Goal: Task Accomplishment & Management: Manage account settings

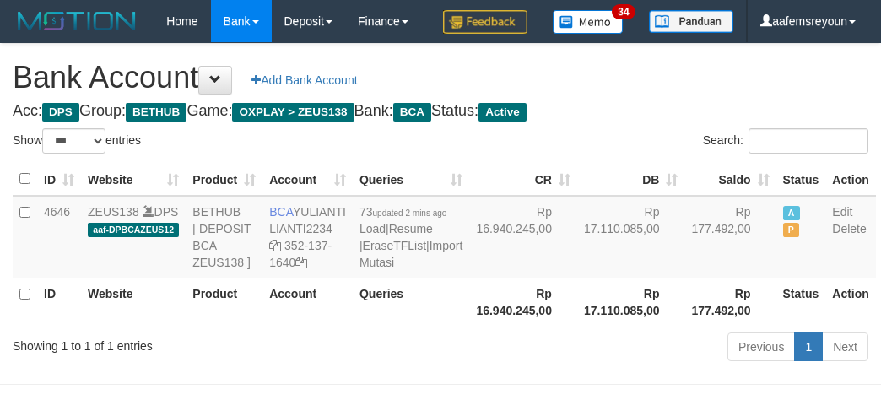
select select "***"
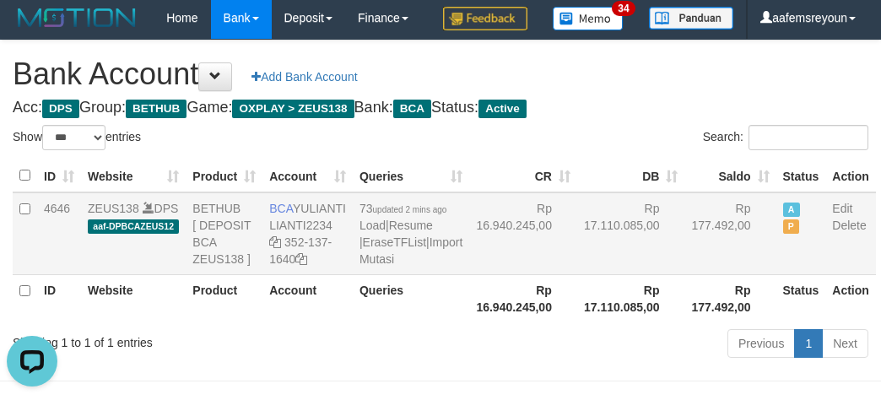
click at [629, 275] on td "Rp 17.110.085,00" at bounding box center [631, 233] width 108 height 83
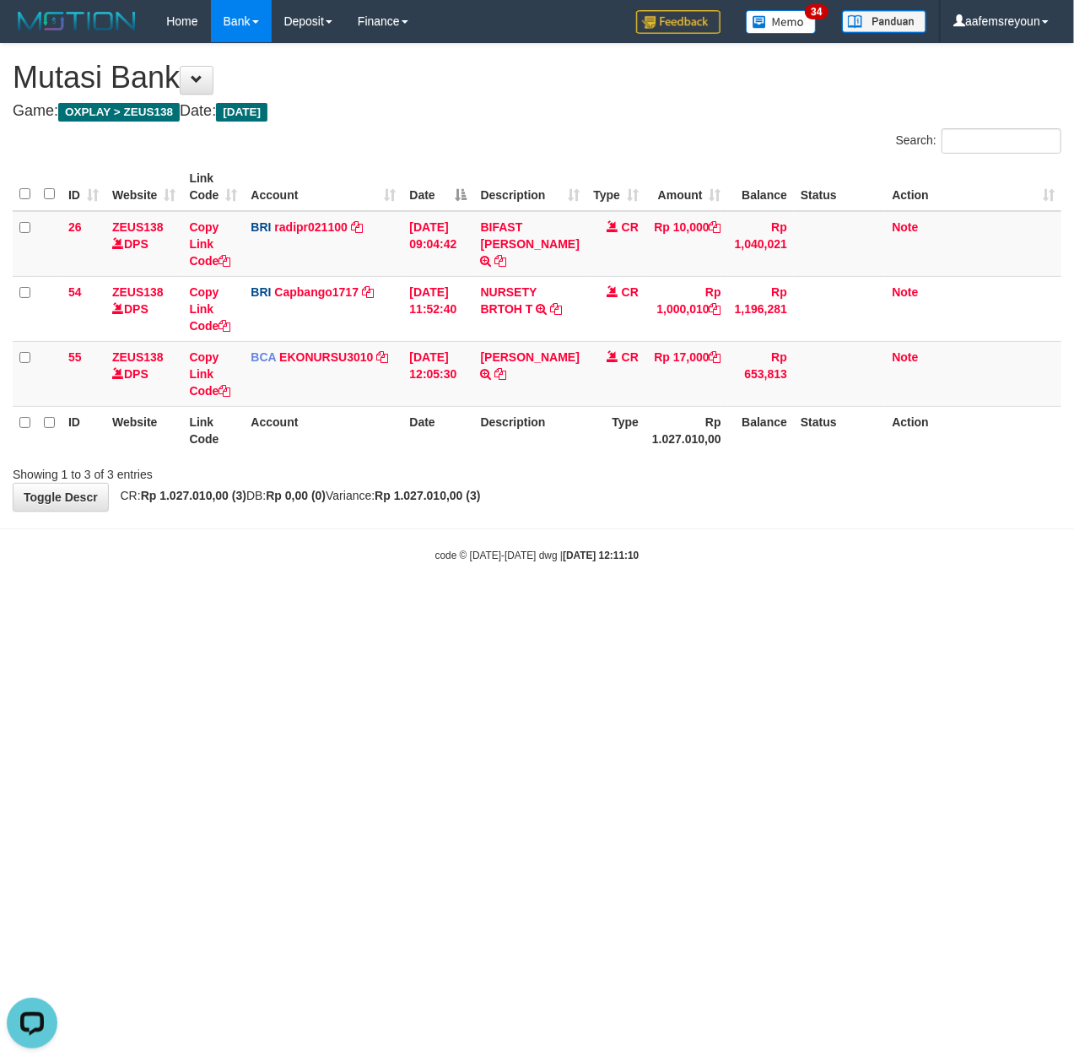
click at [538, 605] on html "Toggle navigation Home Bank Account List Mutasi Bank Search Sync Note Mutasi De…" at bounding box center [537, 302] width 1074 height 605
click at [575, 605] on html "Toggle navigation Home Bank Account List Mutasi Bank Search Sync Note Mutasi De…" at bounding box center [537, 302] width 1074 height 605
click at [602, 605] on html "Toggle navigation Home Bank Account List Mutasi Bank Search Sync Note Mutasi De…" at bounding box center [537, 302] width 1074 height 605
click at [506, 605] on html "Toggle navigation Home Bank Account List Mutasi Bank Search Sync Note Mutasi De…" at bounding box center [537, 302] width 1074 height 605
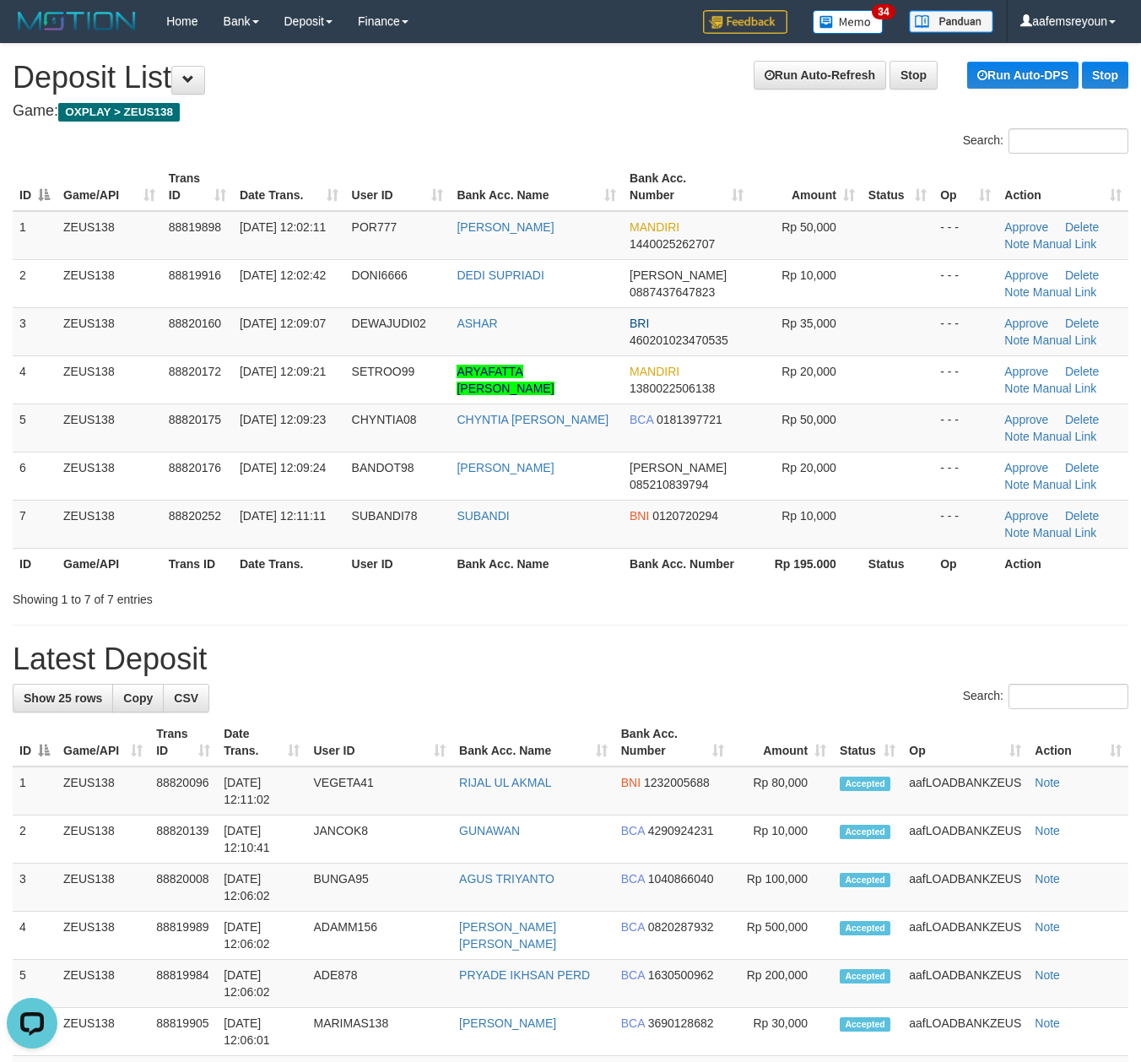
drag, startPoint x: 876, startPoint y: 649, endPoint x: 827, endPoint y: 653, distance: 49.1
click at [866, 649] on h1 "Latest Deposit" at bounding box center [571, 659] width 1116 height 34
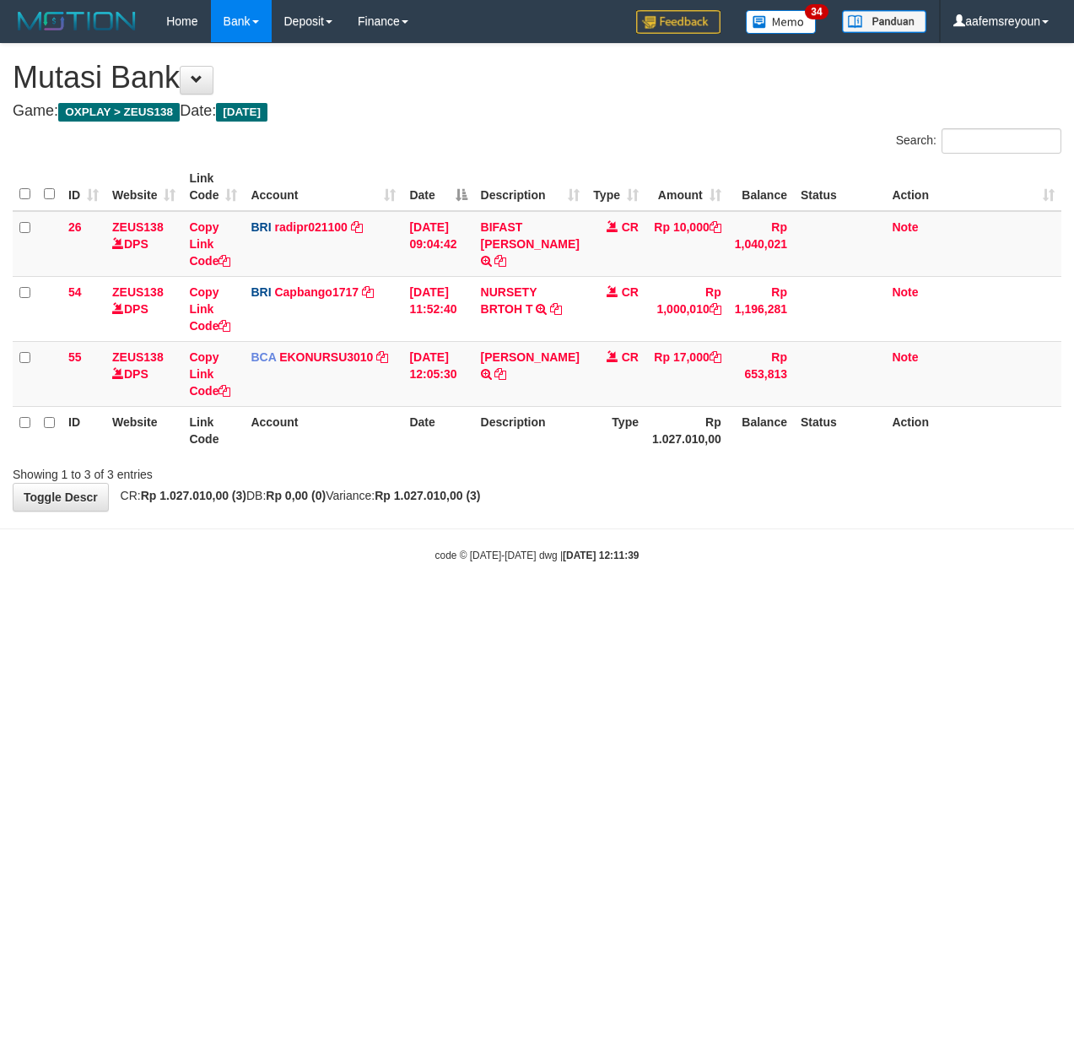
click at [496, 605] on html "Toggle navigation Home Bank Account List Mutasi Bank Search Sync Note Mutasi De…" at bounding box center [537, 302] width 1074 height 605
click at [487, 605] on html "Toggle navigation Home Bank Account List Mutasi Bank Search Sync Note Mutasi De…" at bounding box center [537, 302] width 1074 height 605
drag, startPoint x: 534, startPoint y: 711, endPoint x: 3, endPoint y: 683, distance: 531.6
click at [537, 605] on html "Toggle navigation Home Bank Account List Mutasi Bank Search Sync Note Mutasi De…" at bounding box center [537, 302] width 1074 height 605
drag, startPoint x: 55, startPoint y: 589, endPoint x: 75, endPoint y: 598, distance: 22.3
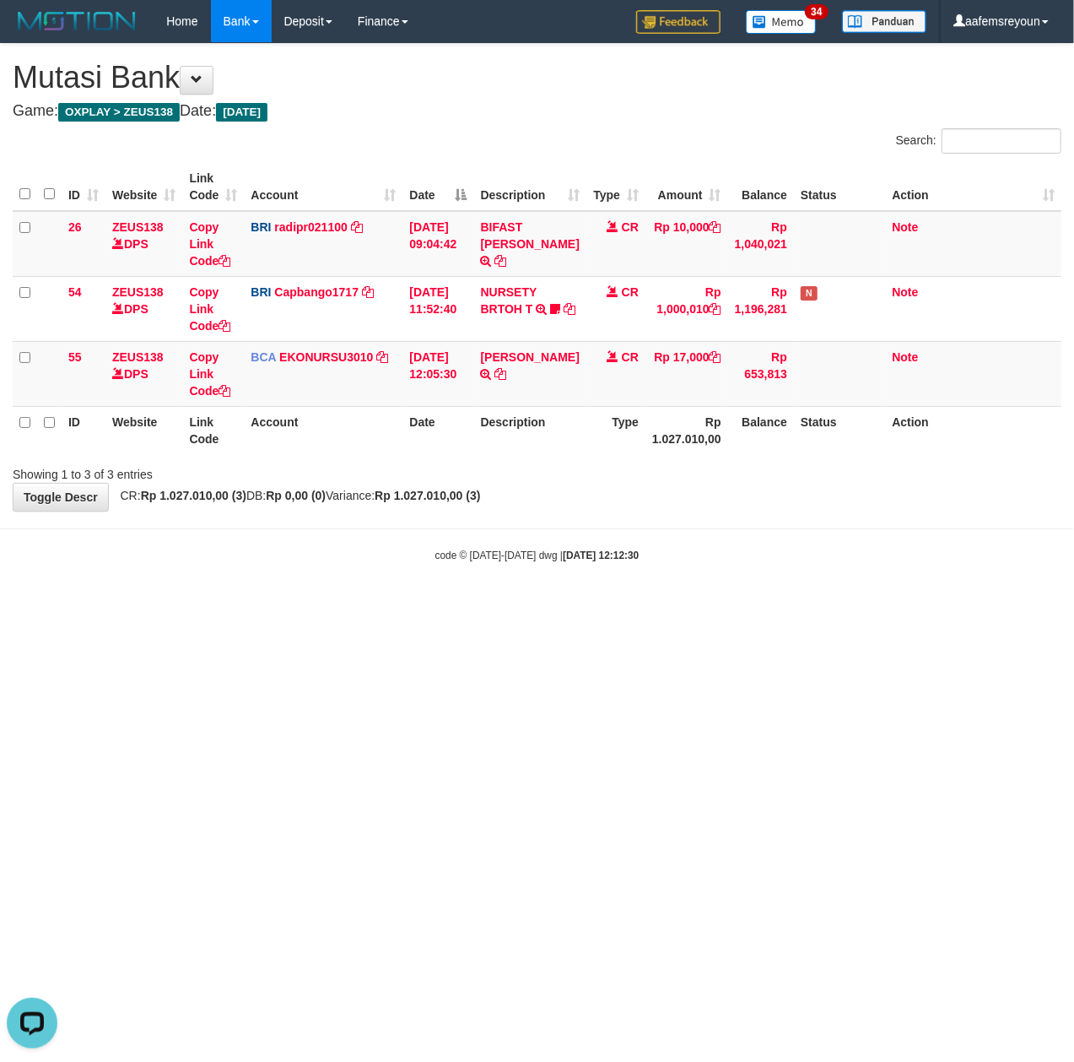
click at [54, 589] on body "Toggle navigation Home Bank Account List Mutasi Bank Search Sync Note Mutasi De…" at bounding box center [537, 302] width 1074 height 605
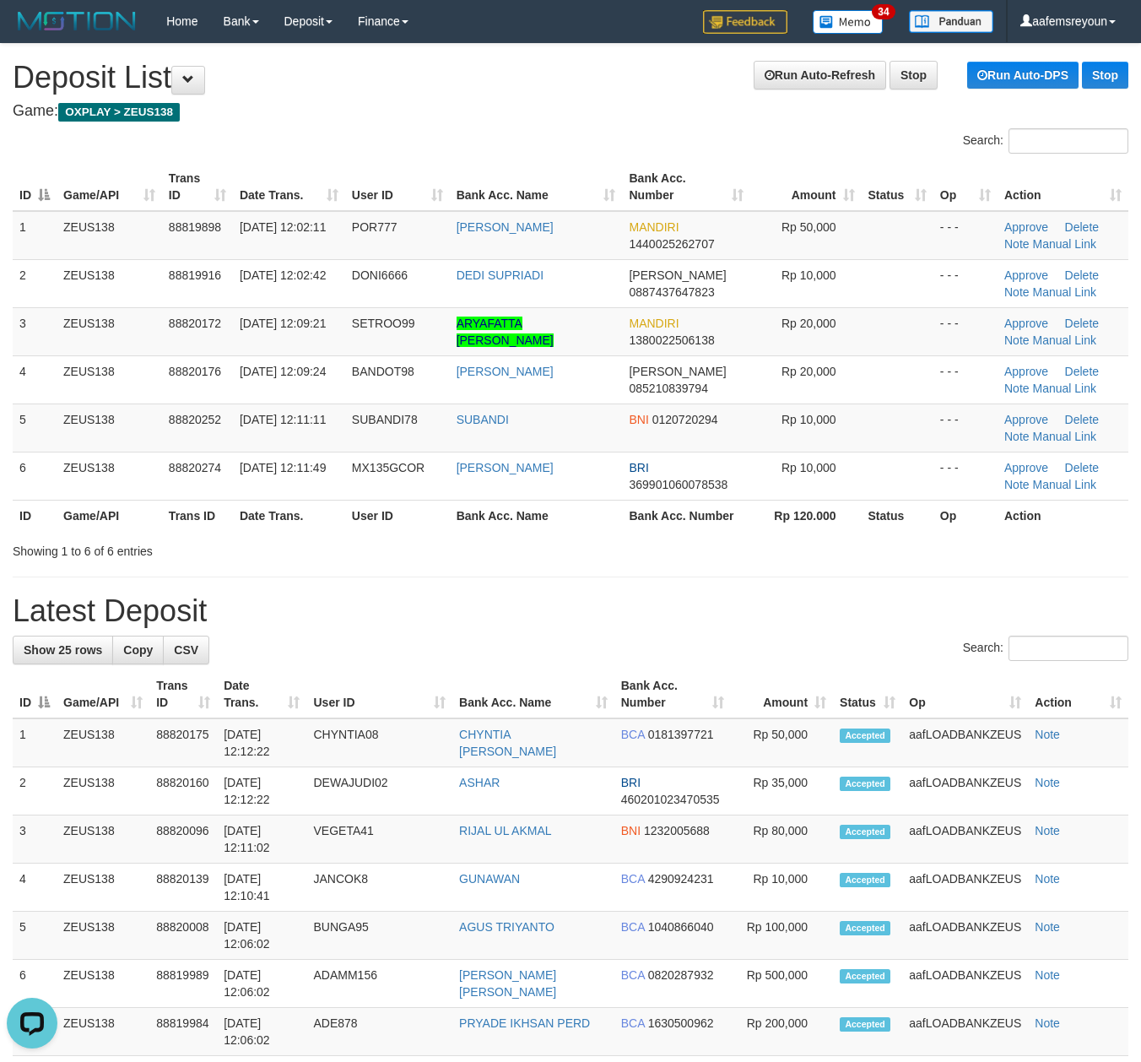
click at [755, 613] on h1 "Latest Deposit" at bounding box center [571, 611] width 1116 height 34
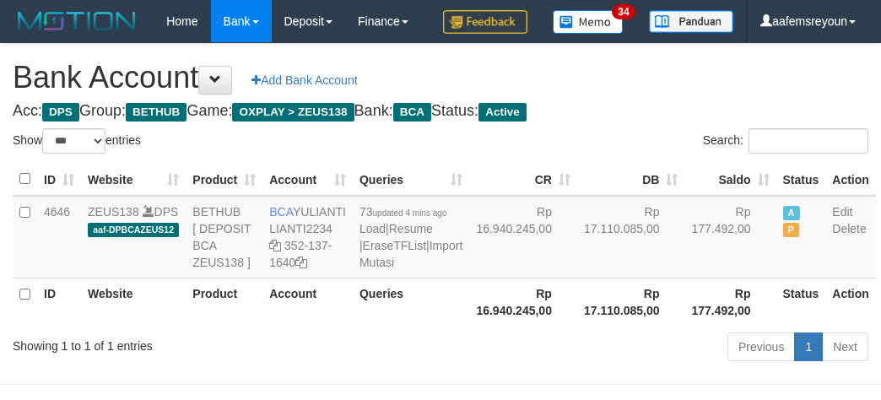
select select "***"
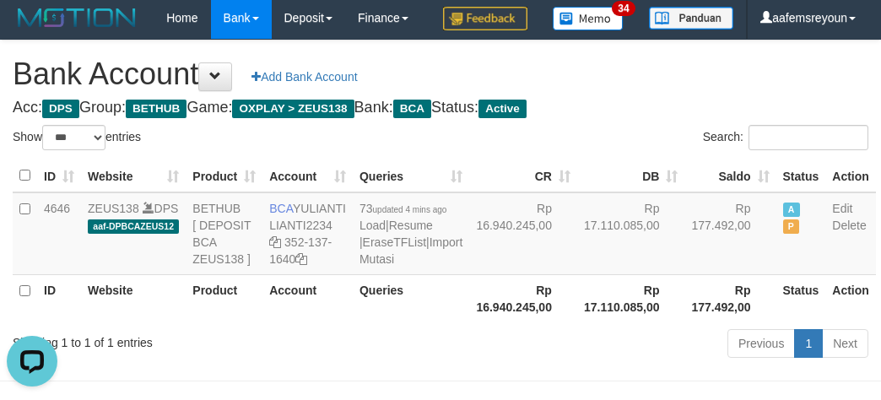
click at [632, 322] on th "Rp 17.110.085,00" at bounding box center [631, 298] width 108 height 48
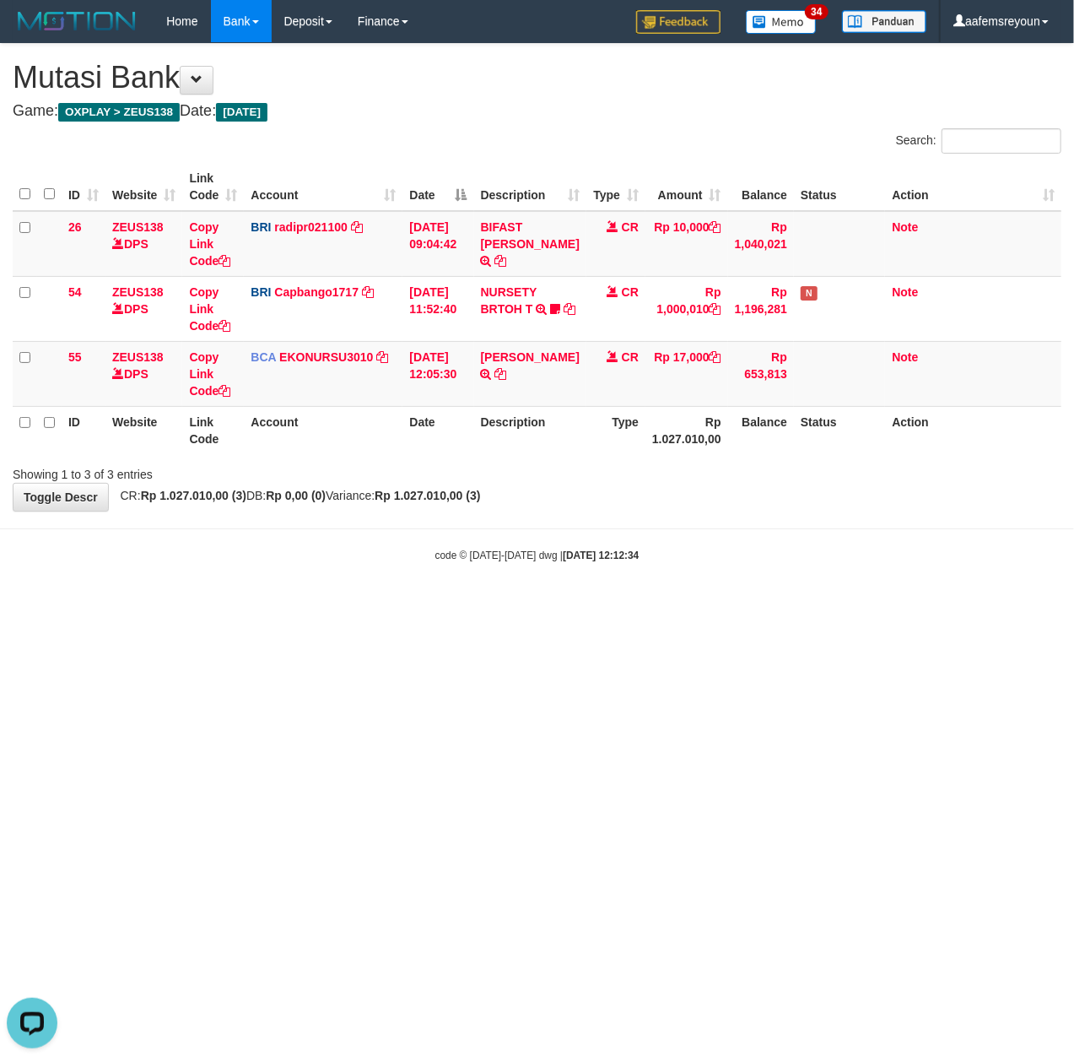
click at [446, 605] on html "Toggle navigation Home Bank Account List Mutasi Bank Search Sync Note Mutasi De…" at bounding box center [537, 302] width 1074 height 605
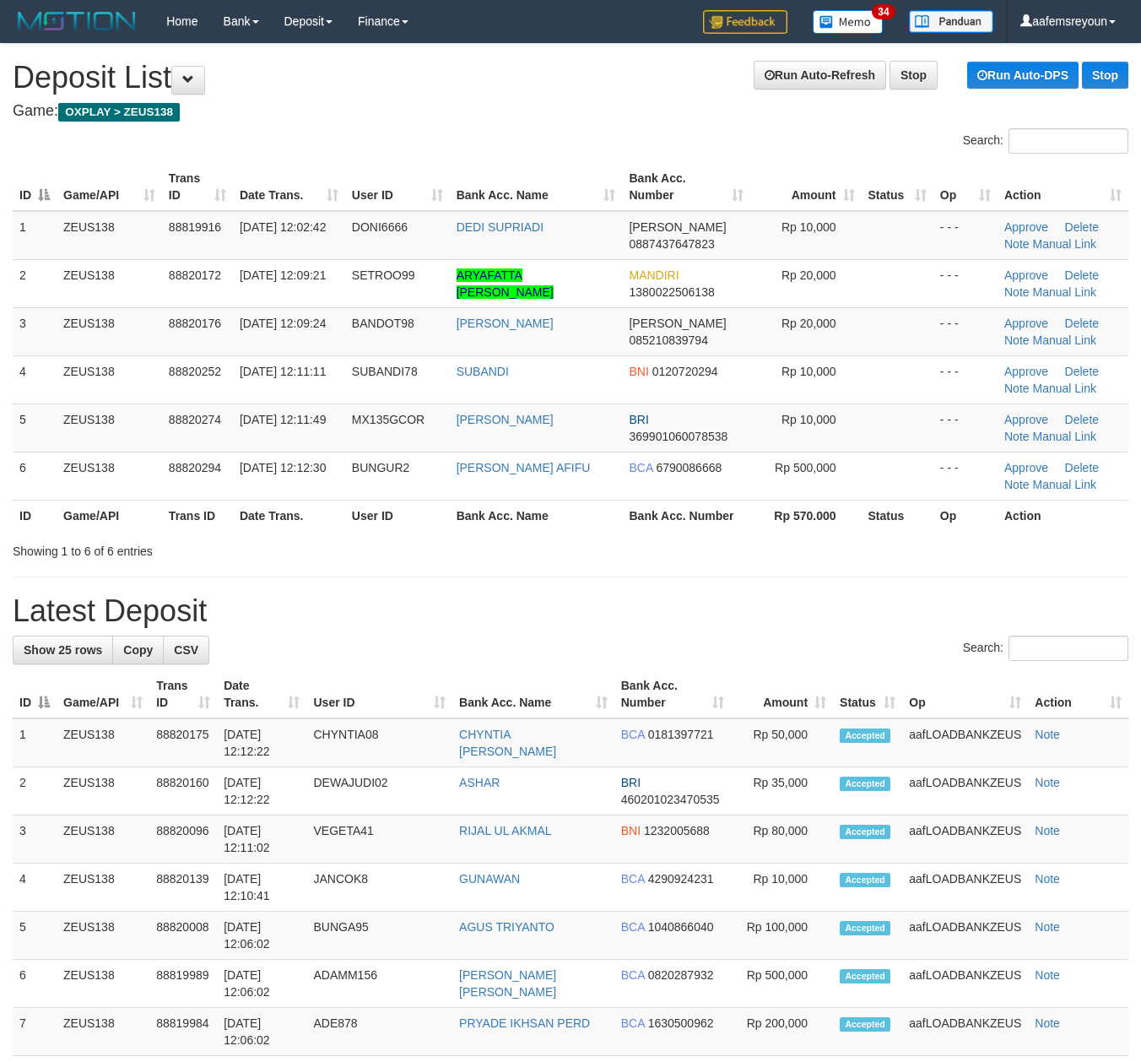
drag, startPoint x: 743, startPoint y: 599, endPoint x: 1020, endPoint y: 645, distance: 280.6
click at [751, 602] on h1 "Latest Deposit" at bounding box center [571, 611] width 1116 height 34
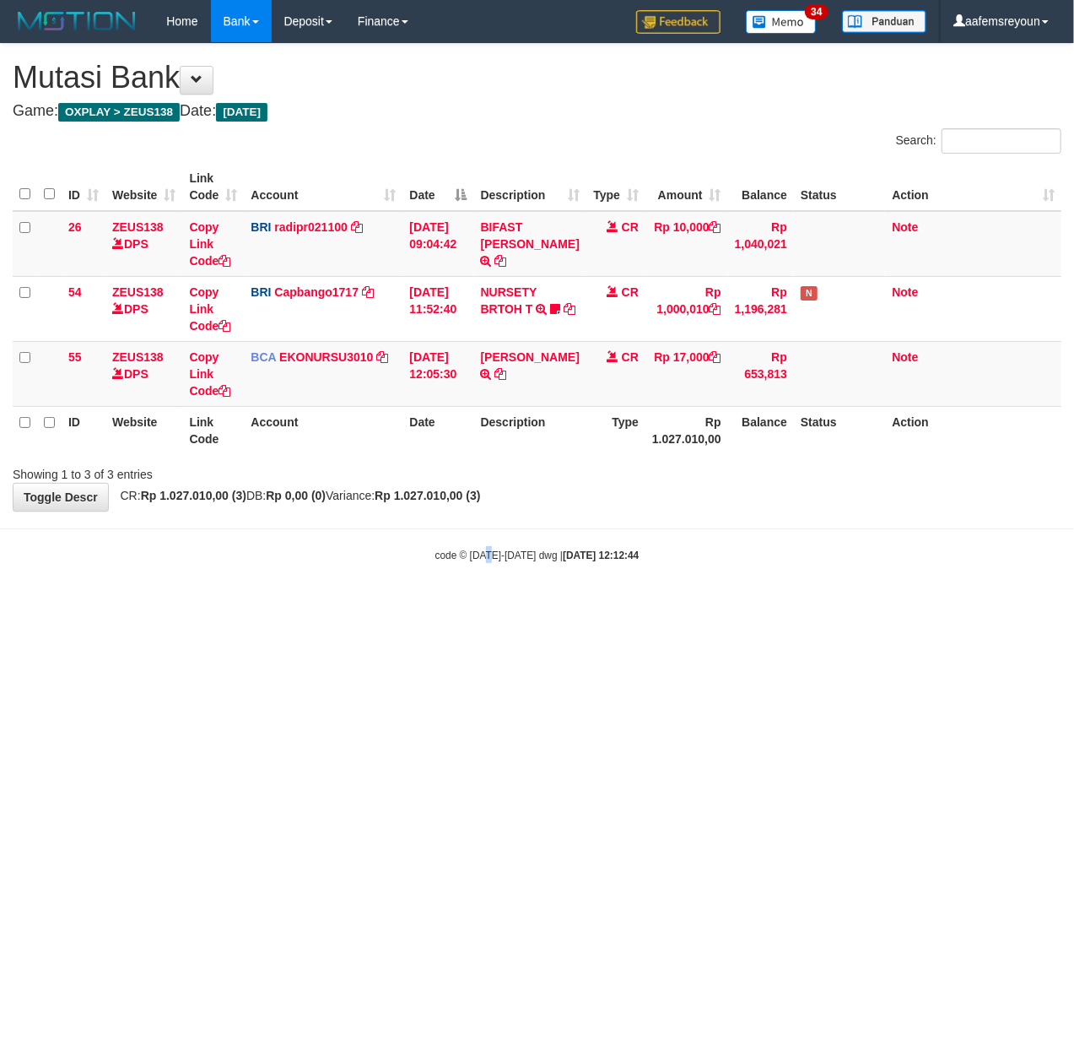
drag, startPoint x: 484, startPoint y: 707, endPoint x: 541, endPoint y: 722, distance: 59.4
click at [498, 605] on html "Toggle navigation Home Bank Account List Mutasi Bank Search Sync Note Mutasi De…" at bounding box center [537, 302] width 1074 height 605
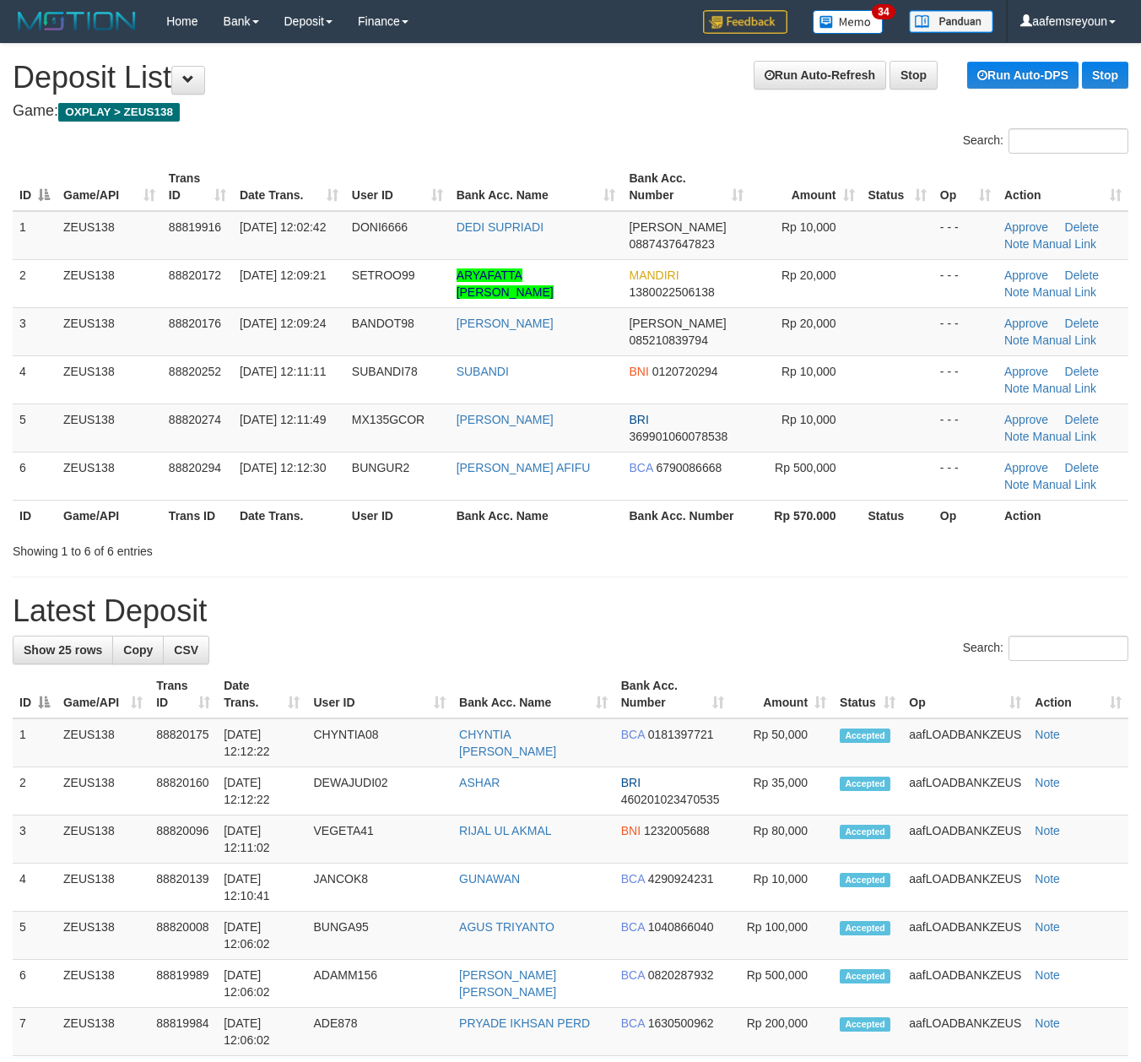
drag, startPoint x: 741, startPoint y: 613, endPoint x: 1108, endPoint y: 677, distance: 372.7
click at [760, 618] on h1 "Latest Deposit" at bounding box center [571, 611] width 1116 height 34
drag, startPoint x: 817, startPoint y: 632, endPoint x: 839, endPoint y: 636, distance: 22.3
click at [825, 633] on div "**********" at bounding box center [570, 1039] width 1141 height 1990
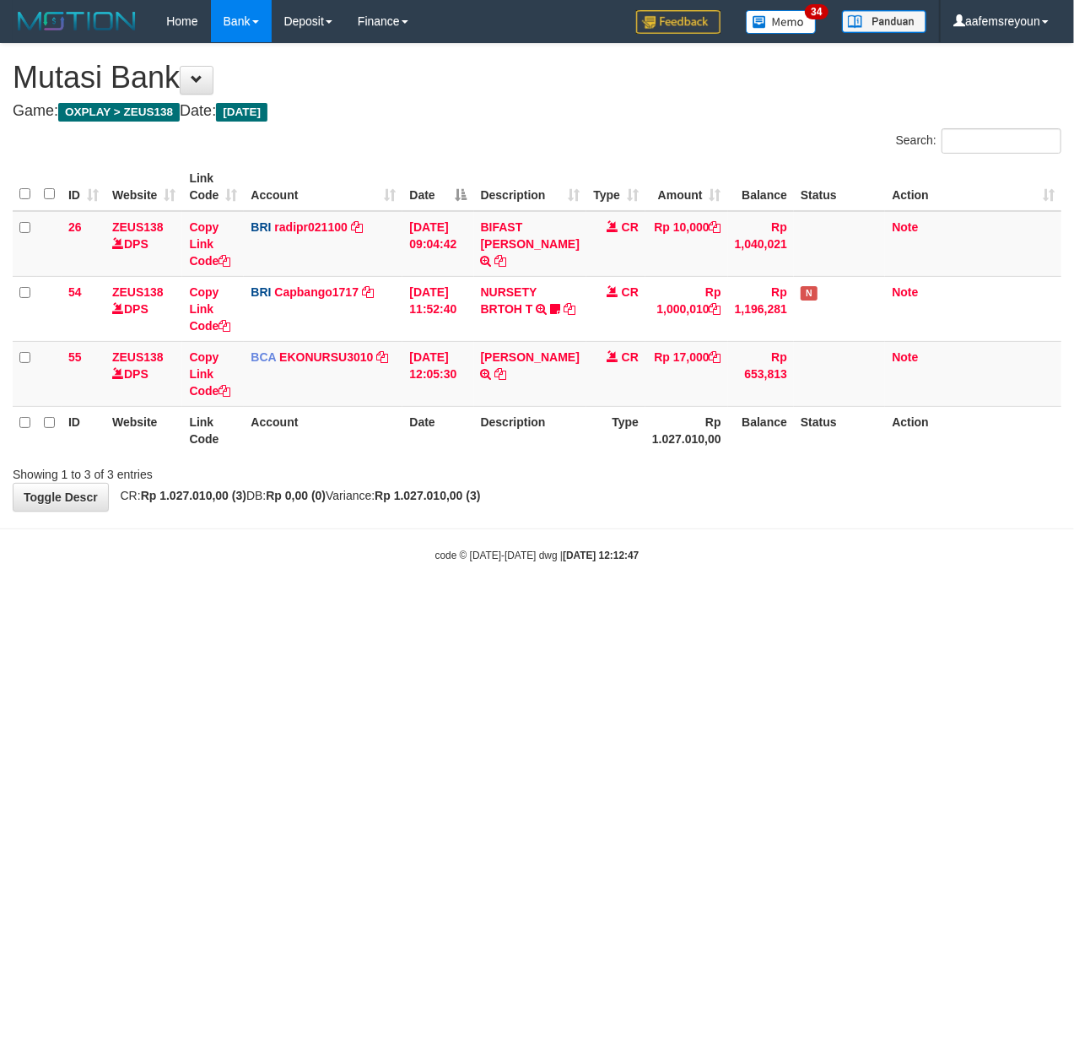
drag, startPoint x: 0, startPoint y: 0, endPoint x: 717, endPoint y: 802, distance: 1075.4
click at [733, 605] on html "Toggle navigation Home Bank Account List Mutasi Bank Search Sync Note Mutasi De…" at bounding box center [537, 302] width 1074 height 605
click at [614, 605] on html "Toggle navigation Home Bank Account List Mutasi Bank Search Sync Note Mutasi De…" at bounding box center [537, 302] width 1074 height 605
click at [537, 605] on html "Toggle navigation Home Bank Account List Mutasi Bank Search Sync Note Mutasi De…" at bounding box center [537, 302] width 1074 height 605
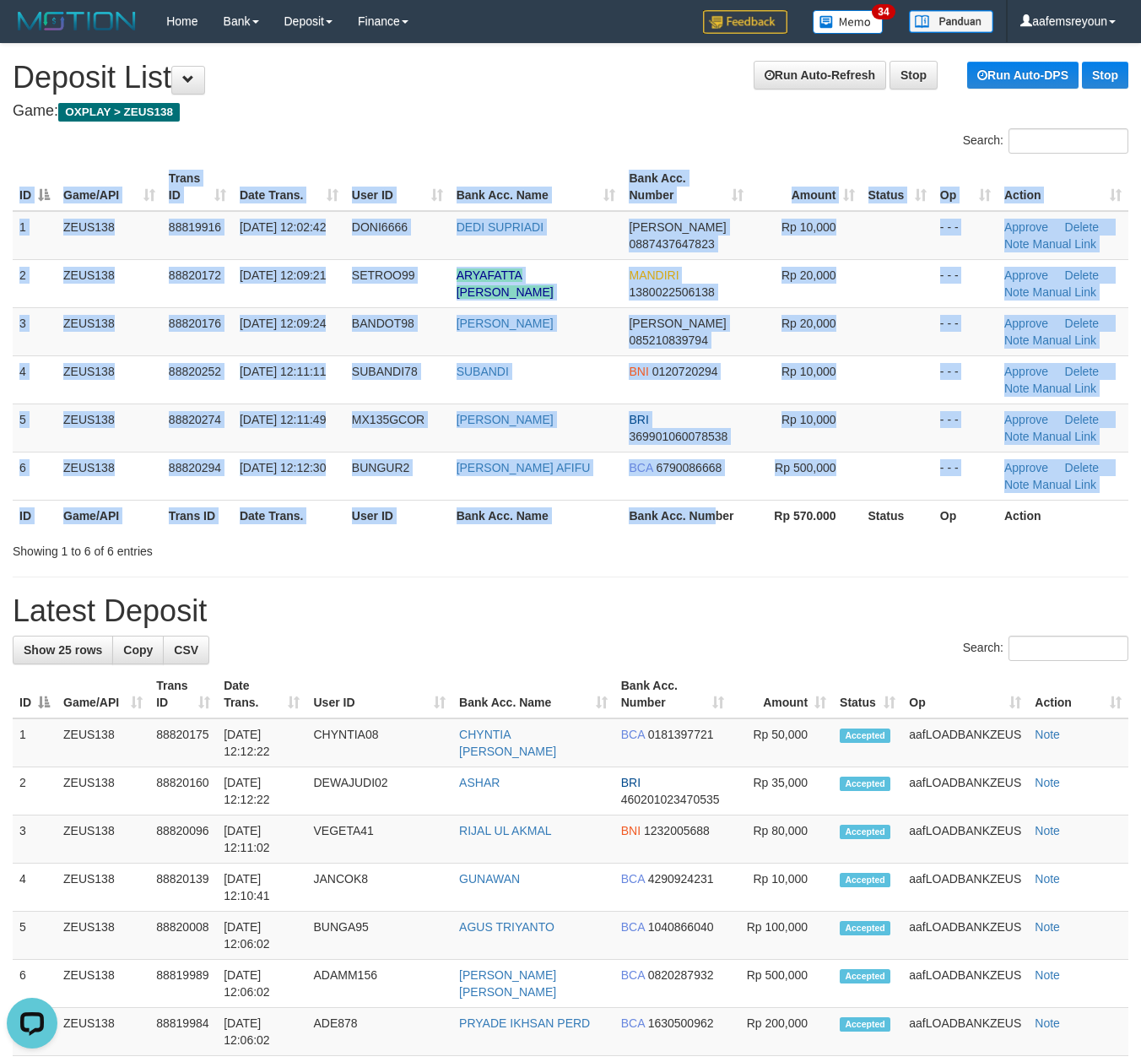
click at [719, 540] on div "Search: ID Game/API Trans ID Date Trans. User ID Bank Acc. Name Bank Acc. Numbe…" at bounding box center [571, 343] width 1116 height 431
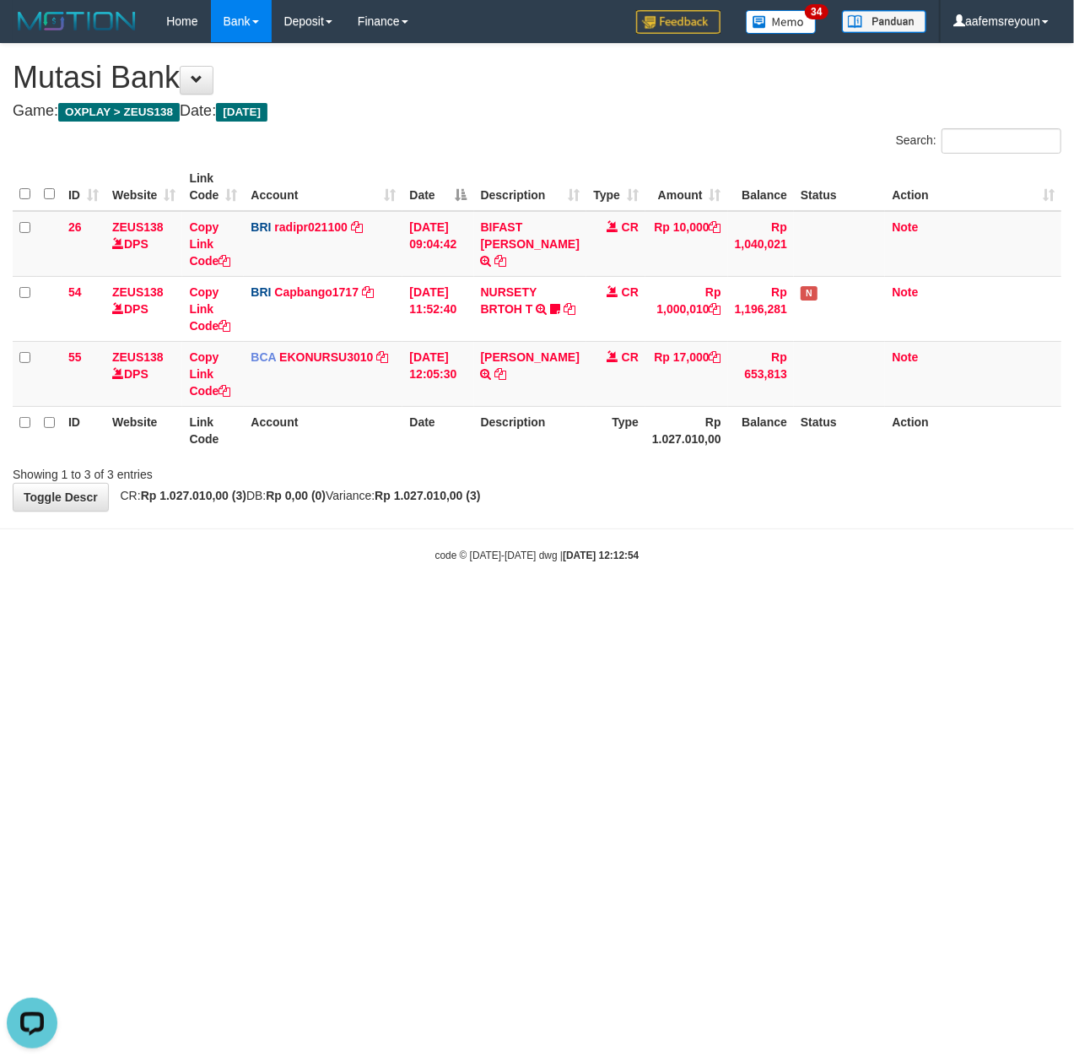
click at [983, 605] on html "Toggle navigation Home Bank Account List Mutasi Bank Search Sync Note Mutasi De…" at bounding box center [537, 302] width 1074 height 605
click at [804, 605] on html "Toggle navigation Home Bank Account List Mutasi Bank Search Sync Note Mutasi De…" at bounding box center [537, 302] width 1074 height 605
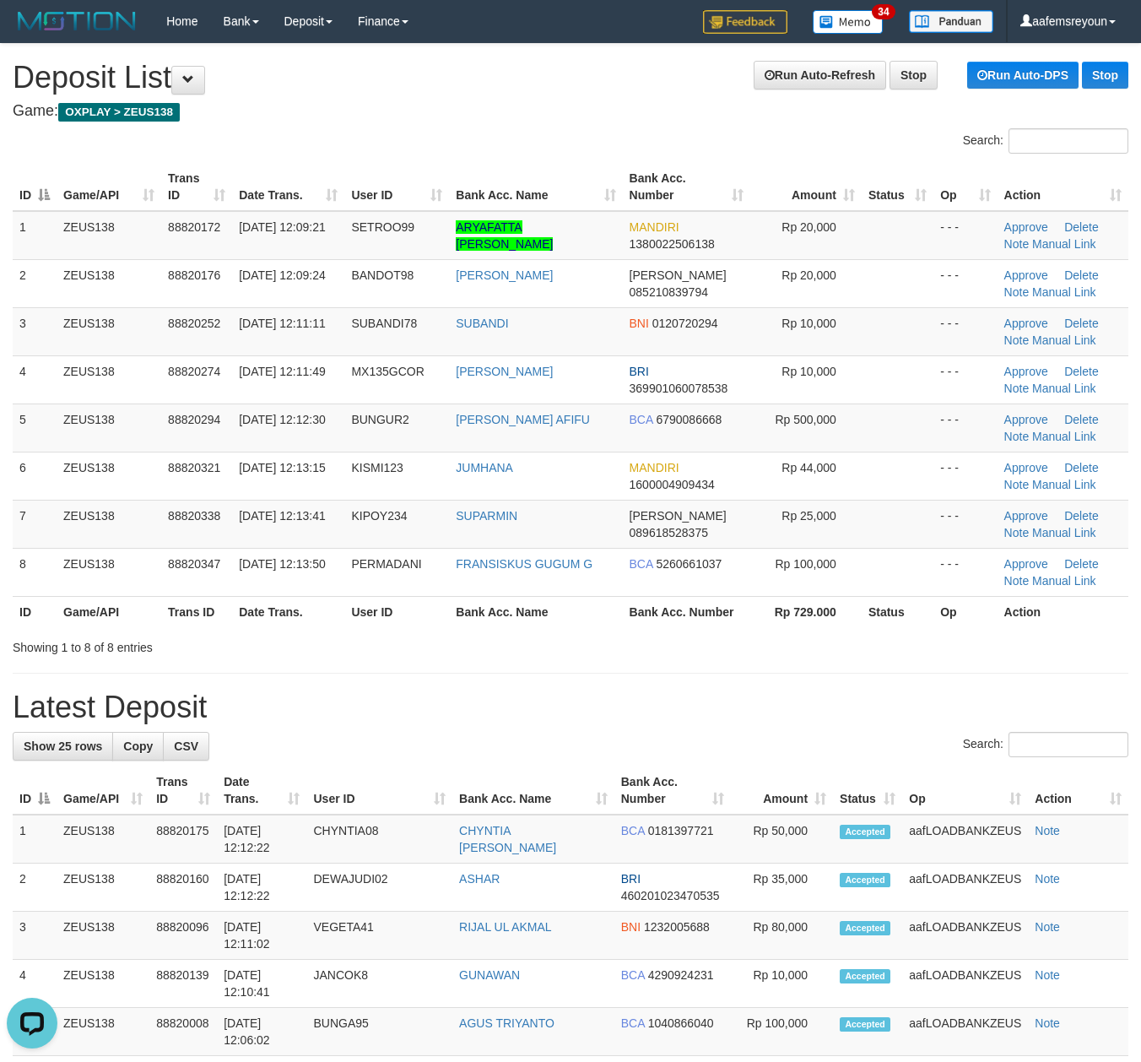
drag, startPoint x: 831, startPoint y: 626, endPoint x: 1155, endPoint y: 687, distance: 330.6
click at [831, 626] on th "Rp 729.000" at bounding box center [805, 611] width 111 height 31
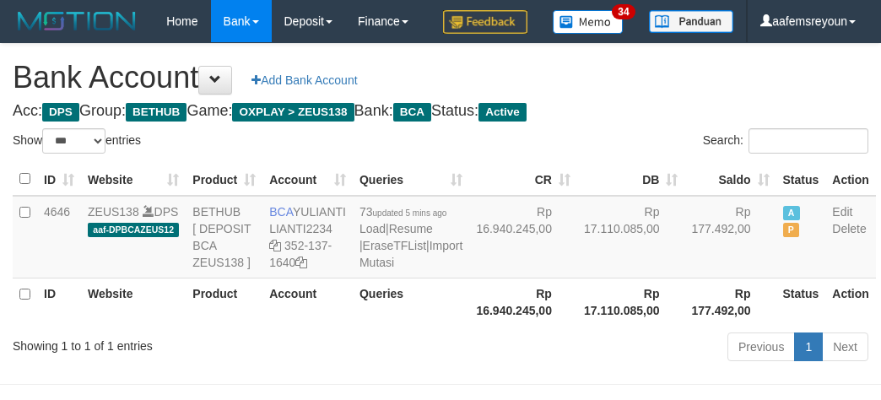
select select "***"
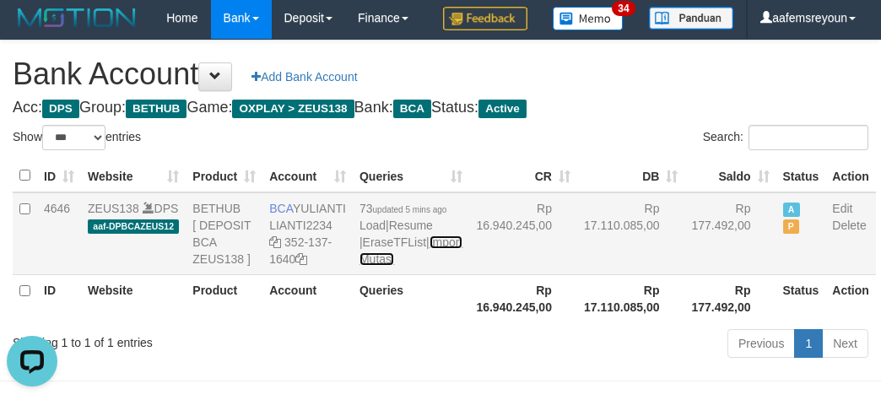
click at [368, 266] on link "Import Mutasi" at bounding box center [411, 250] width 103 height 30
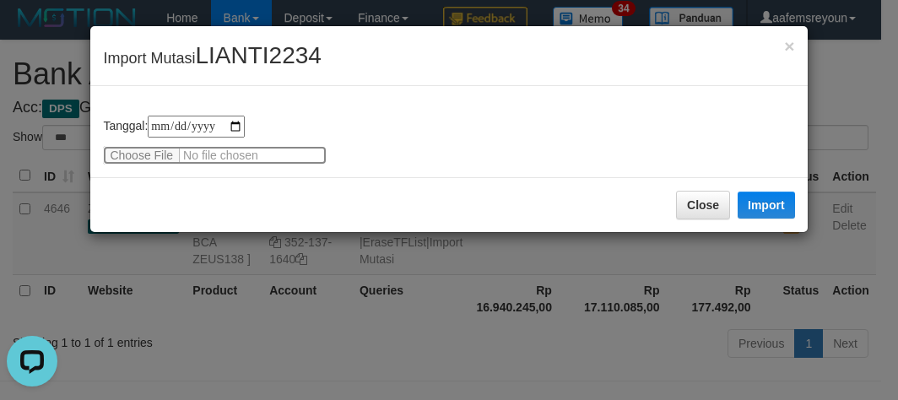
click at [143, 159] on input "file" at bounding box center [215, 155] width 224 height 19
type input "**********"
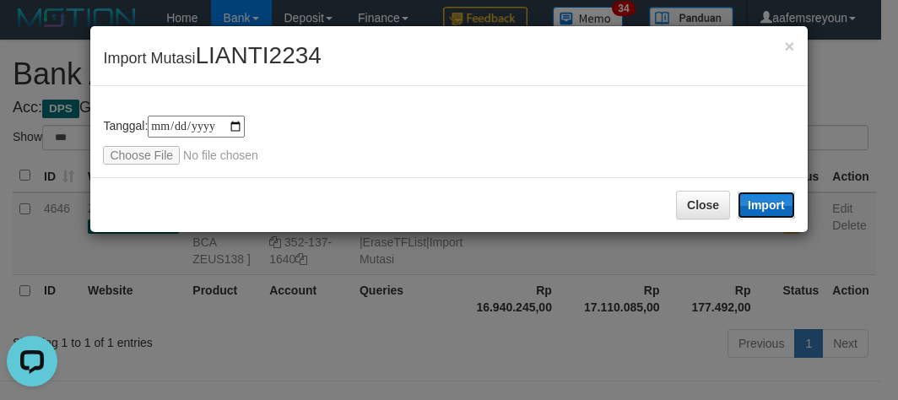
click at [771, 193] on button "Import" at bounding box center [766, 205] width 57 height 27
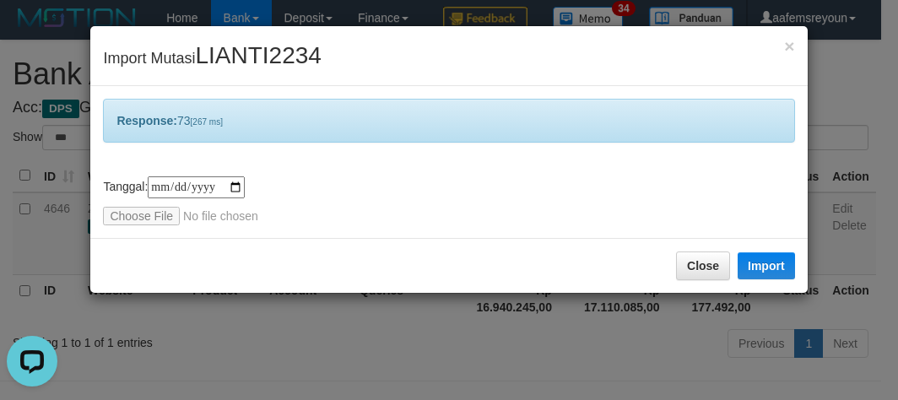
click at [540, 333] on div "**********" at bounding box center [449, 200] width 898 height 400
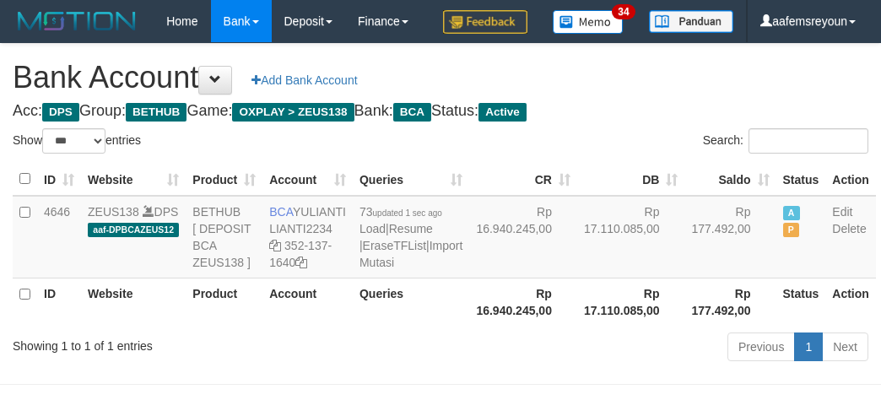
select select "***"
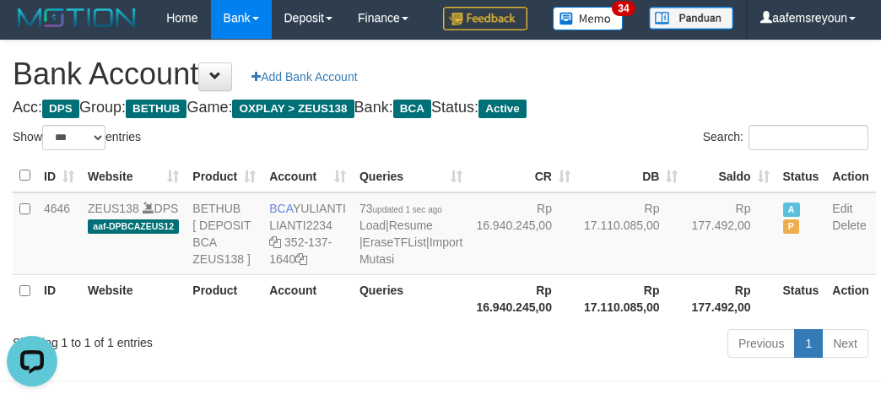
drag, startPoint x: 650, startPoint y: 351, endPoint x: 576, endPoint y: 397, distance: 87.1
click at [685, 275] on td "Rp 177.492,00" at bounding box center [730, 233] width 91 height 83
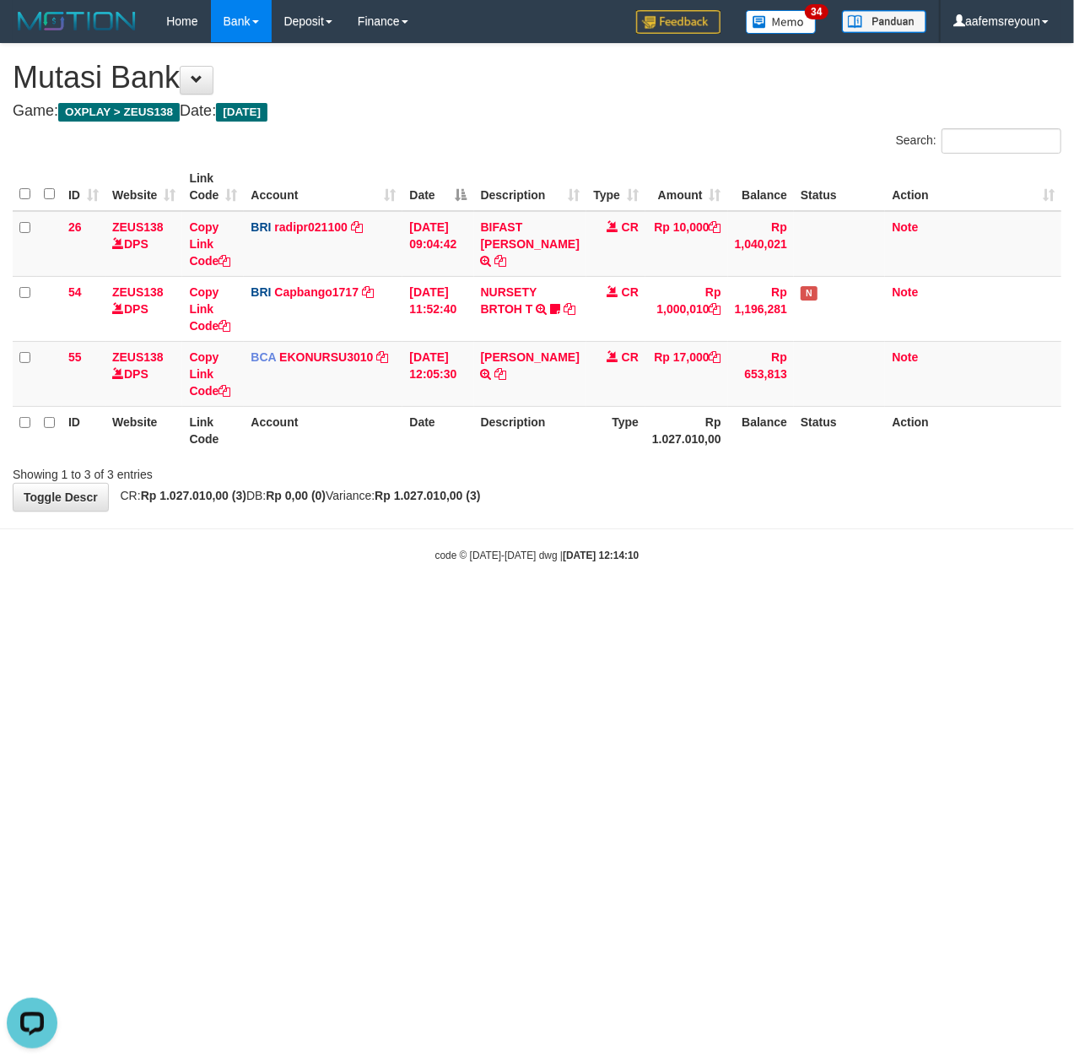
click at [724, 605] on html "Toggle navigation Home Bank Account List Mutasi Bank Search Sync Note Mutasi De…" at bounding box center [537, 302] width 1074 height 605
click at [390, 605] on html "Toggle navigation Home Bank Account List Mutasi Bank Search Sync Note Mutasi De…" at bounding box center [537, 302] width 1074 height 605
click at [589, 605] on html "Toggle navigation Home Bank Account List Mutasi Bank Search Sync Note Mutasi De…" at bounding box center [537, 302] width 1074 height 605
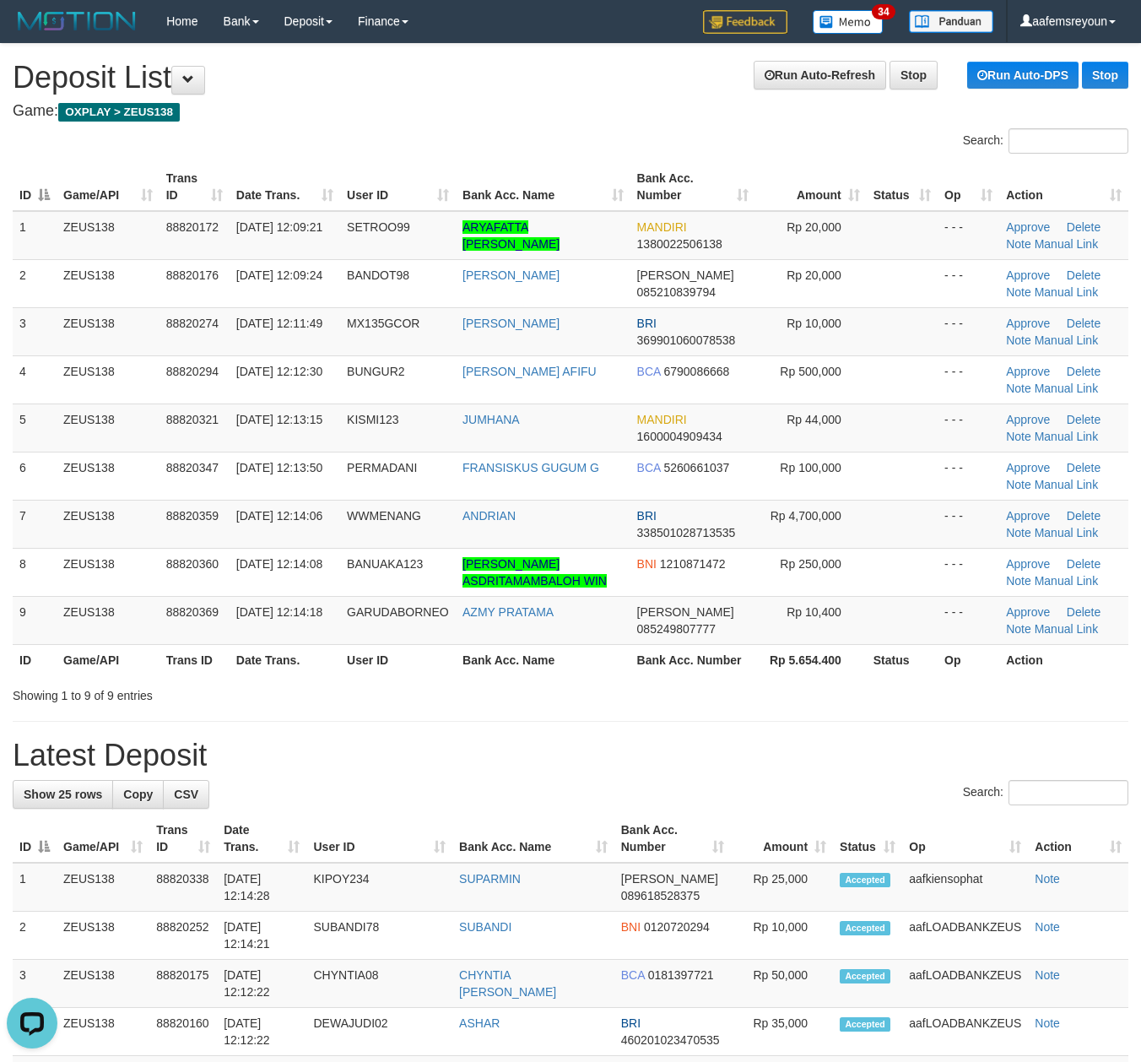
drag, startPoint x: 615, startPoint y: 729, endPoint x: 625, endPoint y: 729, distance: 10.1
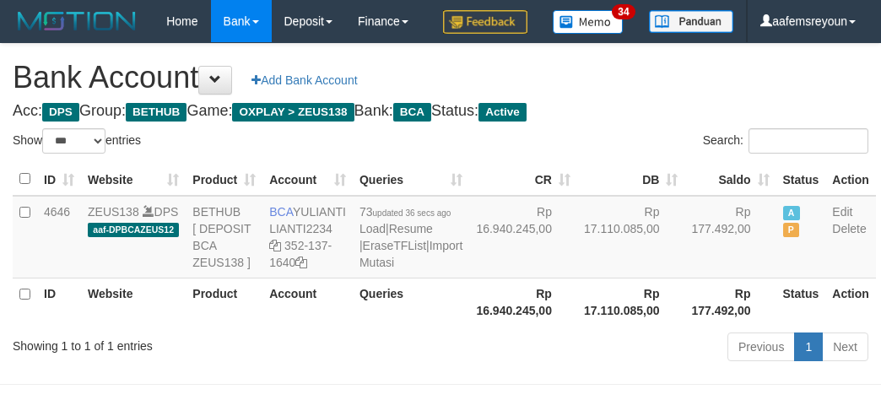
select select "***"
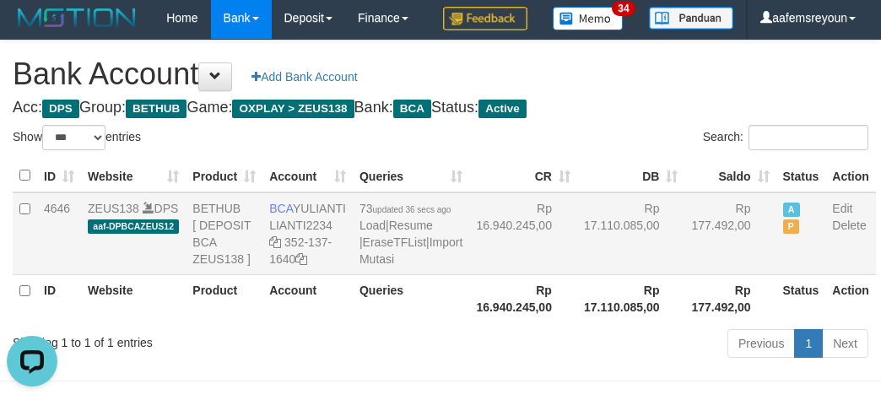
drag, startPoint x: 757, startPoint y: 284, endPoint x: 782, endPoint y: 274, distance: 26.5
click at [777, 275] on td "A P" at bounding box center [802, 233] width 50 height 83
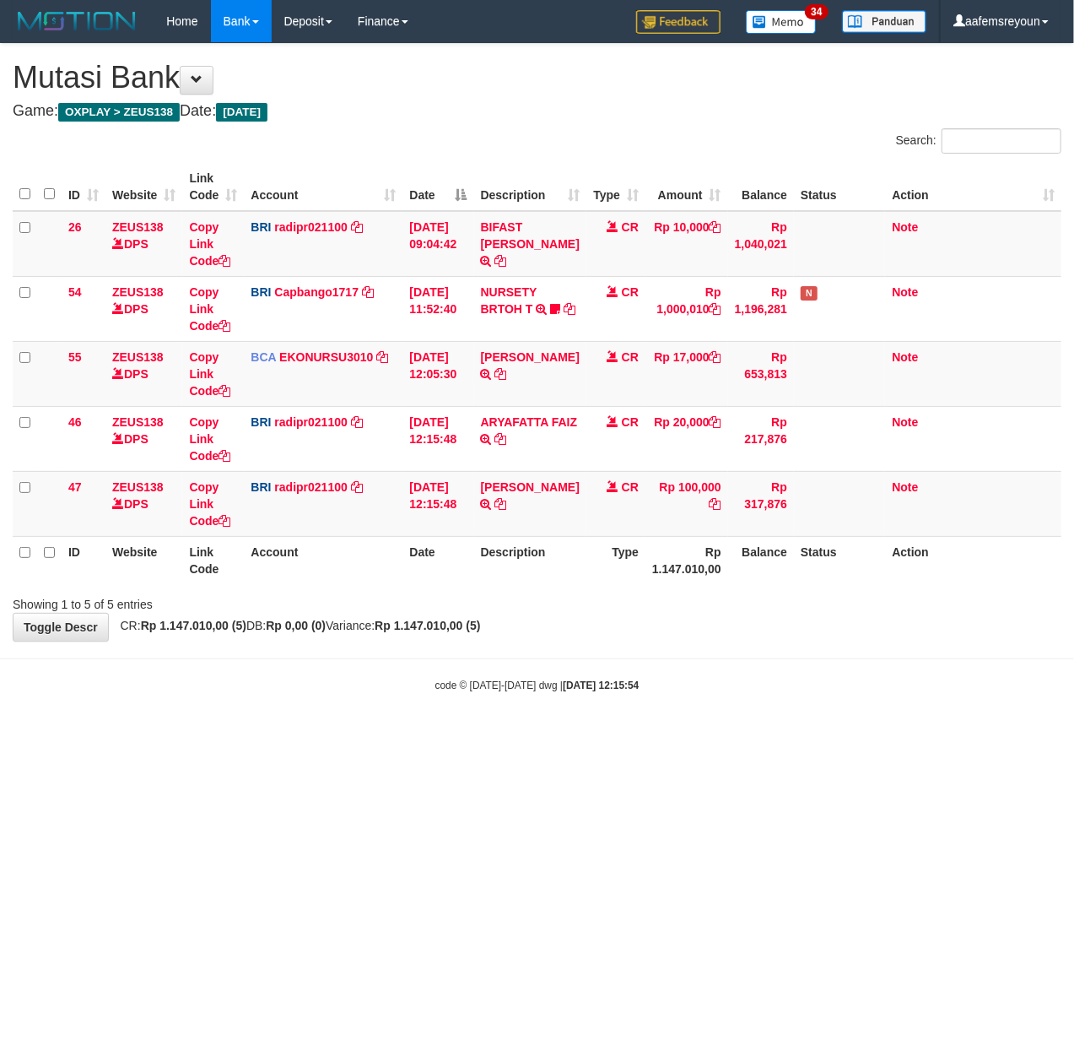
click at [603, 735] on html "Toggle navigation Home Bank Account List Mutasi Bank Search Sync Note Mutasi De…" at bounding box center [537, 367] width 1074 height 735
click at [506, 501] on icon at bounding box center [501, 504] width 12 height 12
click at [494, 709] on body "Toggle navigation Home Bank Account List Mutasi Bank Search Sync Note Mutasi De…" at bounding box center [537, 367] width 1074 height 735
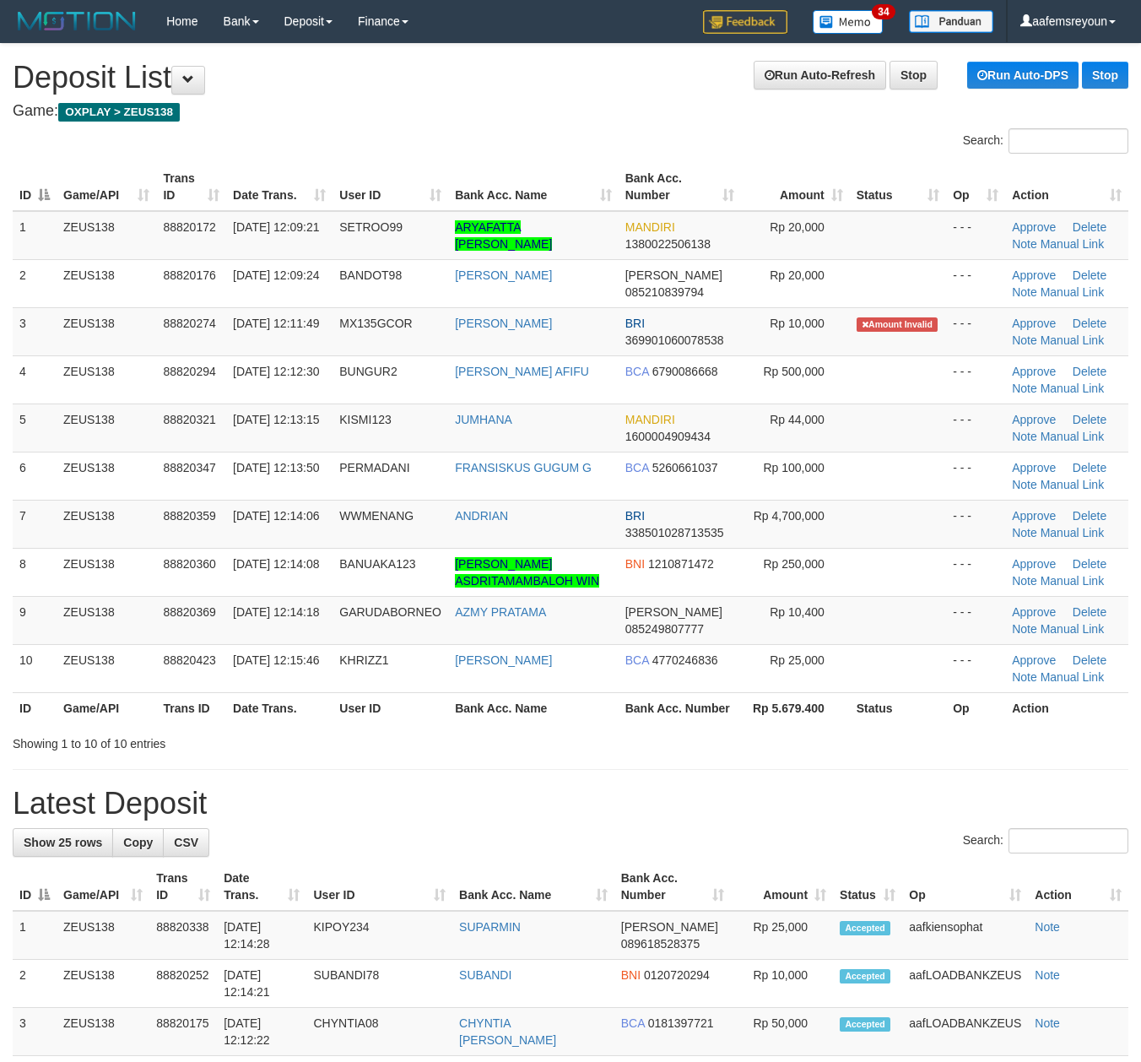
click at [446, 716] on th "User ID" at bounding box center [391, 707] width 116 height 31
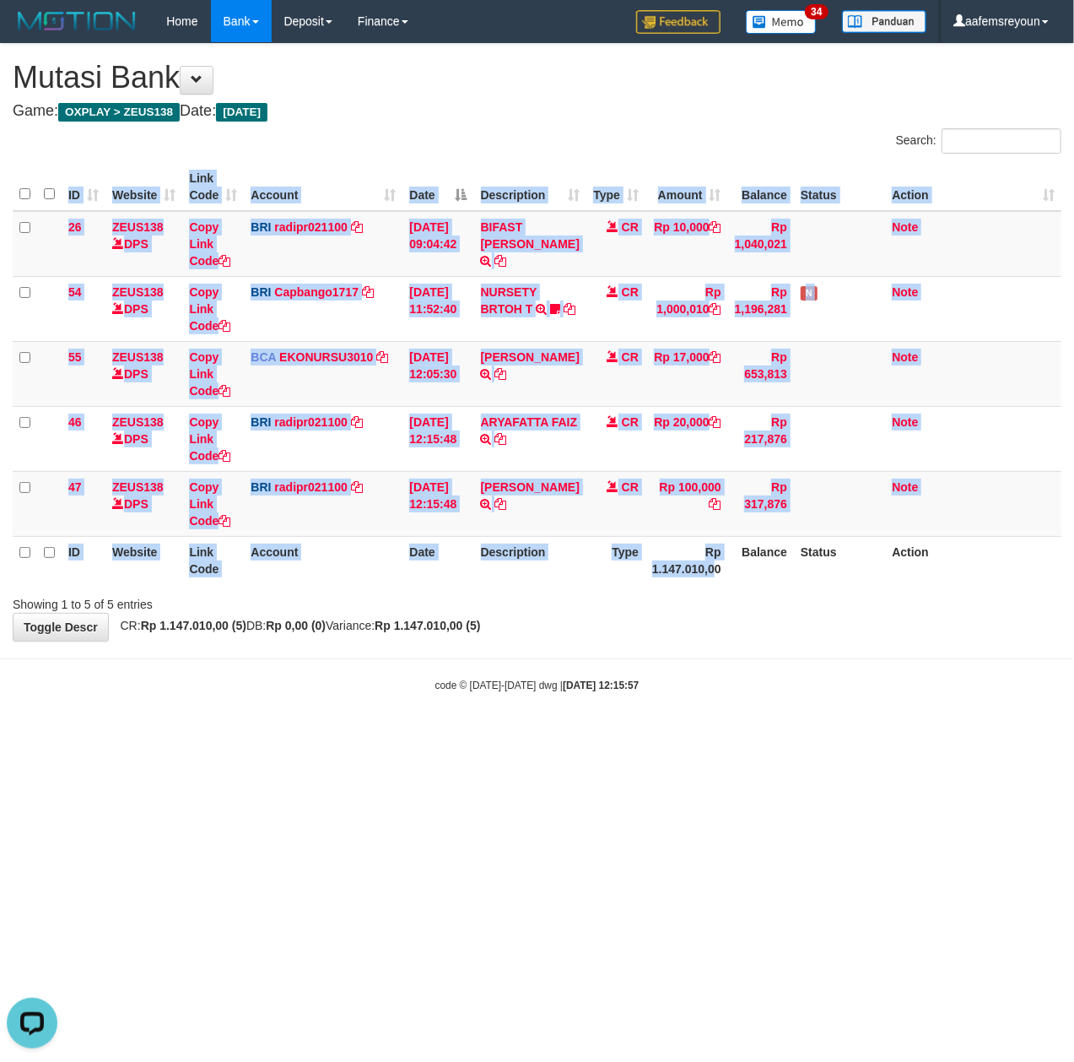
click at [706, 588] on div "ID Website Link Code Account Date Description Type Amount Balance Status Action…" at bounding box center [537, 373] width 1074 height 431
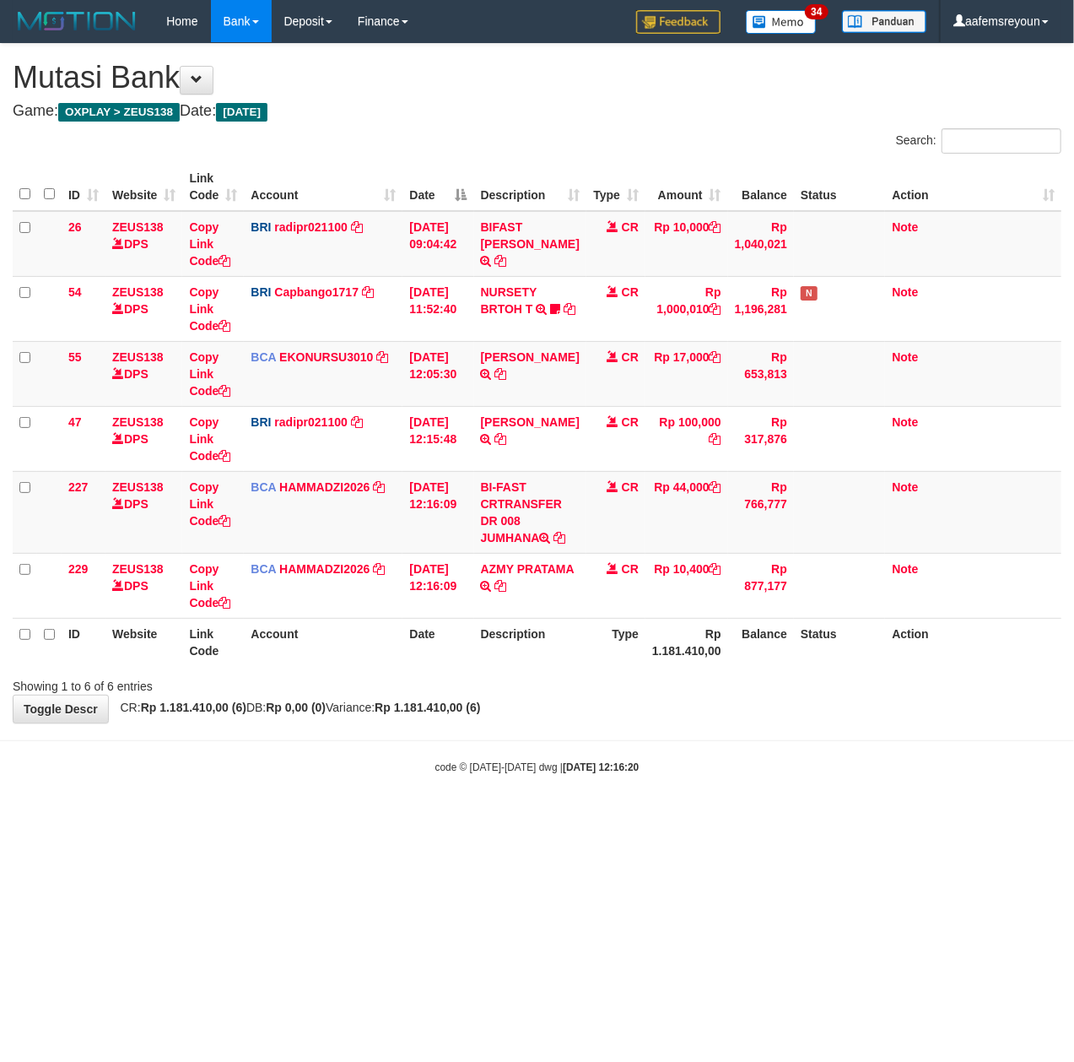
drag, startPoint x: 457, startPoint y: 727, endPoint x: 478, endPoint y: 665, distance: 65.1
click at [457, 714] on strong "Rp 1.181.410,00 (6)" at bounding box center [428, 708] width 106 height 14
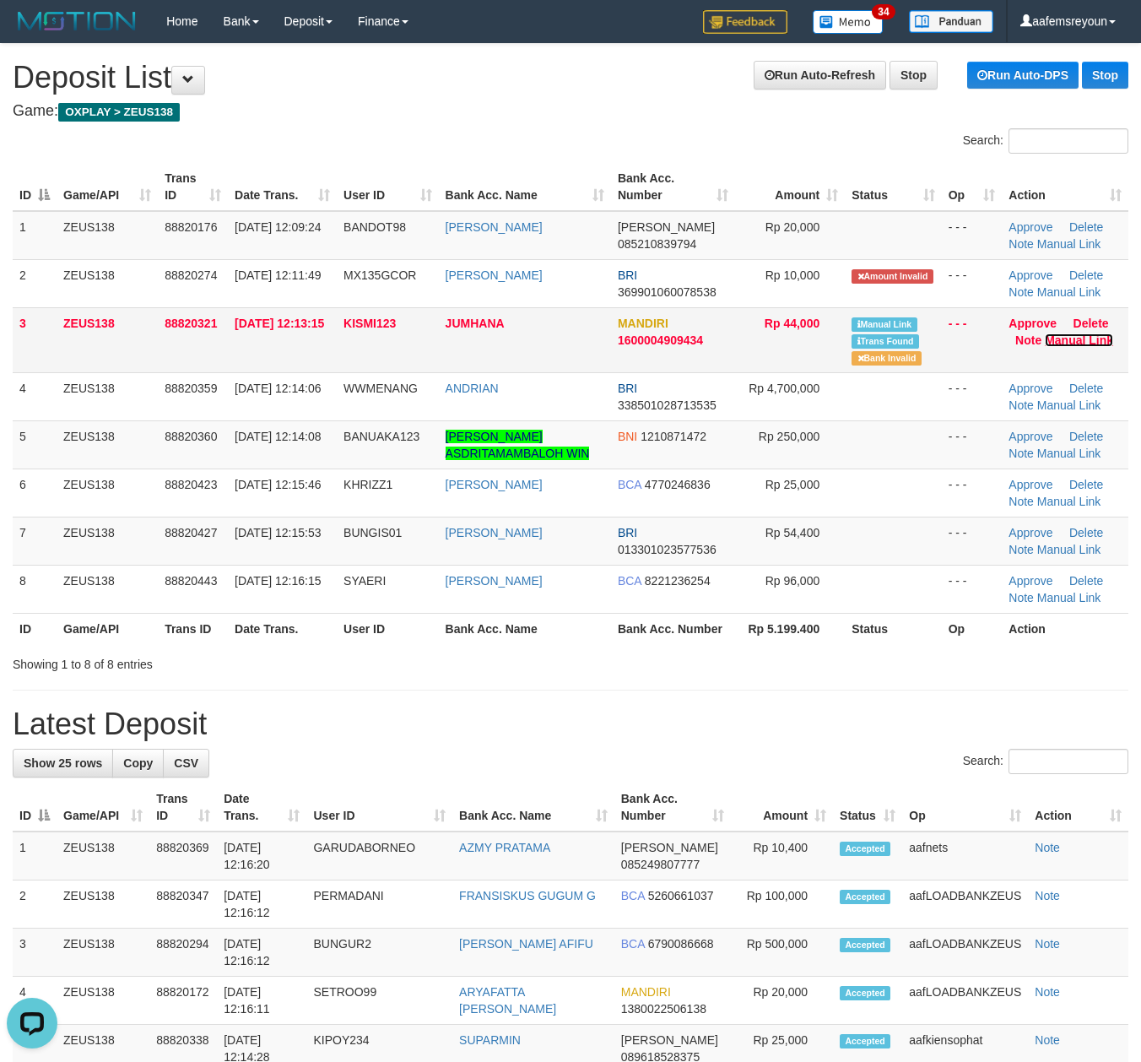
click at [1088, 333] on link "Manual Link" at bounding box center [1079, 340] width 68 height 14
drag, startPoint x: 632, startPoint y: 658, endPoint x: 1150, endPoint y: 684, distance: 518.0
click at [640, 660] on div "Showing 1 to 8 of 8 entries" at bounding box center [570, 661] width 1141 height 24
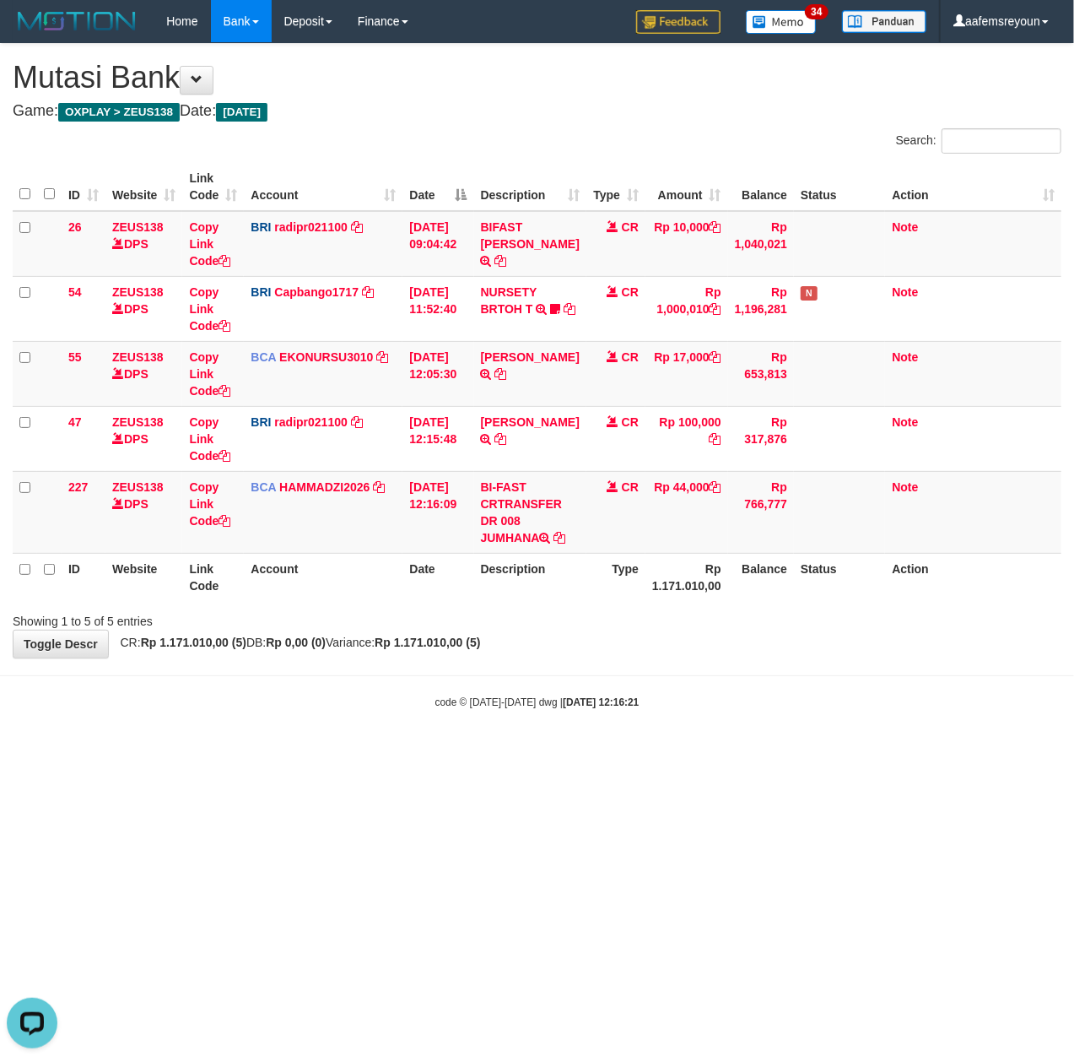
drag, startPoint x: 338, startPoint y: 682, endPoint x: 4, endPoint y: 673, distance: 334.4
click at [213, 673] on body "Toggle navigation Home Bank Account List Mutasi Bank Search Sync Note Mutasi De…" at bounding box center [537, 376] width 1074 height 752
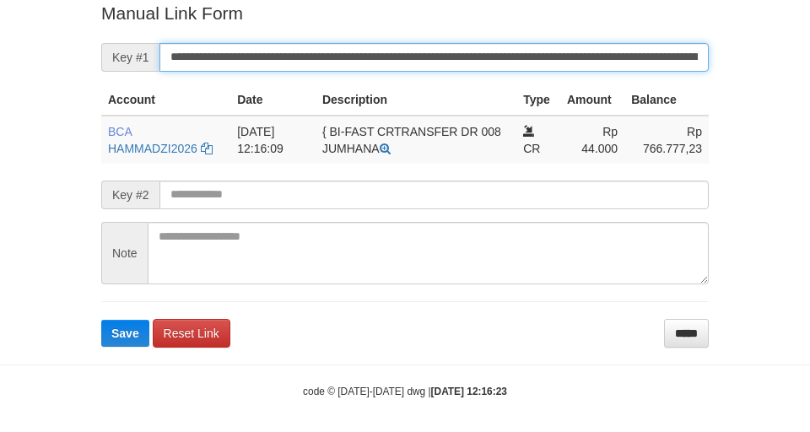
click at [101, 320] on button "Save" at bounding box center [125, 333] width 48 height 27
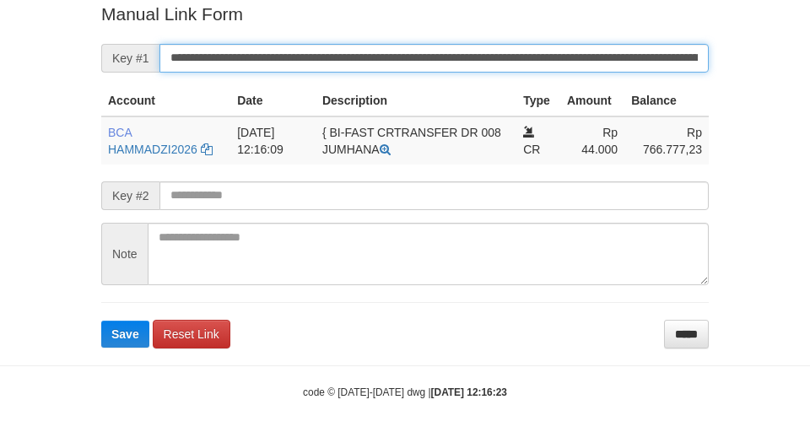
drag, startPoint x: 517, startPoint y: 61, endPoint x: 501, endPoint y: 61, distance: 16.0
click at [501, 61] on input "**********" at bounding box center [434, 58] width 549 height 29
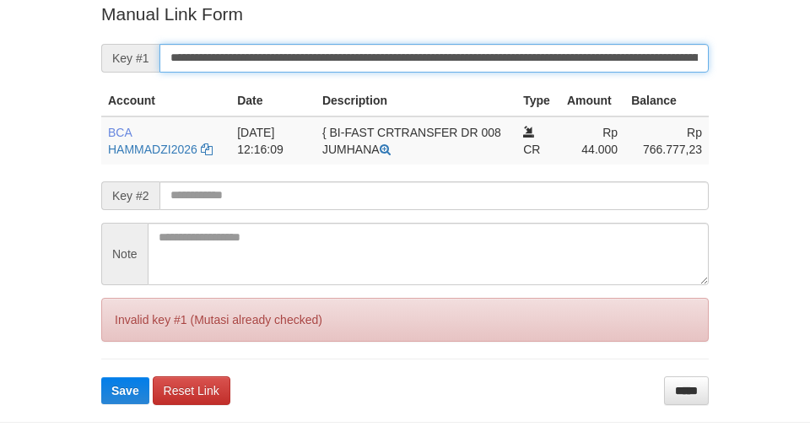
click at [101, 377] on button "Save" at bounding box center [125, 390] width 48 height 27
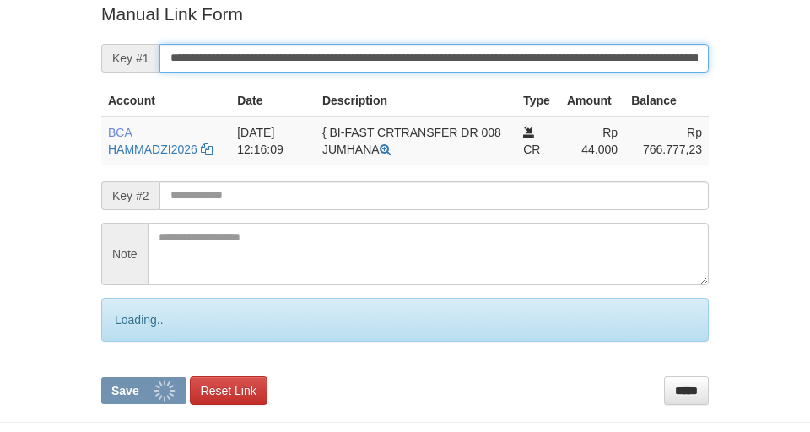
click at [101, 377] on button "Save" at bounding box center [143, 390] width 85 height 27
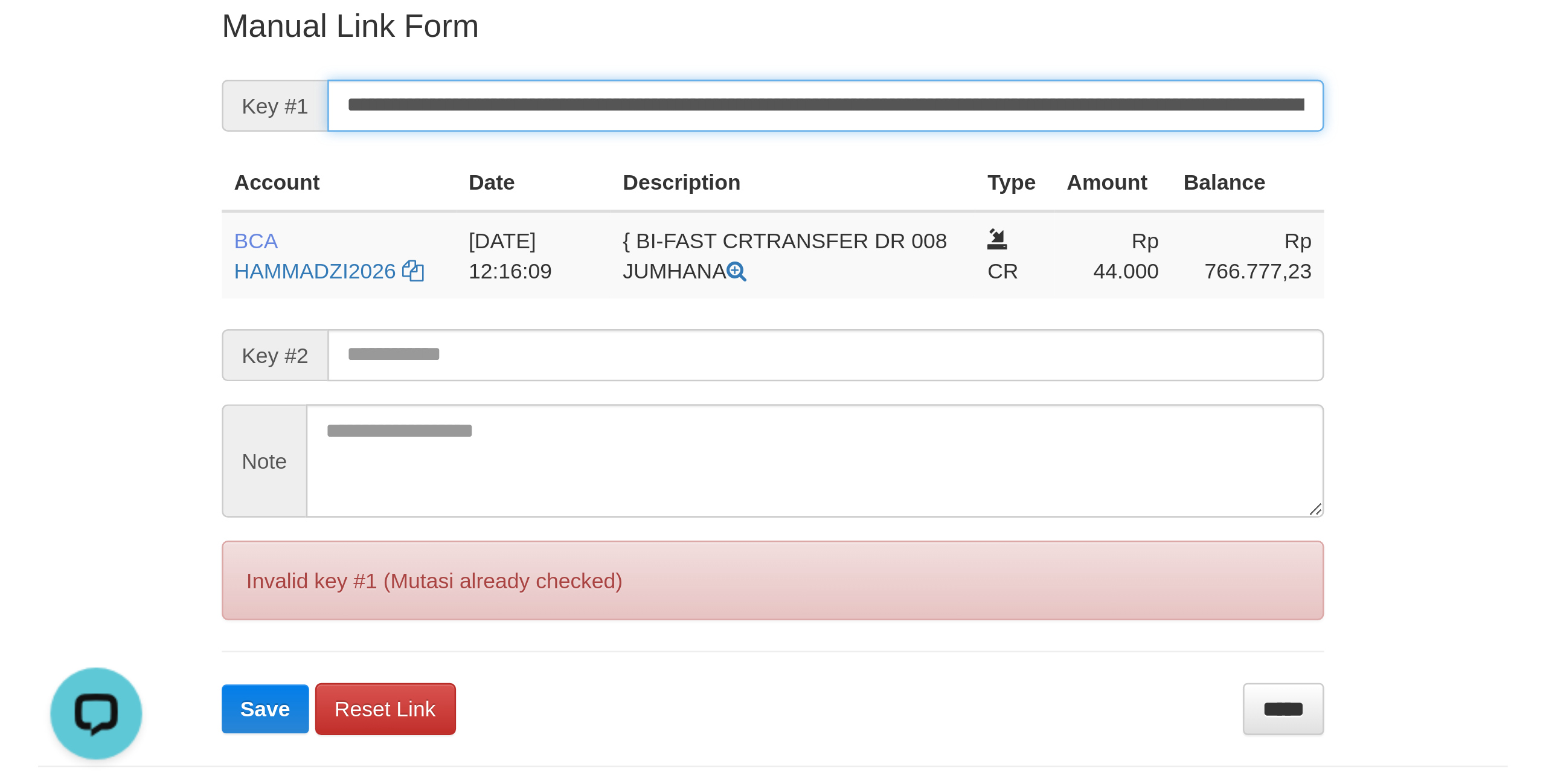
scroll to position [0, 0]
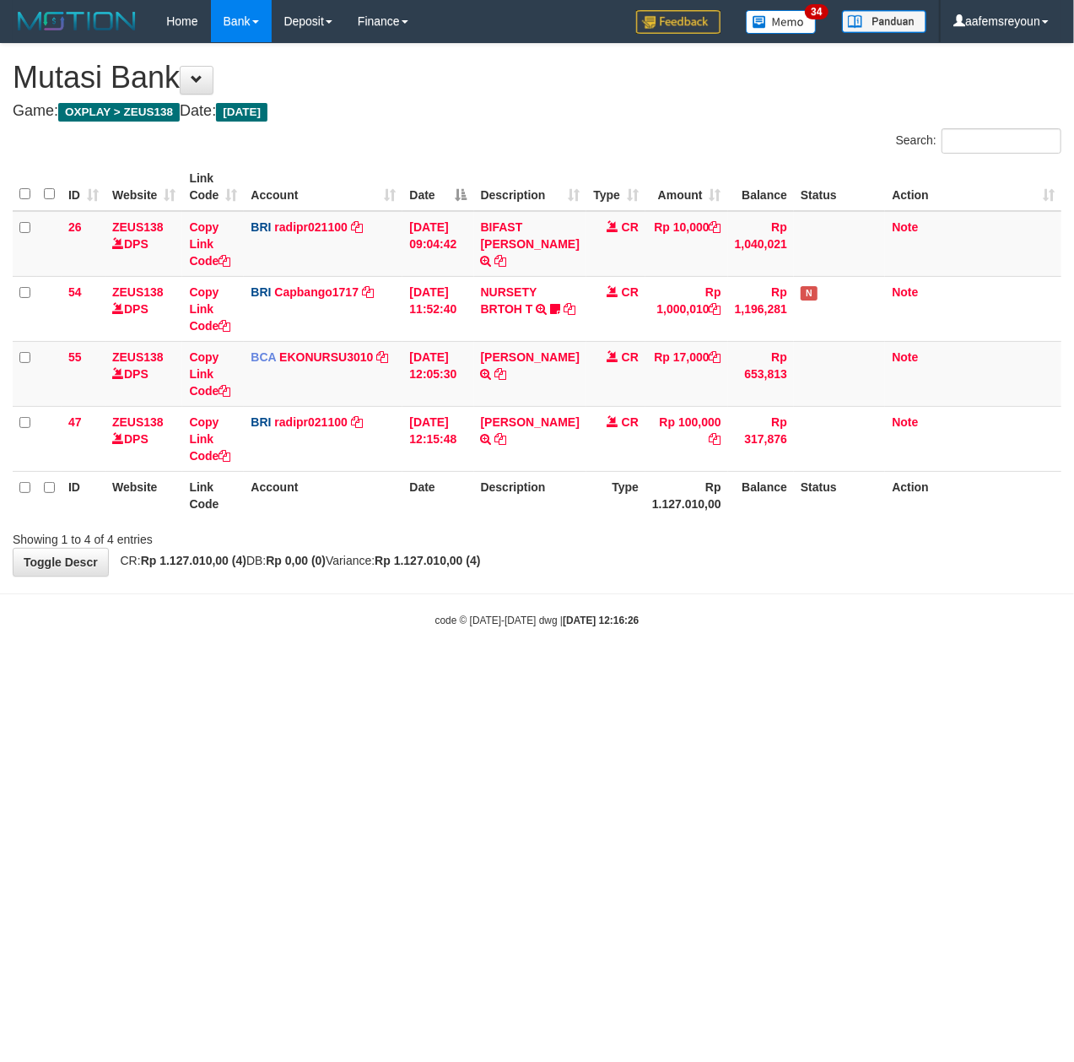
click at [263, 670] on html "Toggle navigation Home Bank Account List Mutasi Bank Search Sync Note Mutasi De…" at bounding box center [537, 335] width 1074 height 670
drag, startPoint x: 430, startPoint y: 785, endPoint x: 481, endPoint y: 665, distance: 130.4
click at [443, 670] on html "Toggle navigation Home Bank Account List Mutasi Bank Search Sync Note Mutasi De…" at bounding box center [537, 335] width 1074 height 670
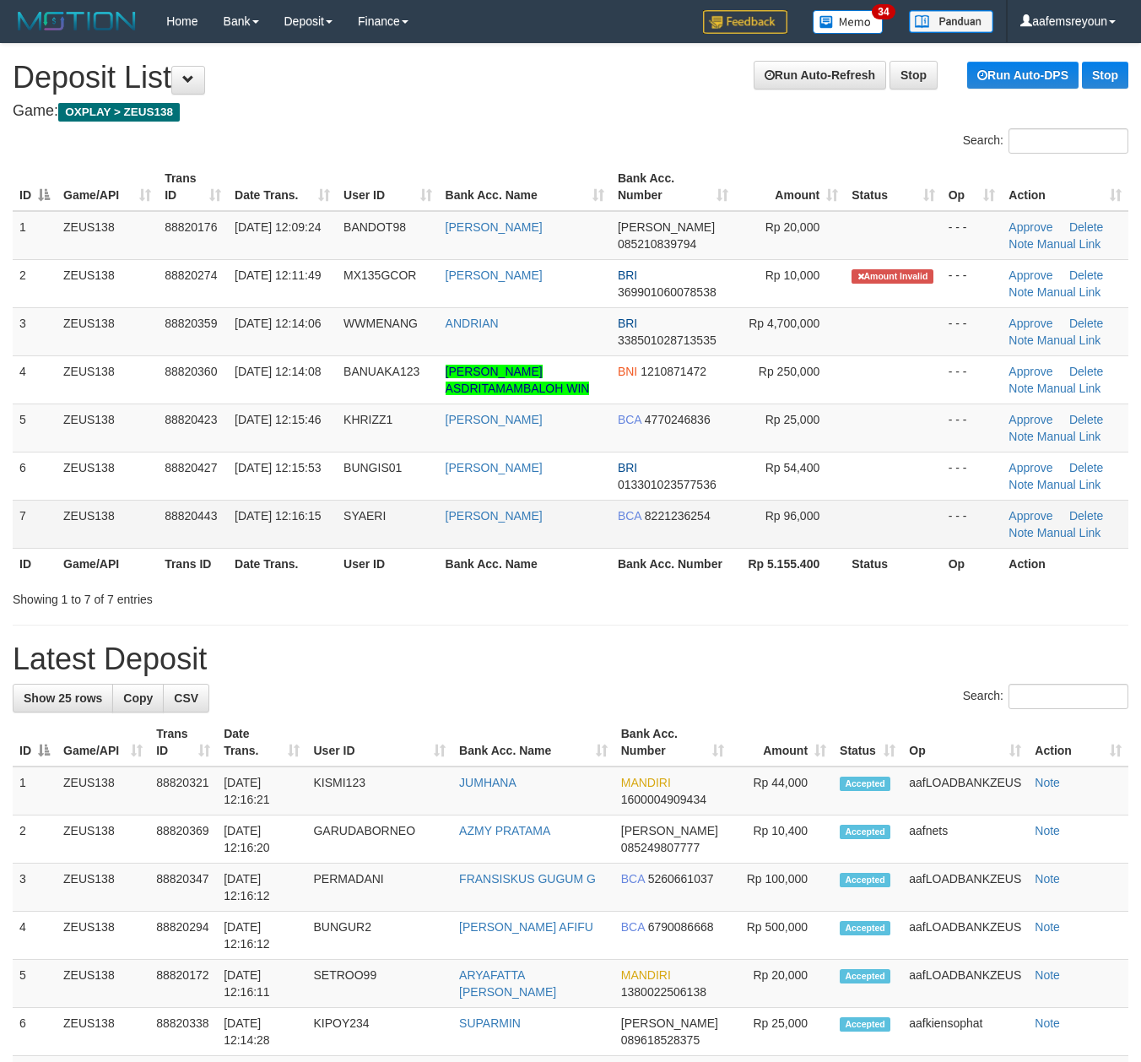
click at [636, 548] on td "BCA 8221236254" at bounding box center [673, 524] width 124 height 48
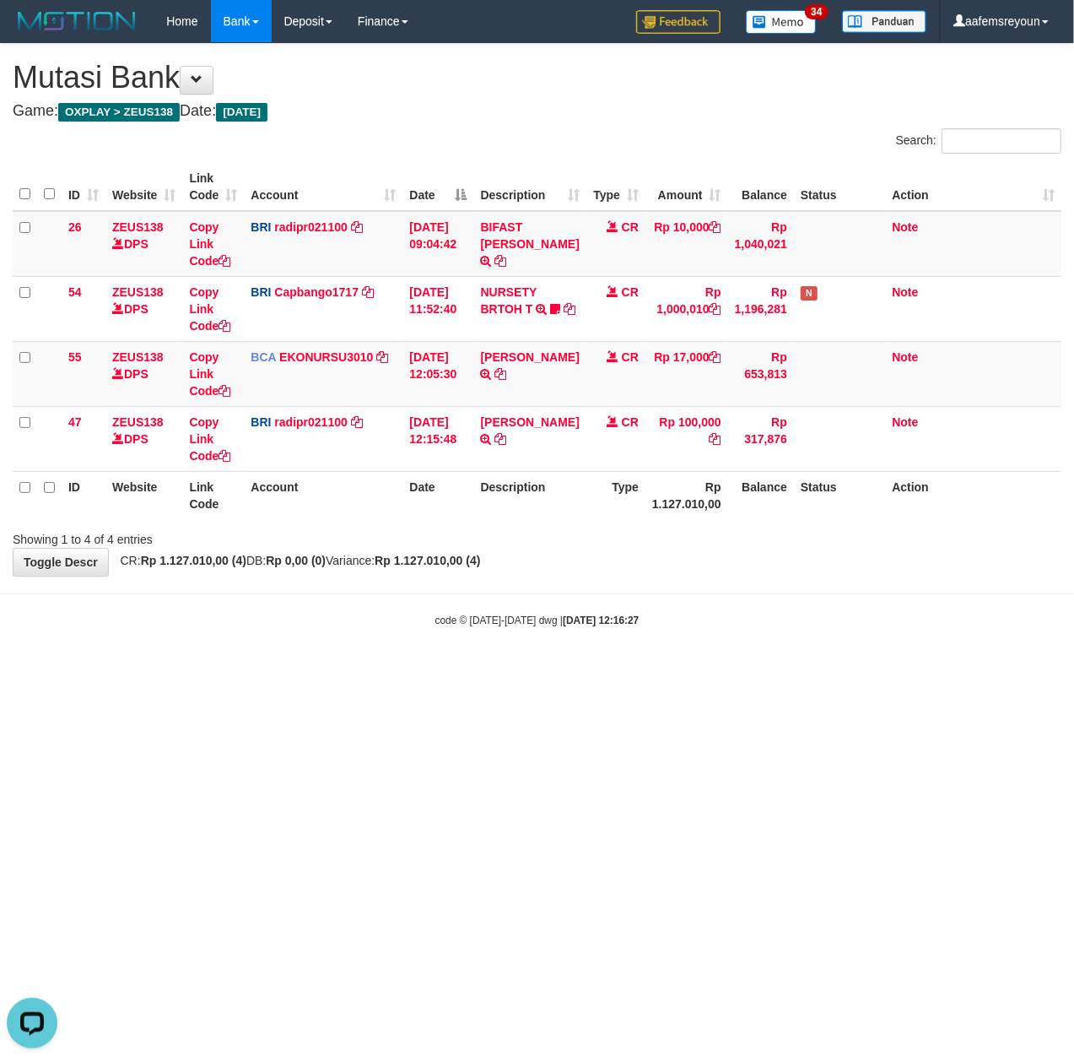
drag, startPoint x: 575, startPoint y: 757, endPoint x: 314, endPoint y: 668, distance: 275.5
click at [571, 670] on html "Toggle navigation Home Bank Account List Mutasi Bank Search Sync Note Mutasi De…" at bounding box center [537, 335] width 1074 height 670
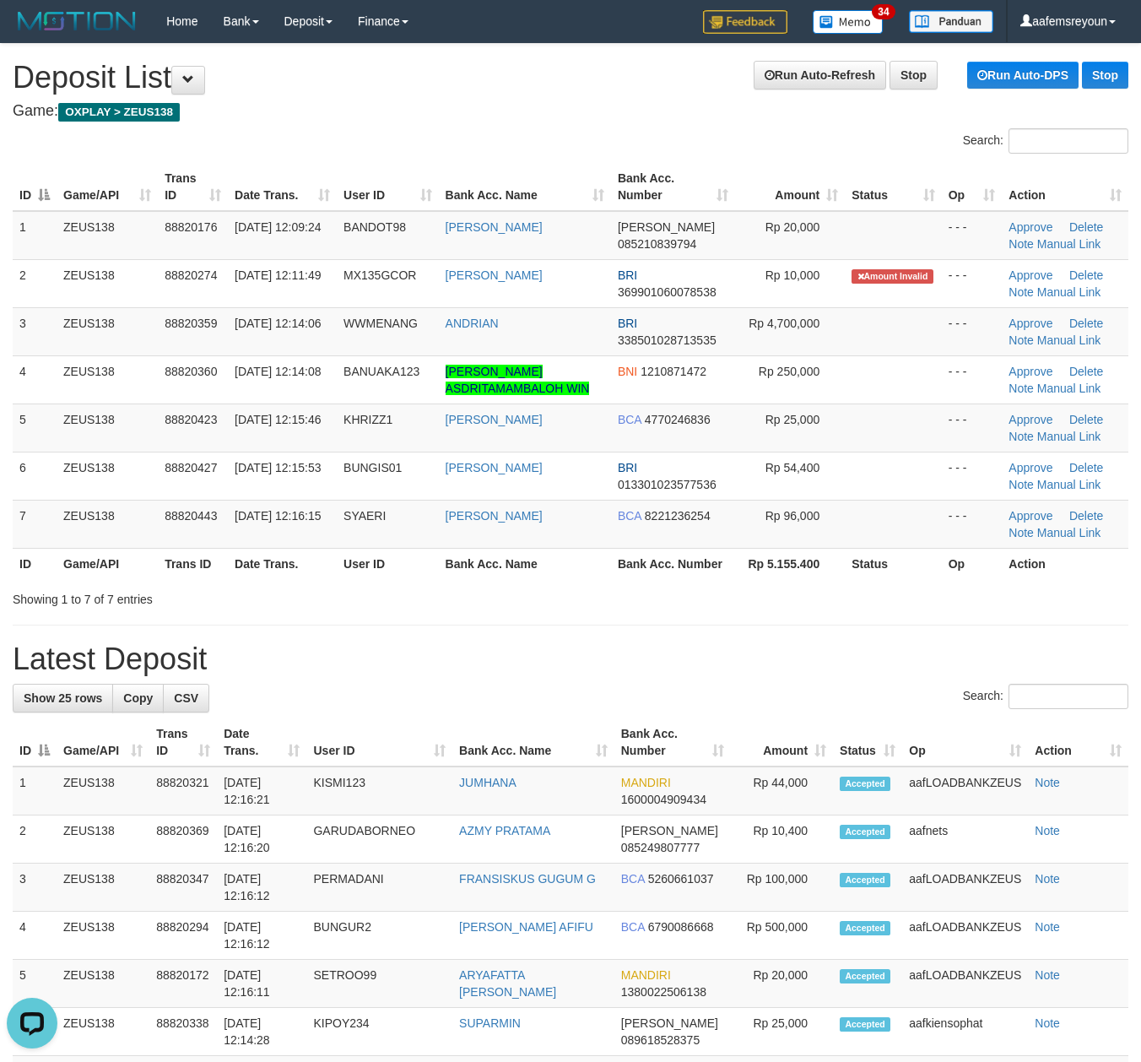
drag, startPoint x: 569, startPoint y: 559, endPoint x: 639, endPoint y: 562, distance: 70.1
click at [589, 561] on th "Bank Acc. Name" at bounding box center [525, 563] width 172 height 31
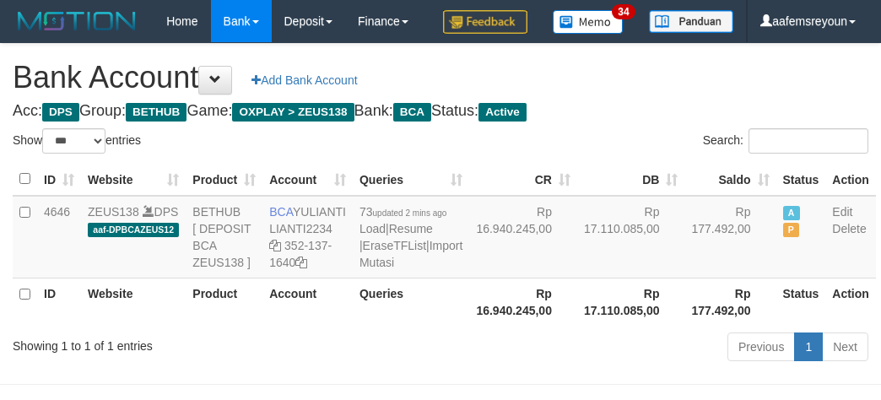
select select "***"
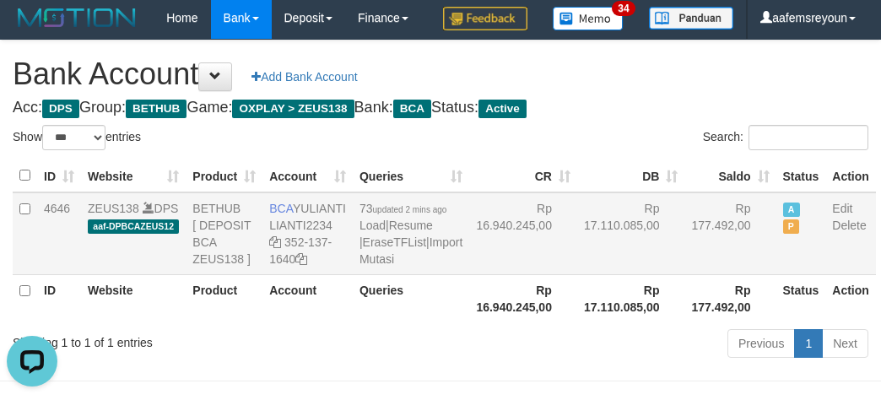
click at [577, 275] on td "Rp 17.110.085,00" at bounding box center [631, 233] width 108 height 83
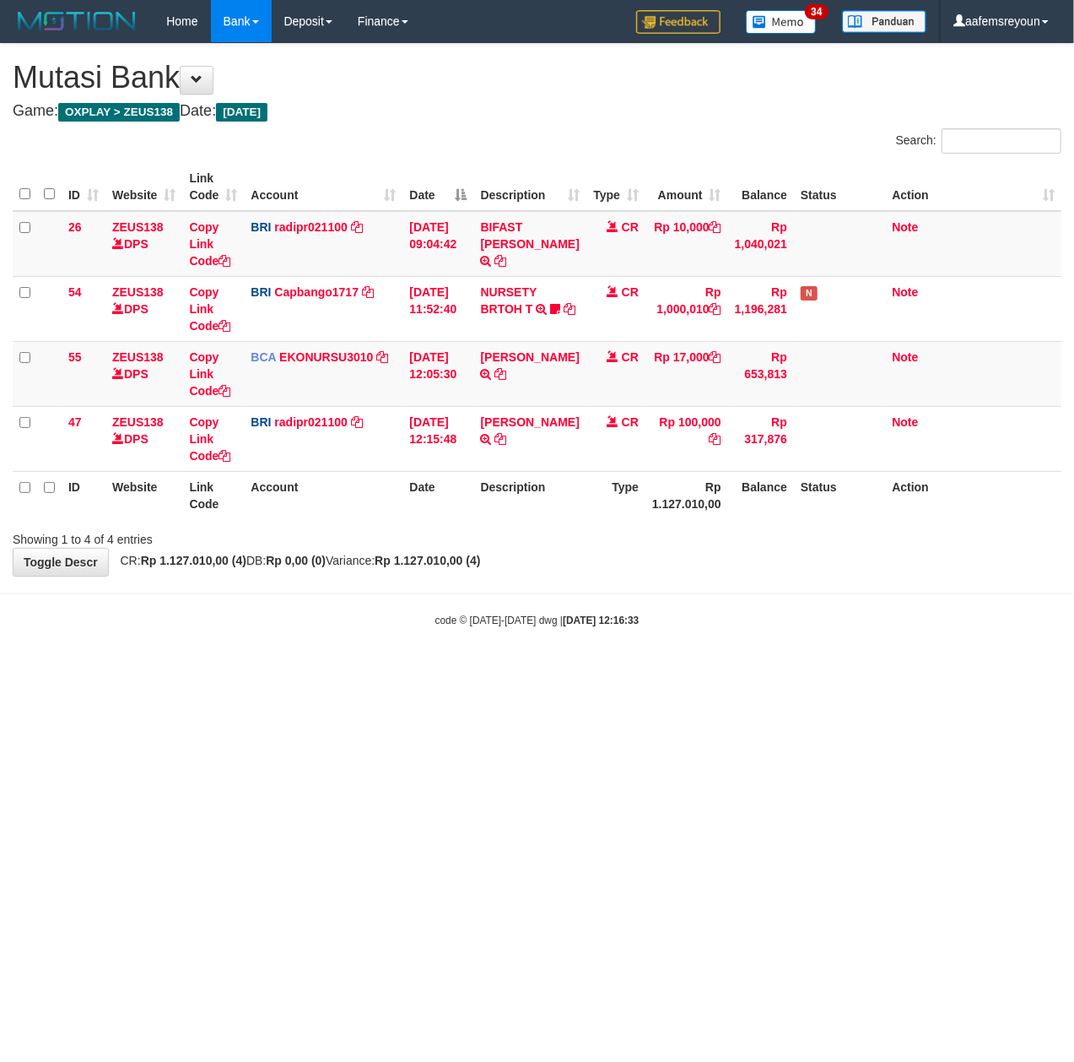
drag, startPoint x: 0, startPoint y: 0, endPoint x: 773, endPoint y: 696, distance: 1040.5
click at [760, 670] on html "Toggle navigation Home Bank Account List Mutasi Bank Search Sync Note Mutasi De…" at bounding box center [537, 335] width 1074 height 670
click at [652, 670] on html "Toggle navigation Home Bank Account List Mutasi Bank Search Sync Note Mutasi De…" at bounding box center [537, 335] width 1074 height 670
click at [643, 670] on html "Toggle navigation Home Bank Account List Mutasi Bank Search Sync Note Mutasi De…" at bounding box center [537, 335] width 1074 height 670
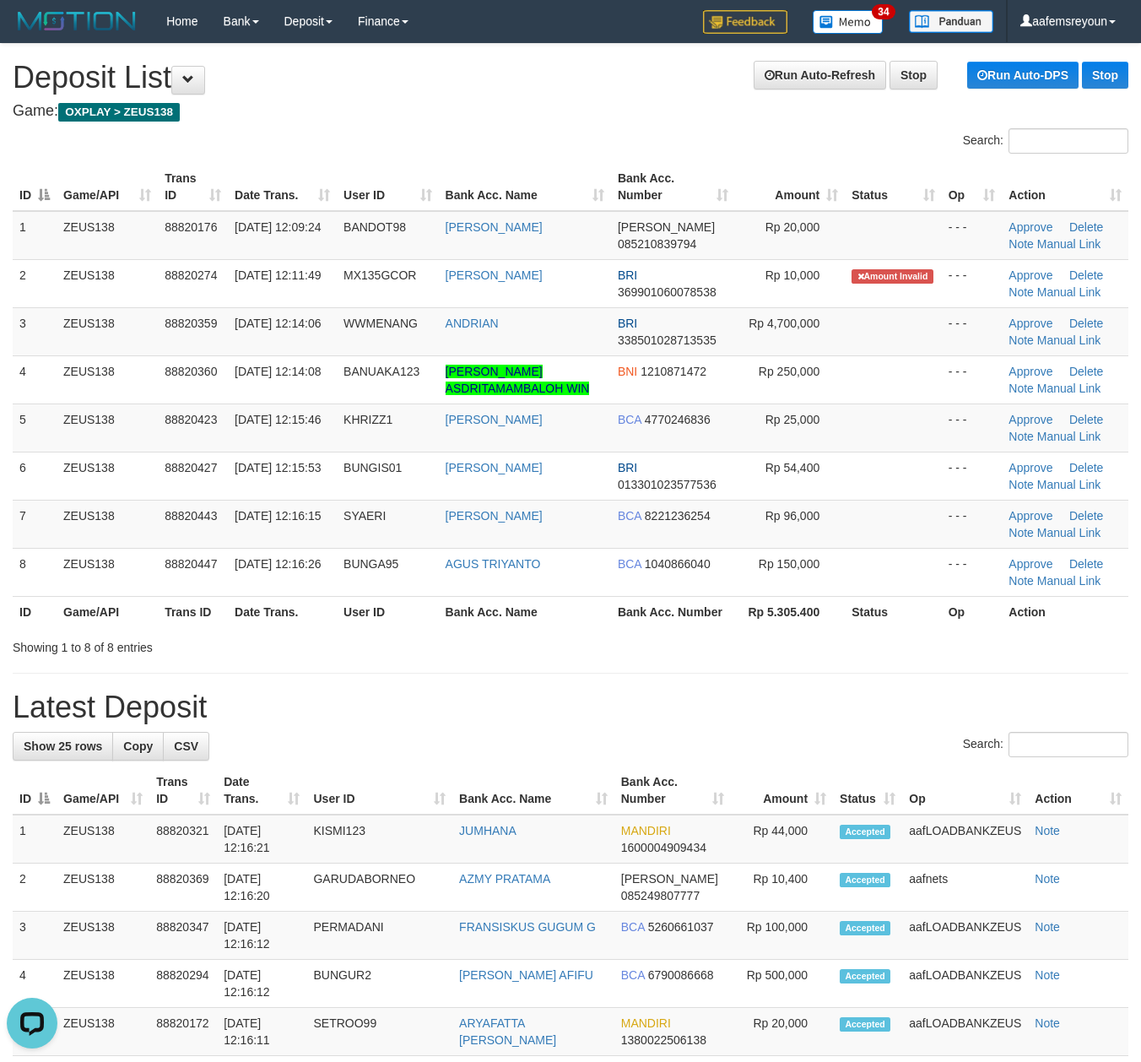
drag, startPoint x: 466, startPoint y: 680, endPoint x: 615, endPoint y: 712, distance: 152.8
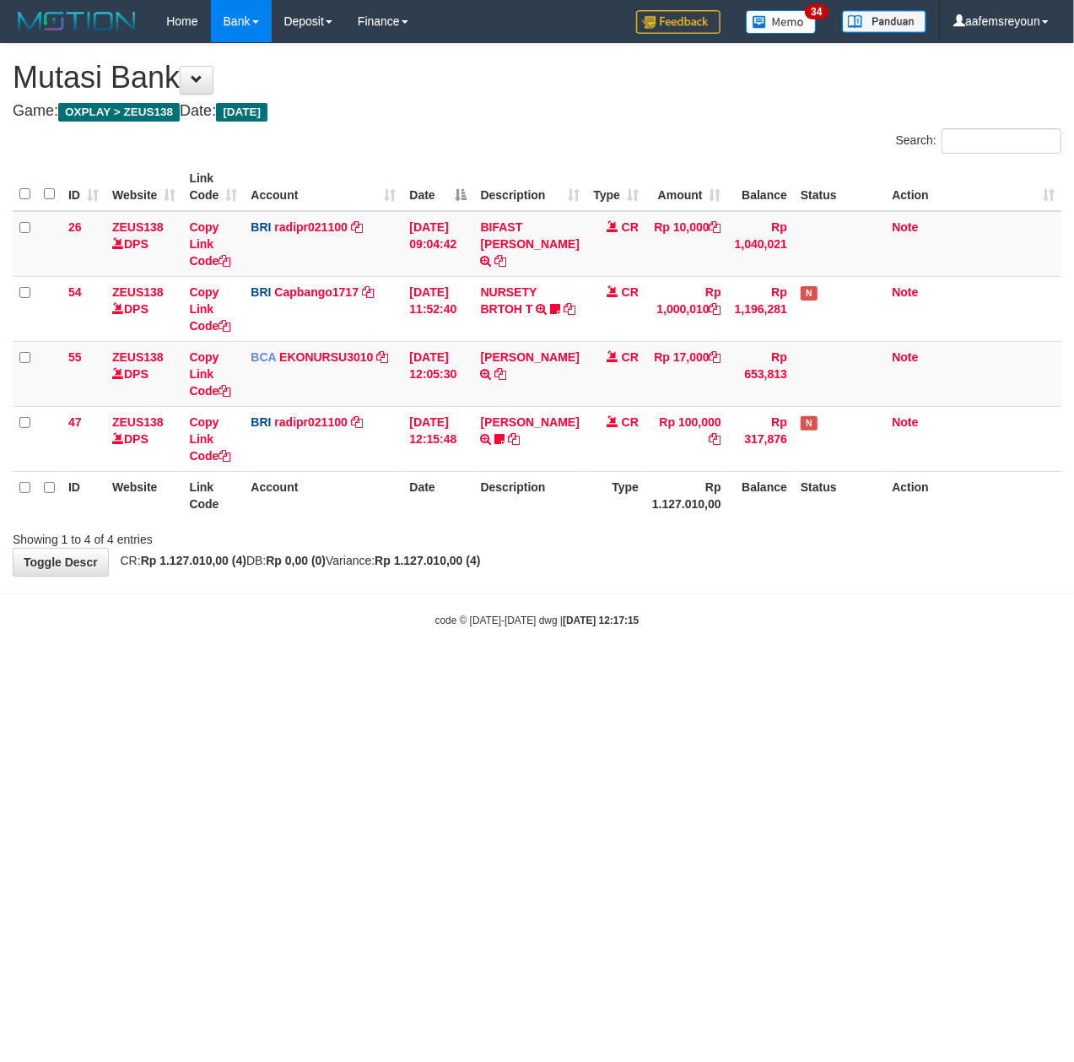
drag, startPoint x: 480, startPoint y: 734, endPoint x: 8, endPoint y: 757, distance: 473.2
click at [463, 670] on html "Toggle navigation Home Bank Account List Mutasi Bank Search Sync Note Mutasi De…" at bounding box center [537, 335] width 1074 height 670
click at [566, 595] on body "Toggle navigation Home Bank Account List Mutasi Bank Search Sync Note Mutasi De…" at bounding box center [537, 335] width 1074 height 670
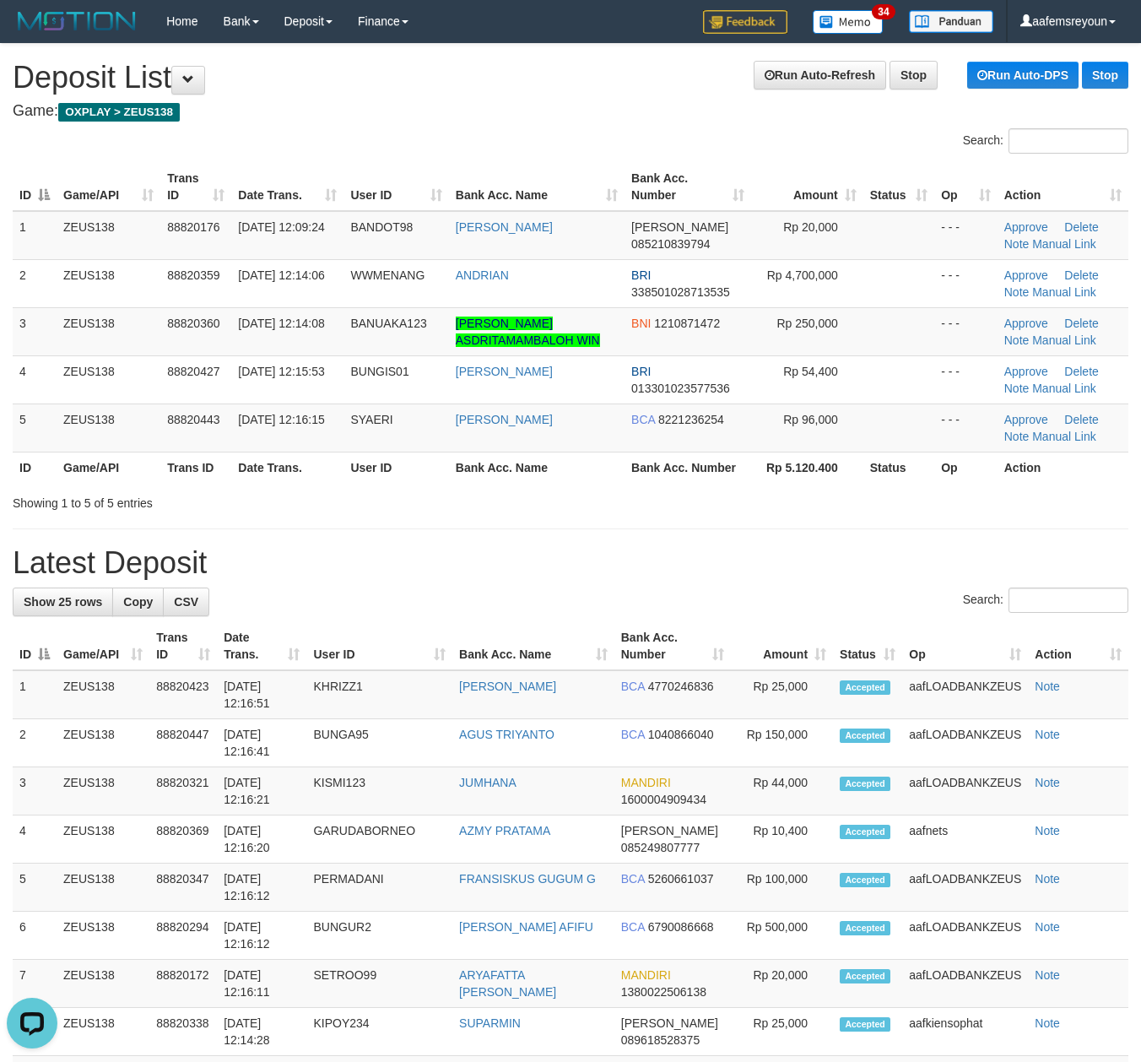
click at [784, 567] on h1 "Latest Deposit" at bounding box center [571, 563] width 1116 height 34
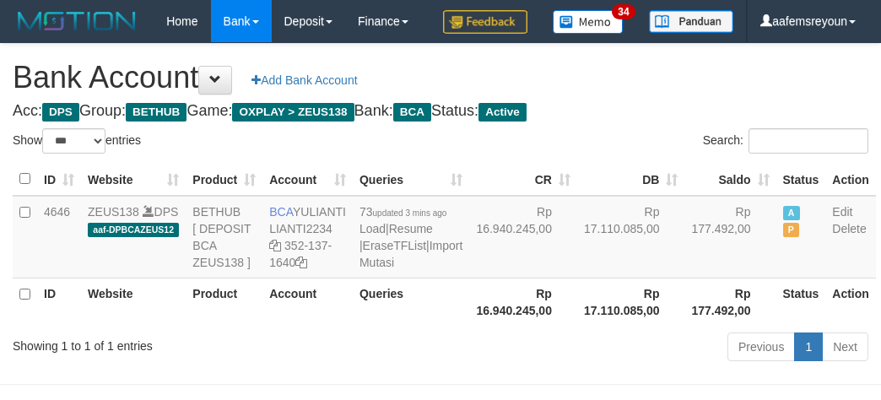
select select "***"
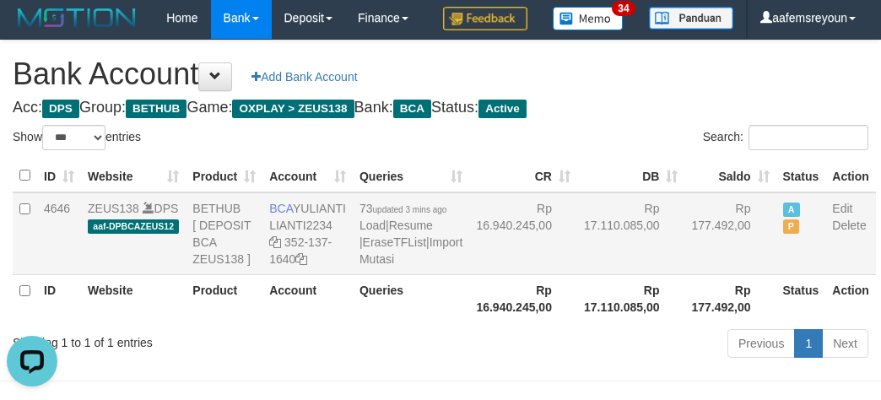
click at [685, 275] on td "Rp 177.492,00" at bounding box center [730, 233] width 91 height 83
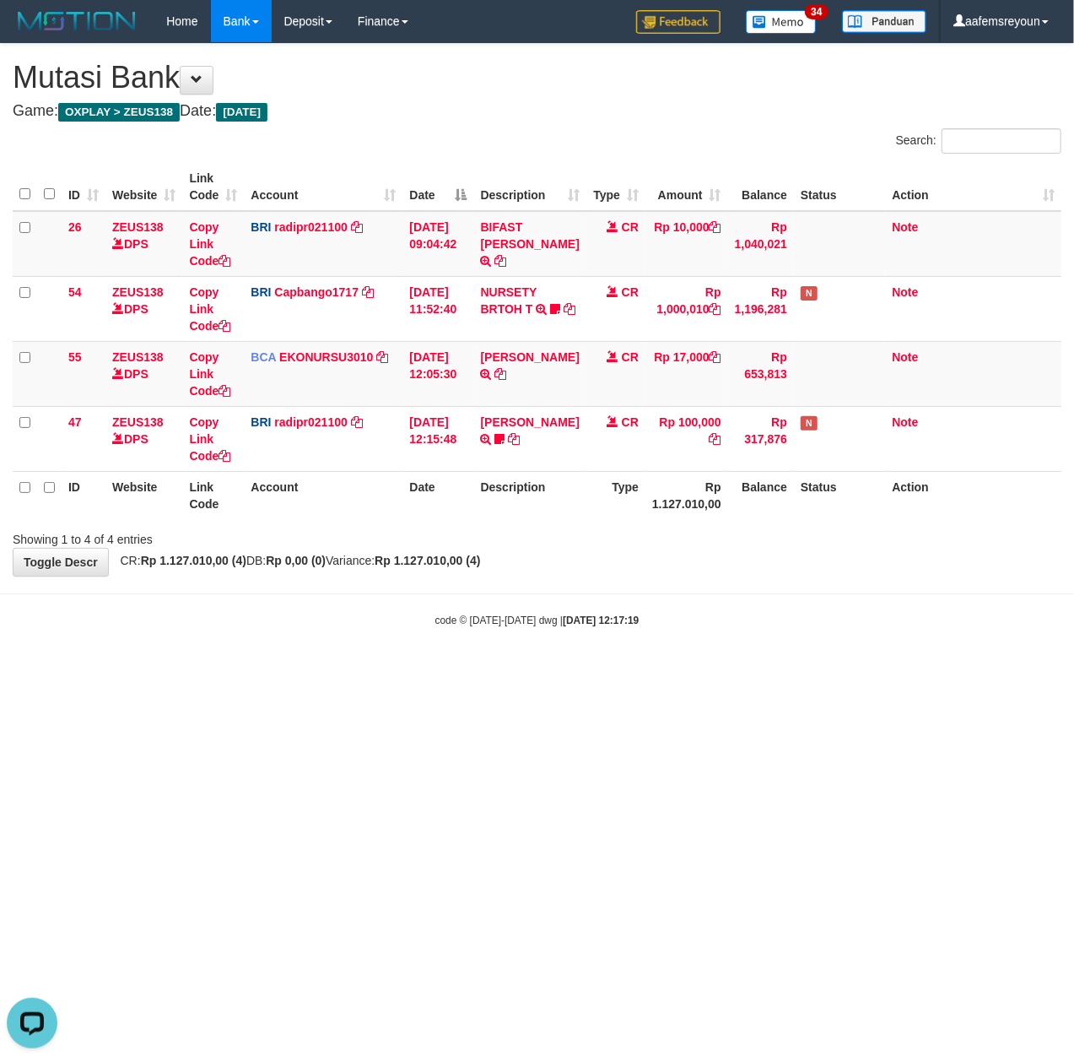
drag, startPoint x: 415, startPoint y: 805, endPoint x: 314, endPoint y: 835, distance: 105.5
click at [427, 670] on html "Toggle navigation Home Bank Account List Mutasi Bank Search Sync Note Mutasi De…" at bounding box center [537, 335] width 1074 height 670
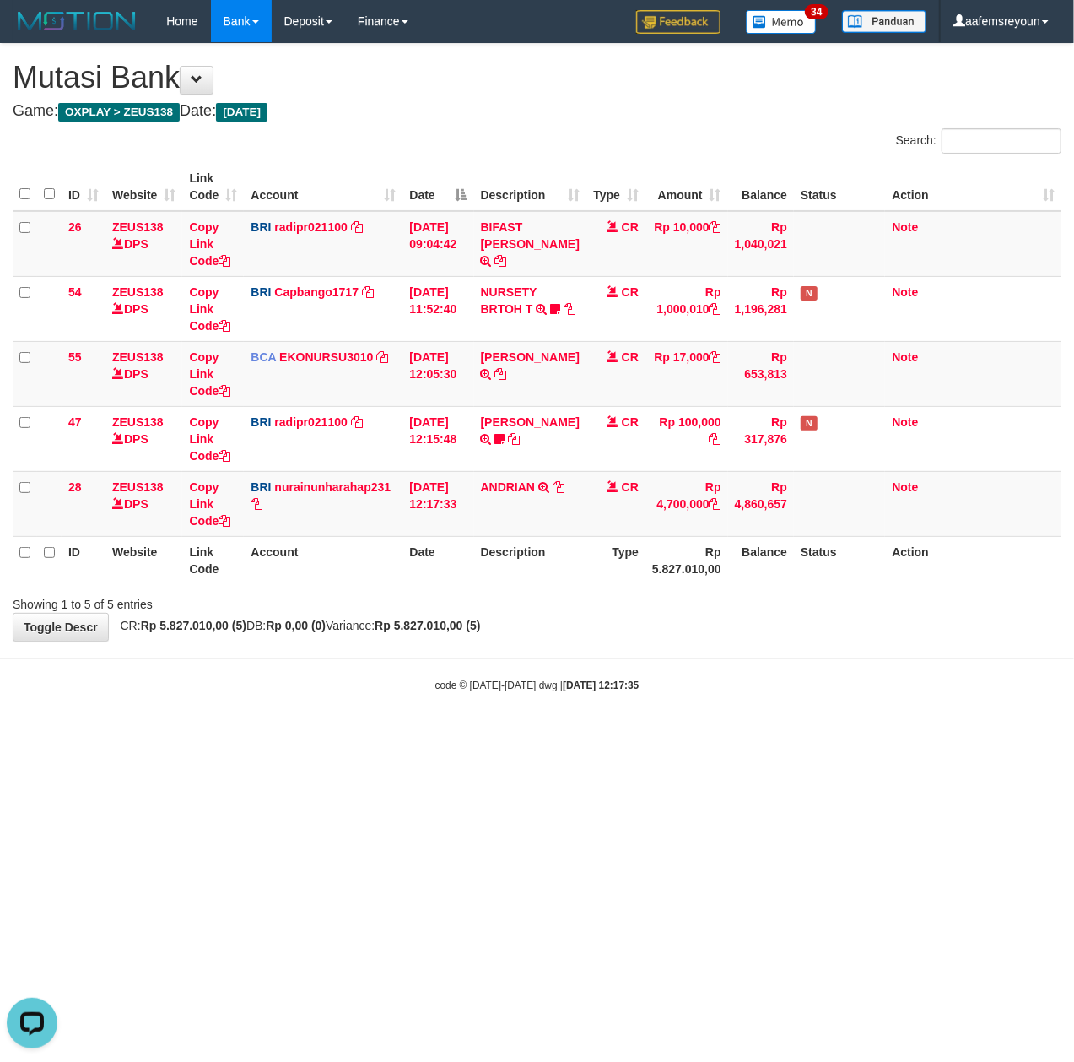
click at [442, 735] on html "Toggle navigation Home Bank Account List Mutasi Bank Search Sync Note Mutasi De…" at bounding box center [537, 367] width 1074 height 735
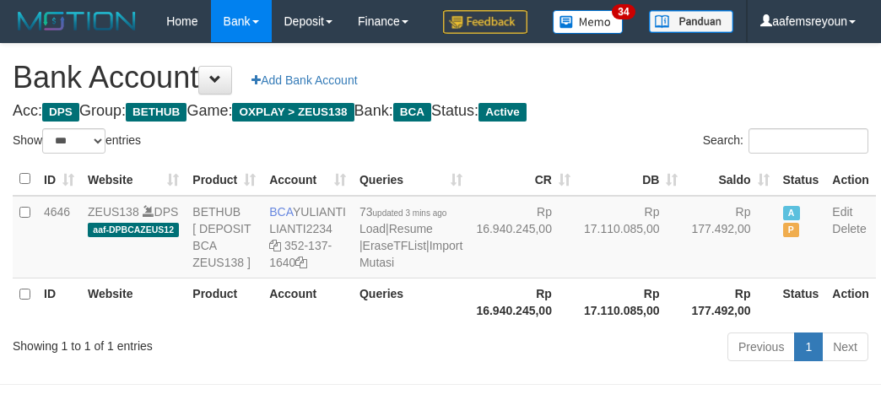
select select "***"
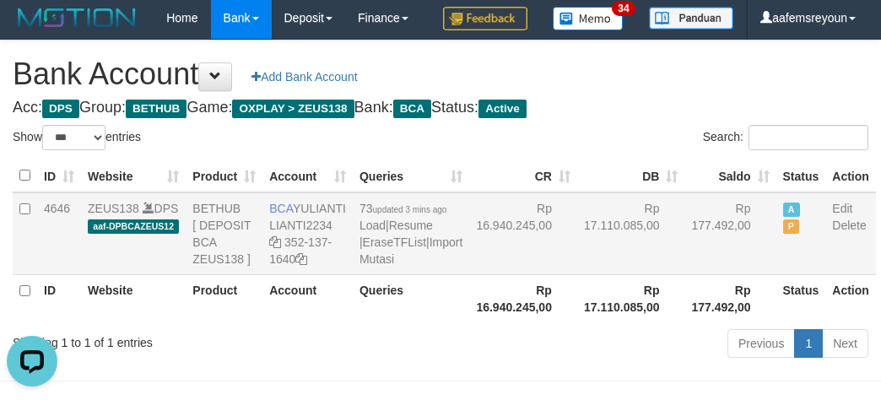
drag, startPoint x: 744, startPoint y: 319, endPoint x: 730, endPoint y: 324, distance: 15.2
click at [777, 275] on td "A P" at bounding box center [802, 233] width 50 height 83
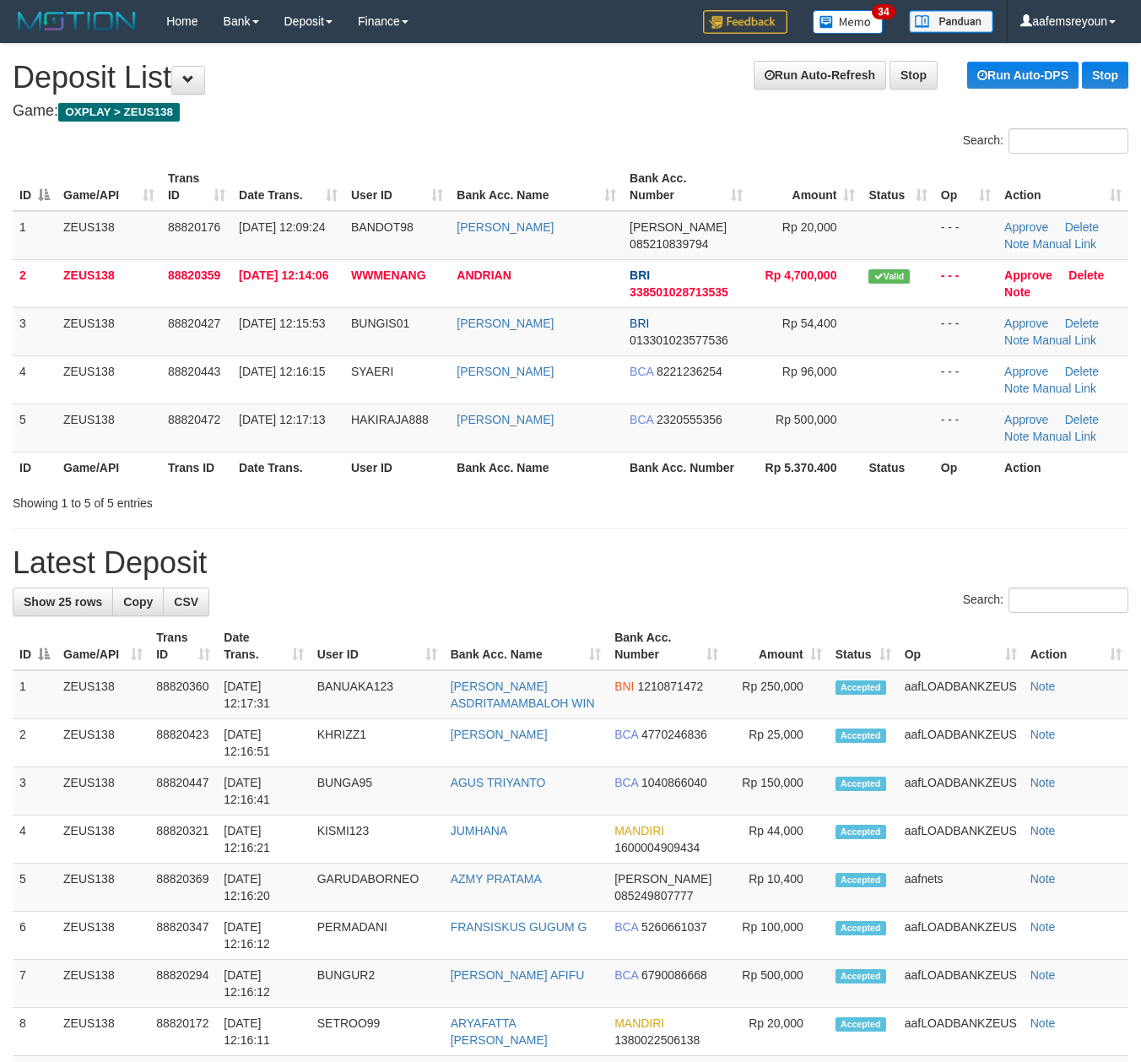
click at [594, 525] on div "**********" at bounding box center [570, 1015] width 1141 height 1942
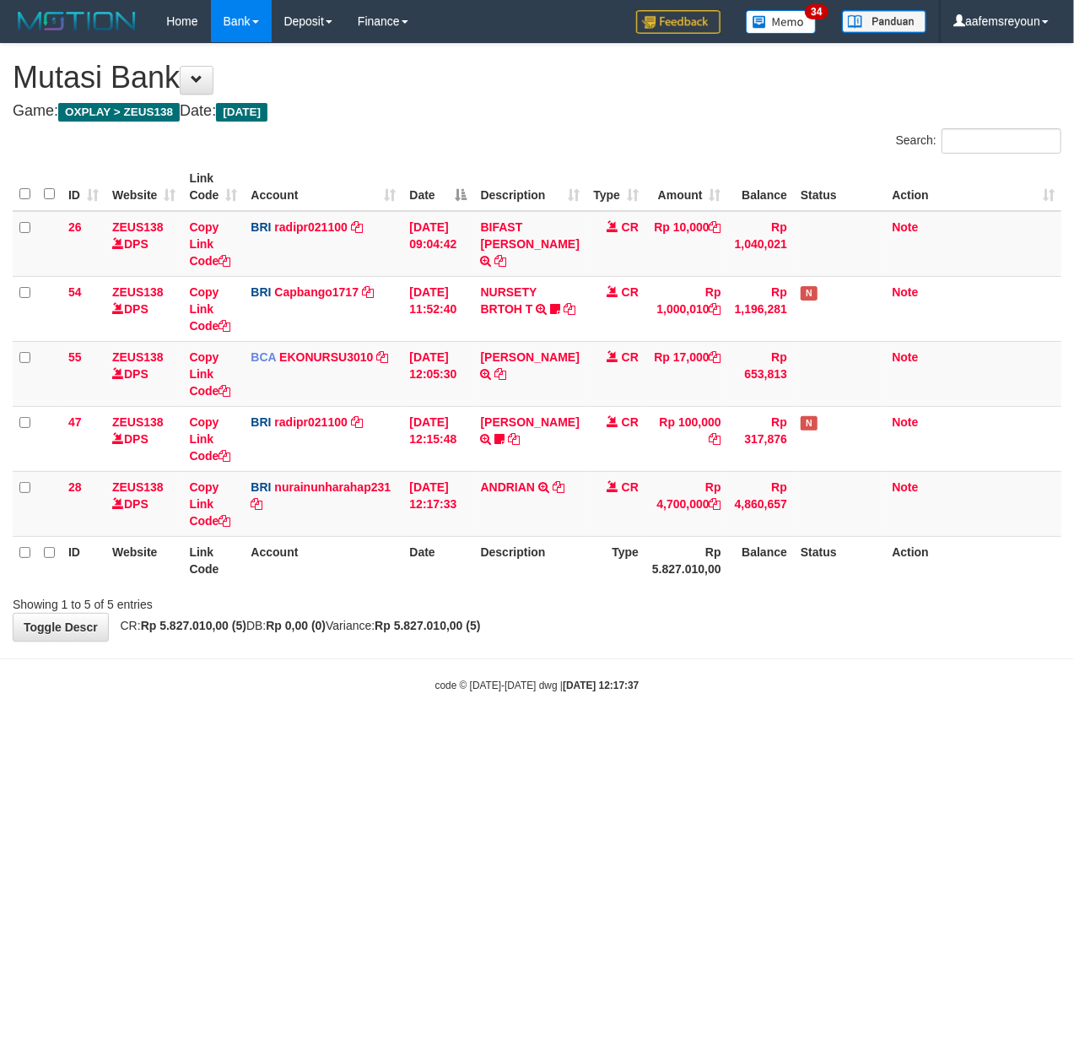
drag, startPoint x: 905, startPoint y: 714, endPoint x: 987, endPoint y: 753, distance: 90.6
click at [913, 717] on body "Toggle navigation Home Bank Account List Mutasi Bank Search Sync Note Mutasi De…" at bounding box center [537, 367] width 1074 height 735
drag, startPoint x: 964, startPoint y: 602, endPoint x: 1070, endPoint y: 618, distance: 107.6
click at [964, 602] on div "Showing 1 to 5 of 5 entries" at bounding box center [537, 601] width 1074 height 24
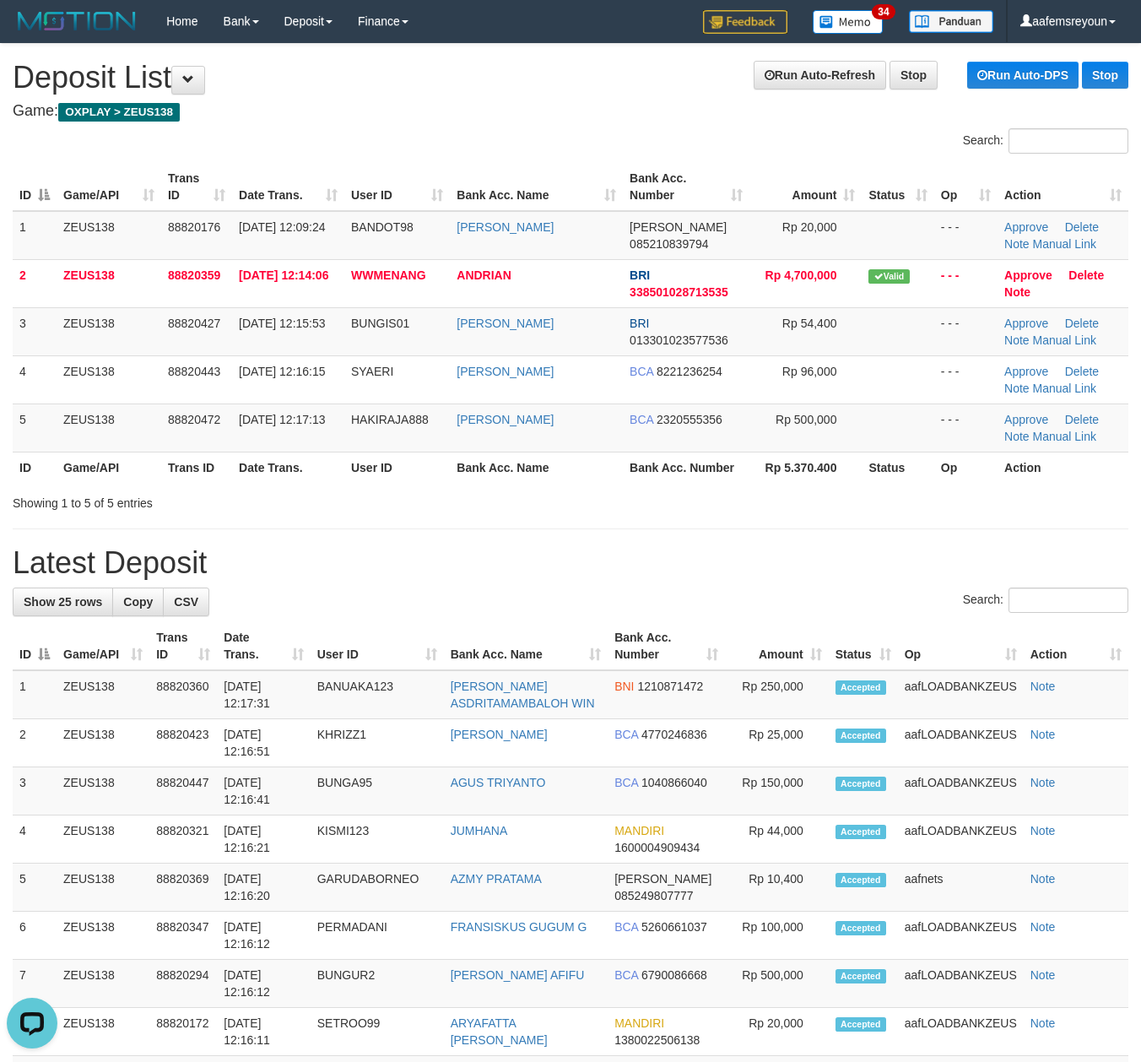
click at [538, 508] on div "Showing 1 to 5 of 5 entries" at bounding box center [570, 500] width 1141 height 24
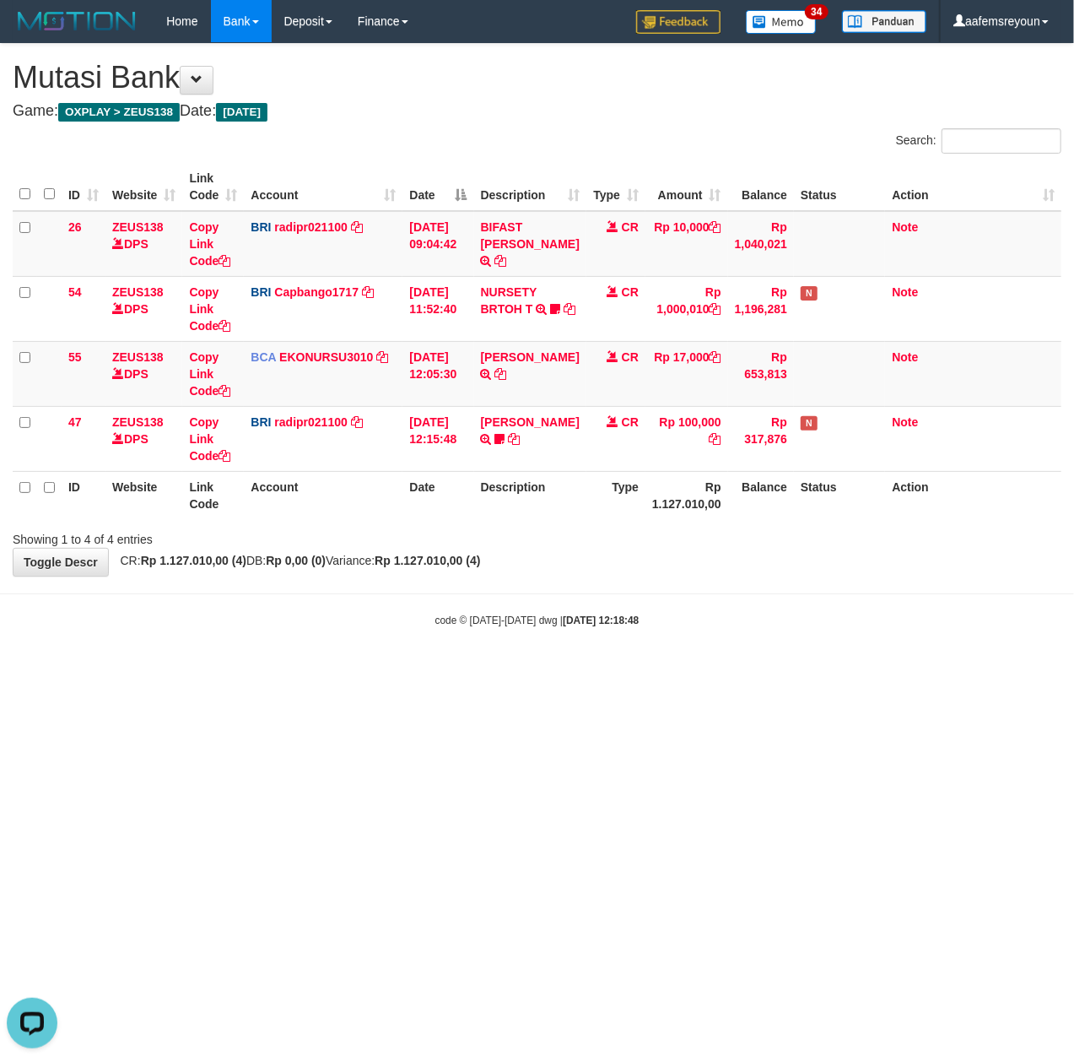
click at [655, 670] on html "Toggle navigation Home Bank Account List Mutasi Bank Search Sync Note Mutasi De…" at bounding box center [537, 335] width 1074 height 670
drag, startPoint x: 818, startPoint y: 704, endPoint x: 282, endPoint y: 674, distance: 536.8
click at [821, 670] on html "Toggle navigation Home Bank Account List Mutasi Bank Search Sync Note Mutasi De…" at bounding box center [537, 335] width 1074 height 670
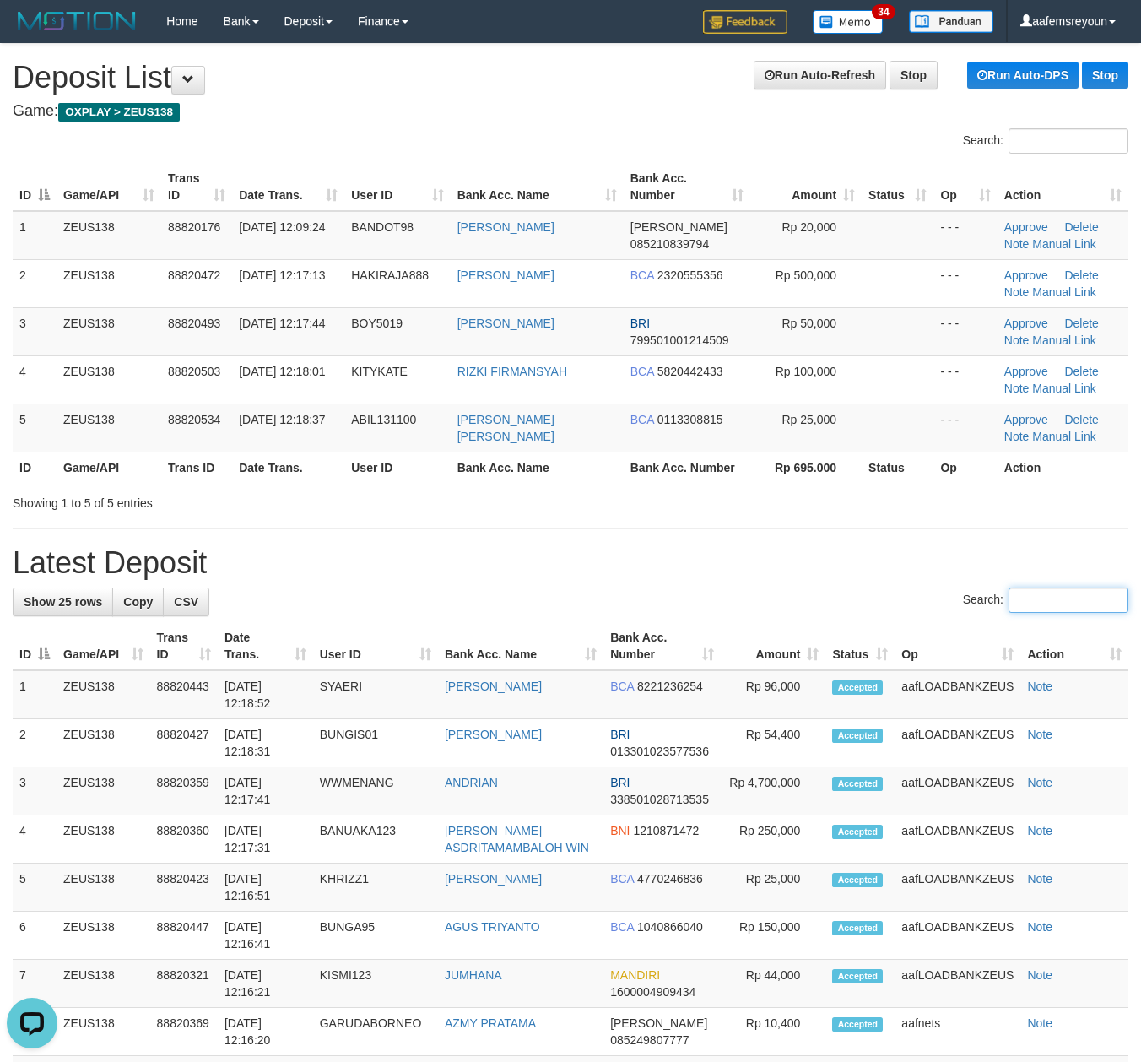
click at [1009, 589] on input "Search:" at bounding box center [1069, 599] width 120 height 25
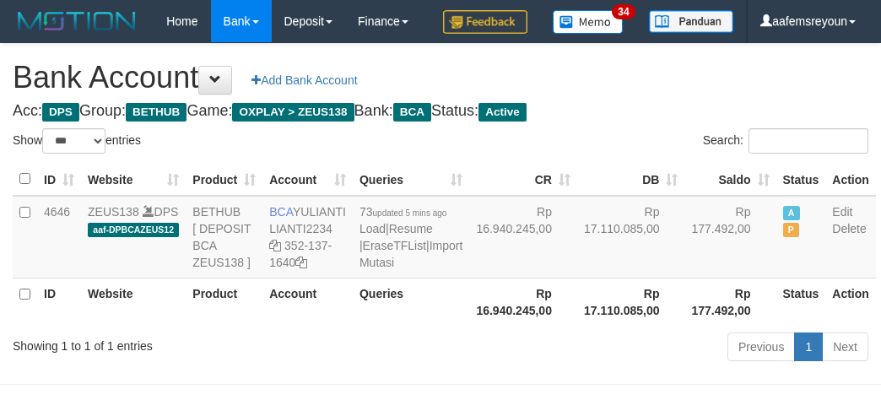
select select "***"
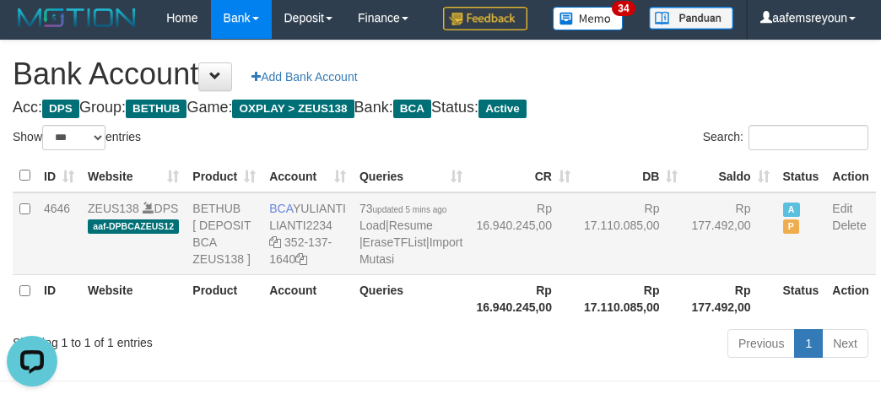
click at [379, 275] on td "73 updated 5 mins ago Load | Resume | EraseTFList | Import Mutasi" at bounding box center [411, 233] width 116 height 83
click at [360, 266] on link "Import Mutasi" at bounding box center [411, 250] width 103 height 30
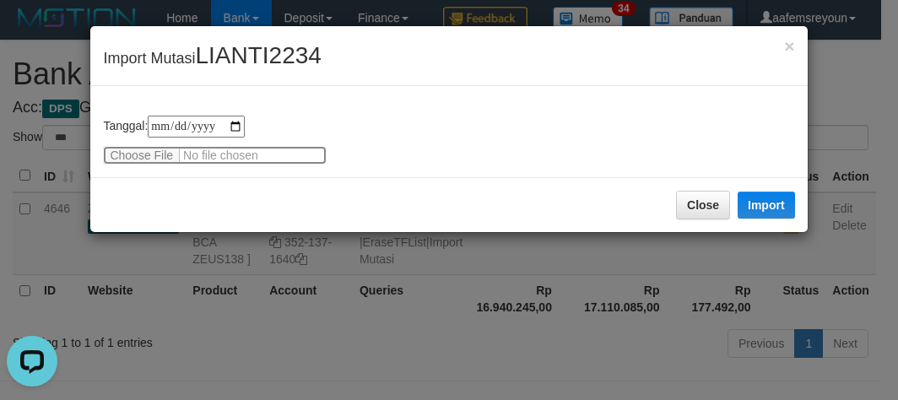
click at [142, 149] on input "file" at bounding box center [215, 155] width 224 height 19
type input "**********"
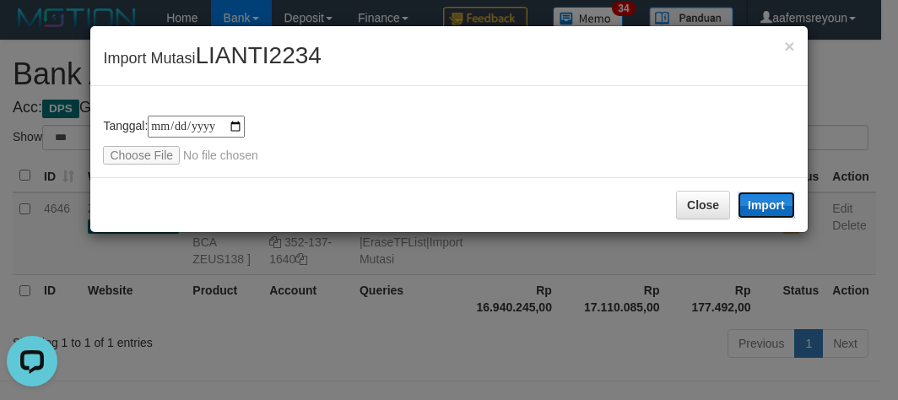
click at [791, 207] on button "Import" at bounding box center [766, 205] width 57 height 27
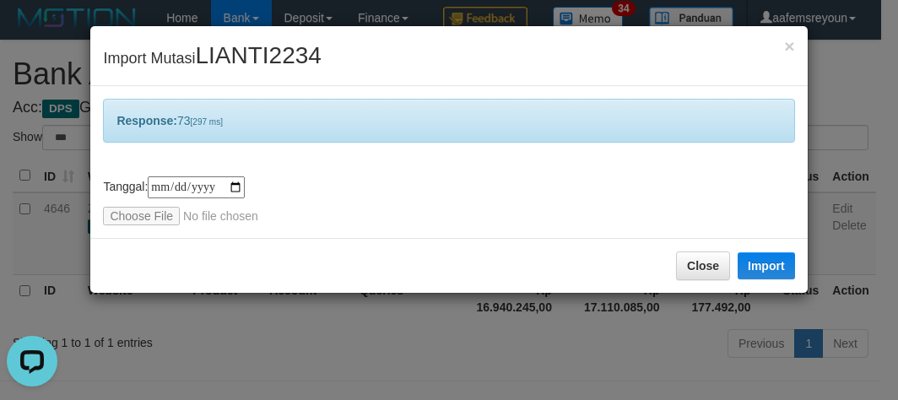
click at [591, 352] on div "**********" at bounding box center [449, 200] width 898 height 400
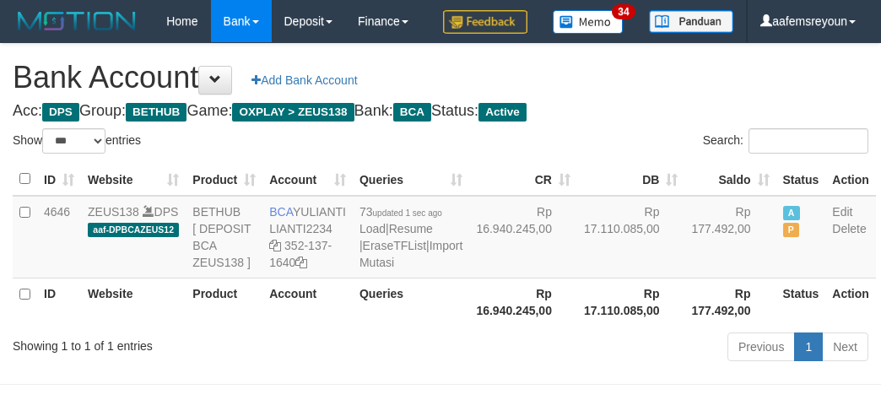
select select "***"
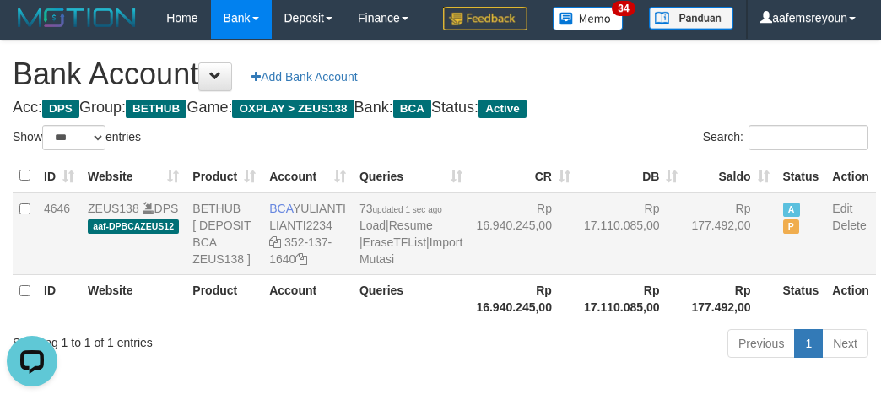
drag, startPoint x: 656, startPoint y: 312, endPoint x: 645, endPoint y: 329, distance: 20.1
click at [685, 275] on td "Rp 177.492,00" at bounding box center [730, 233] width 91 height 83
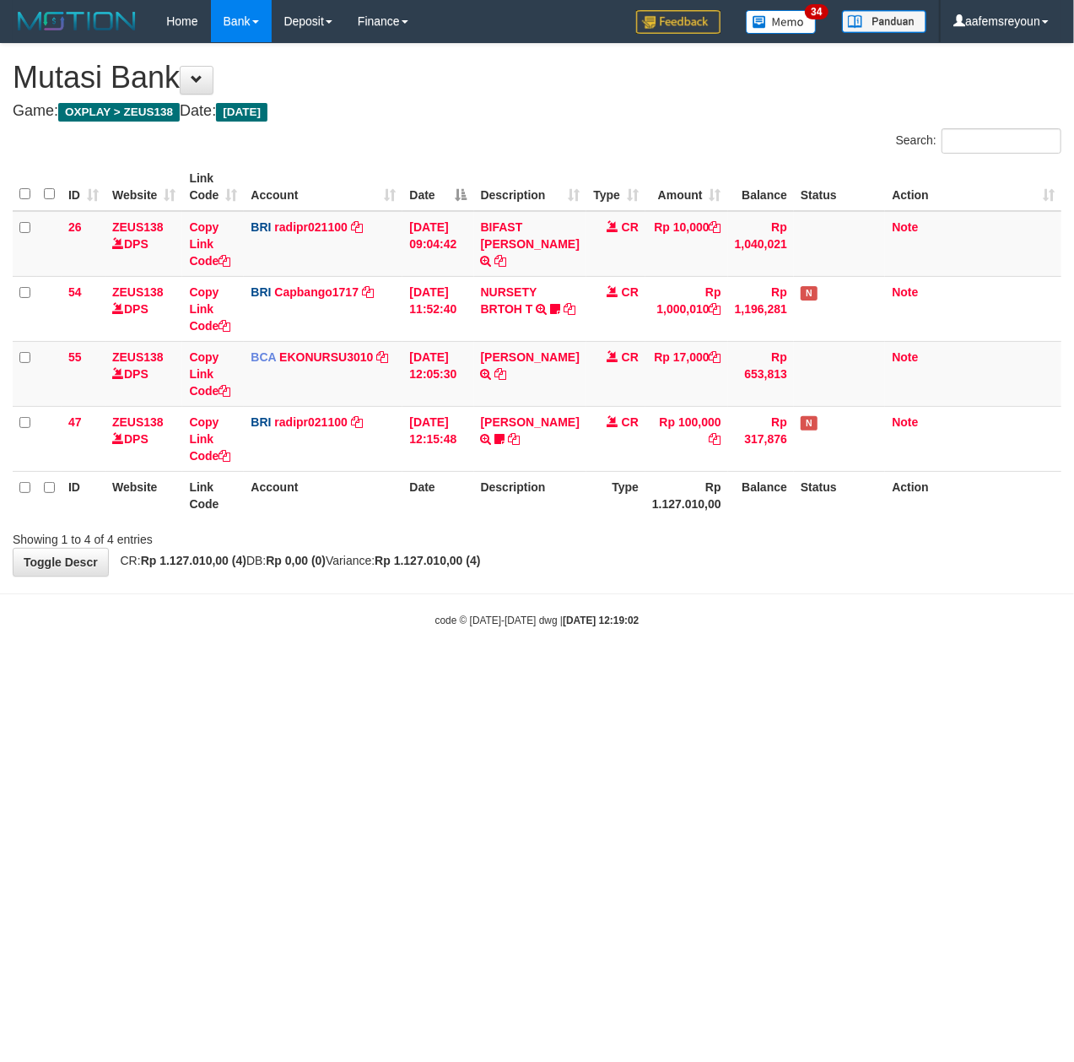
drag, startPoint x: 503, startPoint y: 653, endPoint x: 5, endPoint y: 623, distance: 498.9
click at [481, 650] on body "Toggle navigation Home Bank Account List Mutasi Bank Search Sync Note Mutasi De…" at bounding box center [537, 335] width 1074 height 670
click at [447, 670] on html "Toggle navigation Home Bank Account List Mutasi Bank Search Sync Note Mutasi De…" at bounding box center [537, 335] width 1074 height 670
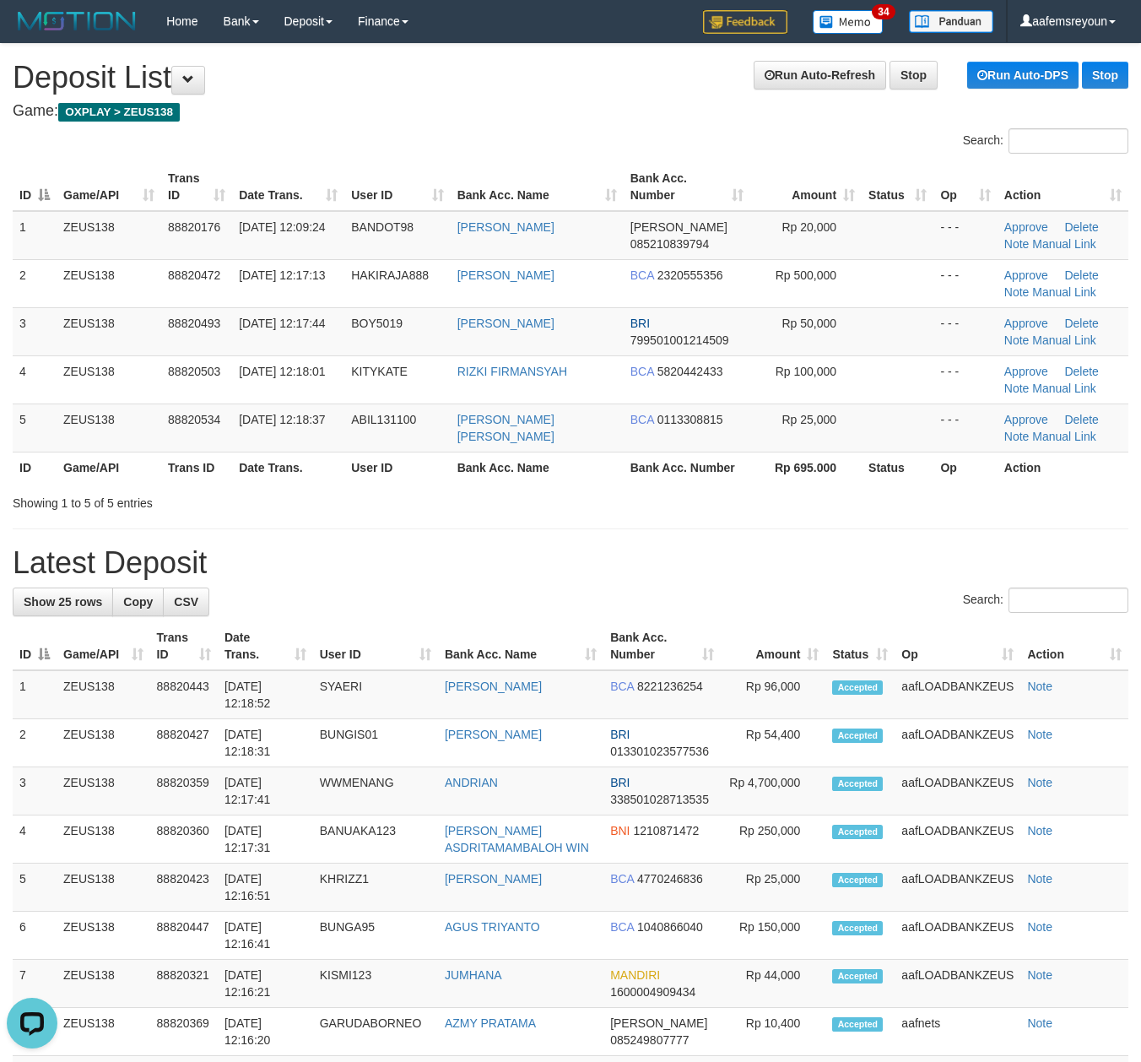
drag, startPoint x: 812, startPoint y: 525, endPoint x: 0, endPoint y: 628, distance: 818.5
click at [804, 524] on div "**********" at bounding box center [570, 1015] width 1141 height 1942
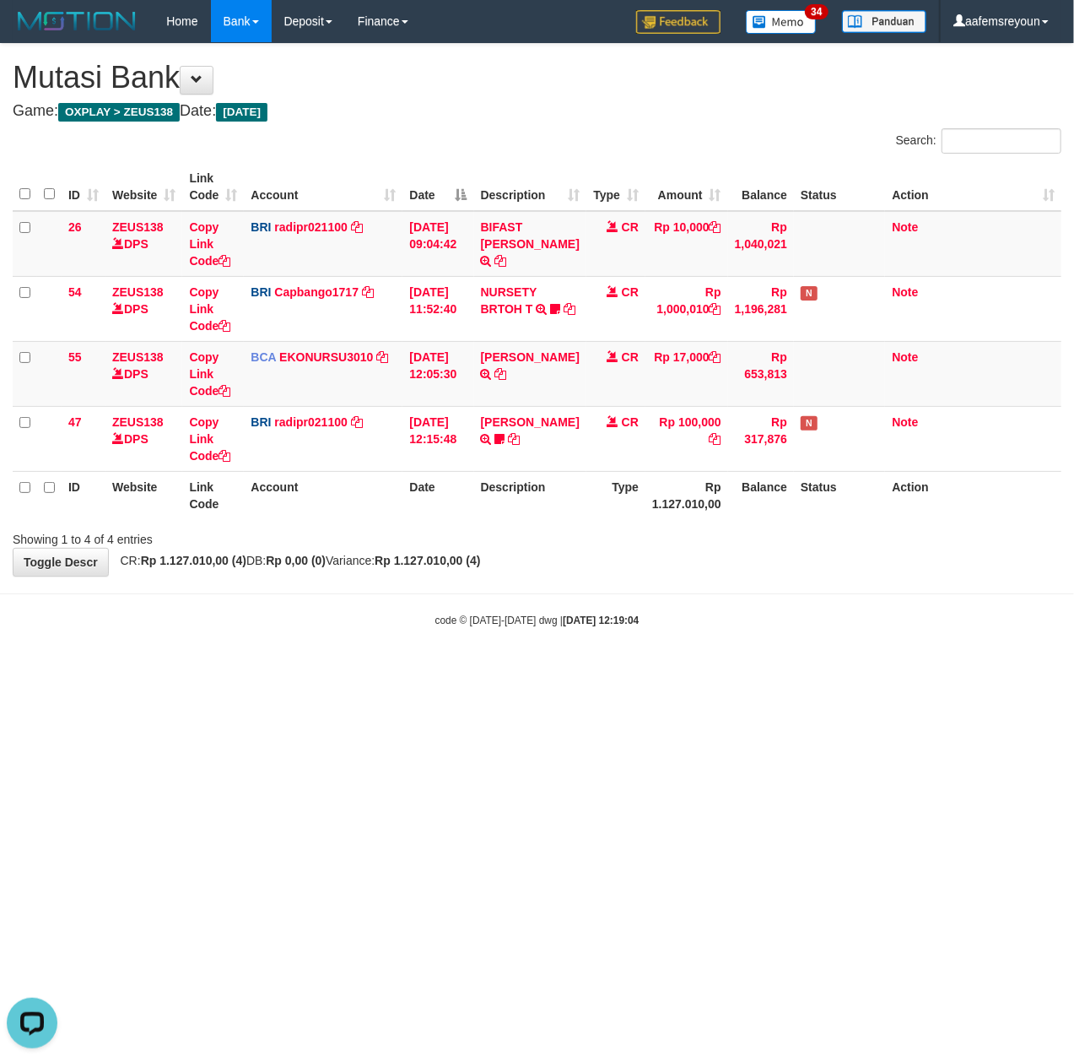
click at [751, 670] on html "Toggle navigation Home Bank Account List Mutasi Bank Search Sync Note Mutasi De…" at bounding box center [537, 335] width 1074 height 670
click at [814, 670] on html "Toggle navigation Home Bank Account List Mutasi Bank Search Sync Note Mutasi De…" at bounding box center [537, 335] width 1074 height 670
click at [541, 670] on html "Toggle navigation Home Bank Account List Mutasi Bank Search Sync Note Mutasi De…" at bounding box center [537, 335] width 1074 height 670
click at [856, 640] on body "Toggle navigation Home Bank Account List Mutasi Bank Search Sync Note Mutasi De…" at bounding box center [537, 335] width 1074 height 670
drag, startPoint x: 652, startPoint y: 710, endPoint x: 605, endPoint y: 710, distance: 46.4
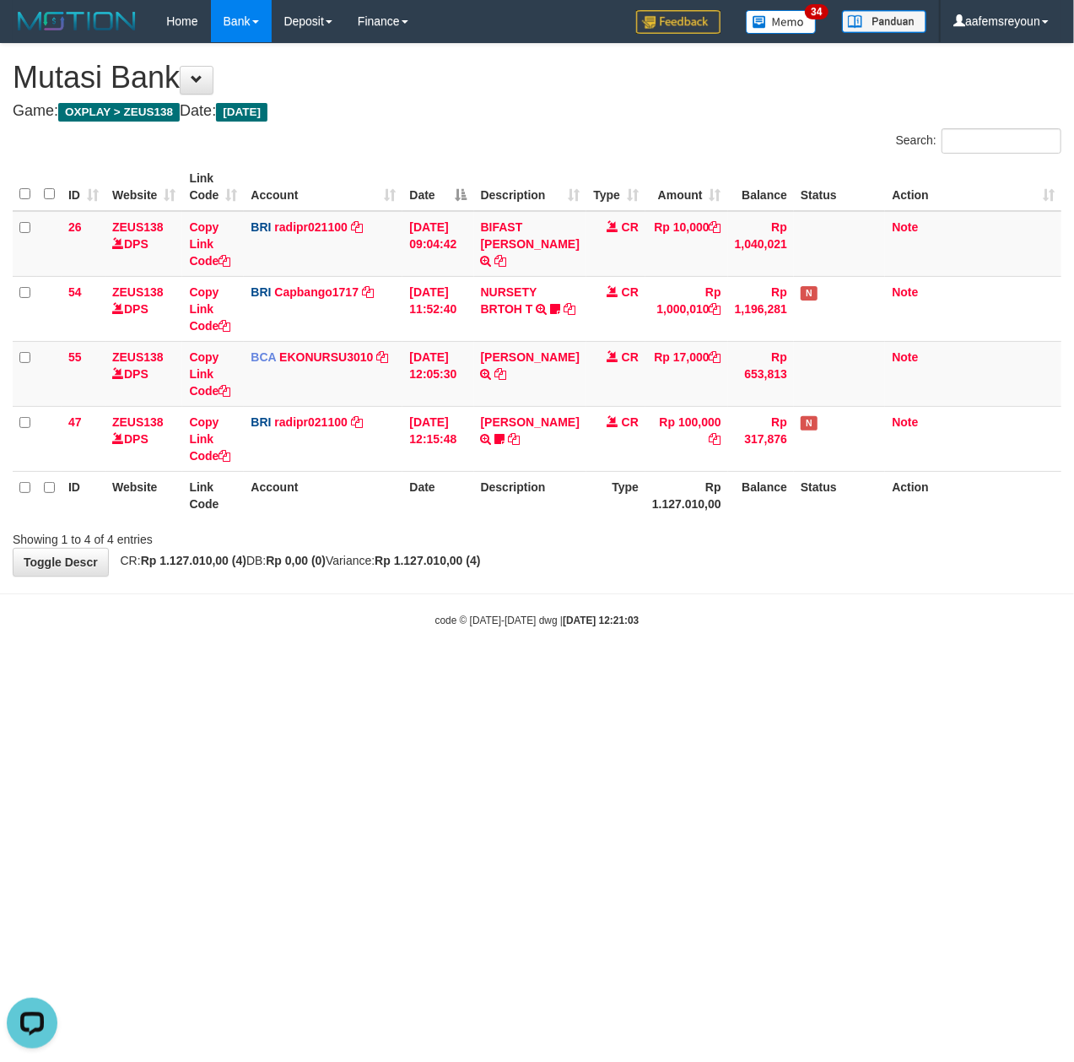
click at [636, 670] on html "Toggle navigation Home Bank Account List Mutasi Bank Search Sync Note Mutasi De…" at bounding box center [537, 335] width 1074 height 670
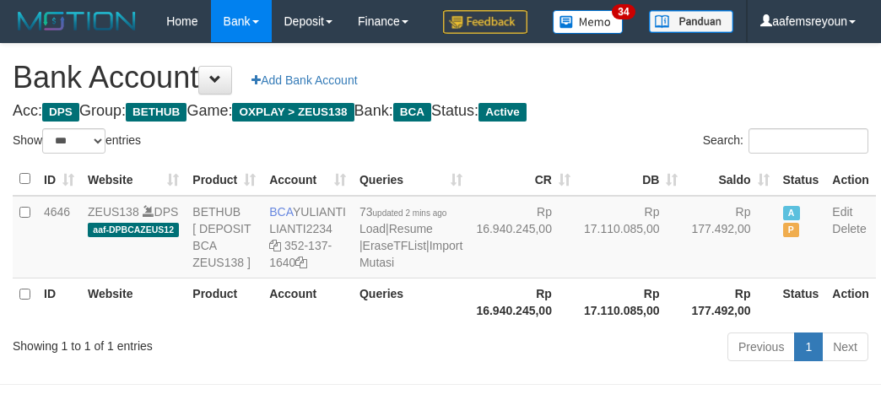
select select "***"
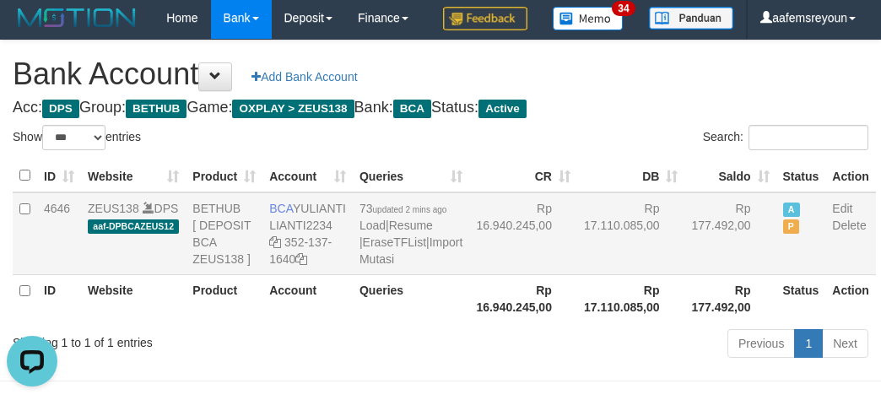
click at [608, 262] on td "Rp 17.110.085,00" at bounding box center [631, 233] width 108 height 83
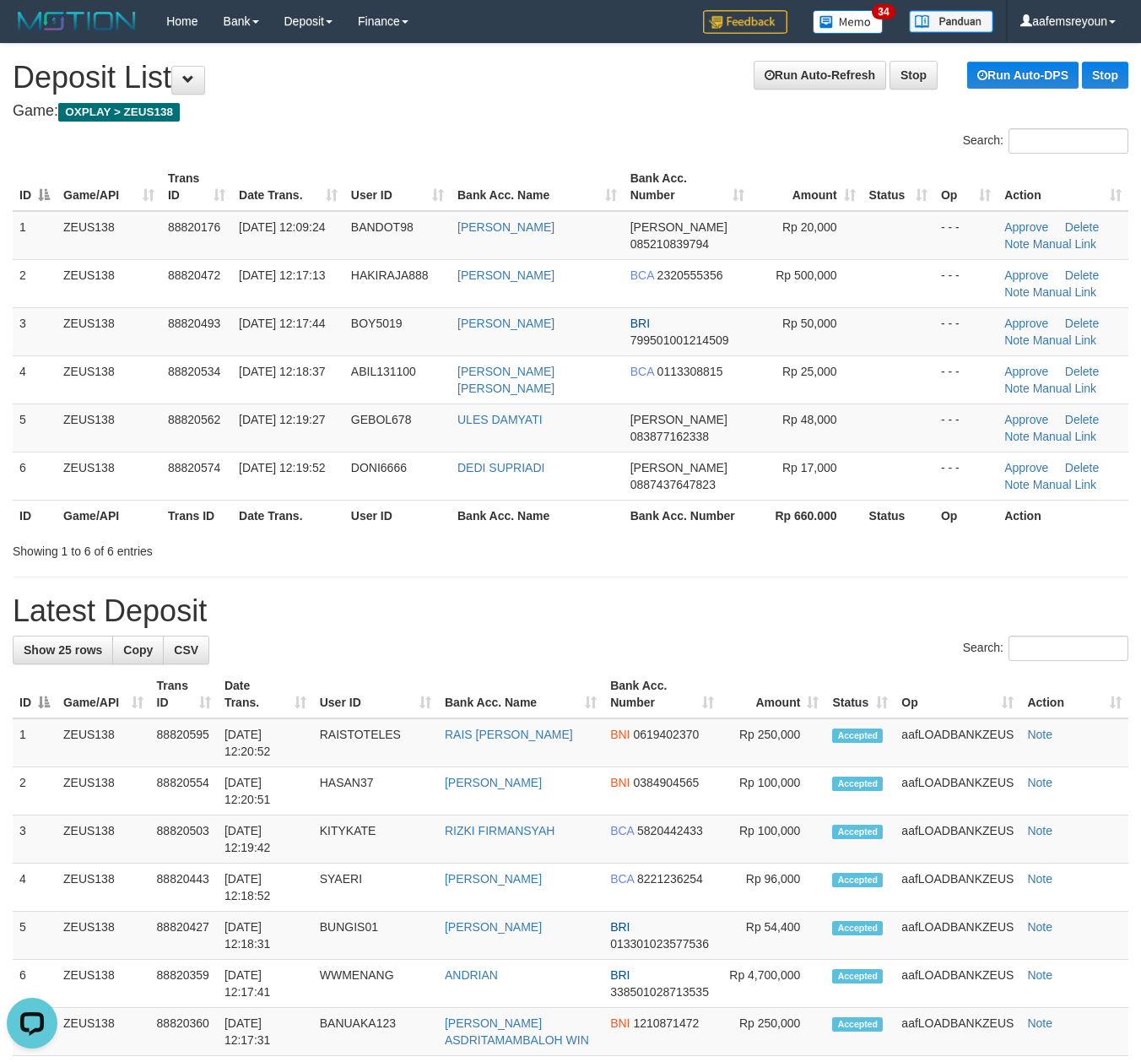
drag, startPoint x: 370, startPoint y: 554, endPoint x: 571, endPoint y: 613, distance: 209.4
click at [383, 558] on div "Showing 1 to 6 of 6 entries" at bounding box center [238, 548] width 450 height 24
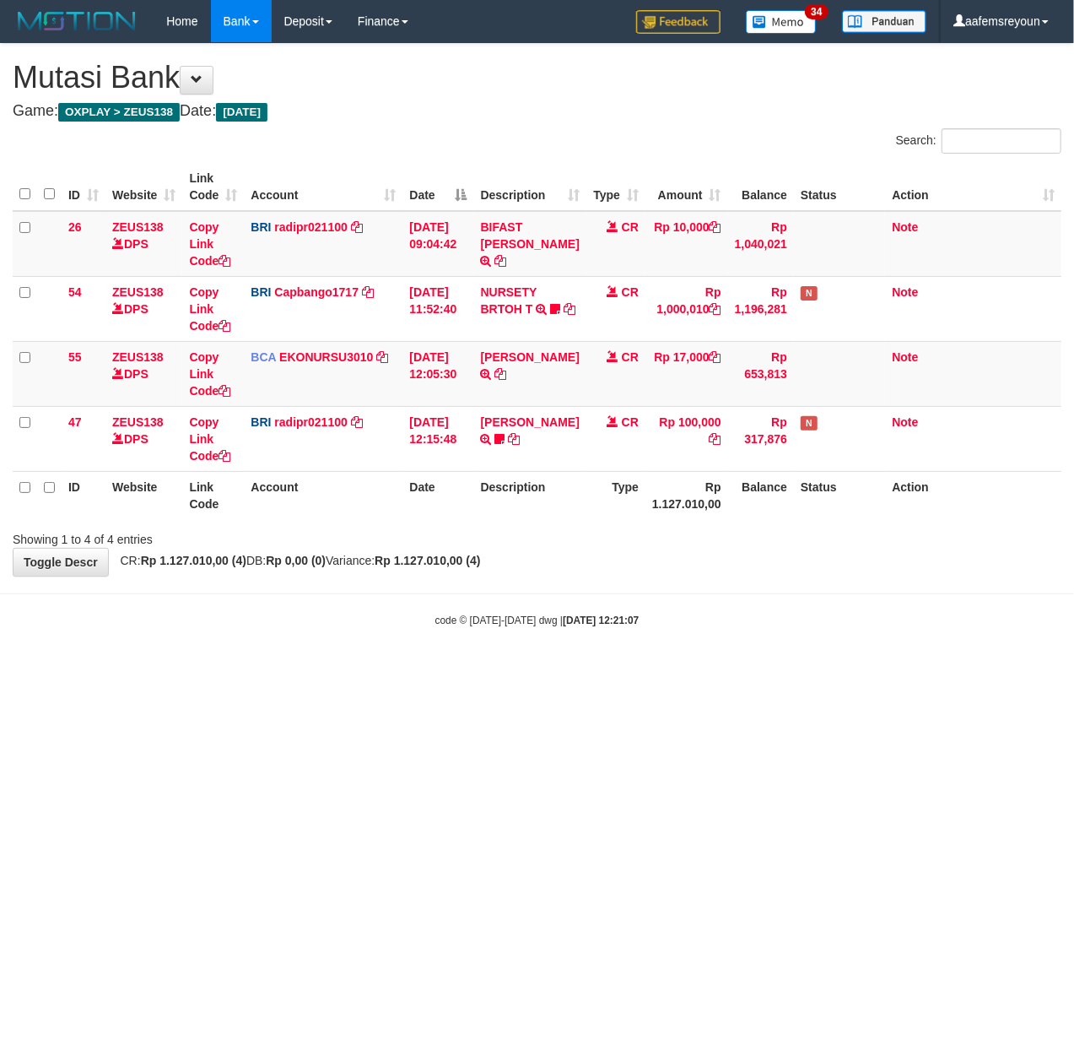
drag, startPoint x: 265, startPoint y: 721, endPoint x: 2, endPoint y: 695, distance: 264.6
click at [263, 670] on html "Toggle navigation Home Bank Account List Mutasi Bank Search Sync Note Mutasi De…" at bounding box center [537, 335] width 1074 height 670
click at [506, 373] on icon at bounding box center [501, 374] width 12 height 12
click at [491, 670] on html "Toggle navigation Home Bank Account List Mutasi Bank Search Sync Note Mutasi De…" at bounding box center [537, 335] width 1074 height 670
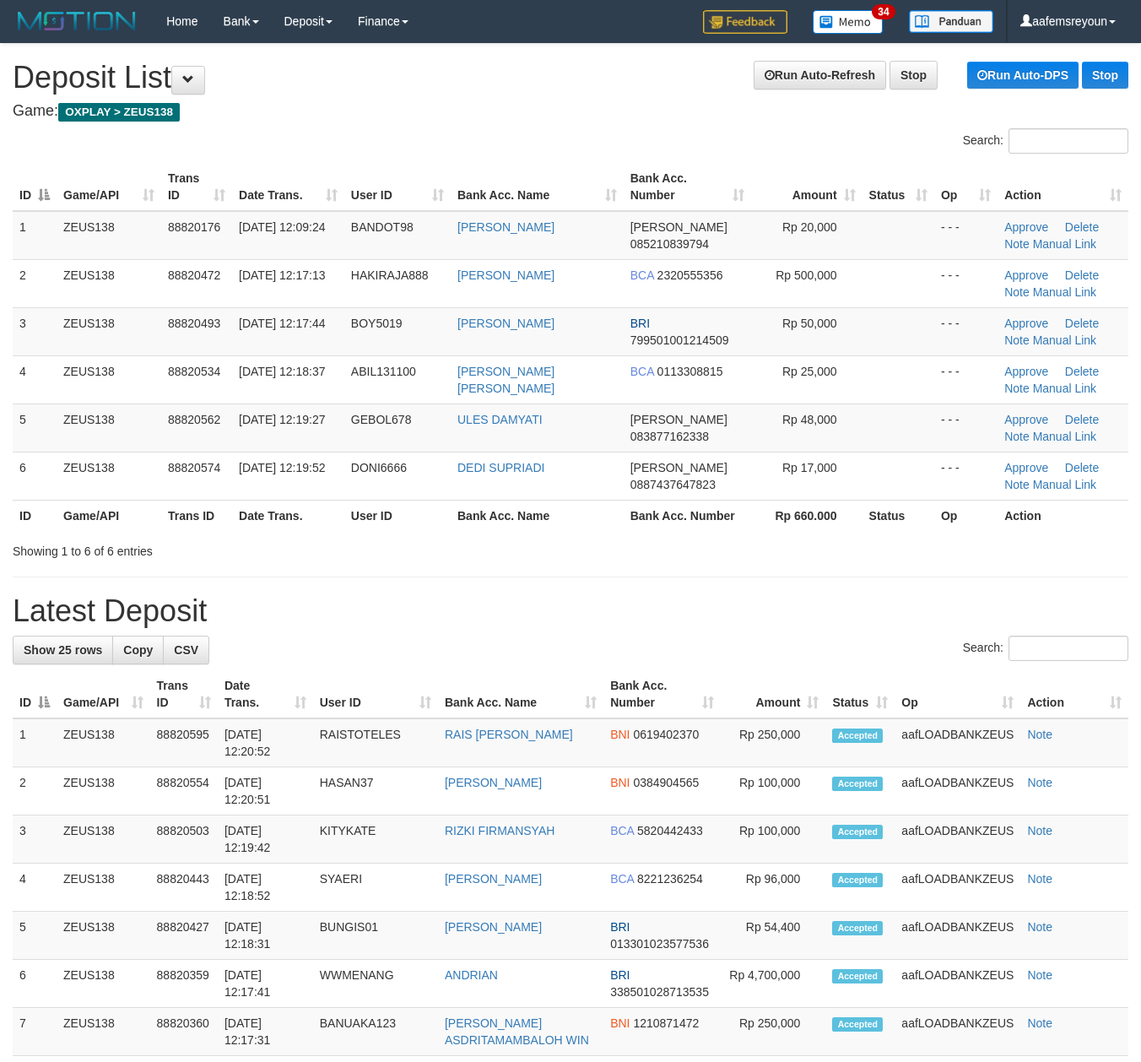
click at [722, 621] on h1 "Latest Deposit" at bounding box center [571, 611] width 1116 height 34
drag, startPoint x: 944, startPoint y: 614, endPoint x: 1152, endPoint y: 662, distance: 213.8
click at [945, 614] on h1 "Latest Deposit" at bounding box center [571, 611] width 1116 height 34
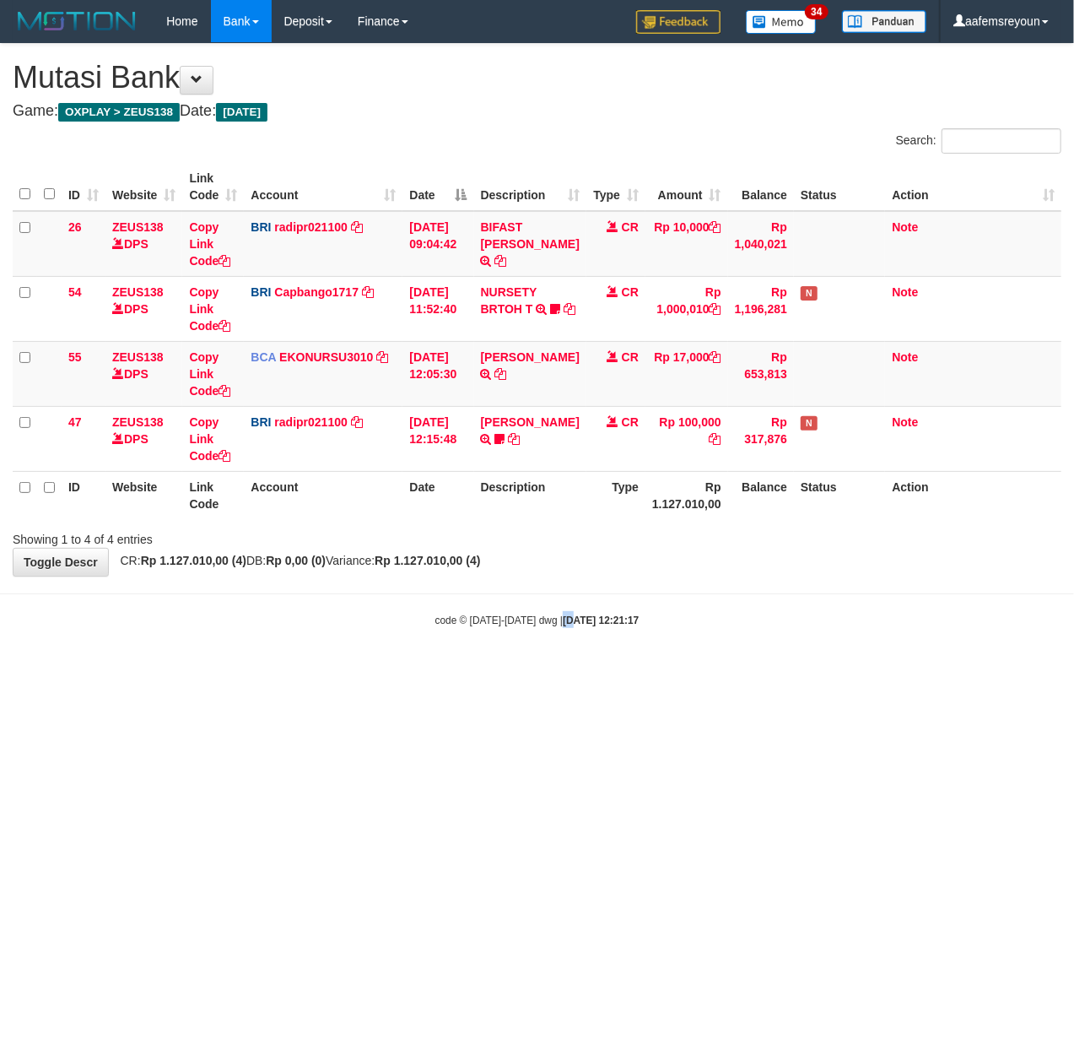
drag, startPoint x: 548, startPoint y: 714, endPoint x: 18, endPoint y: 692, distance: 530.5
click at [547, 670] on html "Toggle navigation Home Bank Account List Mutasi Bank Search Sync Note Mutasi De…" at bounding box center [537, 335] width 1074 height 670
click at [294, 670] on html "Toggle navigation Home Bank Account List Mutasi Bank Search Sync Note Mutasi De…" at bounding box center [537, 335] width 1074 height 670
click at [535, 670] on html "Toggle navigation Home Bank Account List Mutasi Bank Search Sync Note Mutasi De…" at bounding box center [537, 335] width 1074 height 670
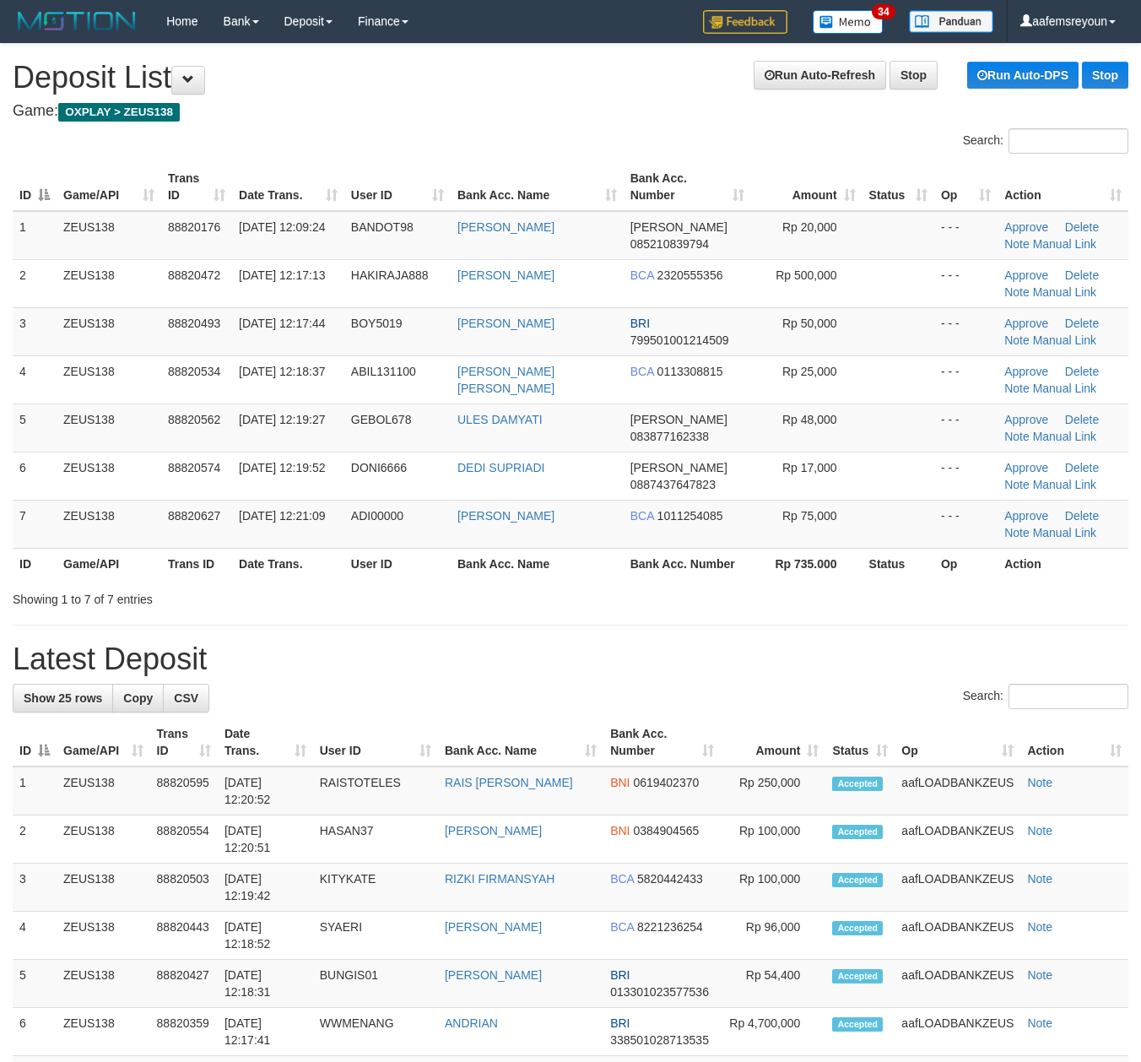
click at [668, 641] on div "**********" at bounding box center [570, 1063] width 1141 height 2038
click at [794, 746] on th "Amount" at bounding box center [773, 742] width 105 height 48
drag, startPoint x: 817, startPoint y: 714, endPoint x: 1155, endPoint y: 740, distance: 338.6
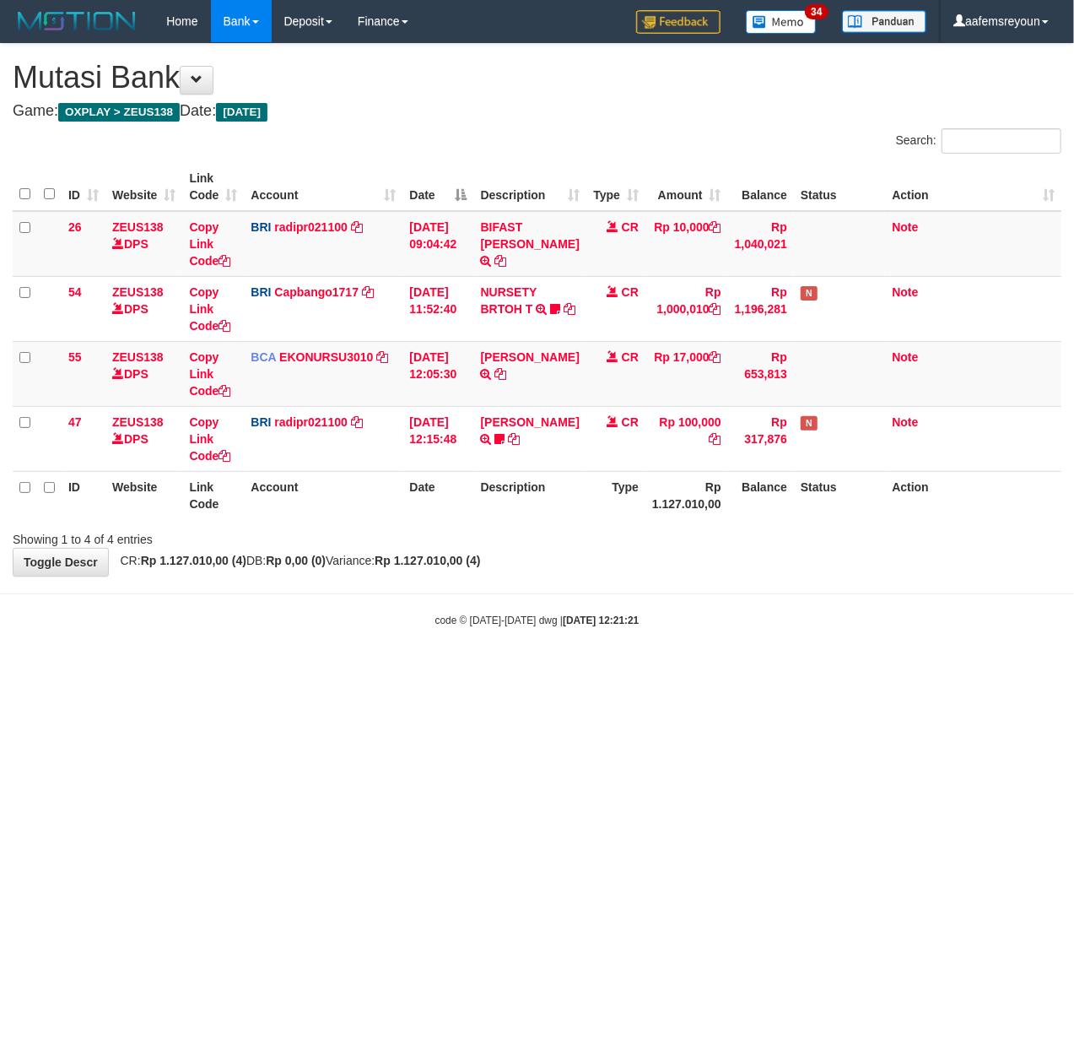
click at [511, 670] on html "Toggle navigation Home Bank Account List Mutasi Bank Search Sync Note Mutasi De…" at bounding box center [537, 335] width 1074 height 670
click at [750, 670] on html "Toggle navigation Home Bank Account List Mutasi Bank Search Sync Note Mutasi De…" at bounding box center [537, 335] width 1074 height 670
click at [770, 670] on html "Toggle navigation Home Bank Account List Mutasi Bank Search Sync Note Mutasi De…" at bounding box center [537, 335] width 1074 height 670
click at [748, 670] on html "Toggle navigation Home Bank Account List Mutasi Bank Search Sync Note Mutasi De…" at bounding box center [537, 335] width 1074 height 670
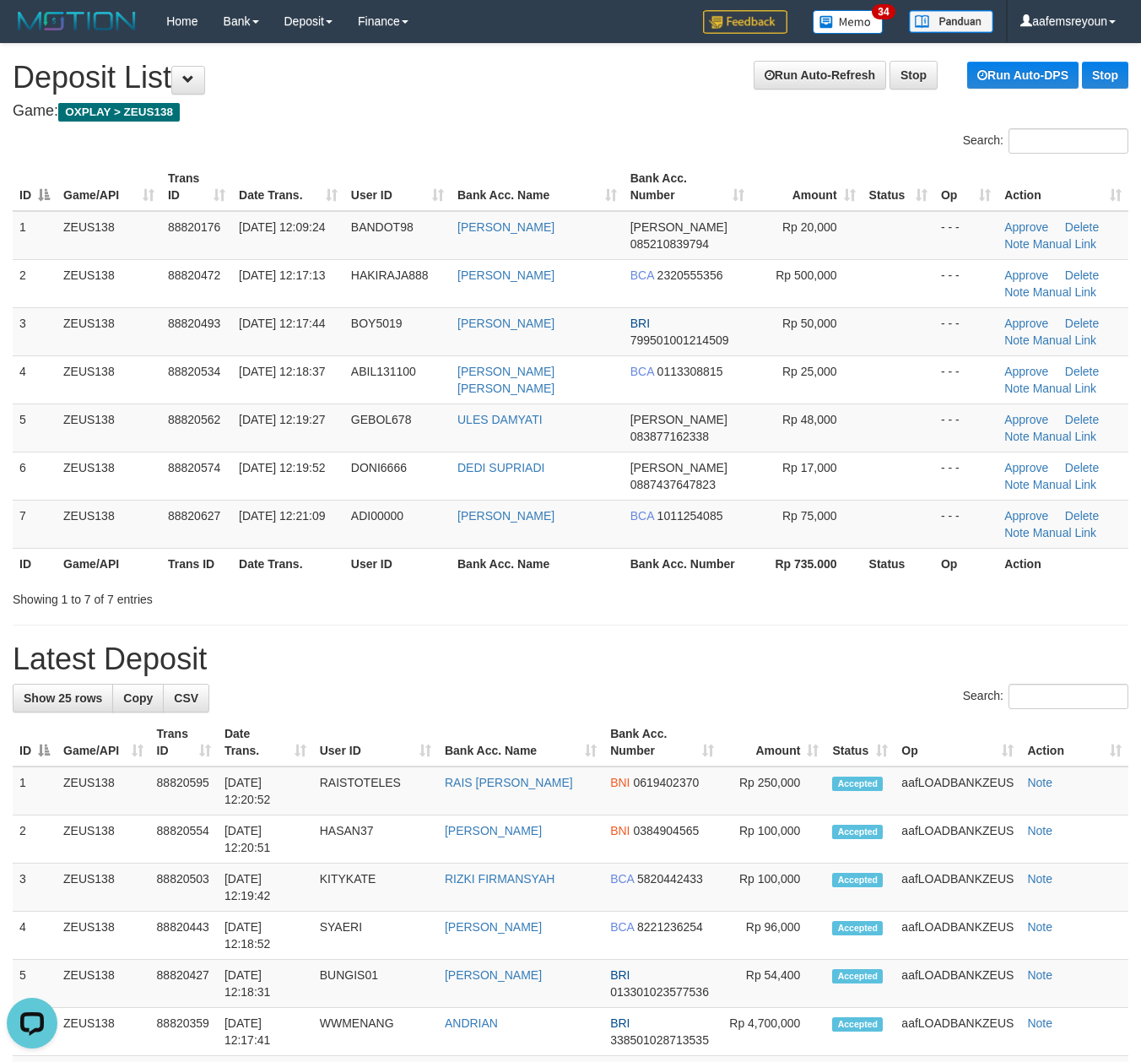
click at [845, 564] on th "Rp 735.000" at bounding box center [806, 563] width 111 height 31
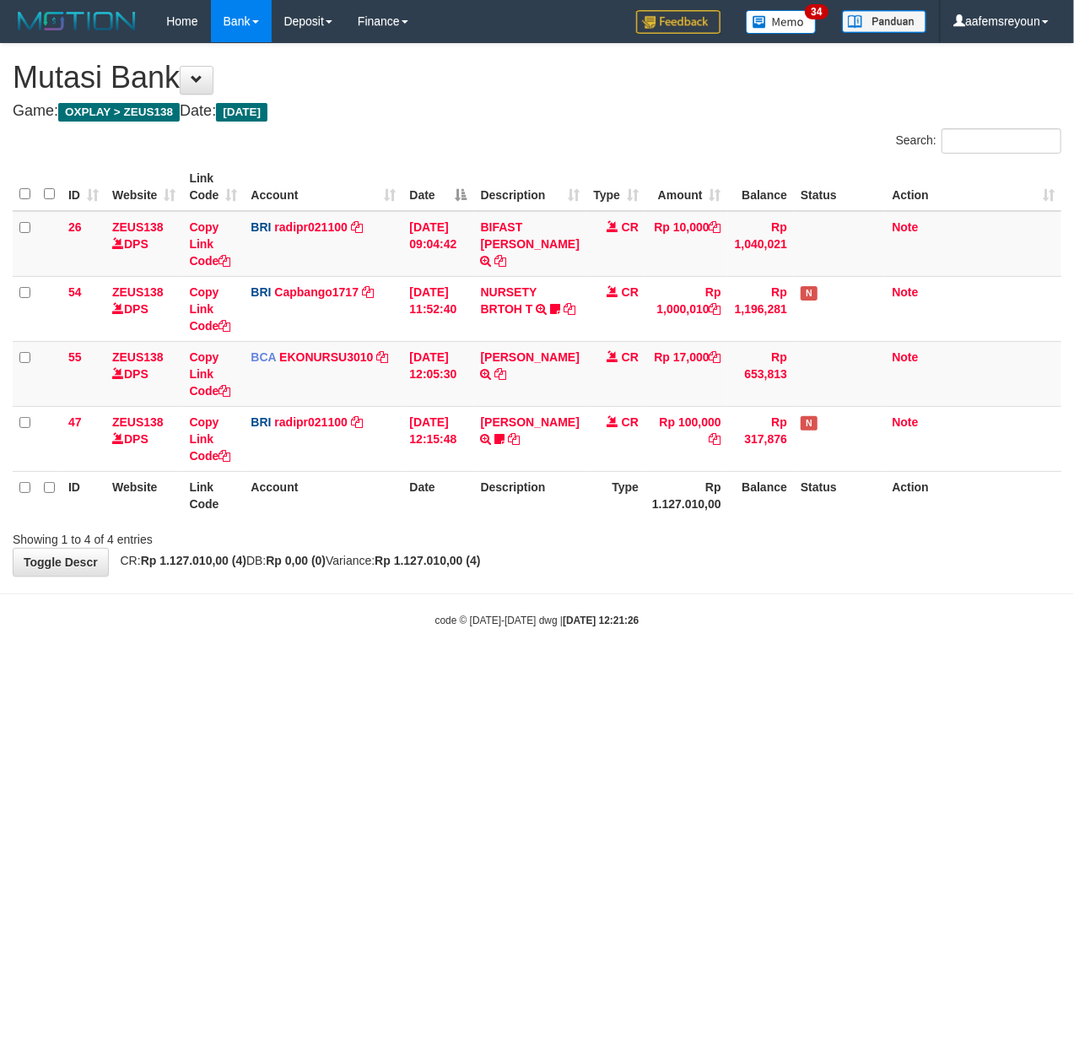
click at [746, 670] on html "Toggle navigation Home Bank Account List Mutasi Bank Search Sync Note Mutasi De…" at bounding box center [537, 335] width 1074 height 670
click at [744, 670] on html "Toggle navigation Home Bank Account List Mutasi Bank Search Sync Note Mutasi De…" at bounding box center [537, 335] width 1074 height 670
click at [741, 670] on html "Toggle navigation Home Bank Account List Mutasi Bank Search Sync Note Mutasi De…" at bounding box center [537, 335] width 1074 height 670
click at [739, 670] on html "Toggle navigation Home Bank Account List Mutasi Bank Search Sync Note Mutasi De…" at bounding box center [537, 335] width 1074 height 670
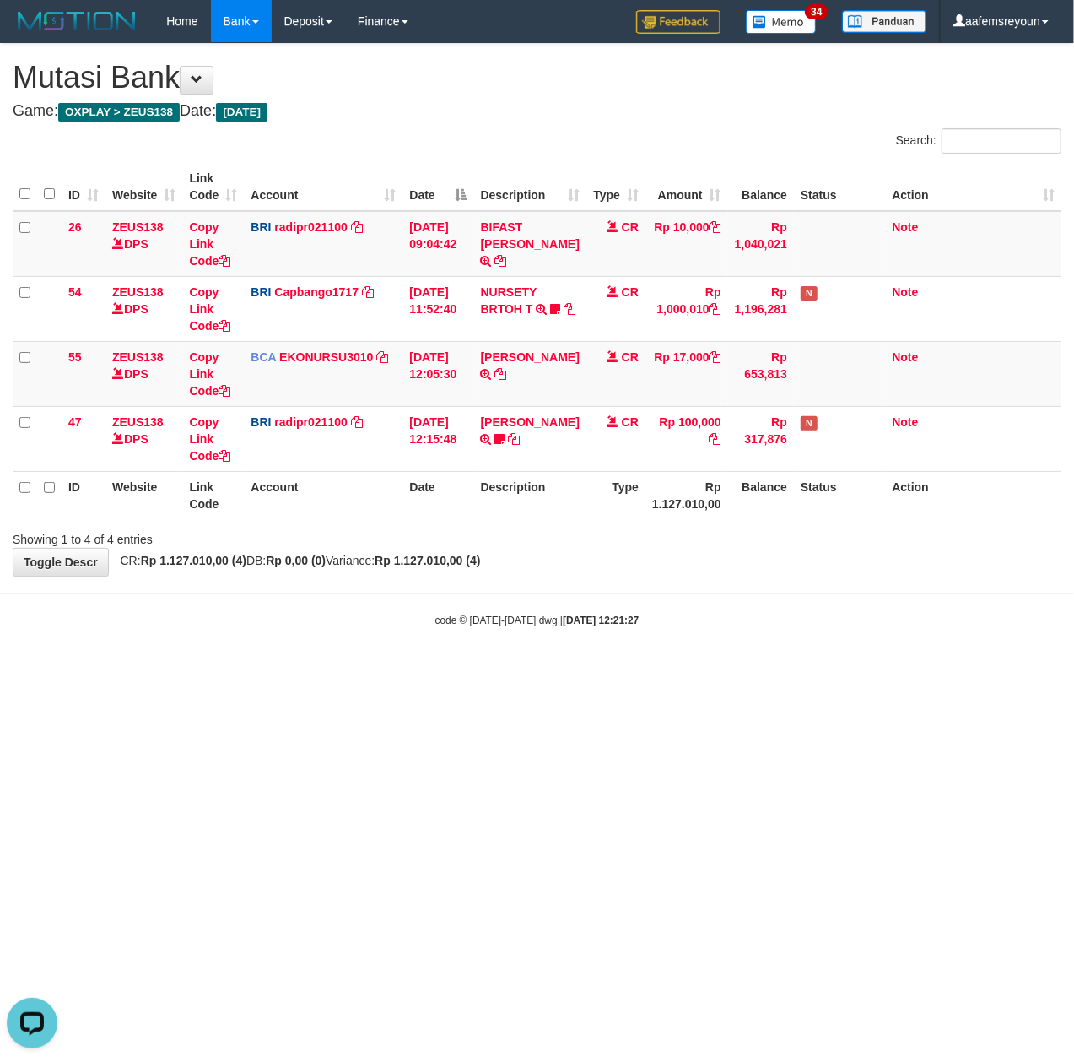
click at [738, 670] on html "Toggle navigation Home Bank Account List Mutasi Bank Search Sync Note Mutasi De…" at bounding box center [537, 335] width 1074 height 670
click at [730, 670] on html "Toggle navigation Home Bank Account List Mutasi Bank Search Sync Note Mutasi De…" at bounding box center [537, 335] width 1074 height 670
click at [728, 670] on html "Toggle navigation Home Bank Account List Mutasi Bank Search Sync Note Mutasi De…" at bounding box center [537, 335] width 1074 height 670
click at [727, 670] on html "Toggle navigation Home Bank Account List Mutasi Bank Search Sync Note Mutasi De…" at bounding box center [537, 335] width 1074 height 670
click at [714, 670] on html "Toggle navigation Home Bank Account List Mutasi Bank Search Sync Note Mutasi De…" at bounding box center [537, 335] width 1074 height 670
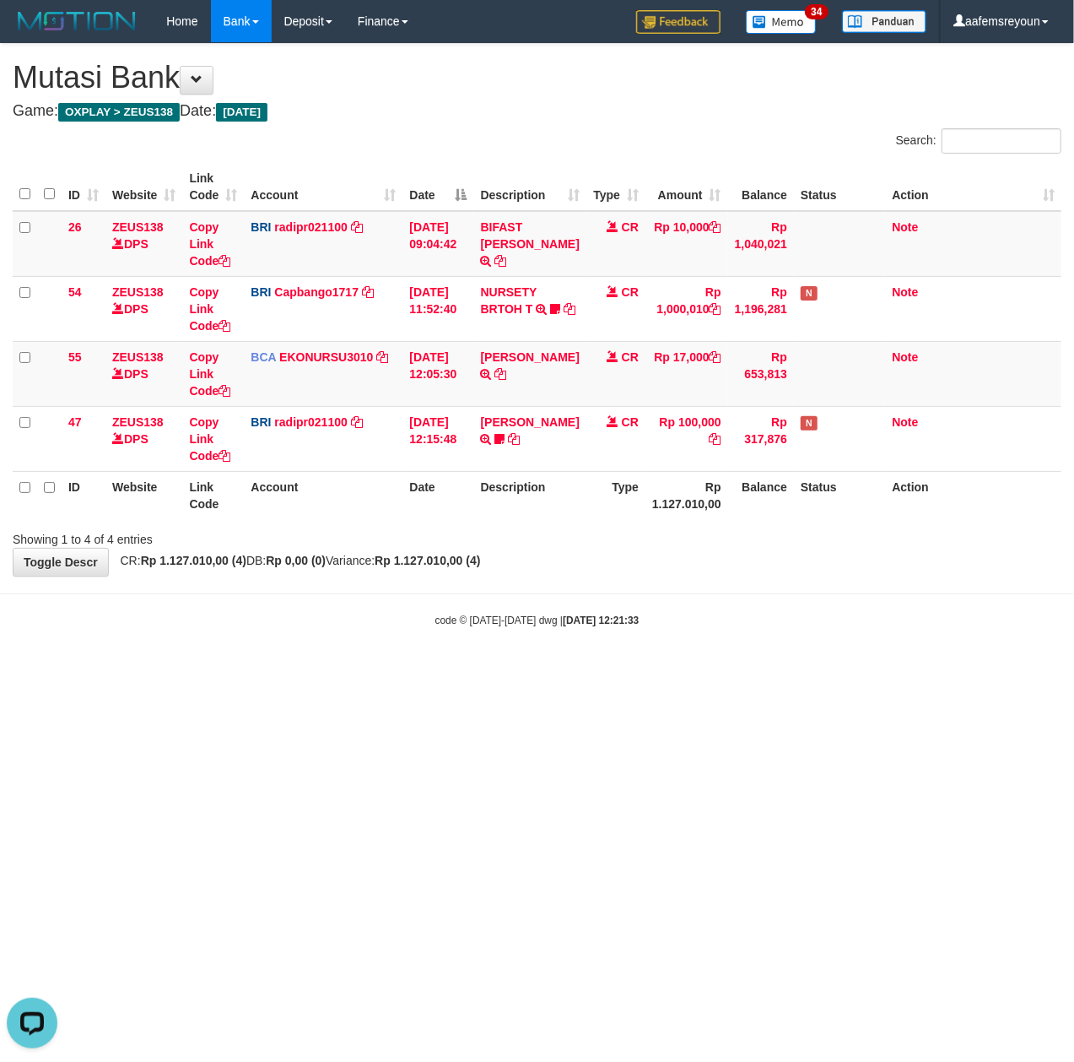
click at [650, 670] on html "Toggle navigation Home Bank Account List Mutasi Bank Search Sync Note Mutasi De…" at bounding box center [537, 335] width 1074 height 670
click at [540, 670] on html "Toggle navigation Home Bank Account List Mutasi Bank Search Sync Note Mutasi De…" at bounding box center [537, 335] width 1074 height 670
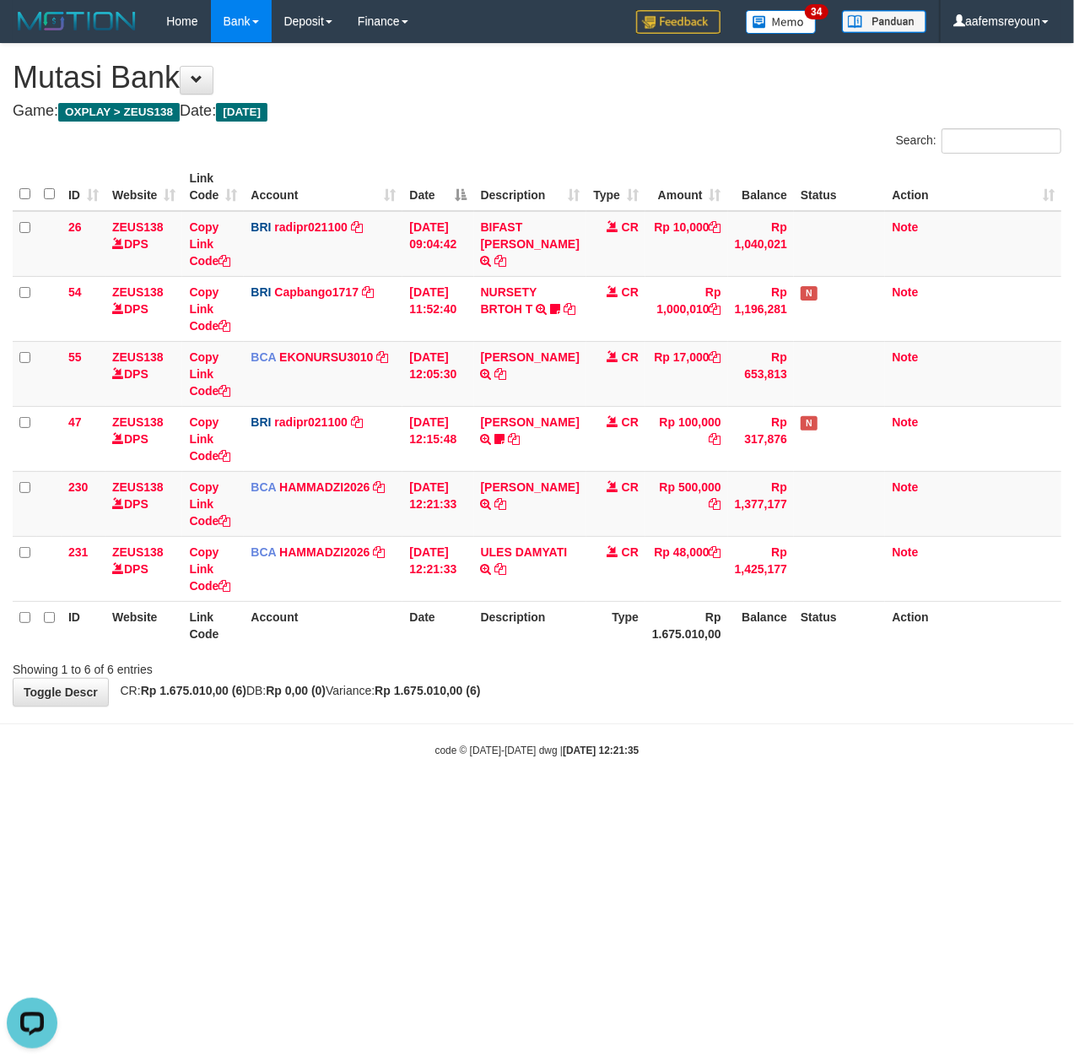
click at [695, 800] on html "Toggle navigation Home Bank Account List Mutasi Bank Search Sync Note Mutasi De…" at bounding box center [537, 400] width 1074 height 800
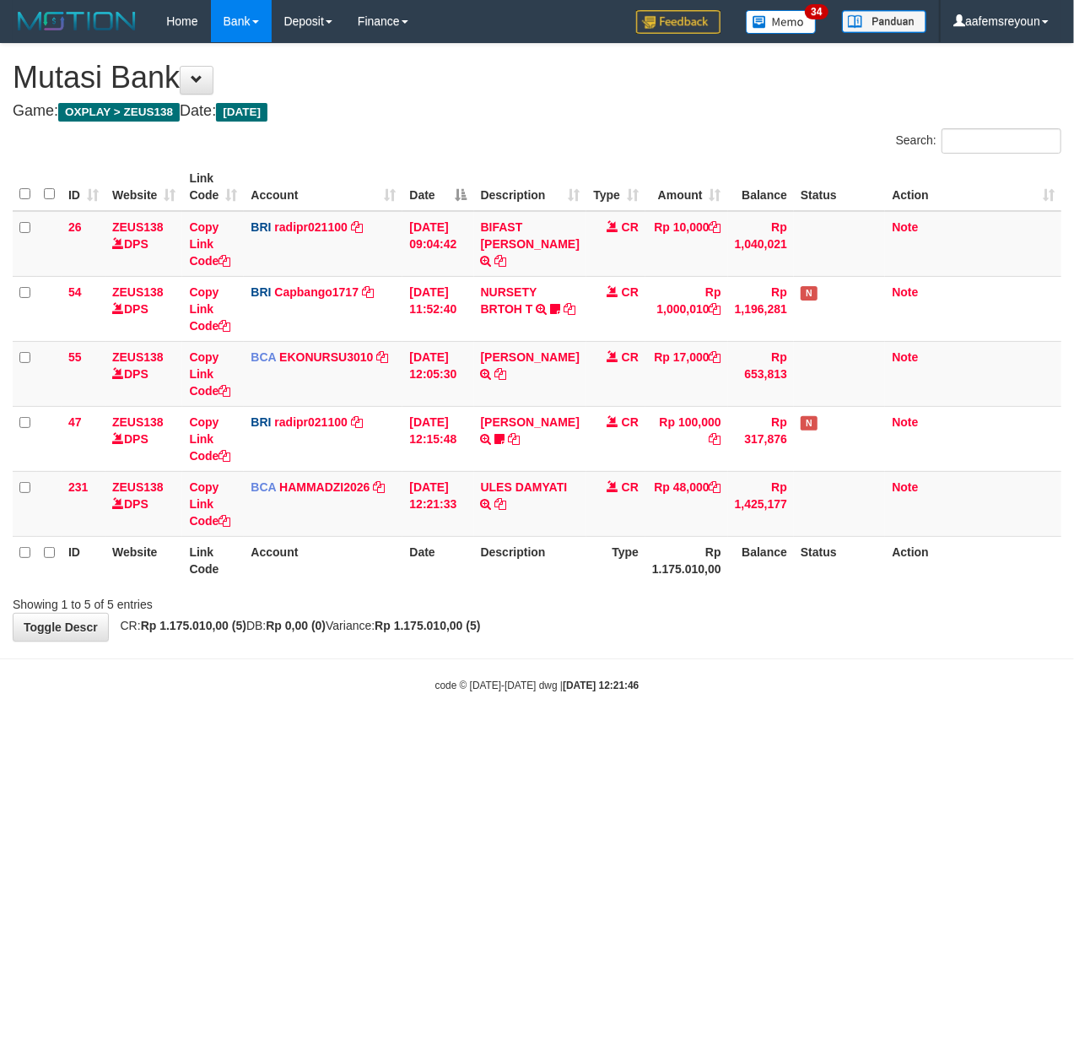
click at [599, 631] on div "**********" at bounding box center [537, 342] width 1074 height 597
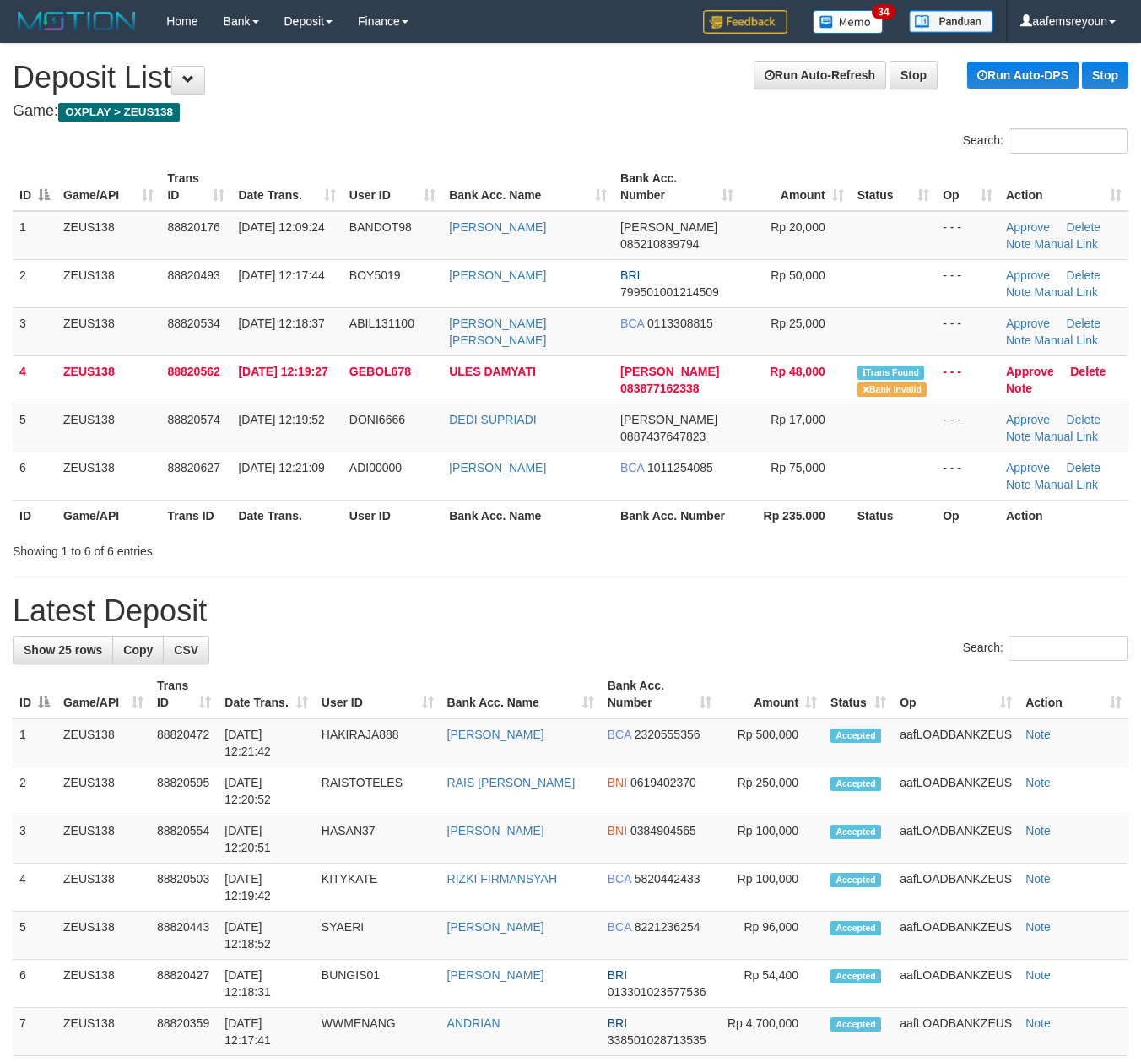
drag, startPoint x: 765, startPoint y: 574, endPoint x: 1105, endPoint y: 632, distance: 345.1
click at [791, 581] on div "**********" at bounding box center [570, 1039] width 1141 height 1990
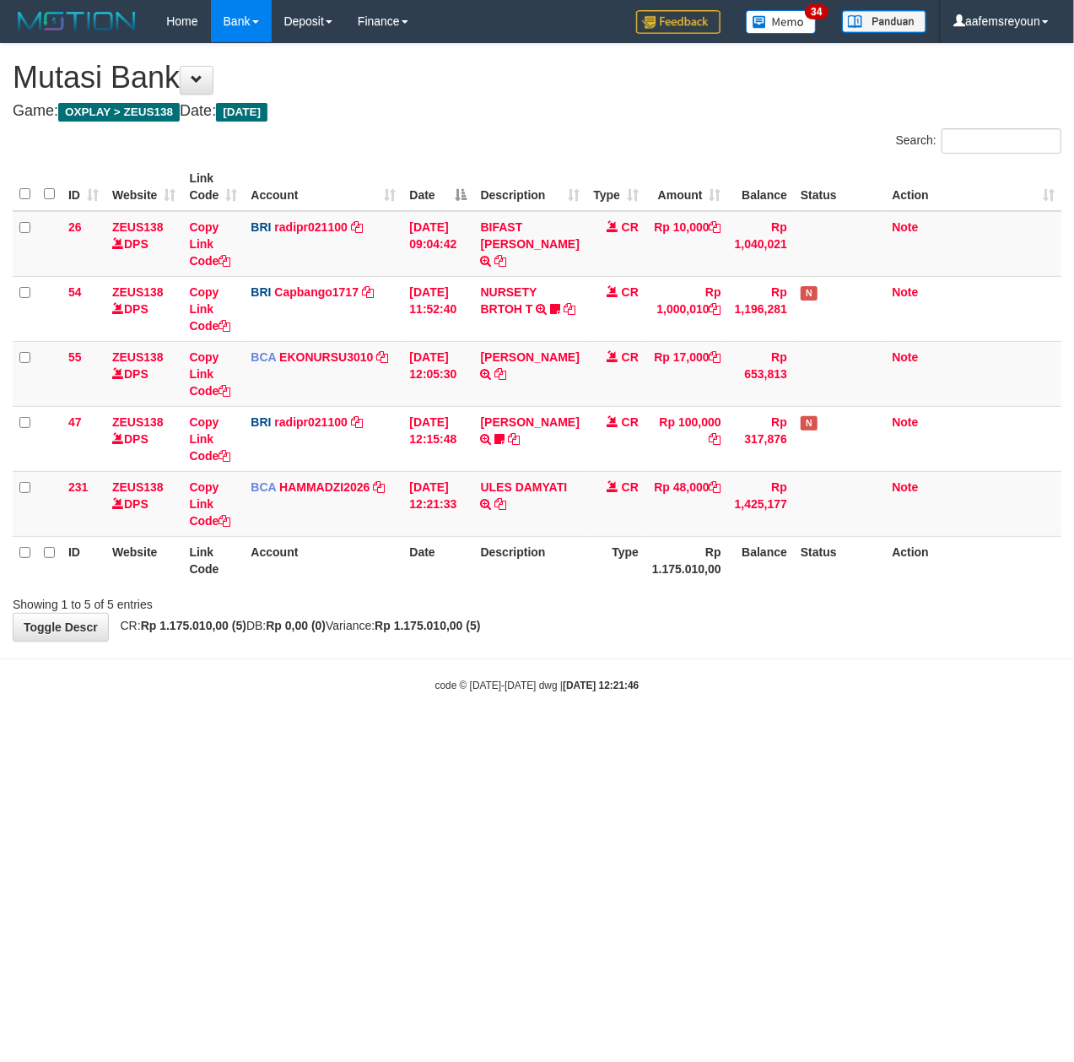
click at [701, 690] on div "code © [DATE]-[DATE] dwg | [DATE] 12:21:46" at bounding box center [537, 684] width 1074 height 17
drag, startPoint x: 606, startPoint y: 696, endPoint x: 594, endPoint y: 699, distance: 12.1
click at [615, 695] on body "Toggle navigation Home Bank Account List Mutasi Bank Search Sync Note Mutasi De…" at bounding box center [537, 367] width 1074 height 735
drag, startPoint x: 792, startPoint y: 774, endPoint x: 694, endPoint y: 771, distance: 98.0
click at [777, 735] on html "Toggle navigation Home Bank Account List Mutasi Bank Search Sync Note Mutasi De…" at bounding box center [537, 367] width 1074 height 735
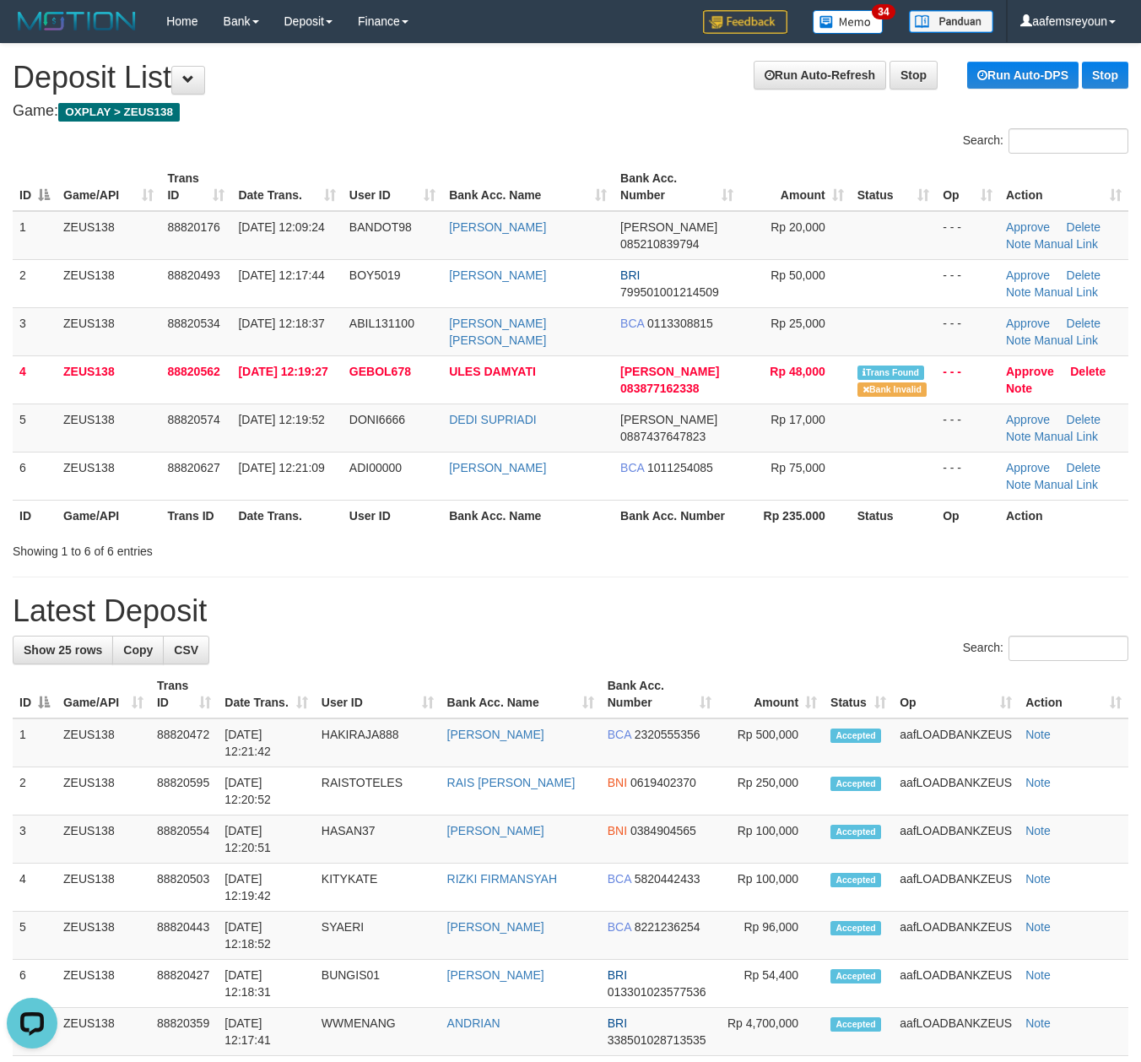
click at [933, 677] on th "Op" at bounding box center [956, 694] width 126 height 48
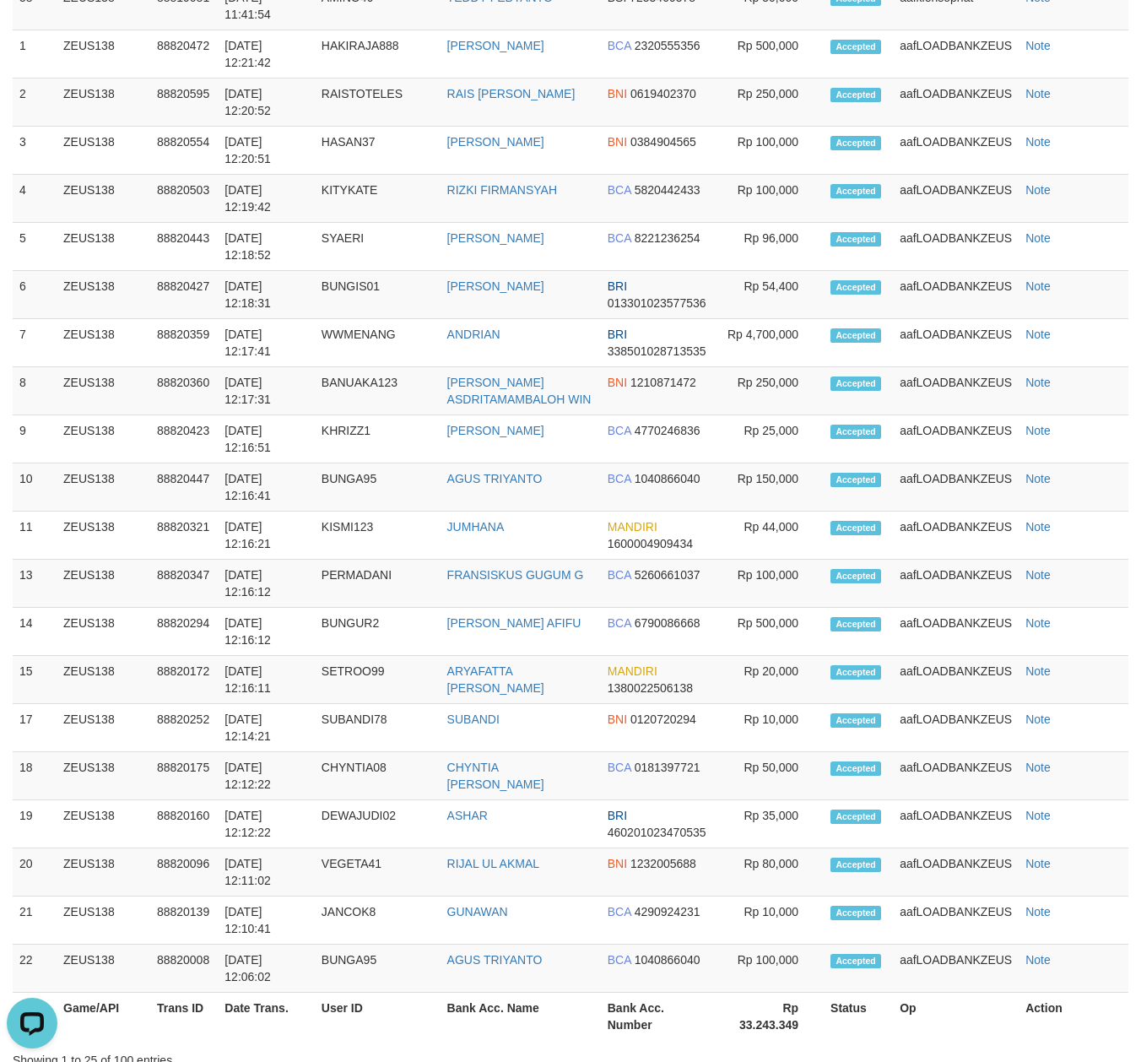
scroll to position [1074, 0]
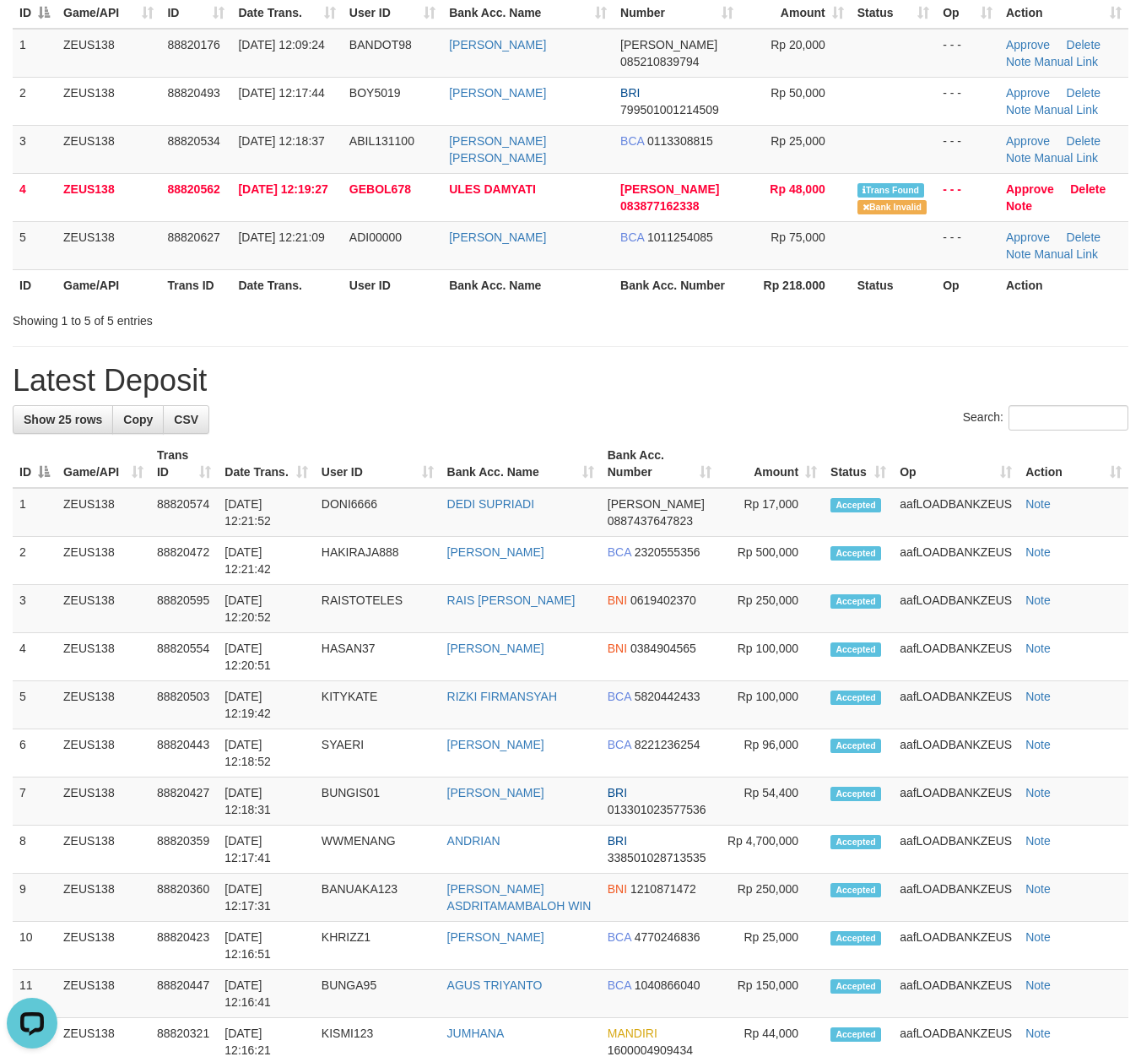
scroll to position [41, 0]
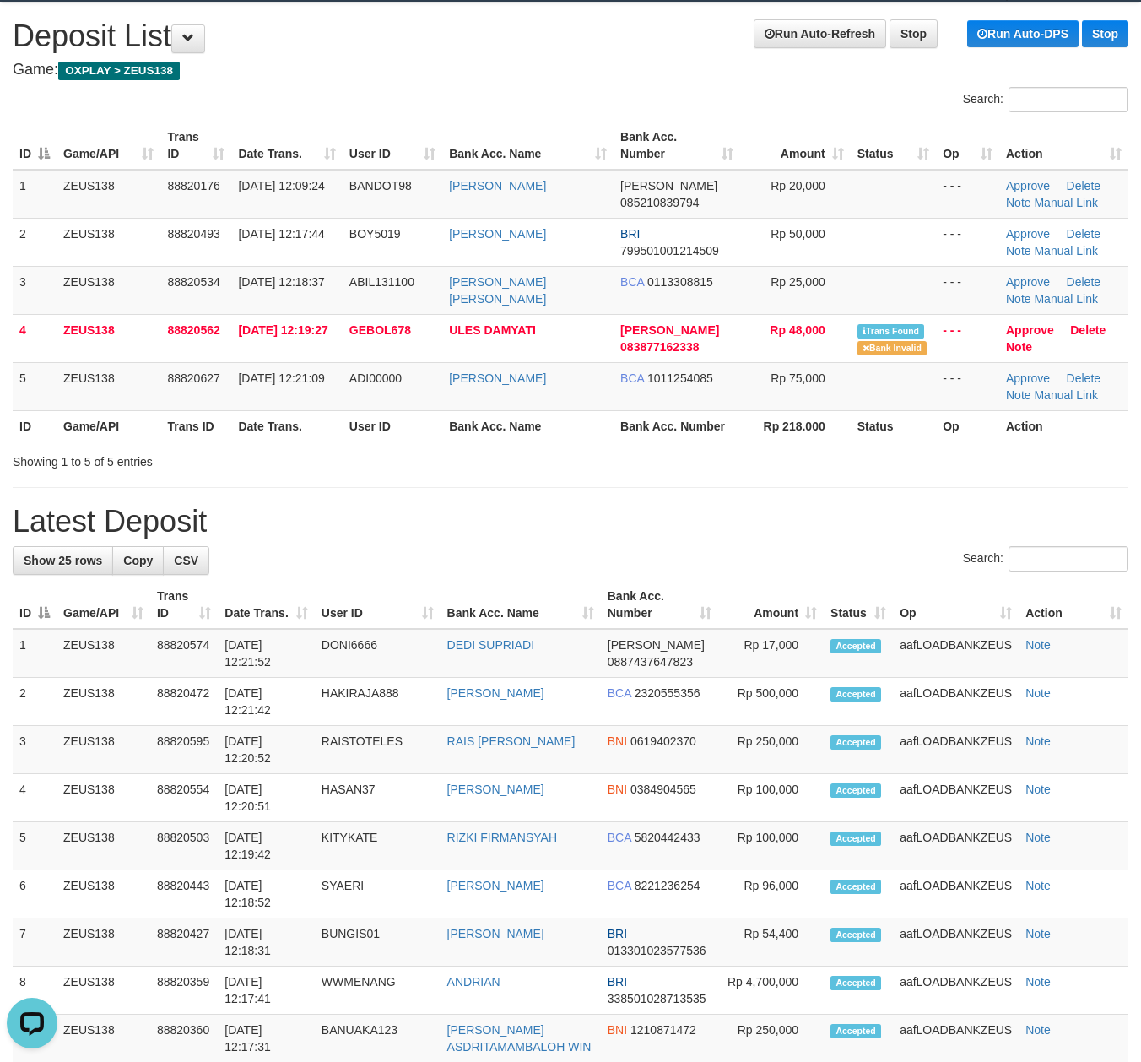
drag, startPoint x: 647, startPoint y: 571, endPoint x: 1152, endPoint y: 672, distance: 515.6
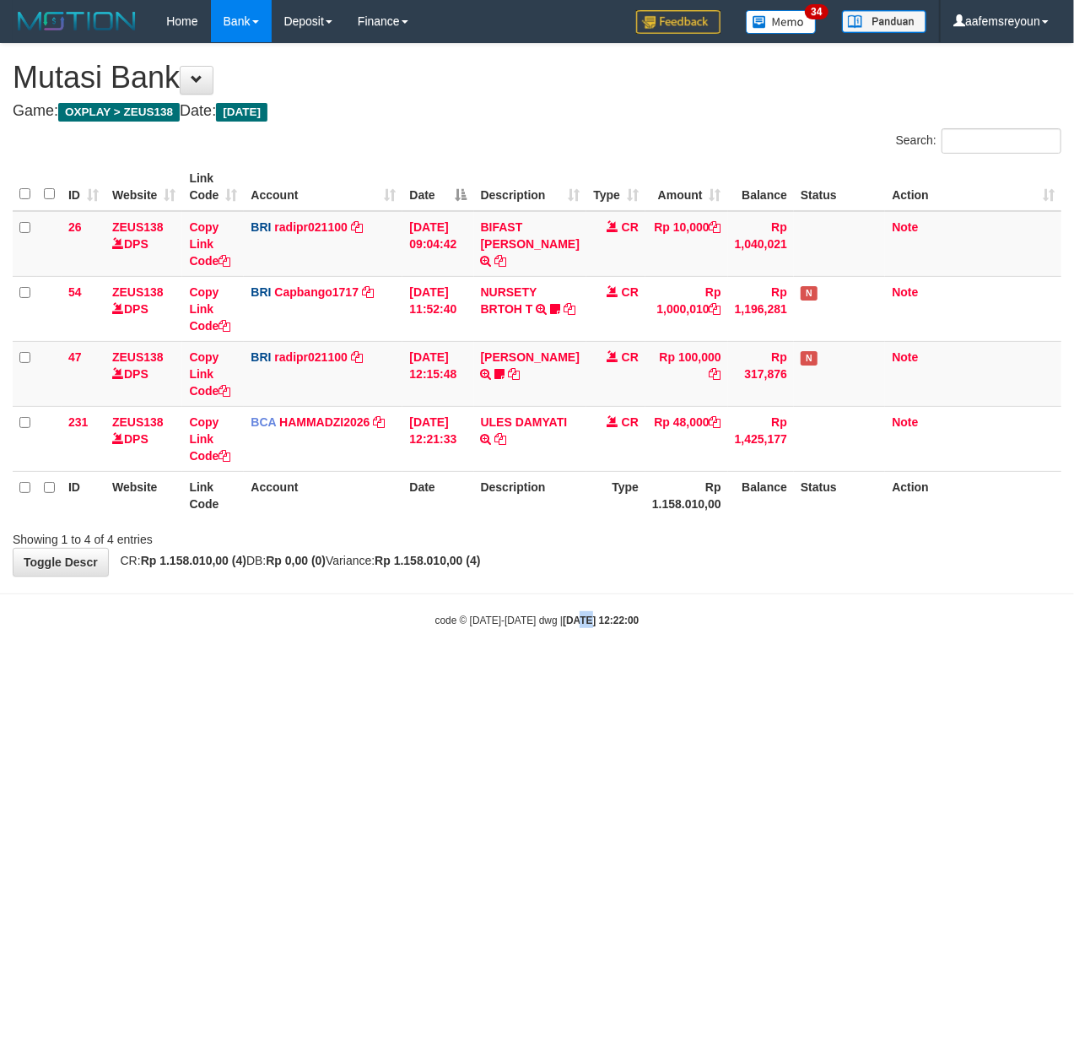
drag, startPoint x: 572, startPoint y: 795, endPoint x: 5, endPoint y: 774, distance: 567.6
click at [571, 670] on html "Toggle navigation Home Bank Account List Mutasi Bank Search Sync Note Mutasi De…" at bounding box center [537, 335] width 1074 height 670
drag, startPoint x: 333, startPoint y: 674, endPoint x: 3, endPoint y: 693, distance: 329.7
click at [258, 670] on html "Toggle navigation Home Bank Account List Mutasi Bank Search Sync Note Mutasi De…" at bounding box center [537, 335] width 1074 height 670
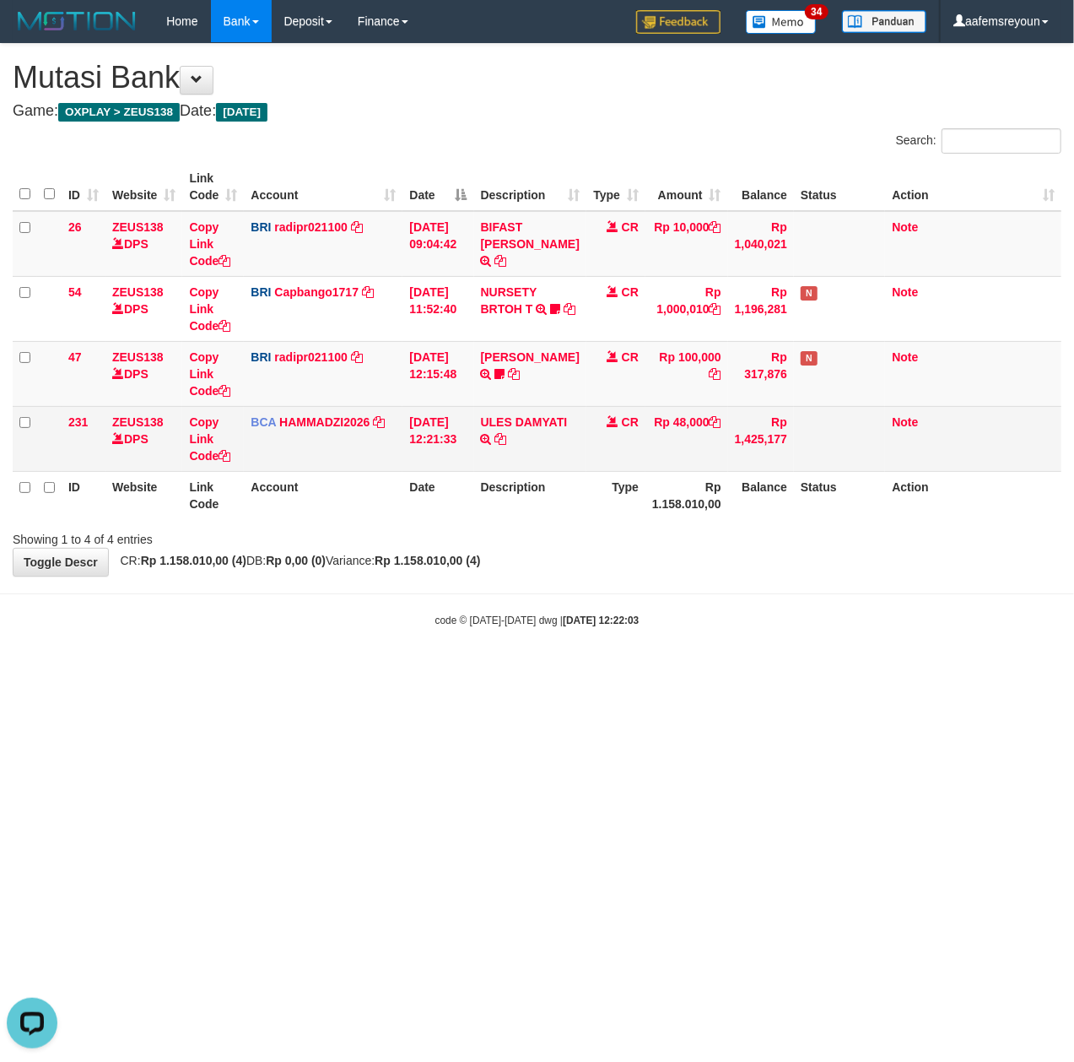
click at [387, 415] on td "BCA HAMMADZI2026 DPS [PERSON_NAME] mutasi_20250930_4694 | 231 mutasi_20250930_4…" at bounding box center [323, 438] width 159 height 65
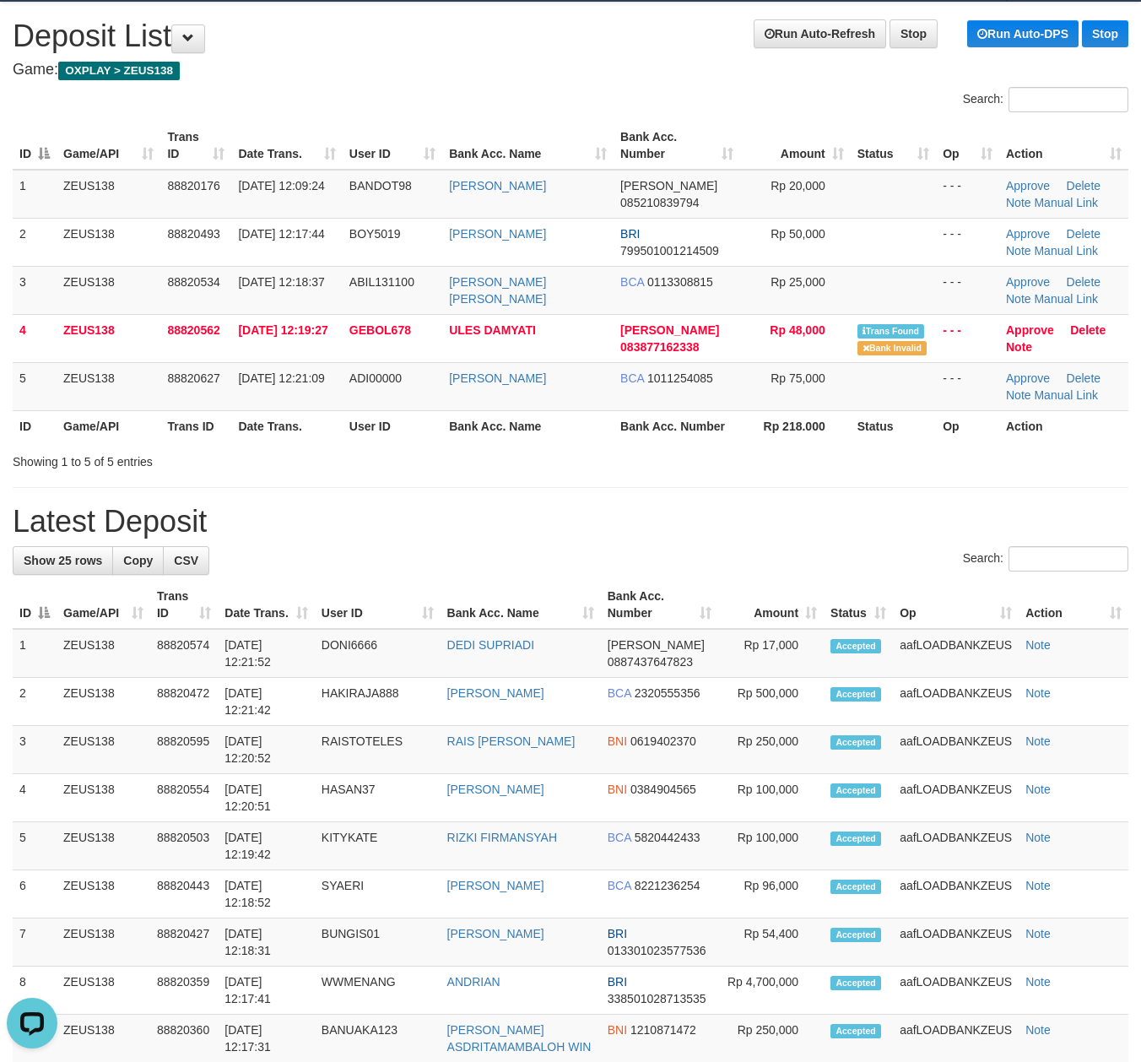
click at [541, 447] on div at bounding box center [808, 446] width 666 height 1
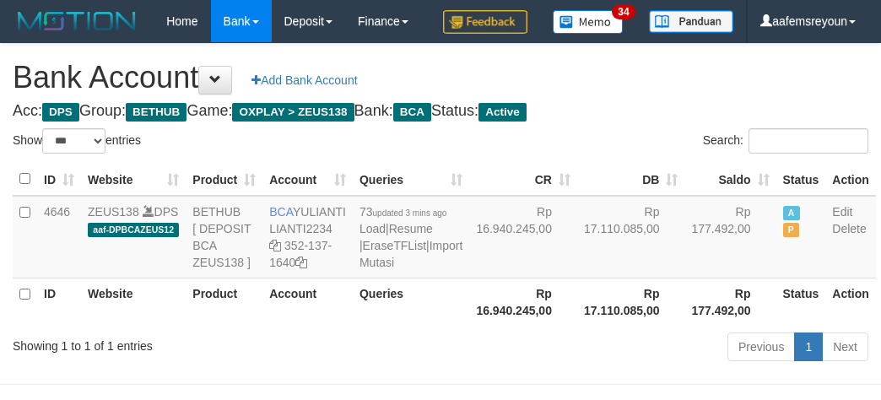
select select "***"
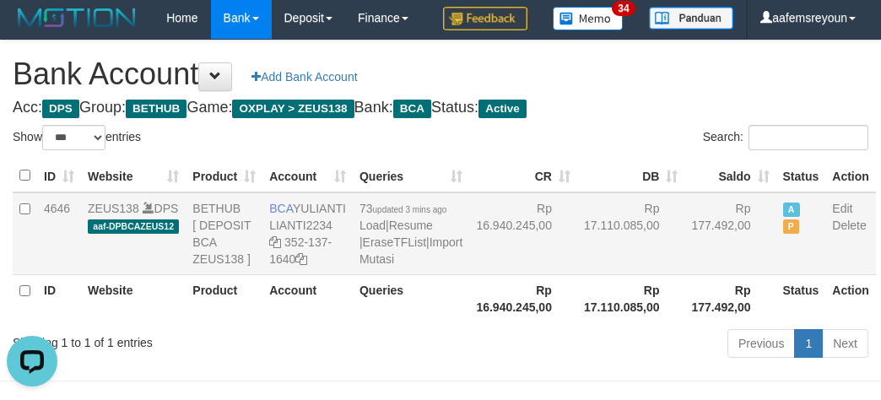
click at [685, 275] on td "Rp 177.492,00" at bounding box center [730, 233] width 91 height 83
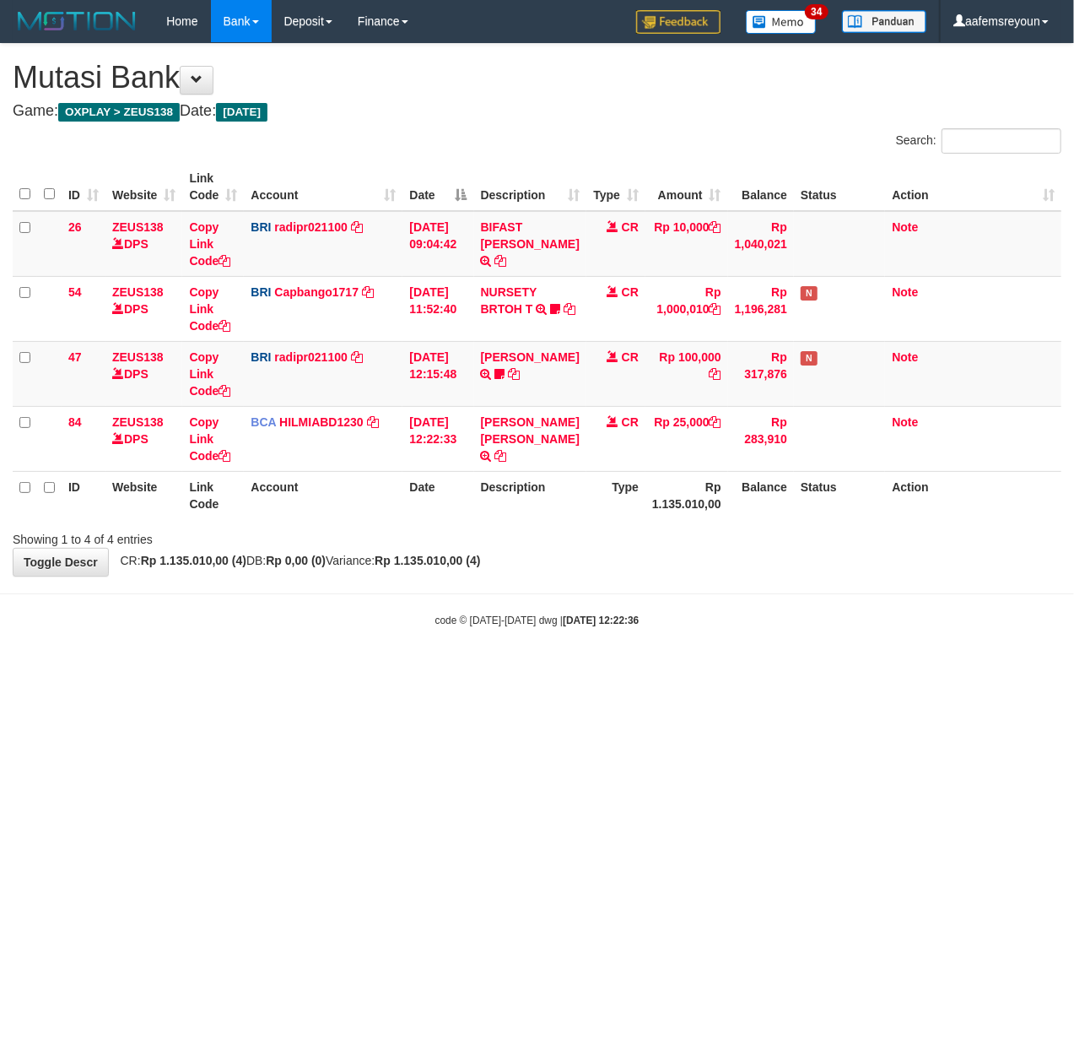
click at [454, 616] on small "code © 2012-2018 dwg | 2025/09/30 12:22:36" at bounding box center [538, 620] width 204 height 12
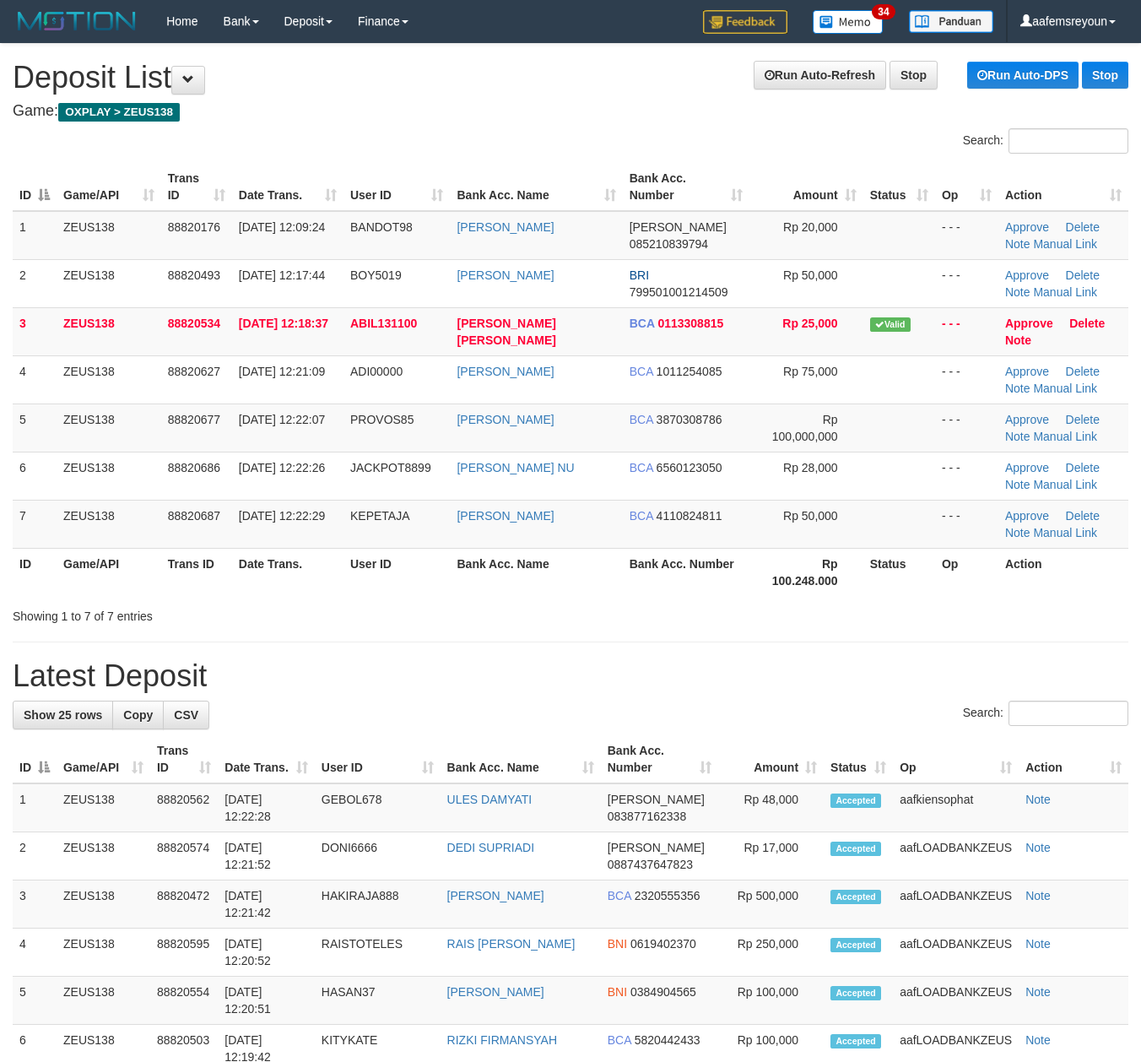
scroll to position [41, 0]
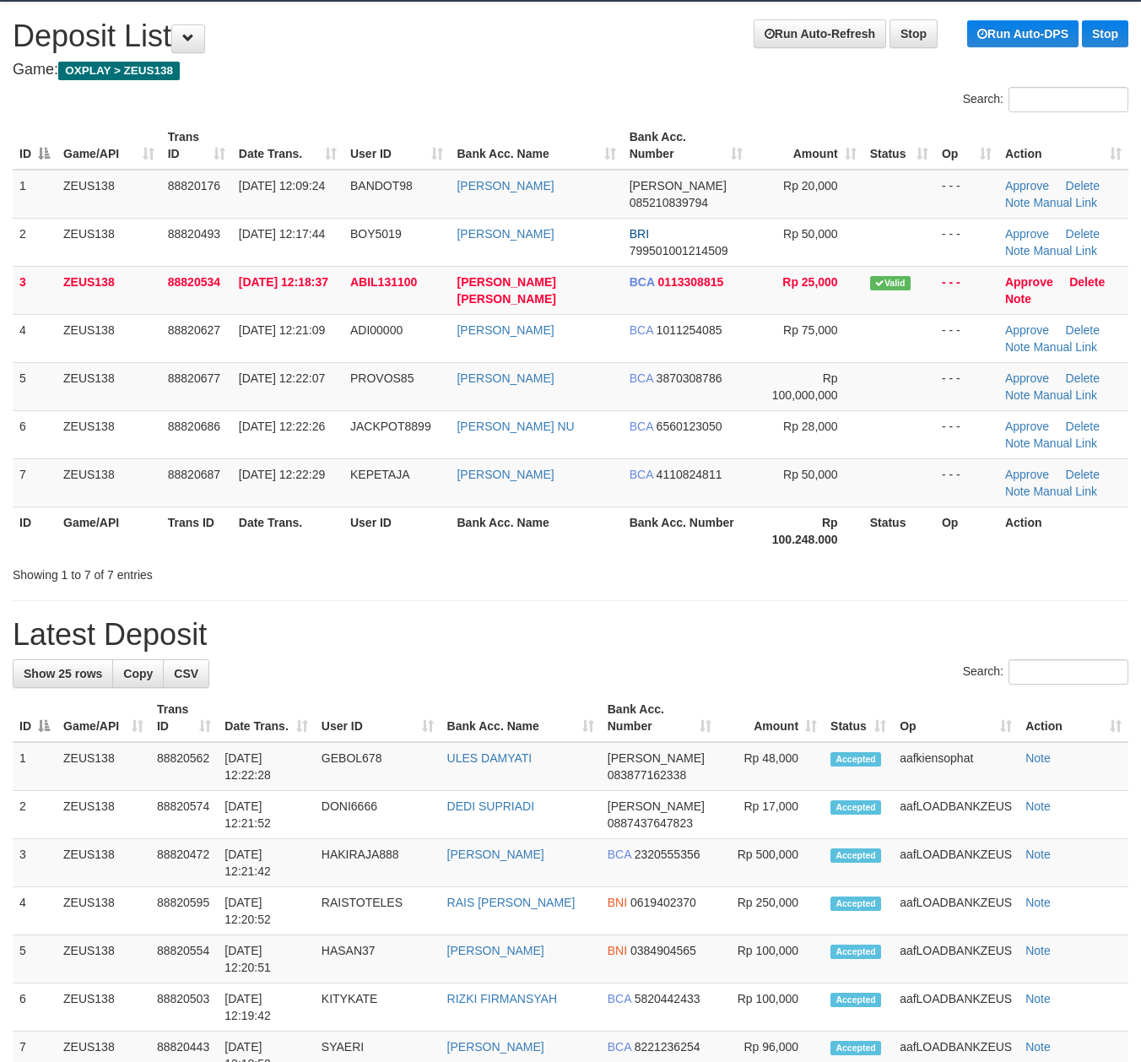
click at [620, 579] on div "Showing 1 to 7 of 7 entries" at bounding box center [570, 572] width 1141 height 24
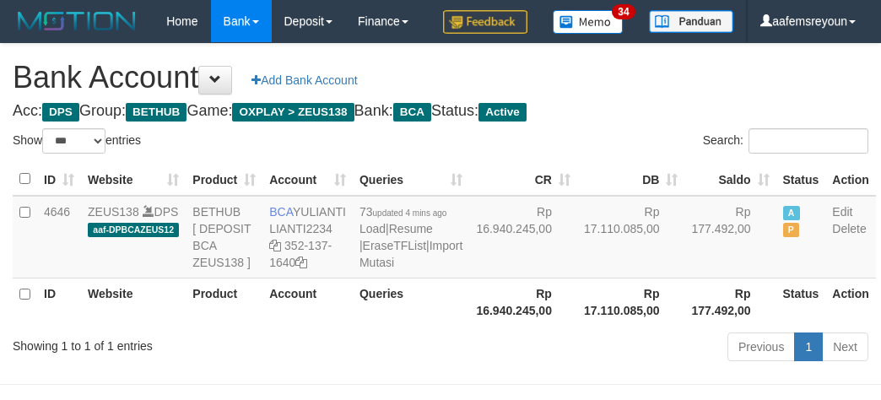
select select "***"
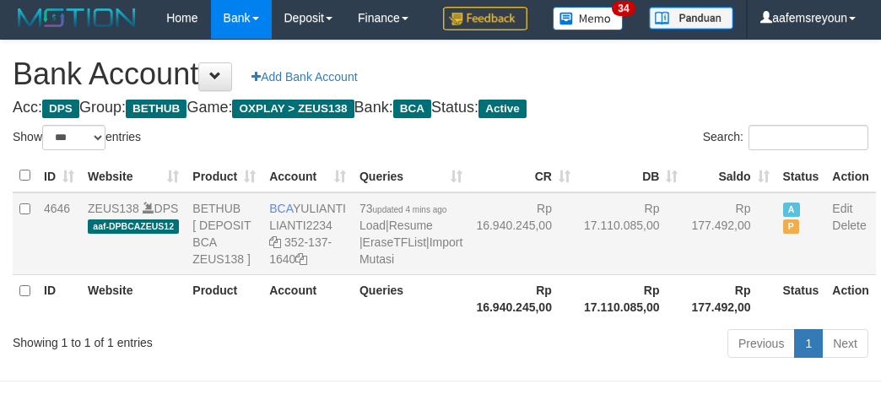
click at [577, 275] on td "Rp 17.110.085,00" at bounding box center [631, 233] width 108 height 83
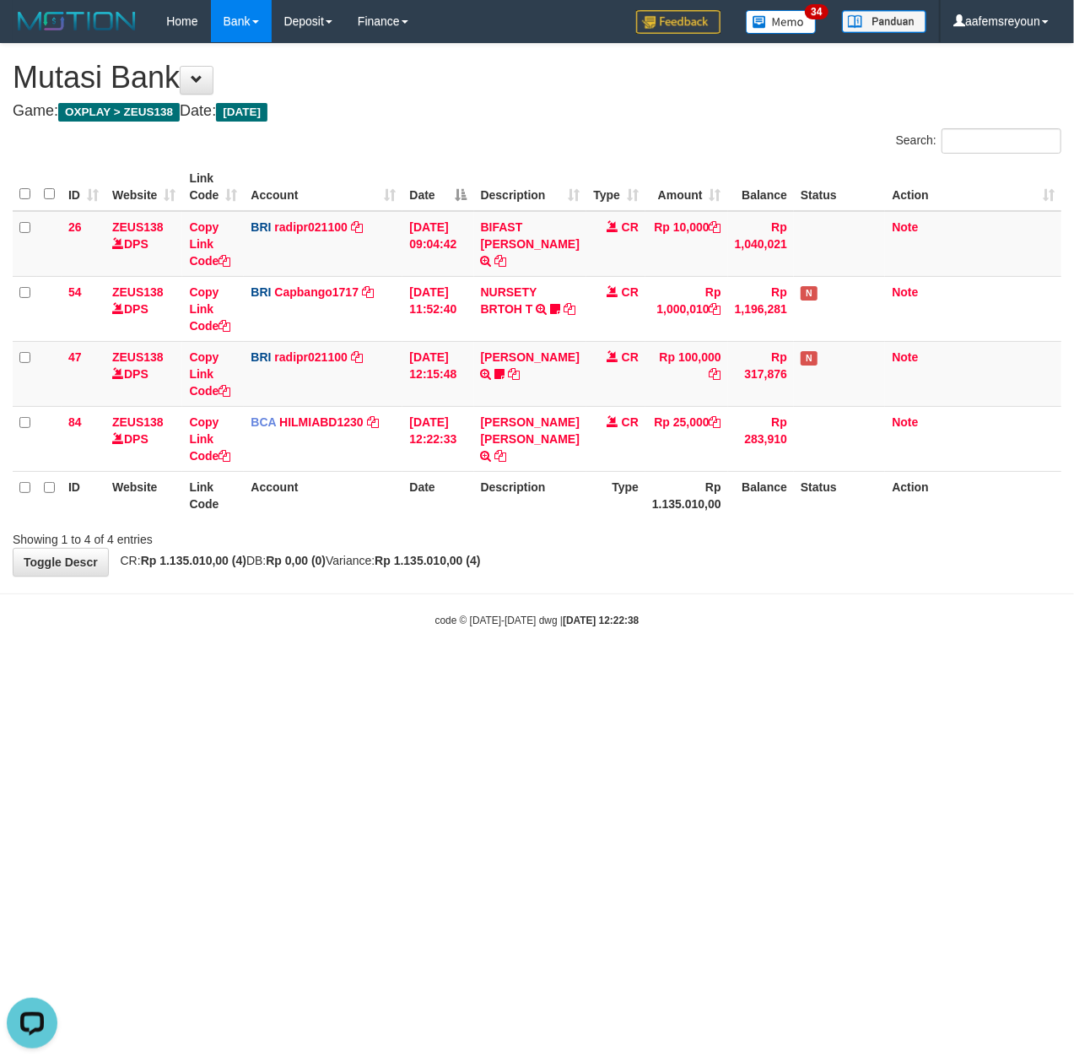
click at [871, 670] on html "Toggle navigation Home Bank Account List Mutasi Bank Search Sync Note Mutasi De…" at bounding box center [537, 335] width 1074 height 670
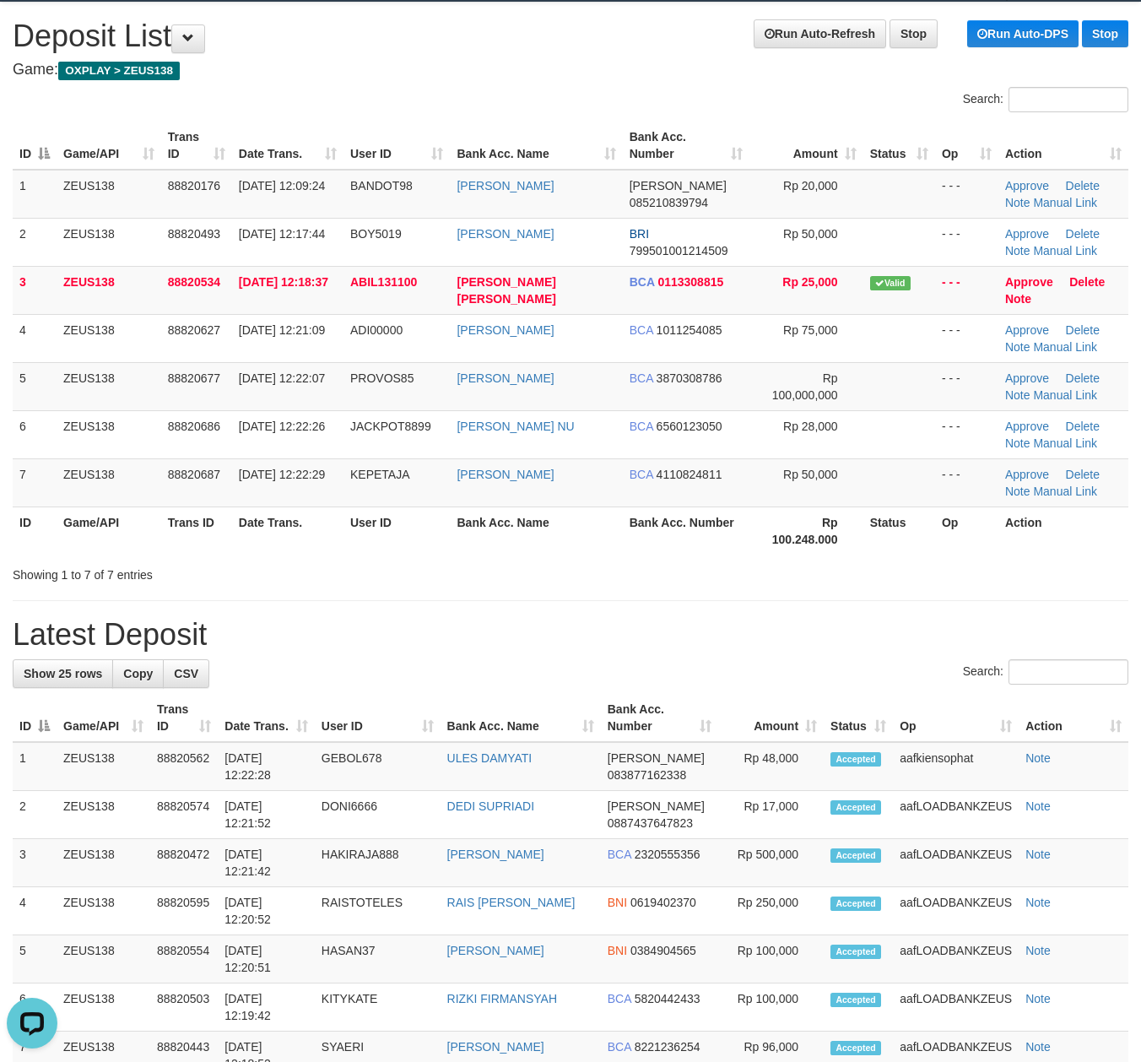
click at [561, 609] on div "**********" at bounding box center [570, 1030] width 1141 height 2055
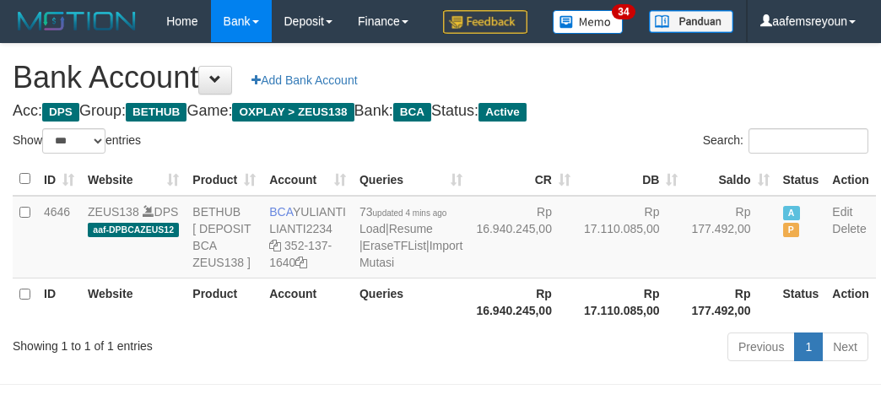
select select "***"
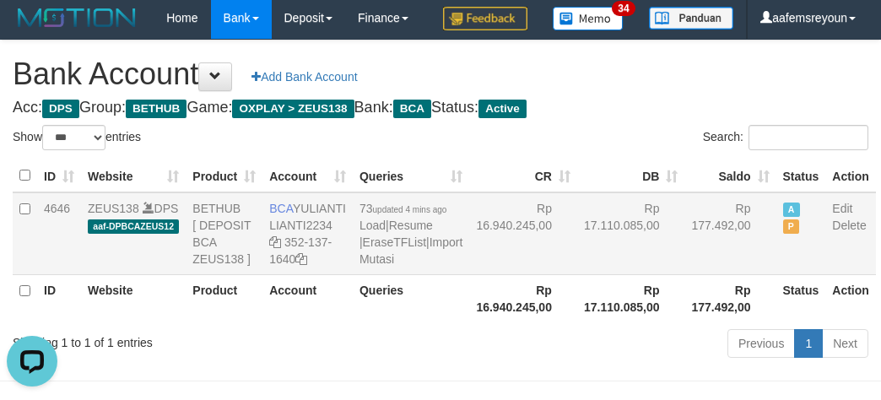
drag, startPoint x: 548, startPoint y: 315, endPoint x: 461, endPoint y: 319, distance: 87.0
click at [577, 275] on td "Rp 17.110.085,00" at bounding box center [631, 233] width 108 height 83
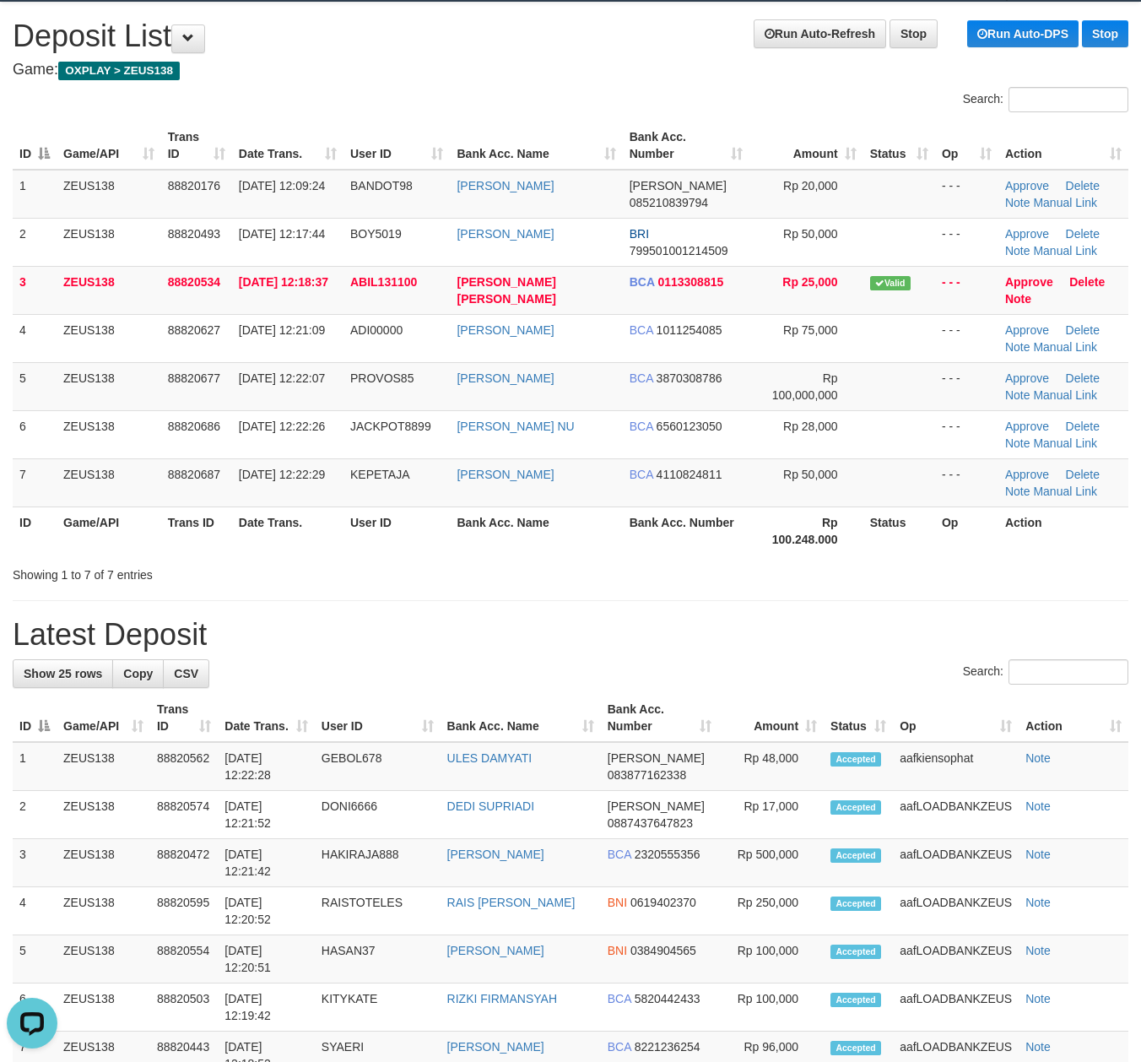
click at [522, 571] on div "Showing 1 to 7 of 7 entries" at bounding box center [570, 572] width 1141 height 24
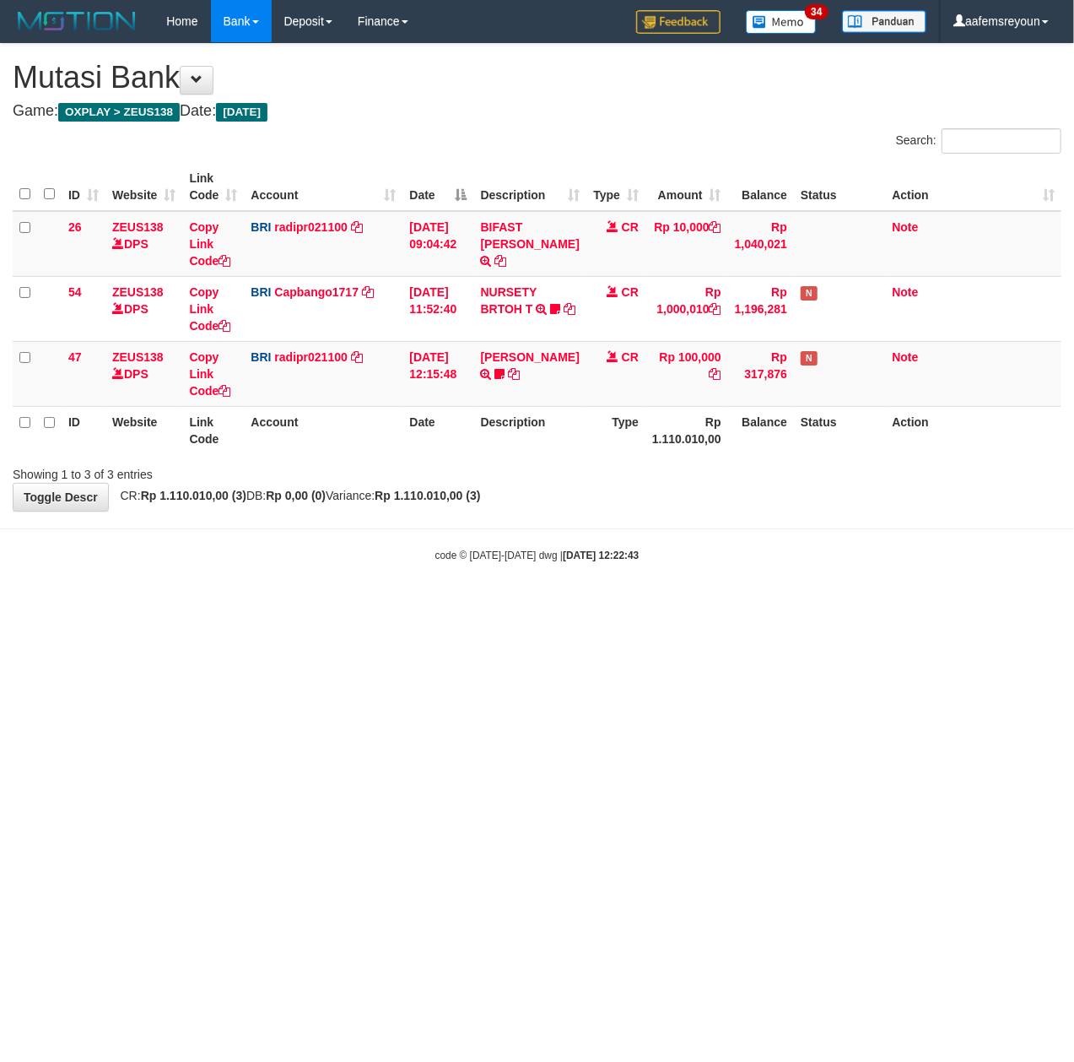
click at [704, 605] on html "Toggle navigation Home Bank Account List Mutasi Bank Search Sync Note Mutasi De…" at bounding box center [537, 302] width 1074 height 605
click at [551, 605] on html "Toggle navigation Home Bank Account List Mutasi Bank Search Sync Note Mutasi De…" at bounding box center [537, 302] width 1074 height 605
click at [406, 549] on div "code © 2012-2018 dwg | 2025/09/30 12:22:49" at bounding box center [537, 554] width 1074 height 17
click at [383, 566] on body "Toggle navigation Home Bank Account List Mutasi Bank Search Sync Note Mutasi De…" at bounding box center [537, 302] width 1074 height 605
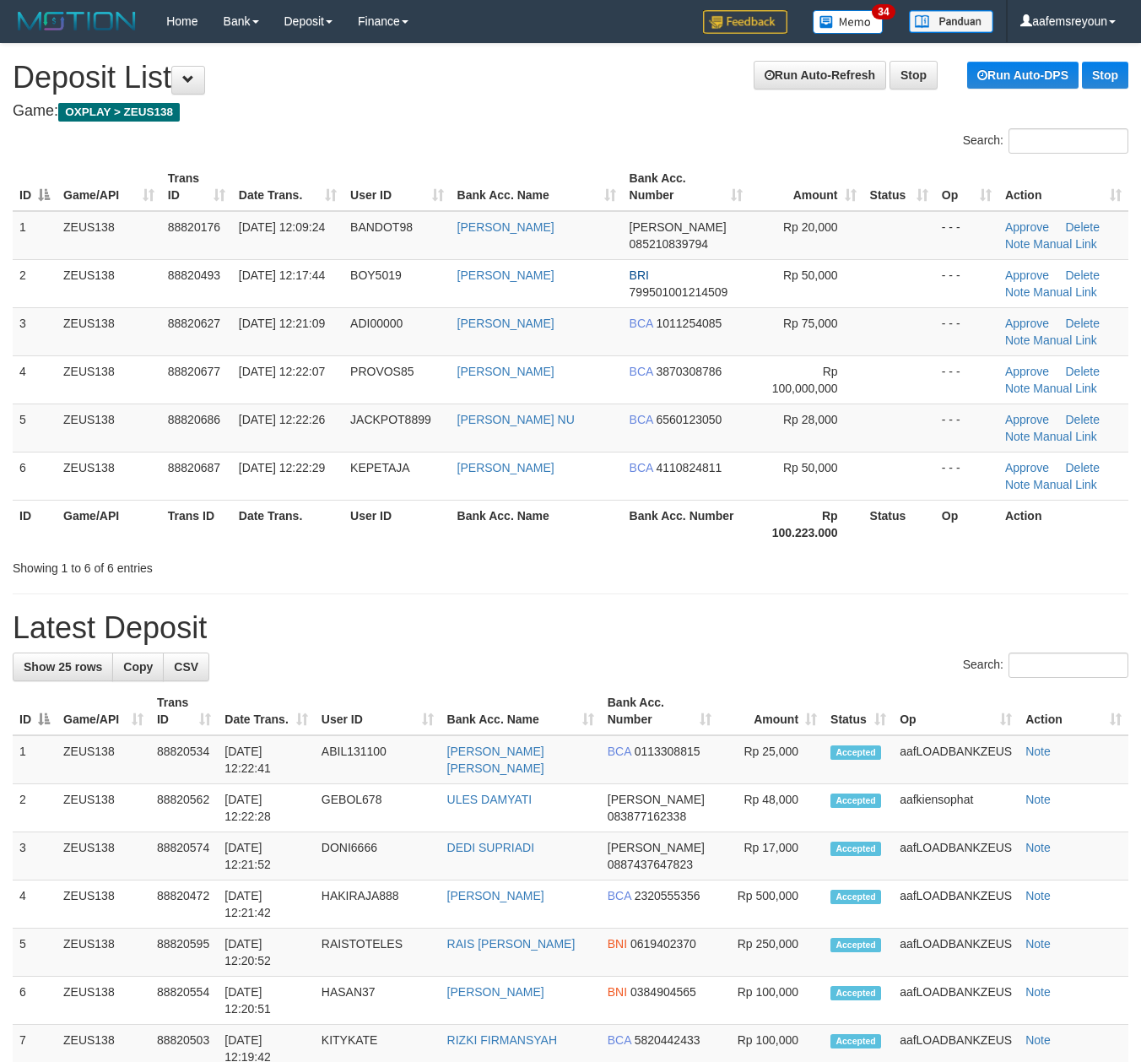
scroll to position [41, 0]
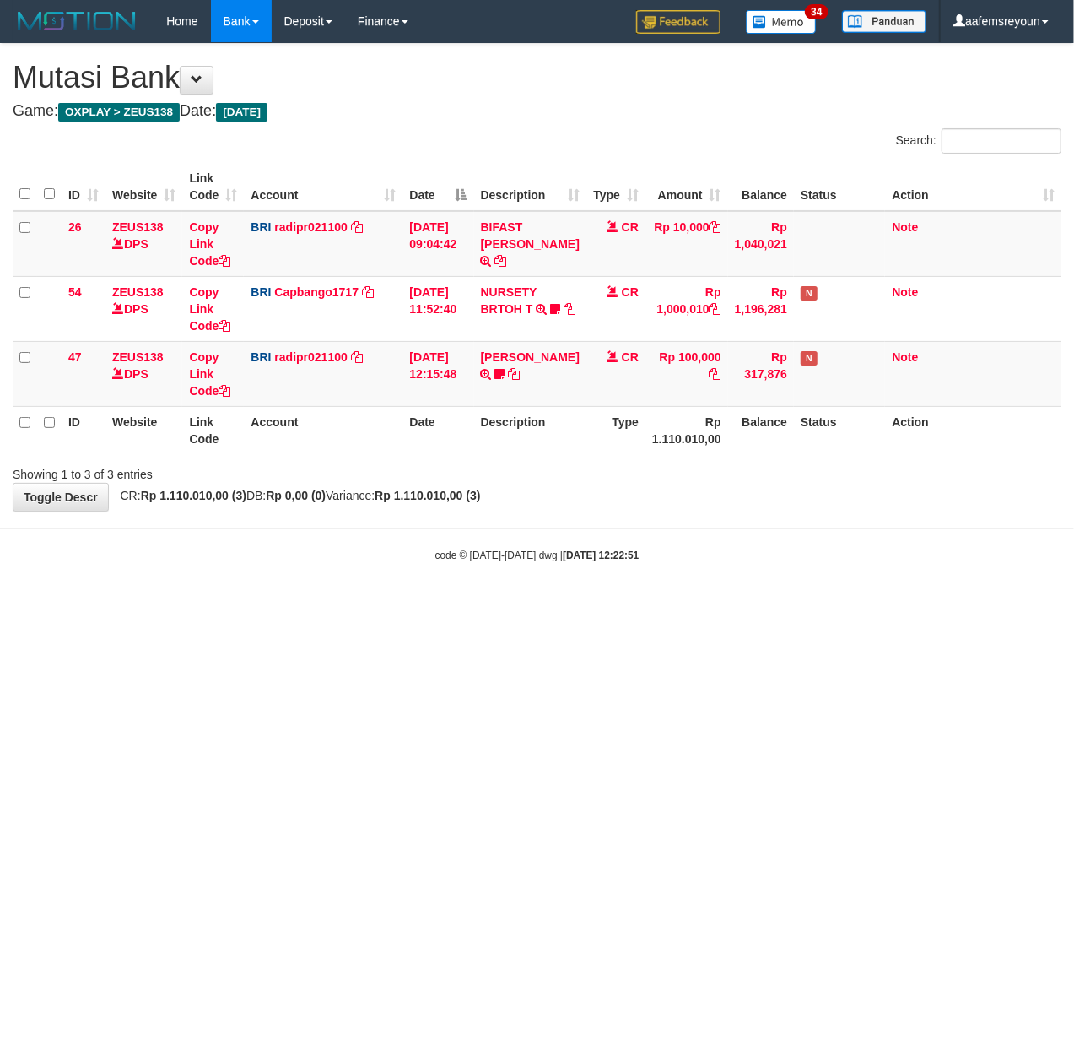
click at [311, 522] on body "Toggle navigation Home Bank Account List Mutasi Bank Search Sync Note Mutasi De…" at bounding box center [537, 302] width 1074 height 605
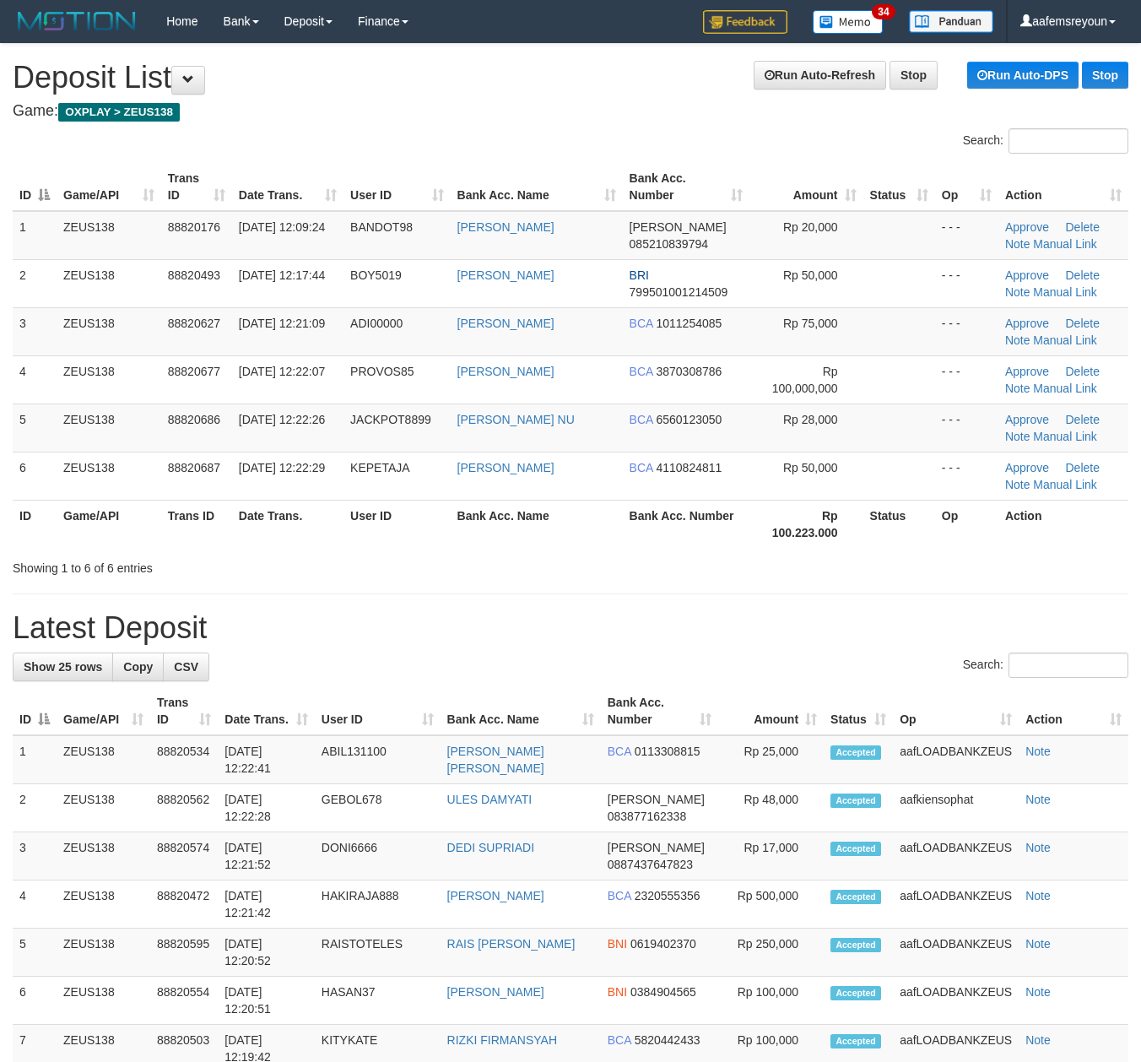
scroll to position [41, 0]
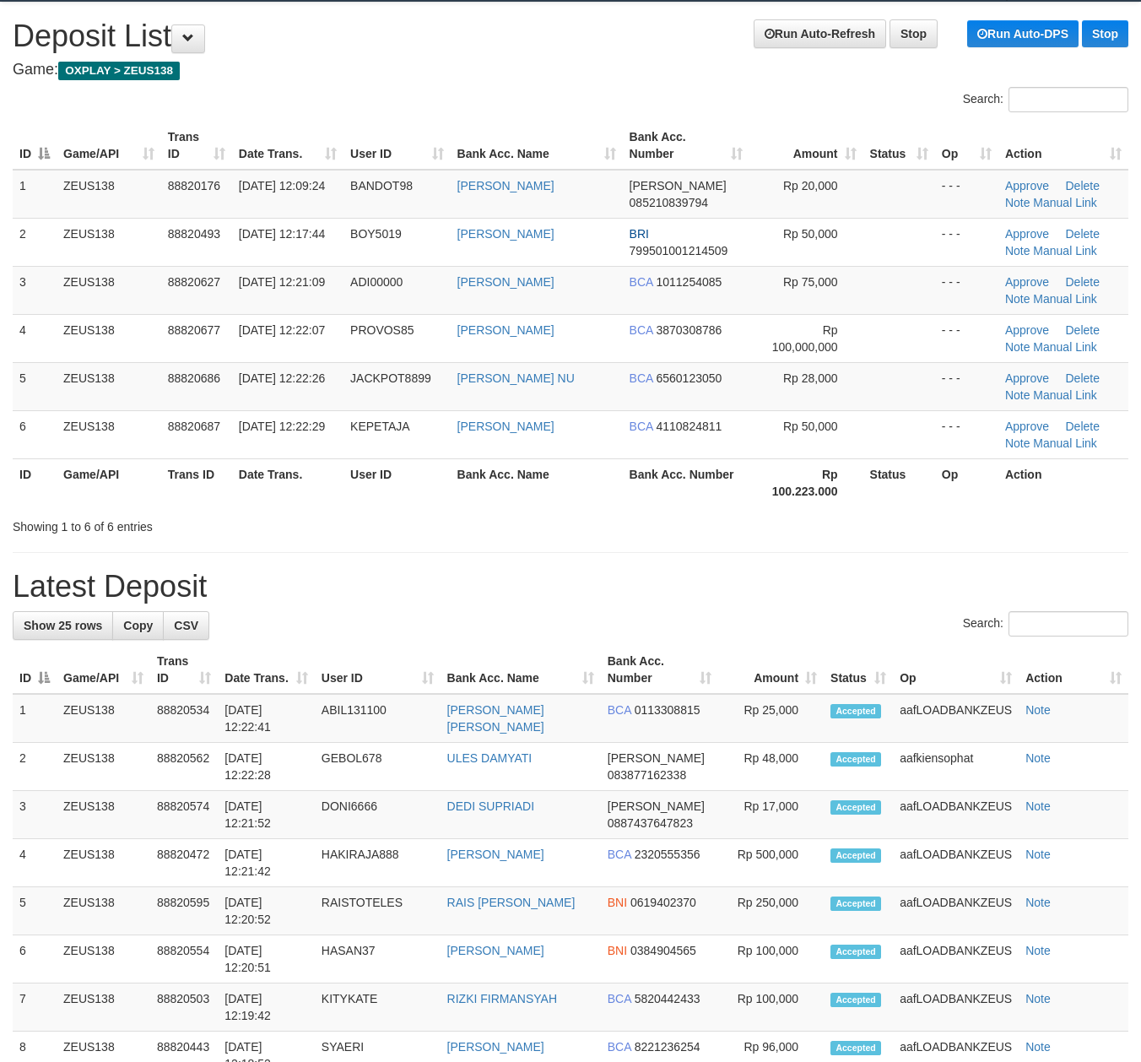
click at [906, 571] on h1 "Latest Deposit" at bounding box center [571, 587] width 1116 height 34
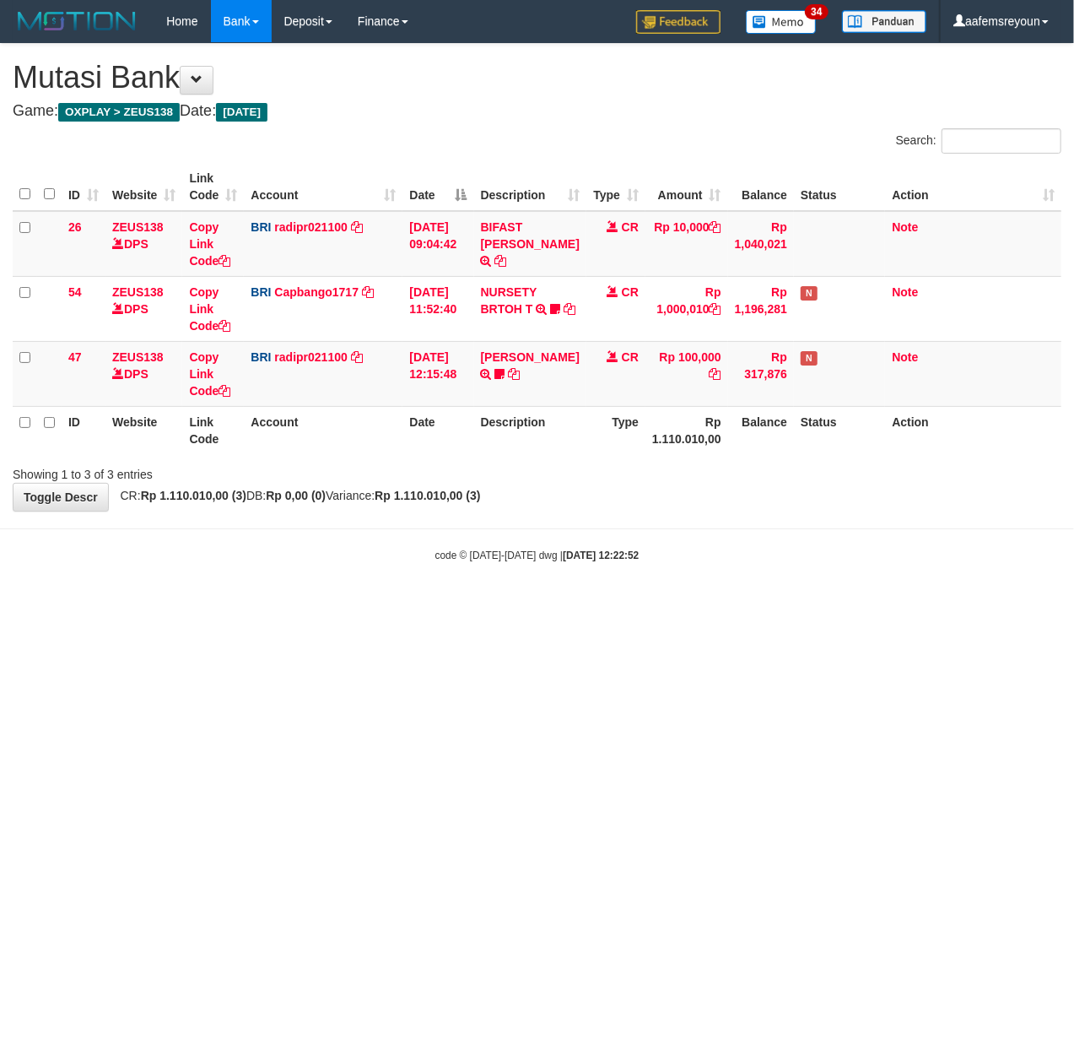
click at [311, 520] on body "Toggle navigation Home Bank Account List Mutasi Bank Search Sync Note Mutasi De…" at bounding box center [537, 302] width 1074 height 605
click at [250, 605] on html "Toggle navigation Home Bank Account List Mutasi Bank Search Sync Note Mutasi De…" at bounding box center [537, 302] width 1074 height 605
click at [279, 605] on html "Toggle navigation Home Bank Account List Mutasi Bank Search Sync Note Mutasi De…" at bounding box center [537, 302] width 1074 height 605
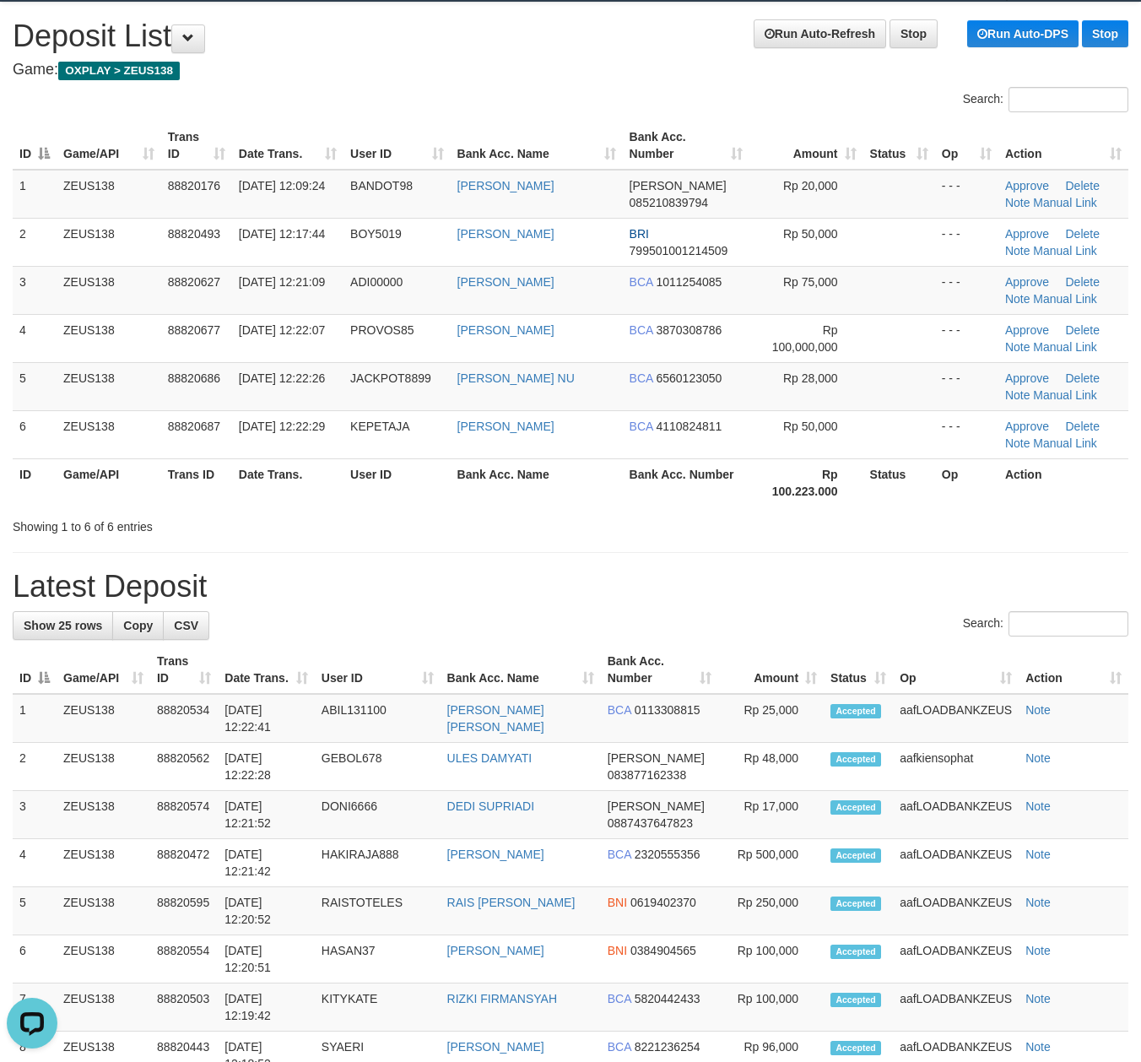
click at [771, 581] on h1 "Latest Deposit" at bounding box center [571, 587] width 1116 height 34
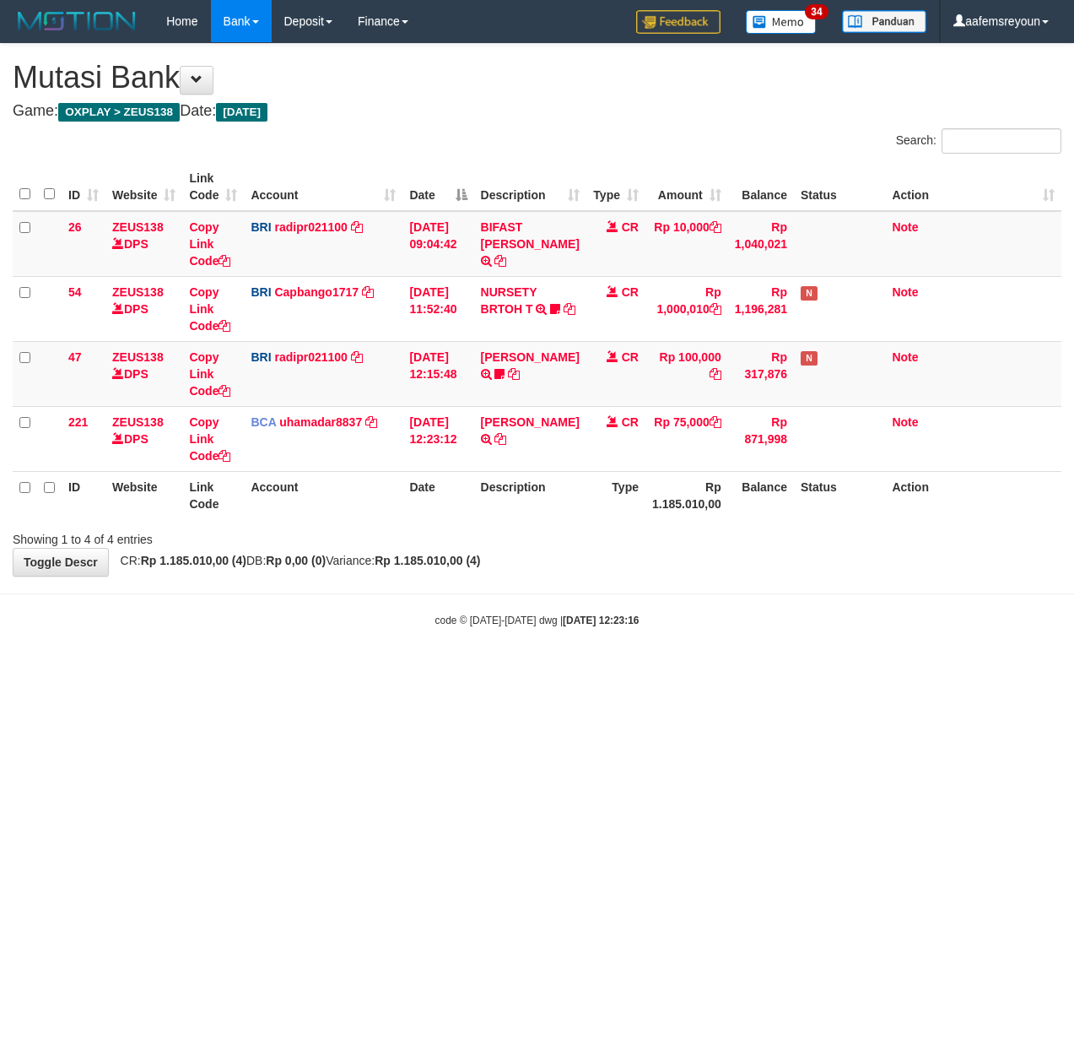
click at [246, 576] on div "**********" at bounding box center [537, 310] width 1074 height 532
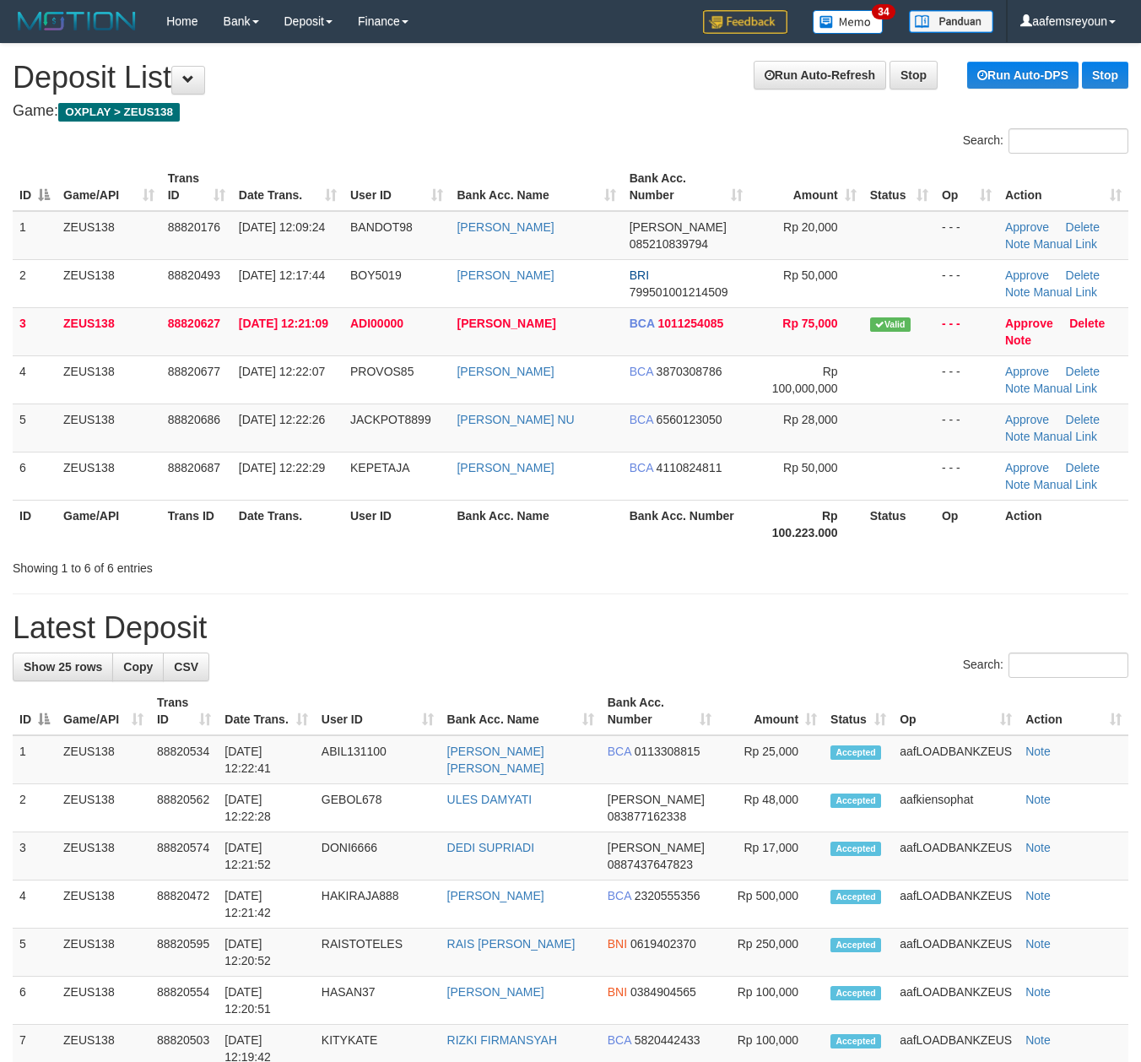
scroll to position [41, 0]
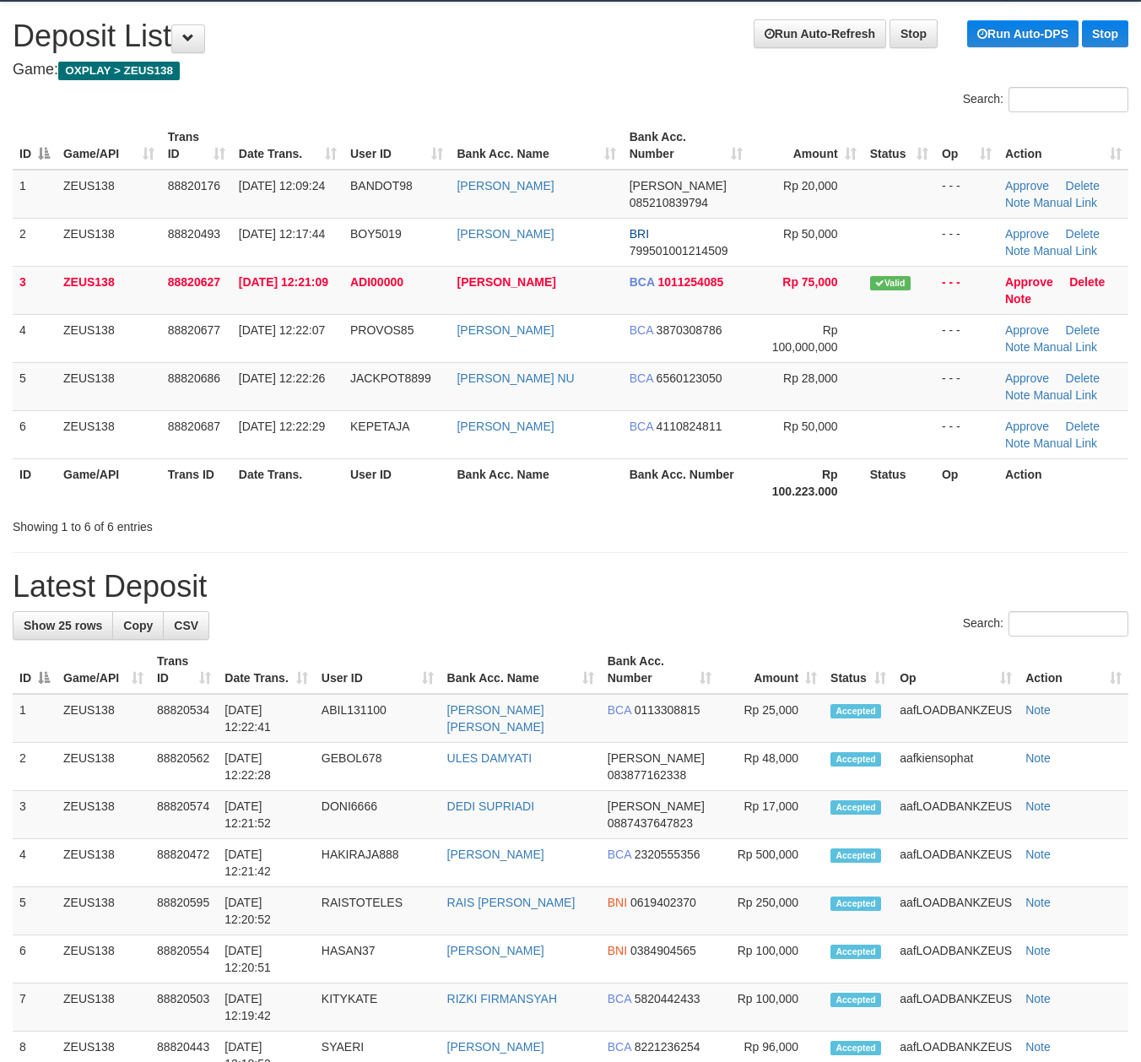
drag, startPoint x: 620, startPoint y: 548, endPoint x: 733, endPoint y: 601, distance: 125.0
click at [670, 584] on div "**********" at bounding box center [570, 1006] width 1141 height 2007
drag, startPoint x: 530, startPoint y: 581, endPoint x: 115, endPoint y: 592, distance: 415.4
click at [555, 585] on h1 "Latest Deposit" at bounding box center [571, 587] width 1116 height 34
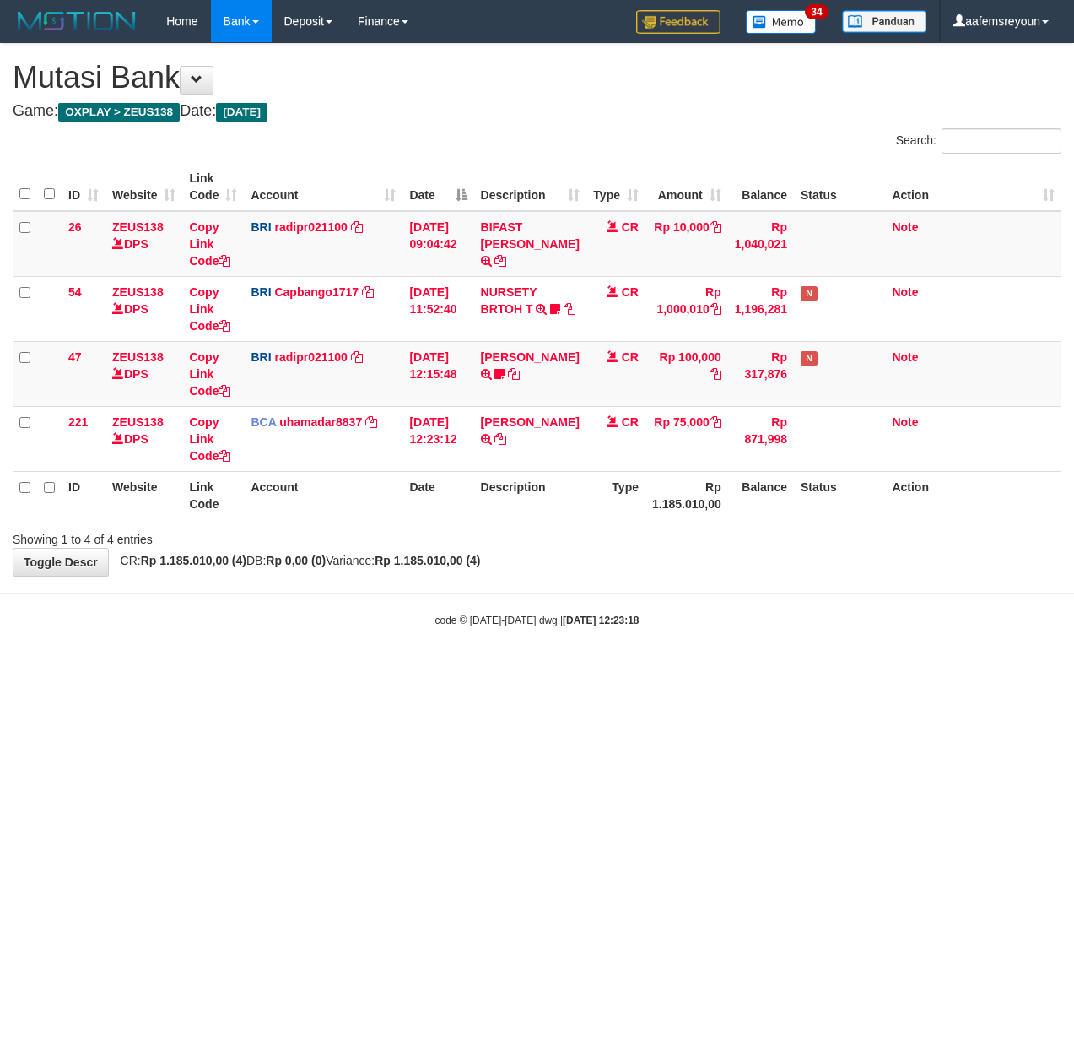
click at [513, 655] on body "Toggle navigation Home Bank Account List Mutasi Bank Search Sync Note Mutasi De…" at bounding box center [537, 335] width 1074 height 670
drag, startPoint x: 767, startPoint y: 753, endPoint x: 731, endPoint y: 754, distance: 36.3
click at [775, 670] on html "Toggle navigation Home Bank Account List Mutasi Bank Search Sync Note Mutasi De…" at bounding box center [537, 335] width 1074 height 670
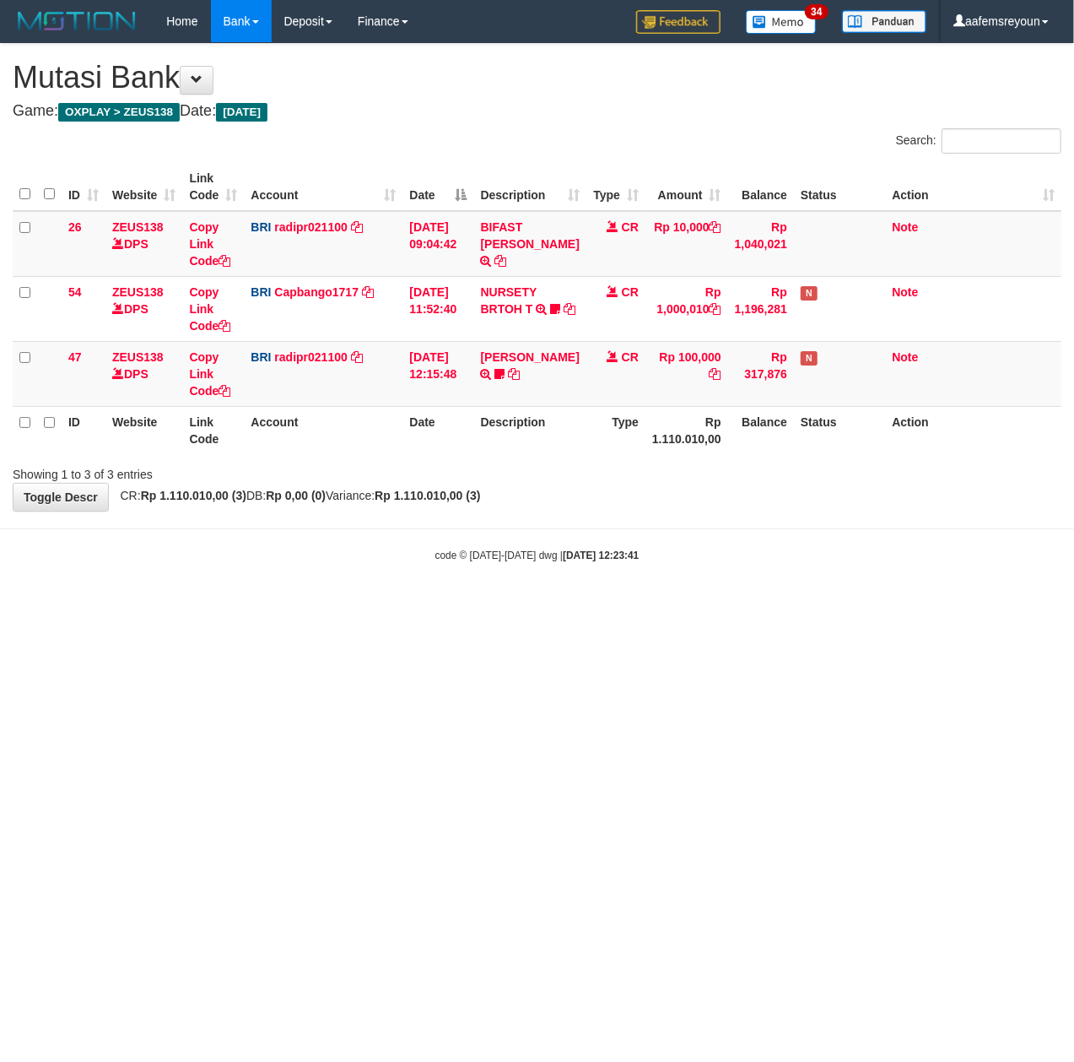
click at [690, 605] on html "Toggle navigation Home Bank Account List Mutasi Bank Search Sync Note Mutasi De…" at bounding box center [537, 302] width 1074 height 605
click at [662, 605] on html "Toggle navigation Home Bank Account List Mutasi Bank Search Sync Note Mutasi De…" at bounding box center [537, 302] width 1074 height 605
click at [655, 605] on html "Toggle navigation Home Bank Account List Mutasi Bank Search Sync Note Mutasi De…" at bounding box center [537, 302] width 1074 height 605
drag, startPoint x: 582, startPoint y: 668, endPoint x: 593, endPoint y: 673, distance: 11.0
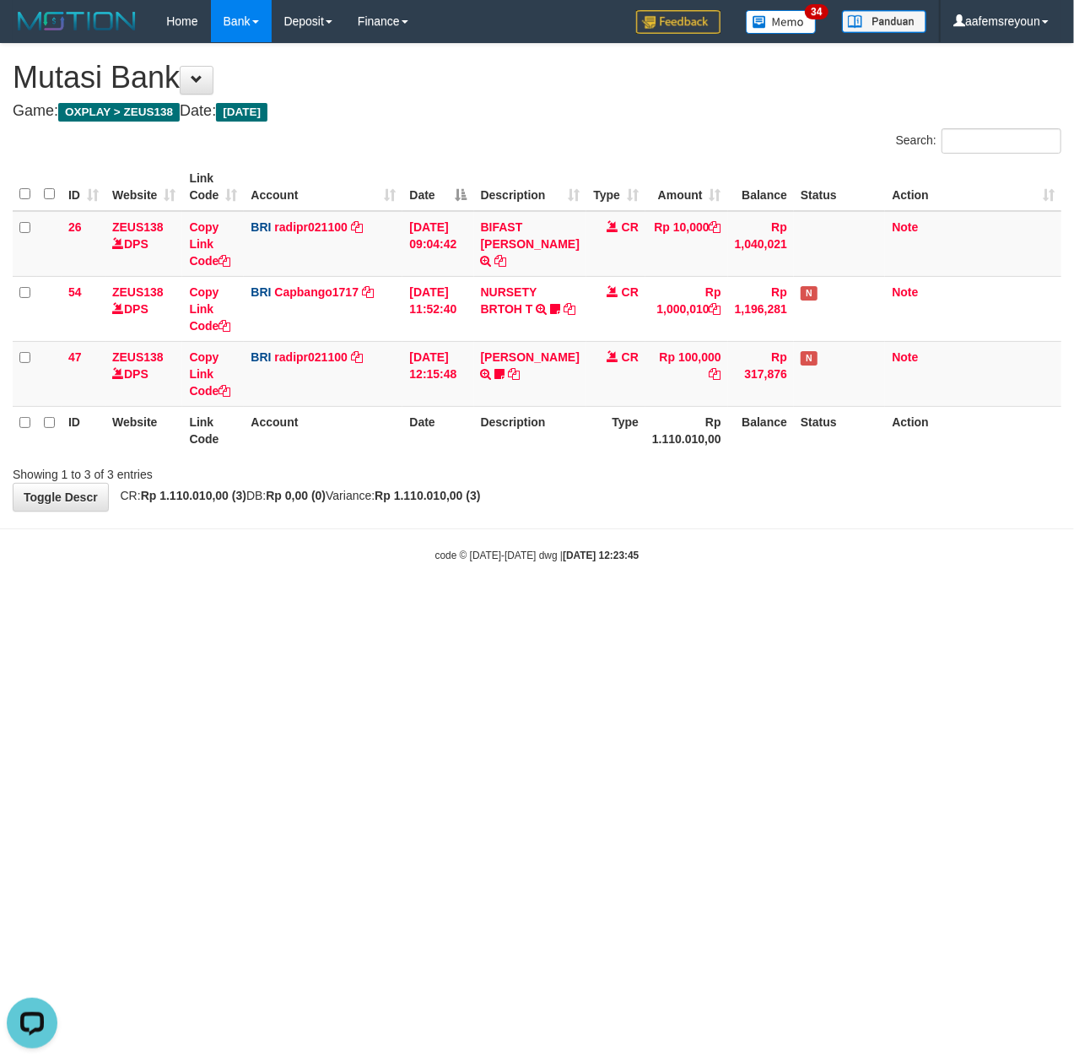
click at [592, 605] on html "Toggle navigation Home Bank Account List Mutasi Bank Search Sync Note Mutasi De…" at bounding box center [537, 302] width 1074 height 605
drag, startPoint x: 214, startPoint y: 555, endPoint x: 119, endPoint y: 582, distance: 98.1
click at [221, 560] on div "code © 2012-2018 dwg | 2025/09/30 12:24:02" at bounding box center [537, 554] width 1074 height 17
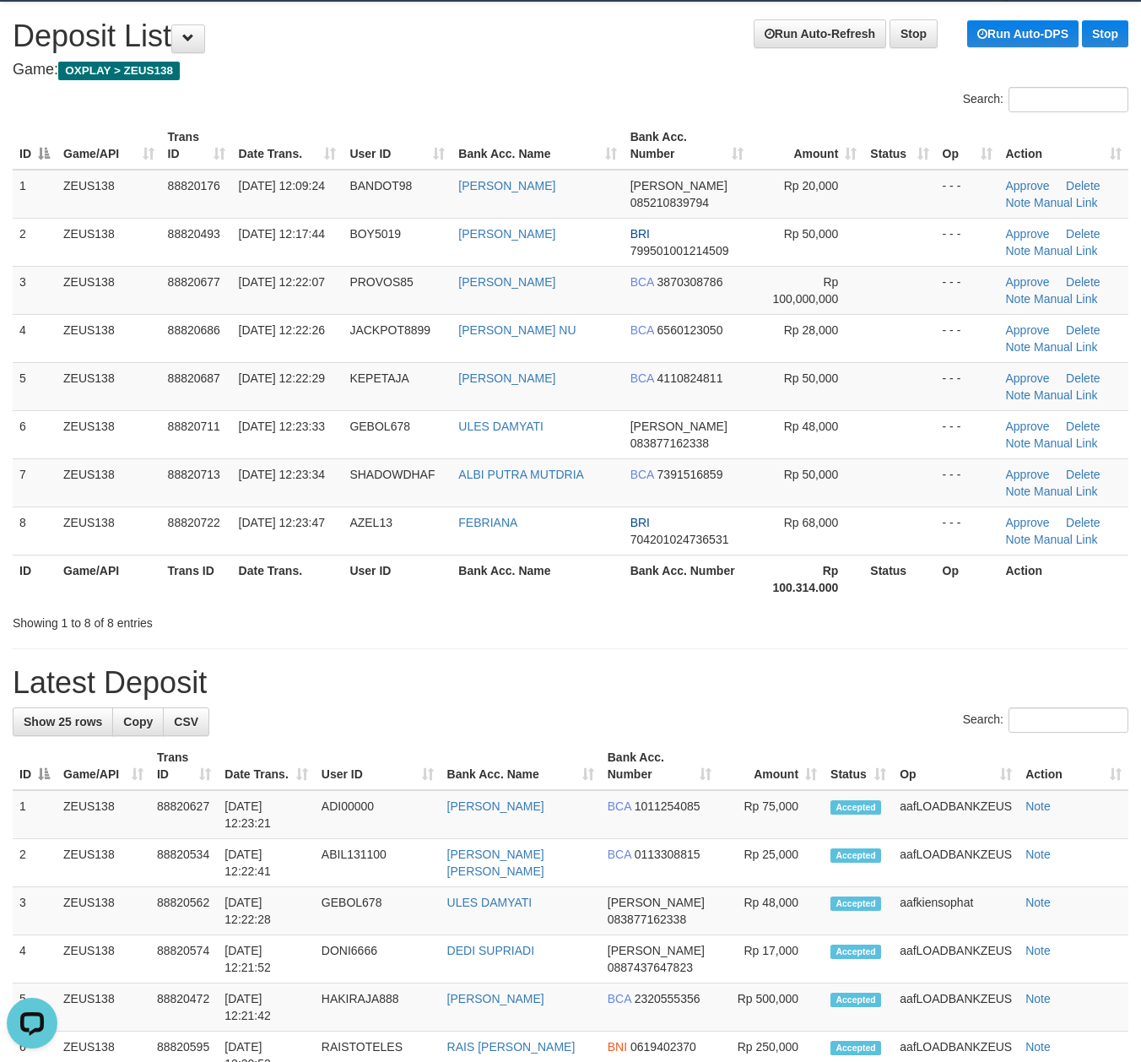
drag, startPoint x: 449, startPoint y: 560, endPoint x: 1152, endPoint y: 588, distance: 703.6
click at [463, 561] on tr "ID Game/API Trans ID Date Trans. User ID Bank Acc. Name Bank Acc. Number Rp 100…" at bounding box center [571, 579] width 1116 height 48
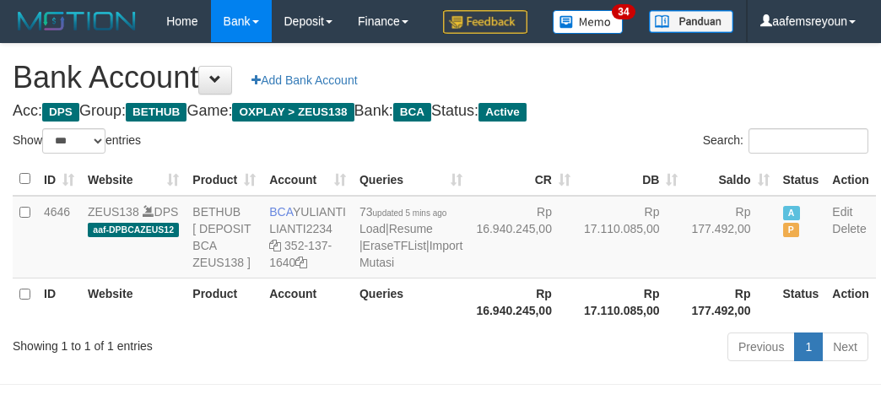
select select "***"
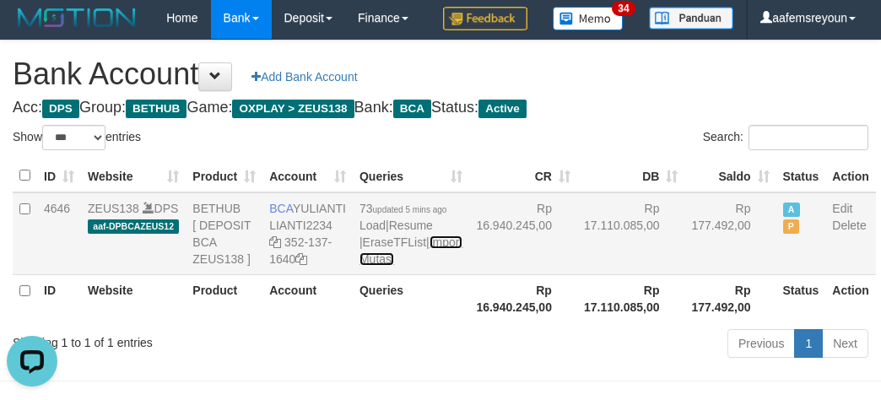
click at [362, 266] on link "Import Mutasi" at bounding box center [411, 250] width 103 height 30
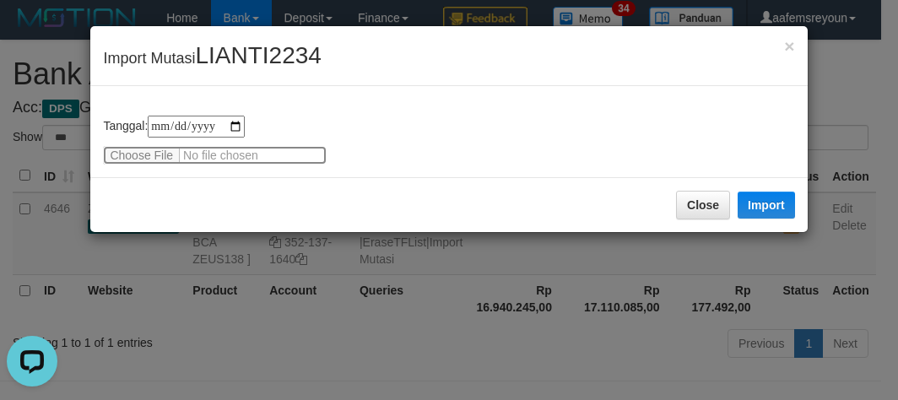
click at [147, 154] on input "file" at bounding box center [215, 155] width 224 height 19
type input "**********"
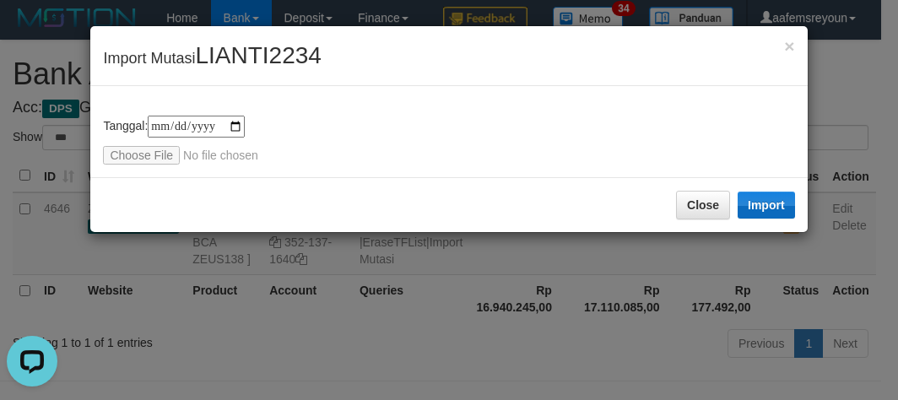
drag, startPoint x: 754, startPoint y: 189, endPoint x: 760, endPoint y: 211, distance: 22.7
click at [754, 191] on div "Close Import" at bounding box center [448, 204] width 717 height 55
drag, startPoint x: 754, startPoint y: 203, endPoint x: 604, endPoint y: 316, distance: 186.9
click at [754, 204] on button "Import" at bounding box center [766, 205] width 57 height 27
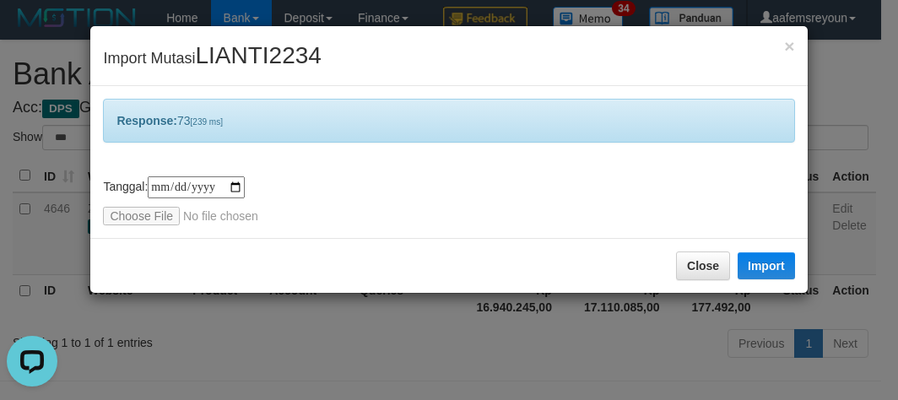
click at [572, 322] on div "**********" at bounding box center [449, 200] width 898 height 400
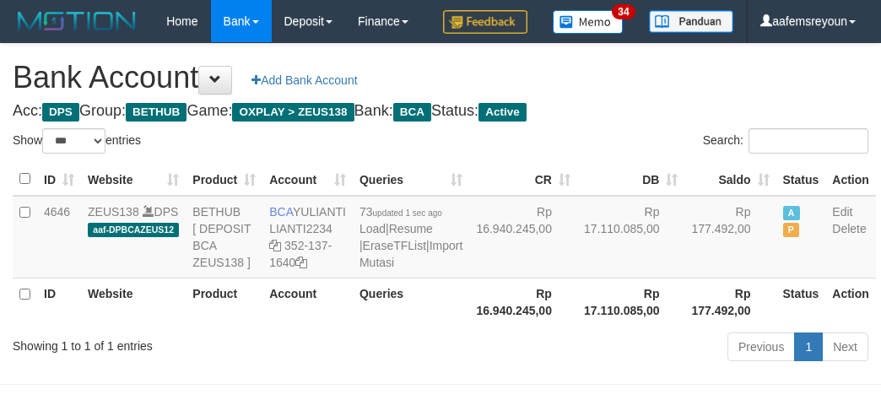
select select "***"
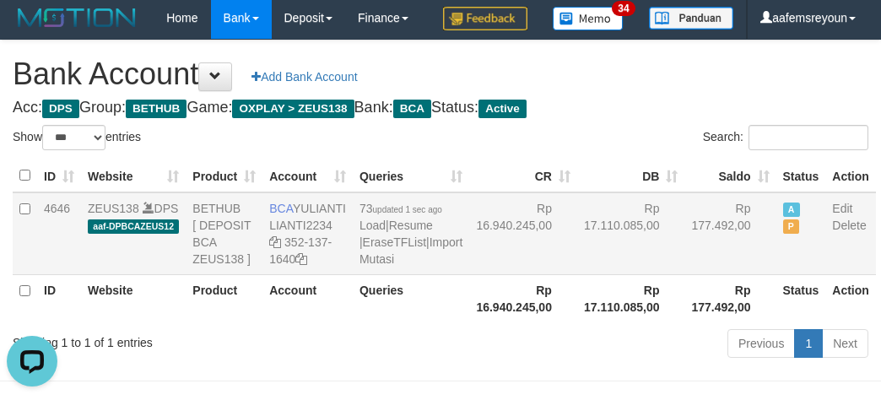
click at [685, 275] on td "Rp 177.492,00" at bounding box center [730, 233] width 91 height 83
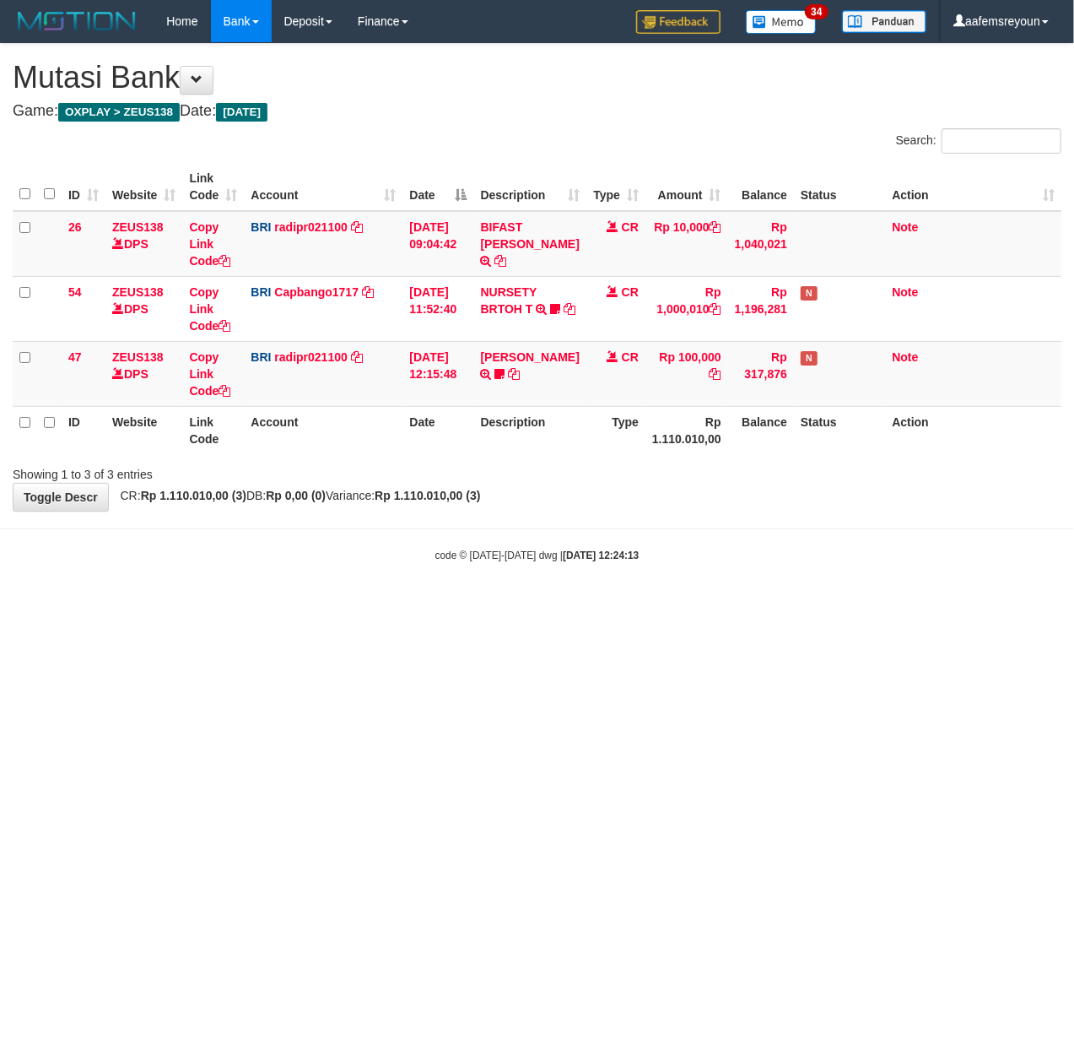
click at [321, 605] on html "Toggle navigation Home Bank Account List Mutasi Bank Search Sync Note Mutasi De…" at bounding box center [537, 302] width 1074 height 605
drag, startPoint x: 0, startPoint y: 0, endPoint x: 362, endPoint y: 655, distance: 748.4
click at [362, 605] on html "Toggle navigation Home Bank Account List Mutasi Bank Search Sync Note Mutasi De…" at bounding box center [537, 302] width 1074 height 605
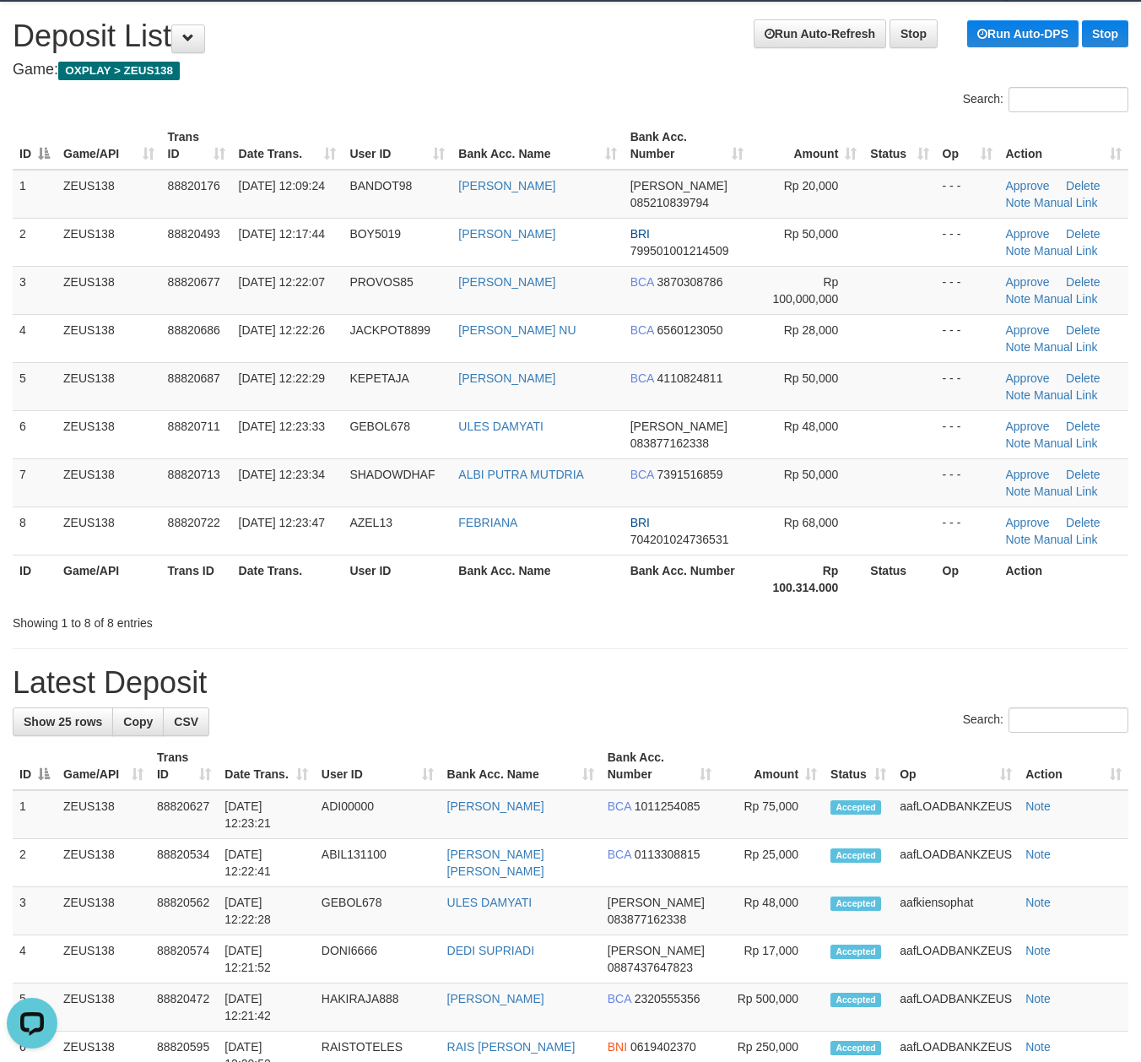
drag, startPoint x: 585, startPoint y: 628, endPoint x: 619, endPoint y: 631, distance: 33.9
click at [606, 631] on div "Showing 1 to 8 of 8 entries" at bounding box center [570, 620] width 1141 height 24
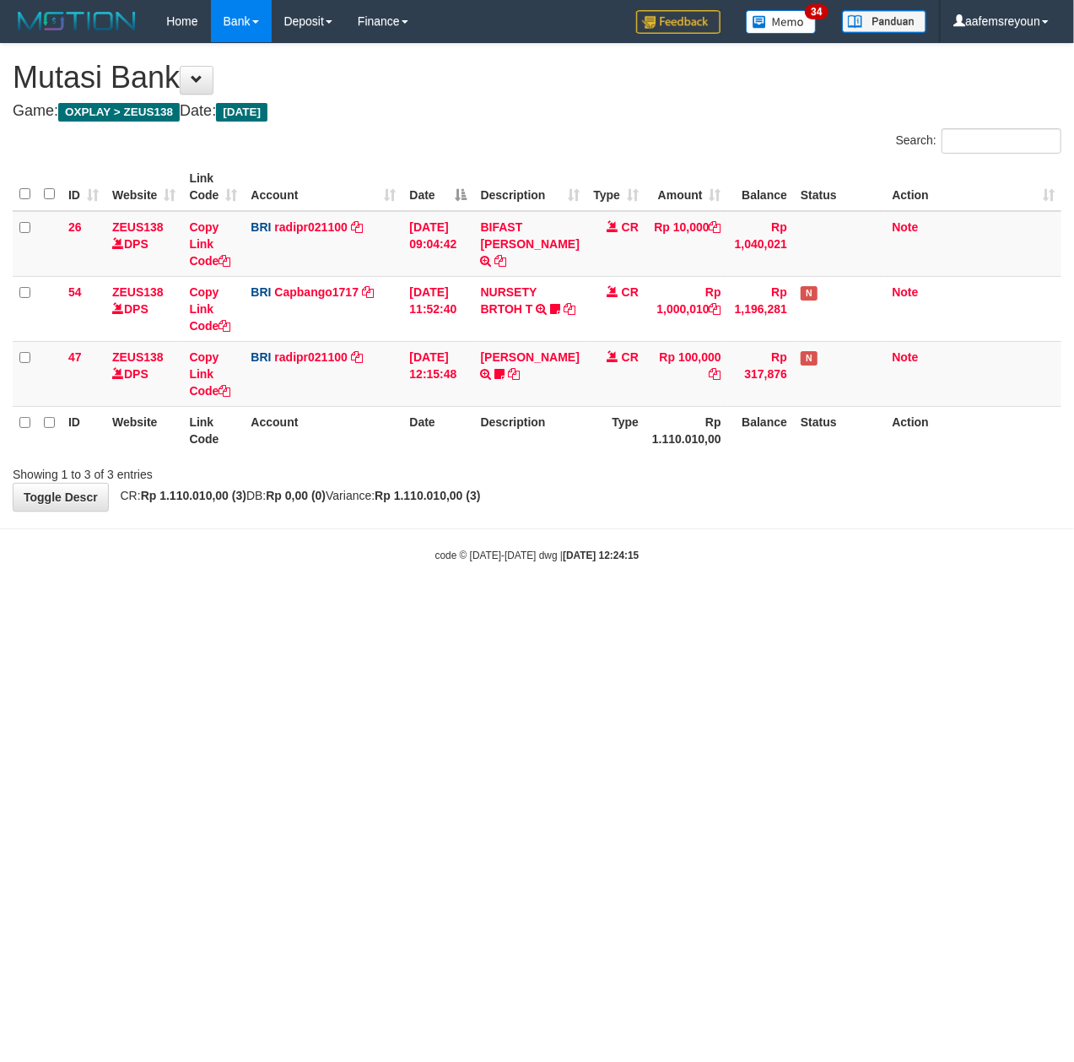
click at [470, 605] on html "Toggle navigation Home Bank Account List Mutasi Bank Search Sync Note Mutasi De…" at bounding box center [537, 302] width 1074 height 605
click at [604, 605] on html "Toggle navigation Home Bank Account List Mutasi Bank Search Sync Note Mutasi De…" at bounding box center [537, 302] width 1074 height 605
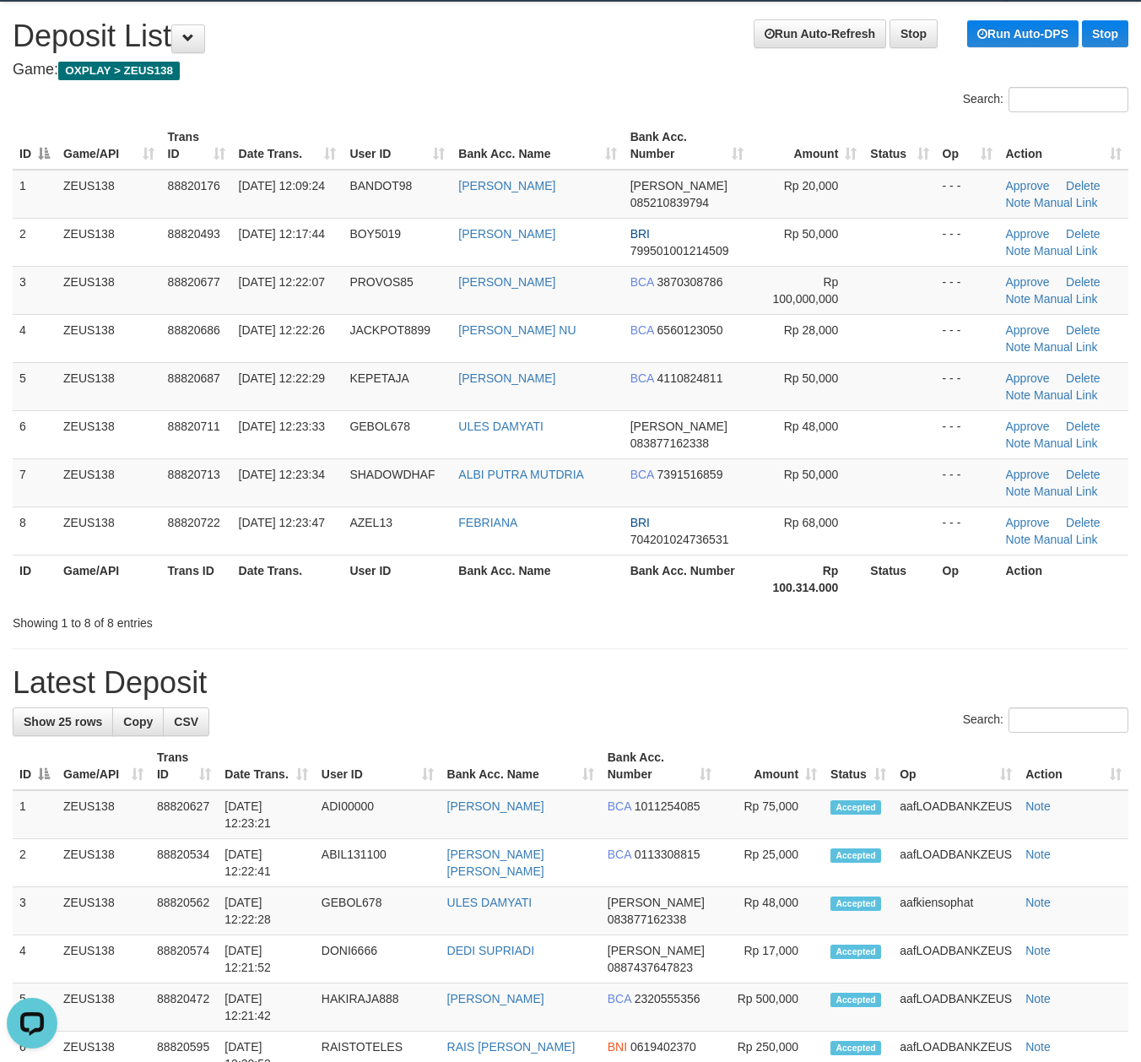
drag, startPoint x: 721, startPoint y: 685, endPoint x: 1148, endPoint y: 730, distance: 429.4
click at [723, 686] on h1 "Latest Deposit" at bounding box center [571, 683] width 1116 height 34
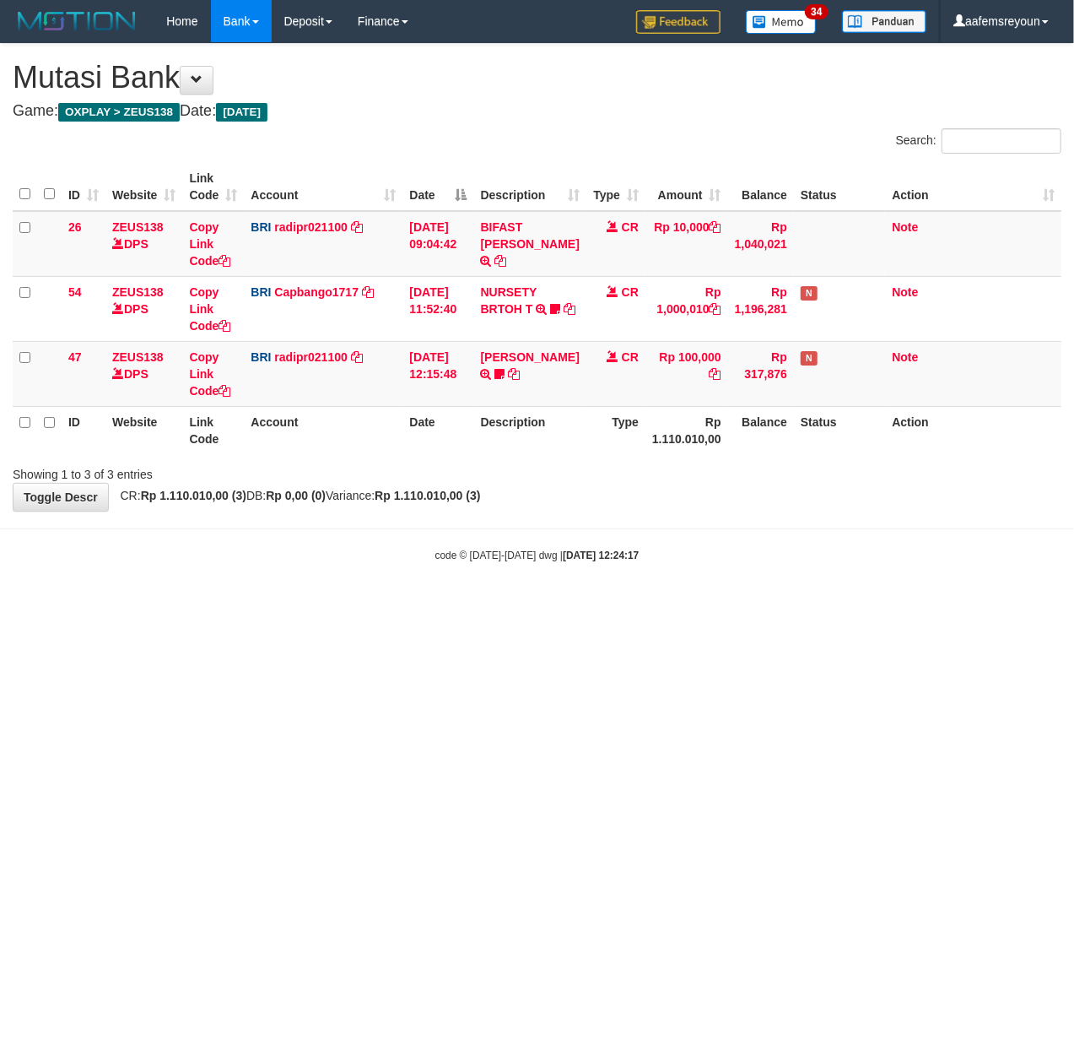
click at [436, 605] on html "Toggle navigation Home Bank Account List Mutasi Bank Search Sync Note Mutasi De…" at bounding box center [537, 302] width 1074 height 605
click at [351, 605] on html "Toggle navigation Home Bank Account List Mutasi Bank Search Sync Note Mutasi De…" at bounding box center [537, 302] width 1074 height 605
click at [307, 605] on html "Toggle navigation Home Bank Account List Mutasi Bank Search Sync Note Mutasi De…" at bounding box center [537, 302] width 1074 height 605
click at [613, 605] on html "Toggle navigation Home Bank Account List Mutasi Bank Search Sync Note Mutasi De…" at bounding box center [537, 302] width 1074 height 605
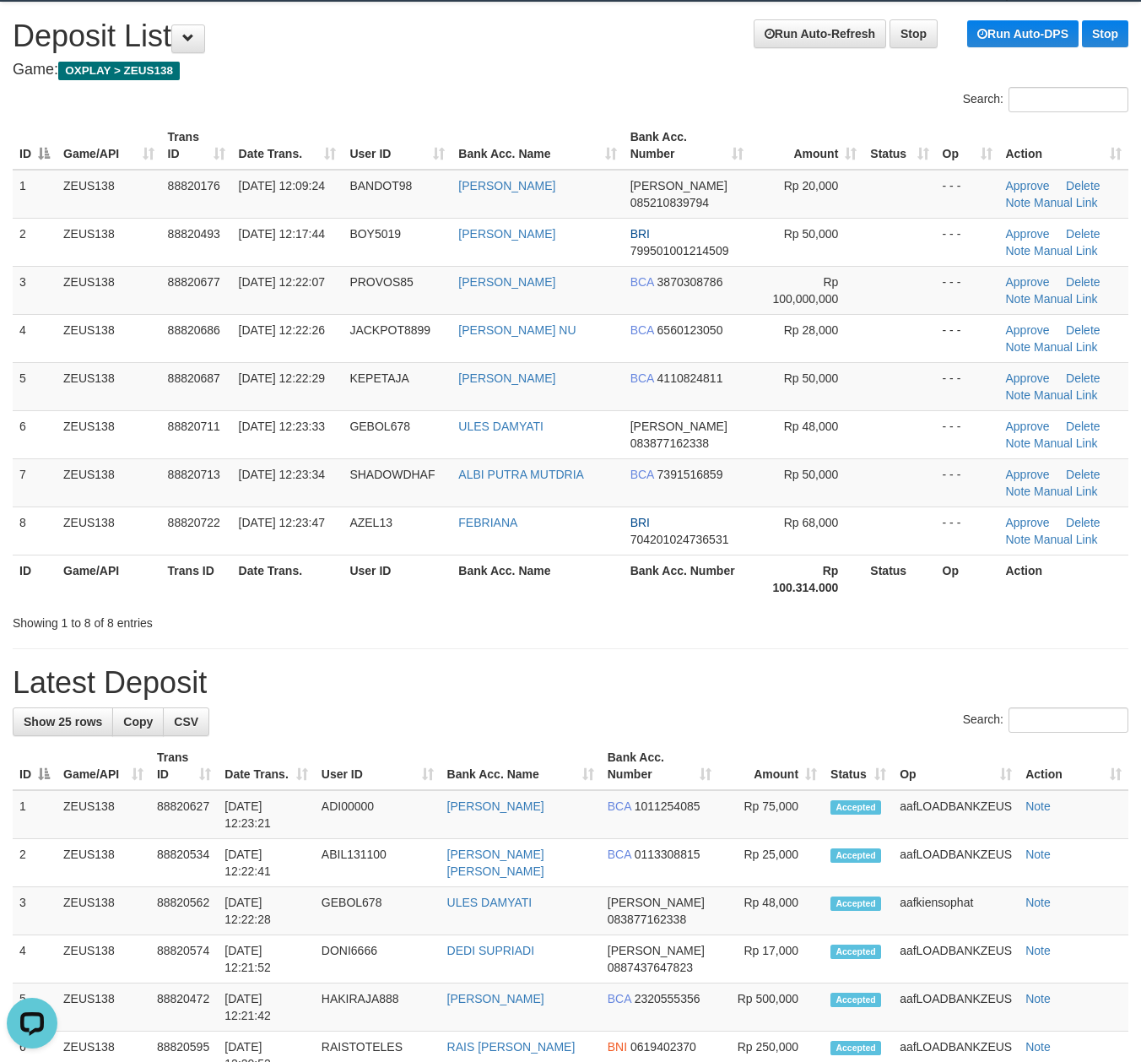
click at [713, 684] on h1 "Latest Deposit" at bounding box center [571, 683] width 1116 height 34
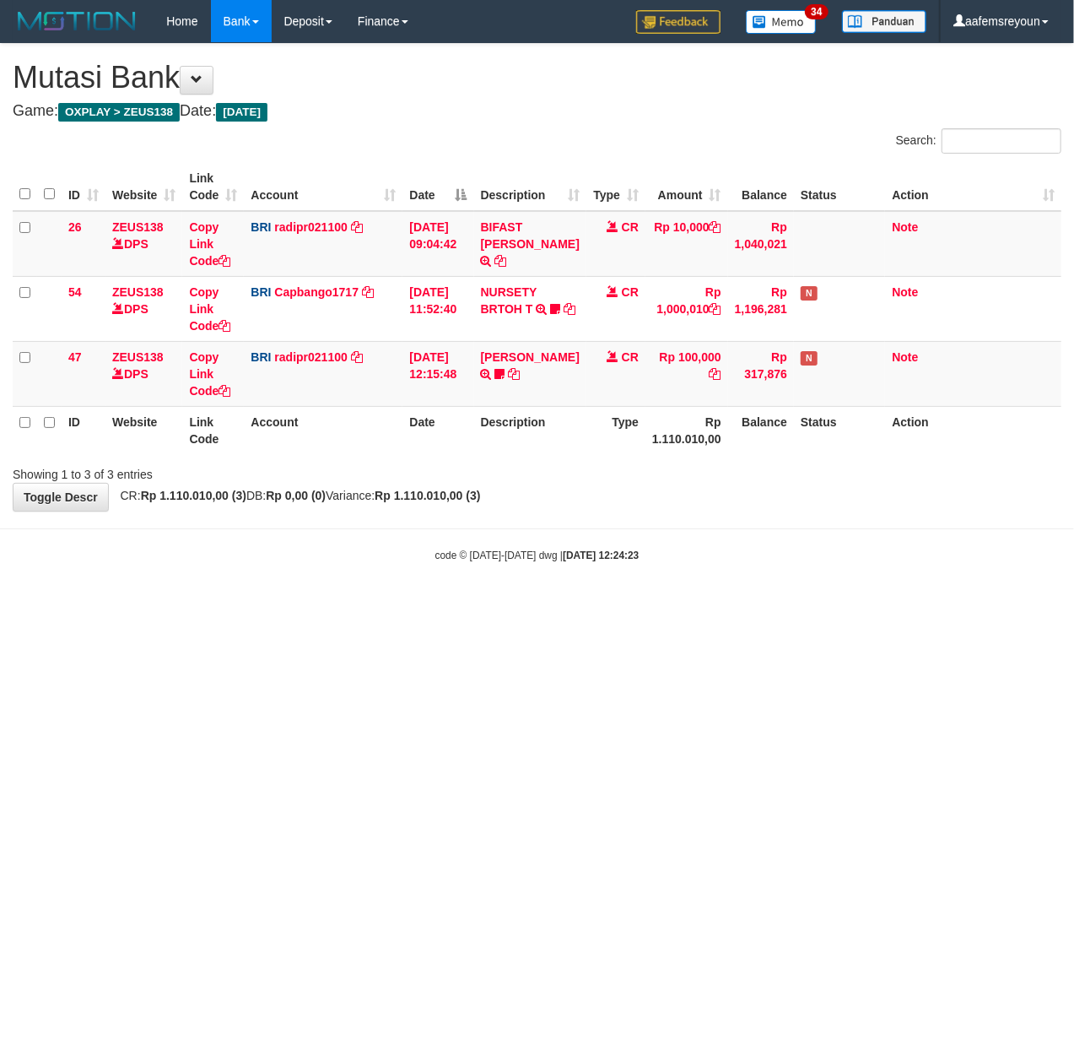
click at [778, 605] on html "Toggle navigation Home Bank Account List Mutasi Bank Search Sync Note Mutasi De…" at bounding box center [537, 302] width 1074 height 605
click at [923, 517] on body "Toggle navigation Home Bank Account List Mutasi Bank Search Sync Note Mutasi De…" at bounding box center [537, 302] width 1074 height 605
click at [805, 504] on div "**********" at bounding box center [537, 277] width 1074 height 467
drag, startPoint x: 440, startPoint y: 730, endPoint x: 338, endPoint y: 750, distance: 104.0
click at [441, 605] on html "Toggle navigation Home Bank Account List Mutasi Bank Search Sync Note Mutasi De…" at bounding box center [537, 302] width 1074 height 605
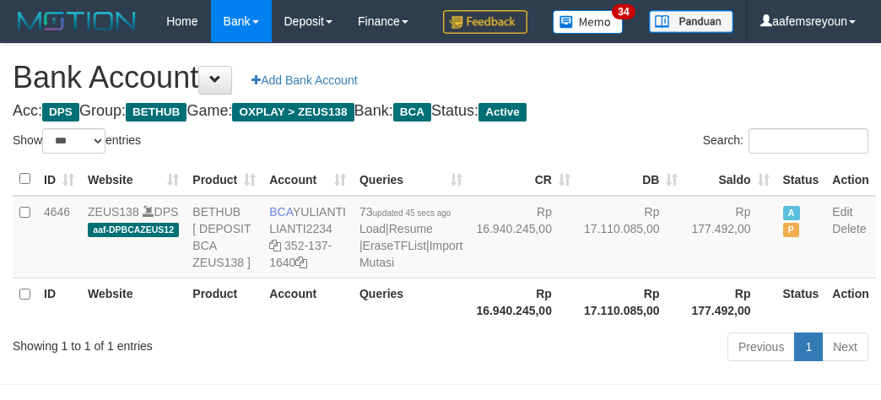
select select "***"
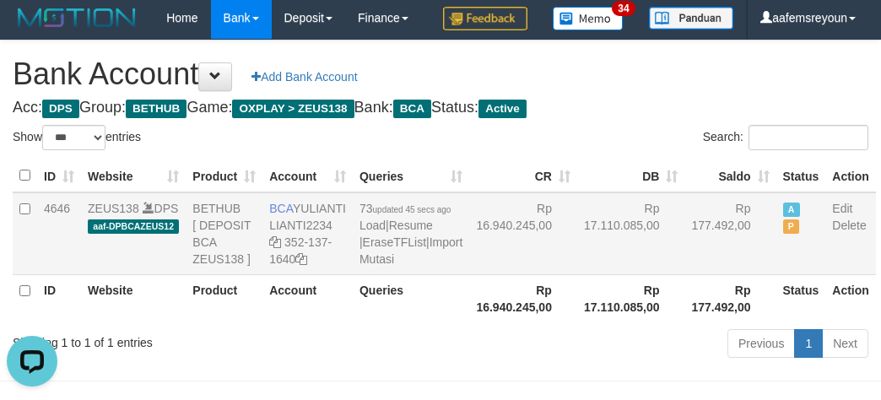
click at [473, 275] on td "Rp 16.940.245,00" at bounding box center [523, 233] width 108 height 83
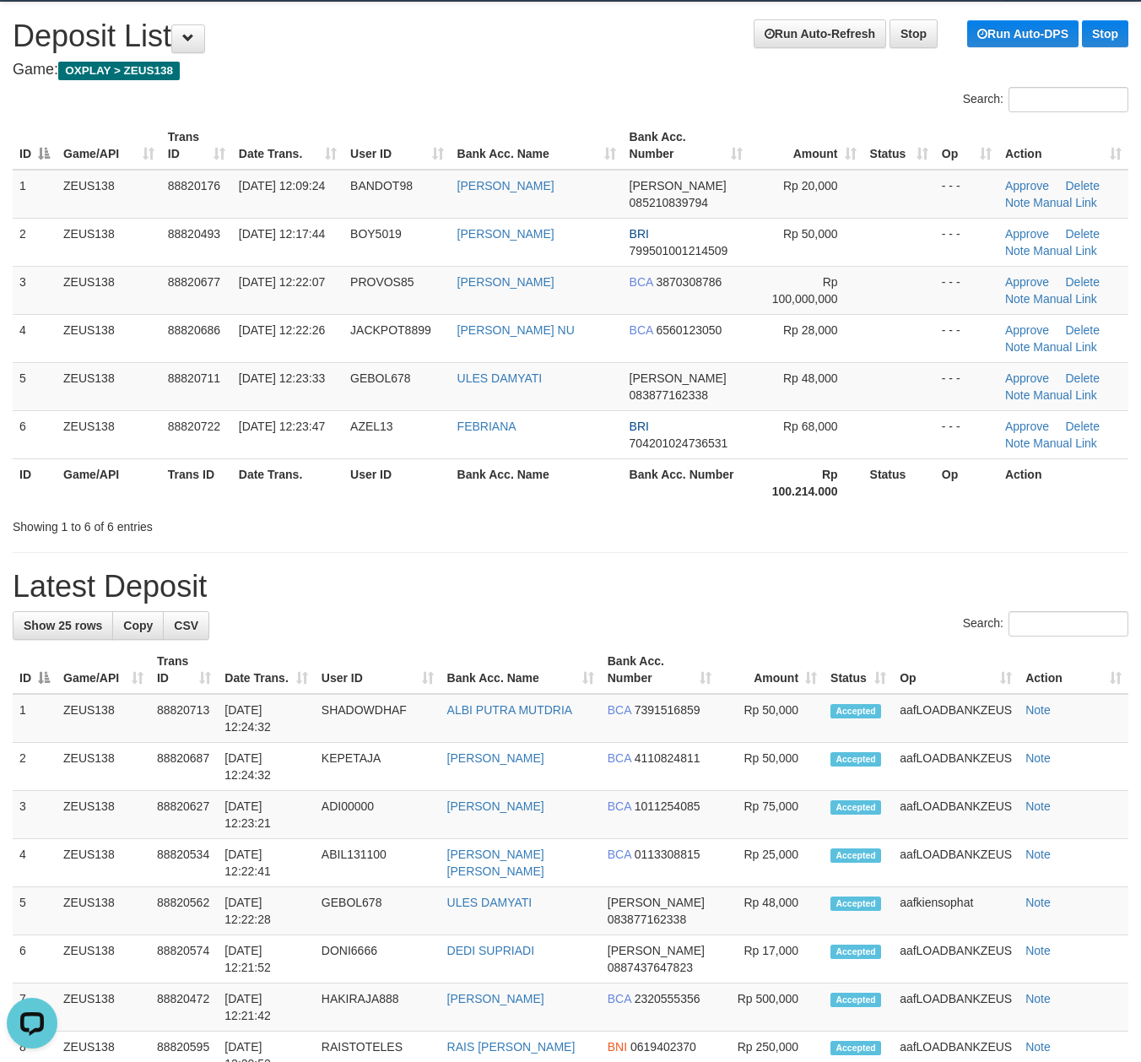
drag, startPoint x: 307, startPoint y: 638, endPoint x: 55, endPoint y: 701, distance: 260.0
click at [308, 638] on div "Search:" at bounding box center [571, 626] width 1116 height 30
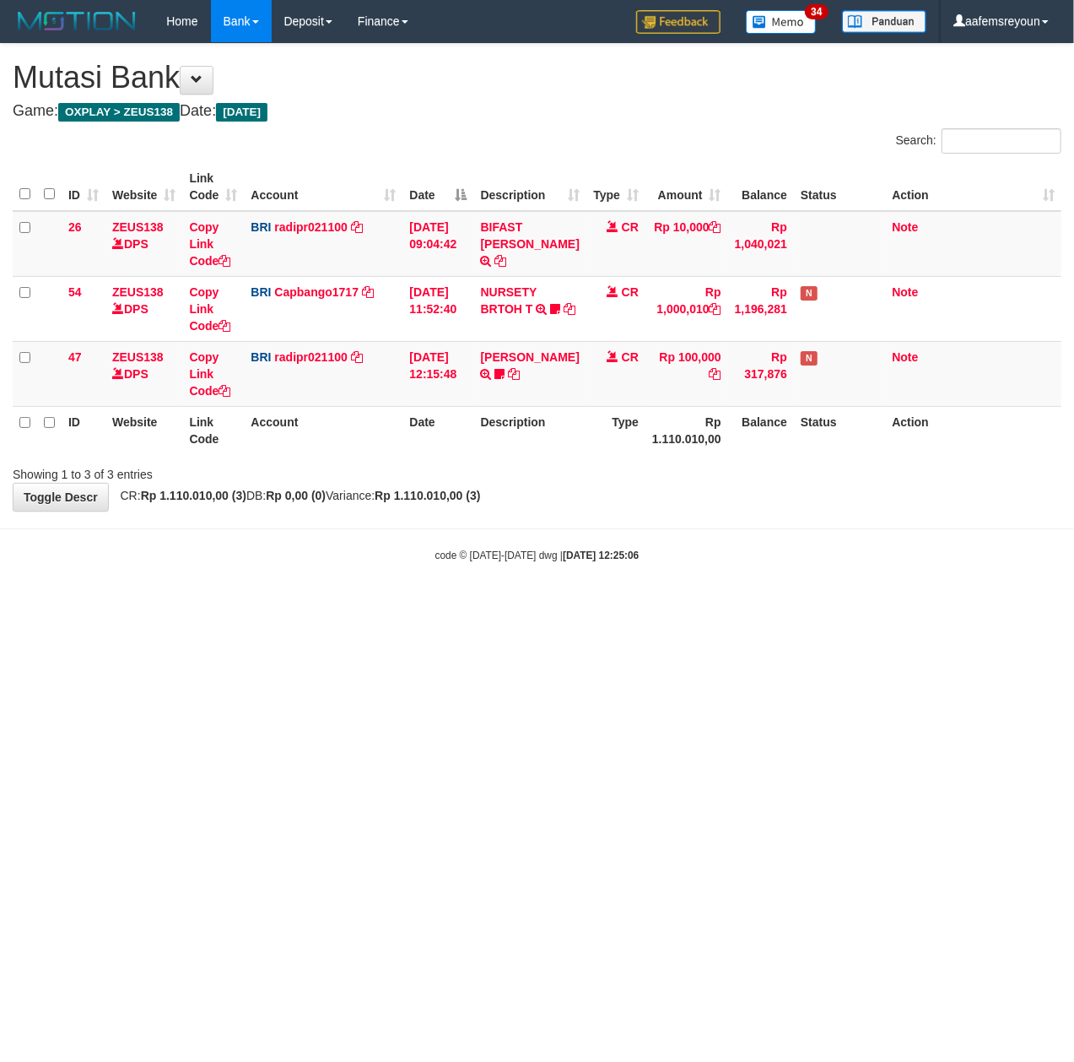
click at [302, 605] on html "Toggle navigation Home Bank Account List Mutasi Bank Search Sync Note Mutasi De…" at bounding box center [537, 302] width 1074 height 605
click at [717, 603] on body "Toggle navigation Home Bank Account List Mutasi Bank Search Sync Note Mutasi De…" at bounding box center [537, 302] width 1074 height 605
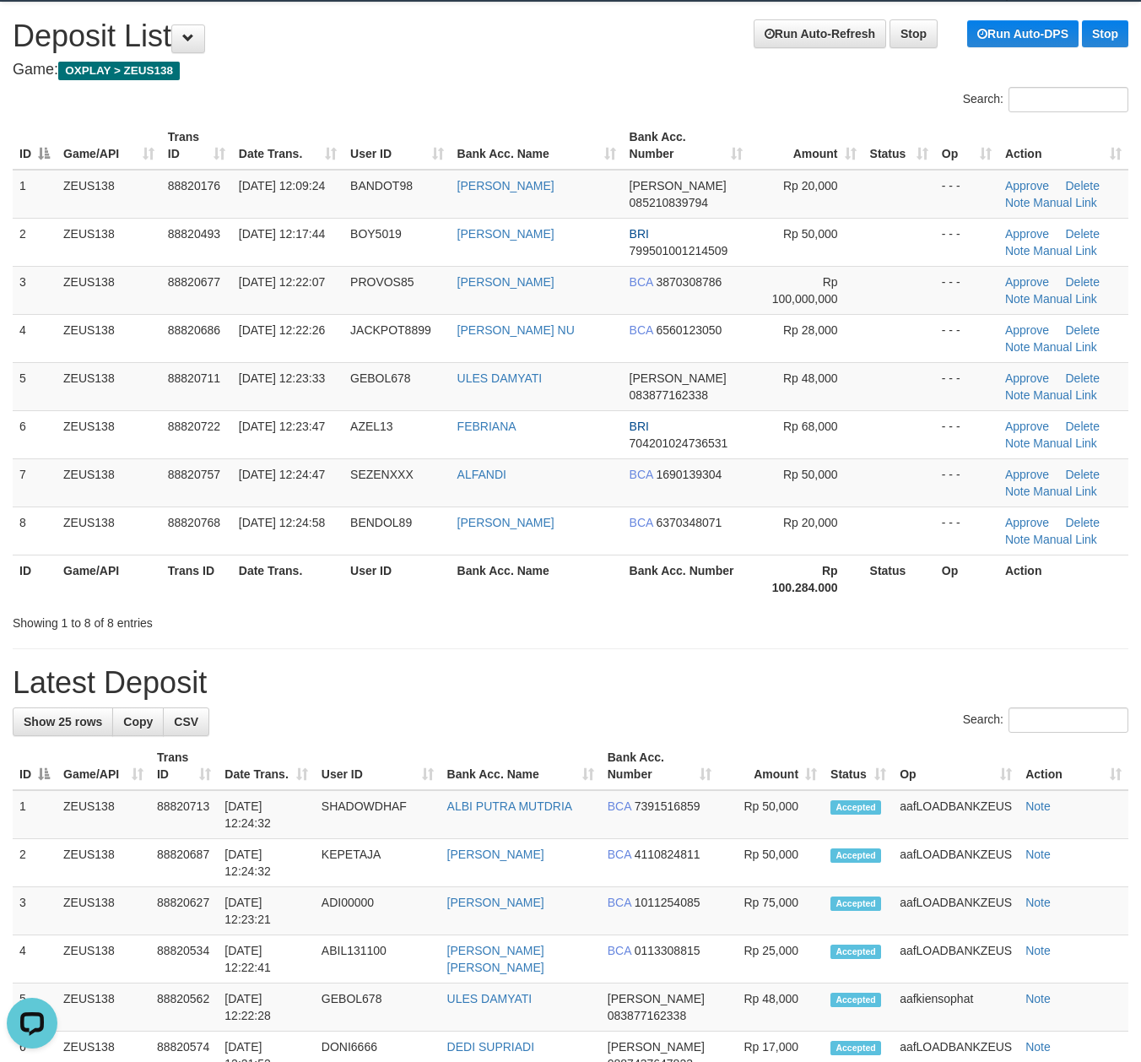
click at [636, 668] on h1 "Latest Deposit" at bounding box center [571, 683] width 1116 height 34
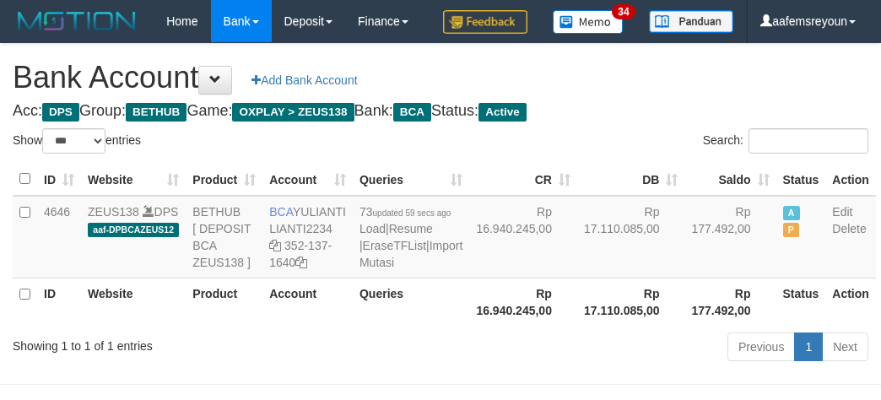
select select "***"
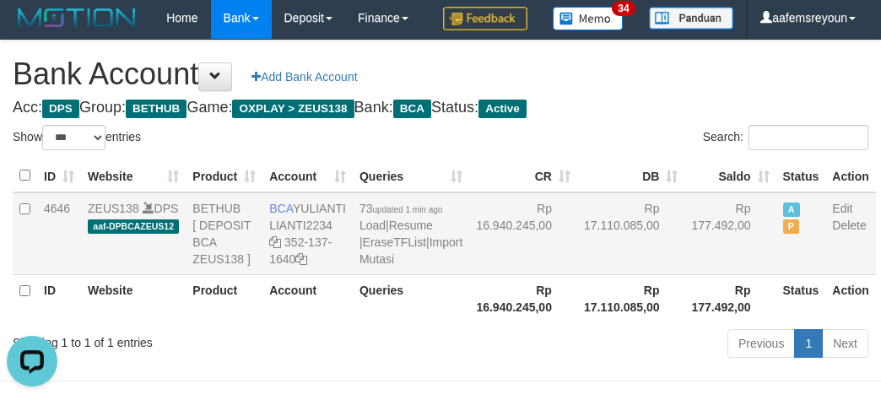
drag, startPoint x: 587, startPoint y: 333, endPoint x: 653, endPoint y: 285, distance: 81.0
click at [591, 275] on td "Rp 17.110.085,00" at bounding box center [631, 233] width 108 height 83
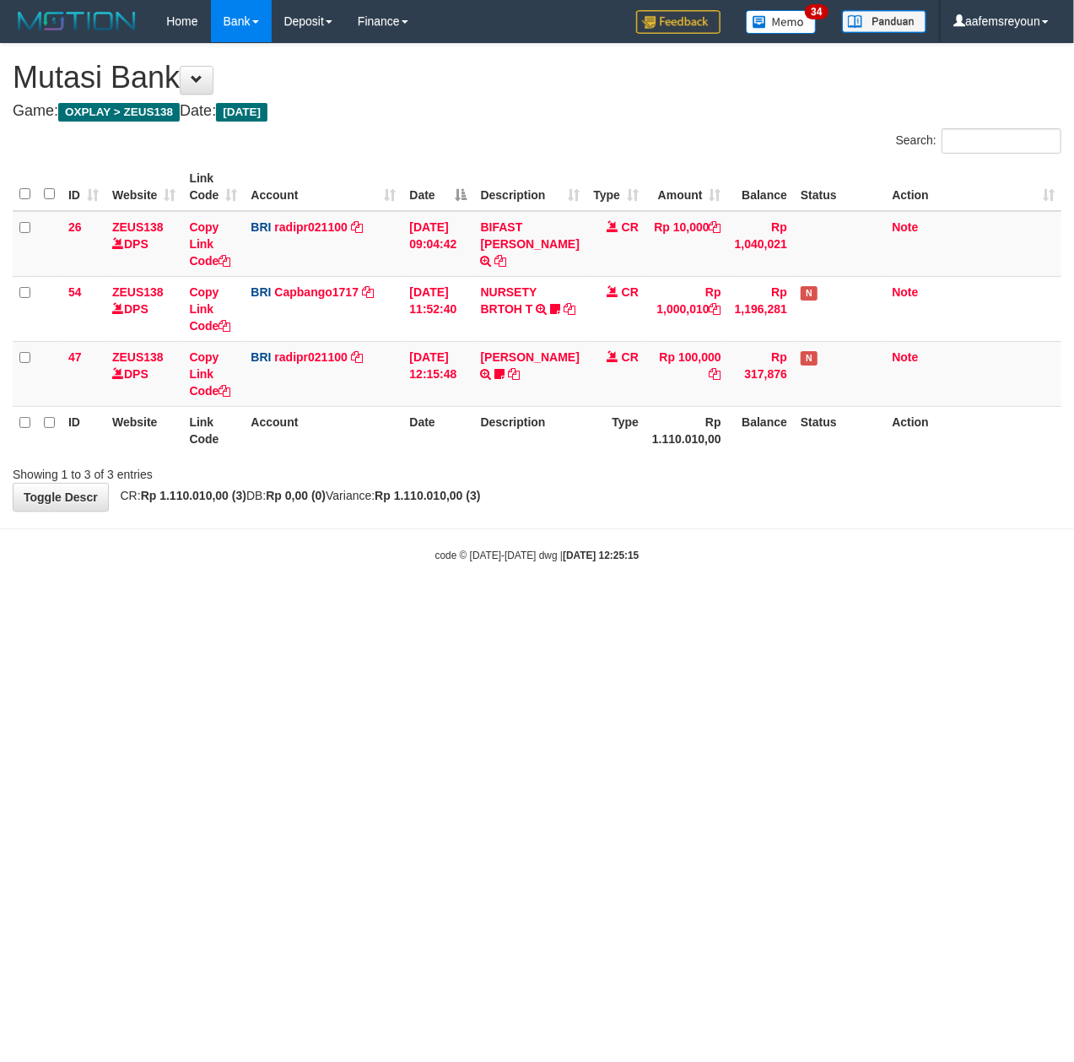
drag, startPoint x: 0, startPoint y: 0, endPoint x: 419, endPoint y: 685, distance: 803.5
click at [419, 605] on html "Toggle navigation Home Bank Account List Mutasi Bank Search Sync Note Mutasi De…" at bounding box center [537, 302] width 1074 height 605
click at [390, 605] on html "Toggle navigation Home Bank Account List Mutasi Bank Search Sync Note Mutasi De…" at bounding box center [537, 302] width 1074 height 605
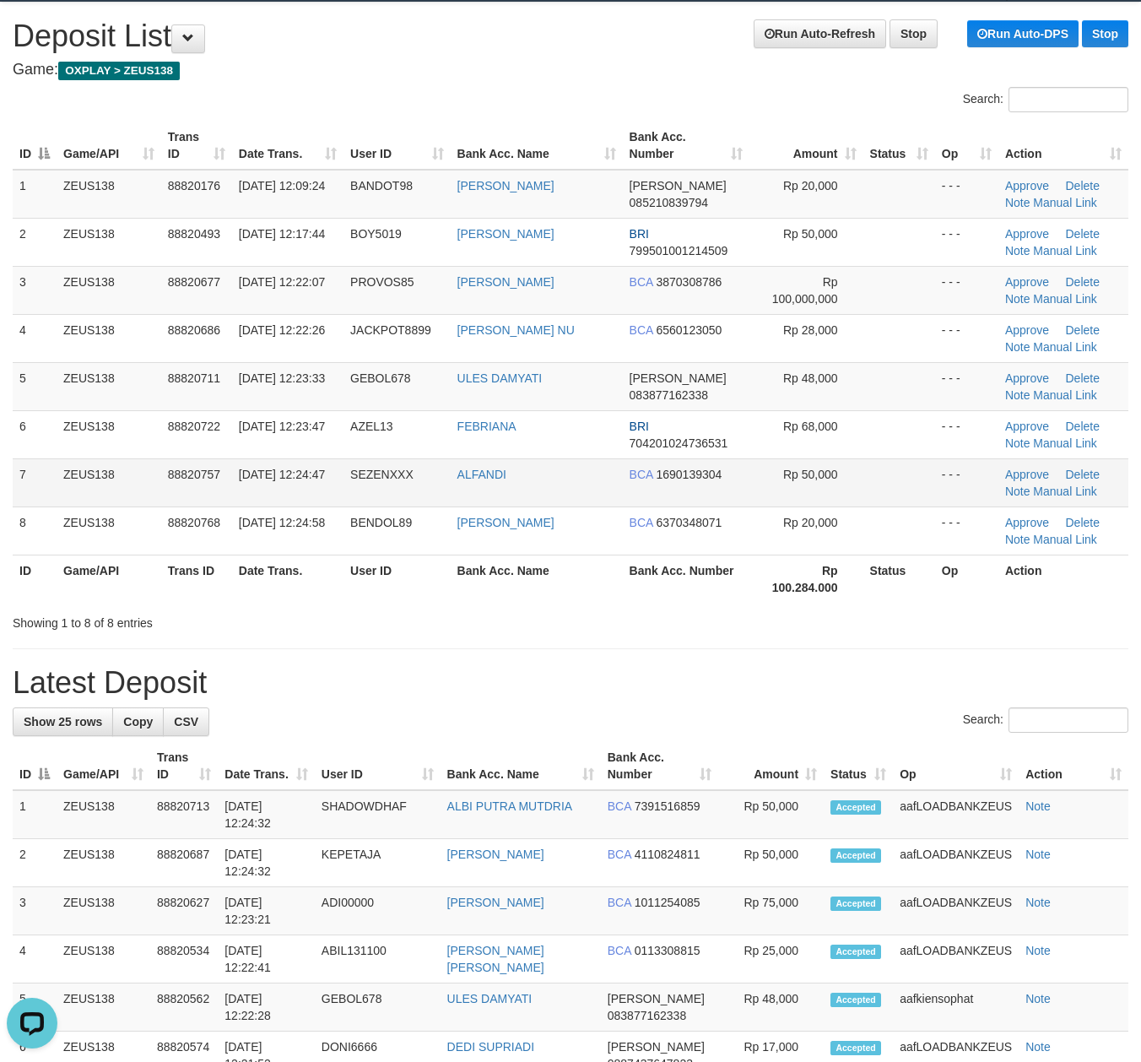
drag, startPoint x: 603, startPoint y: 483, endPoint x: 616, endPoint y: 484, distance: 13.6
click at [602, 483] on td "ALFANDI" at bounding box center [537, 482] width 172 height 48
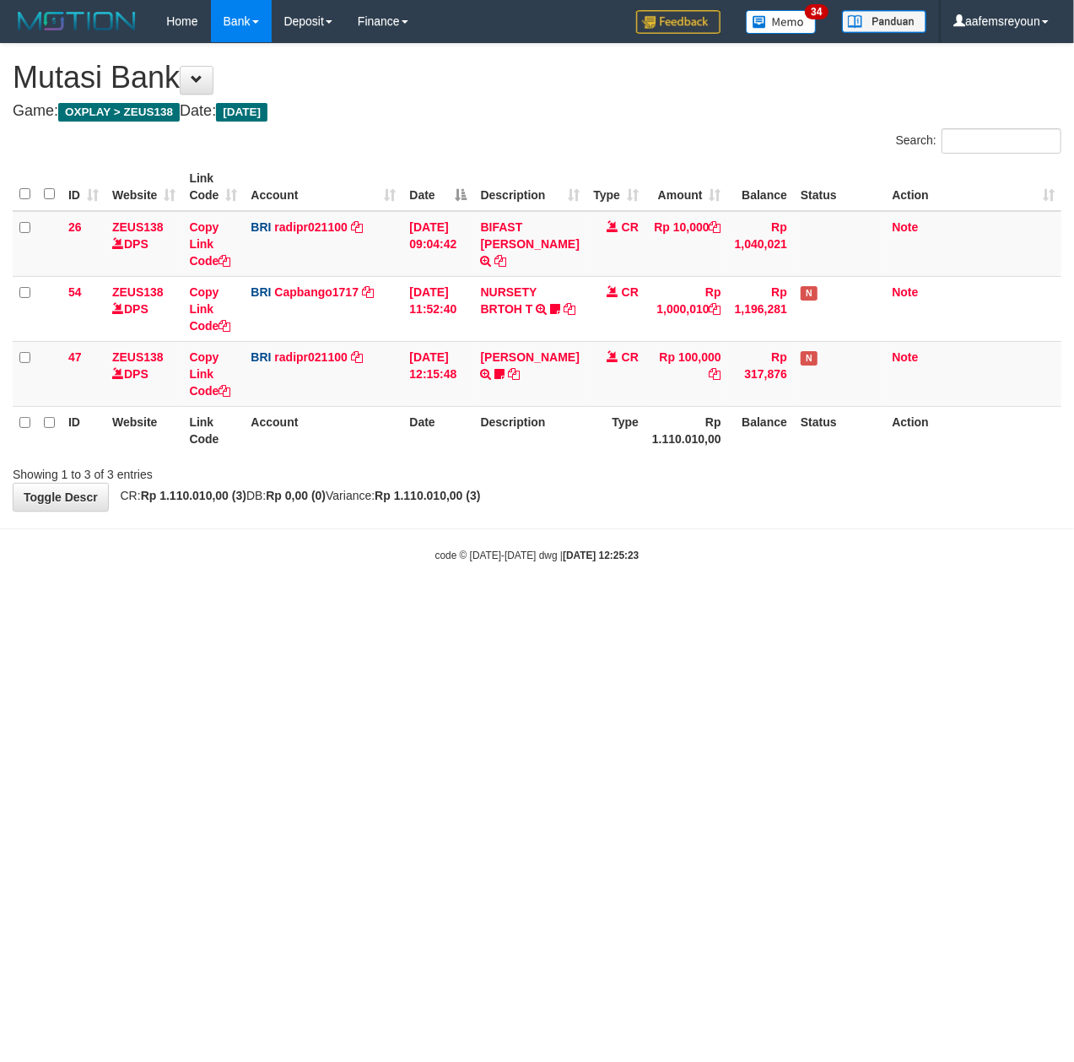
click at [613, 605] on html "Toggle navigation Home Bank Account List Mutasi Bank Search Sync Note Mutasi De…" at bounding box center [537, 302] width 1074 height 605
click at [442, 605] on html "Toggle navigation Home Bank Account List Mutasi Bank Search Sync Note Mutasi De…" at bounding box center [537, 302] width 1074 height 605
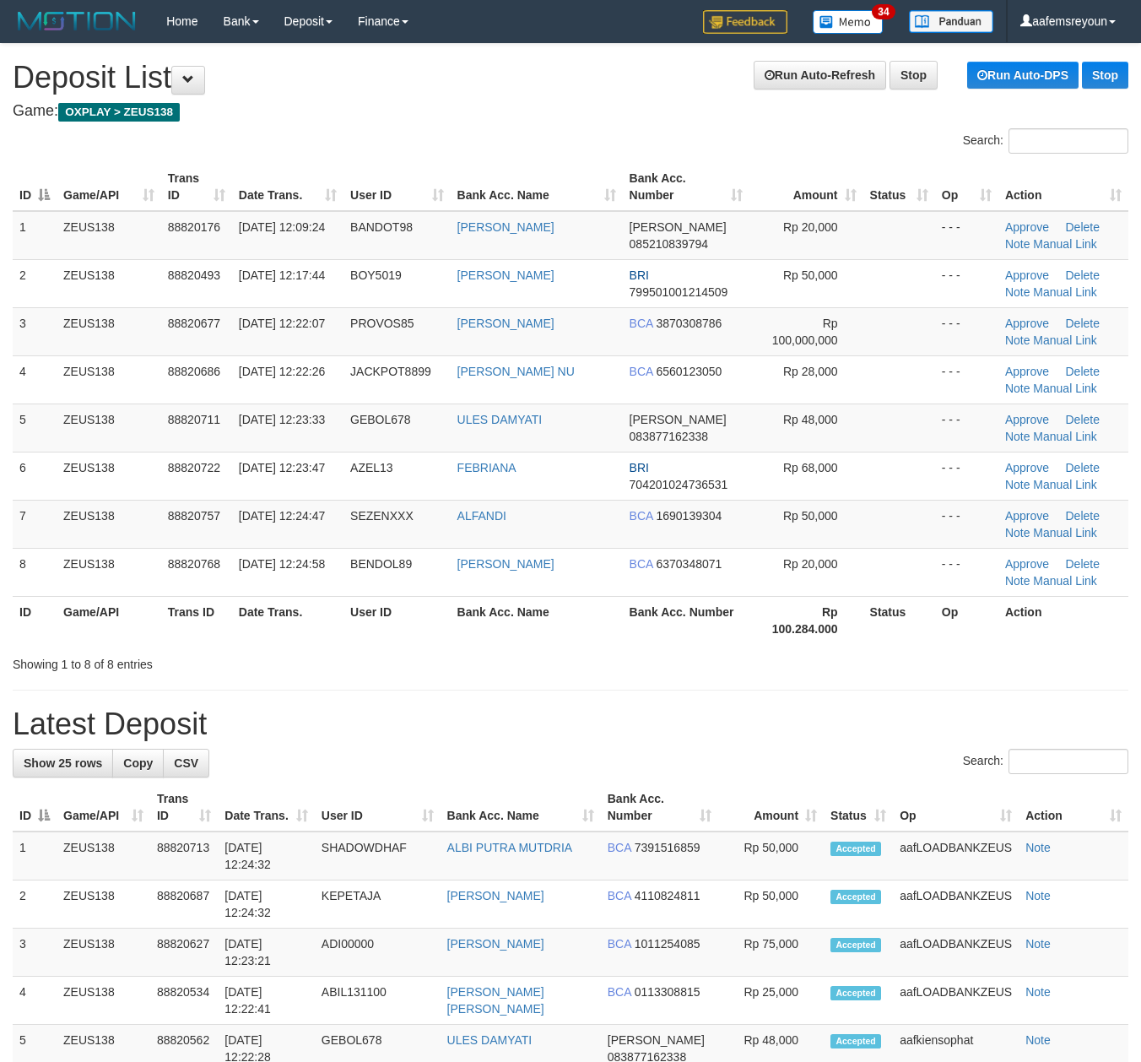
scroll to position [41, 0]
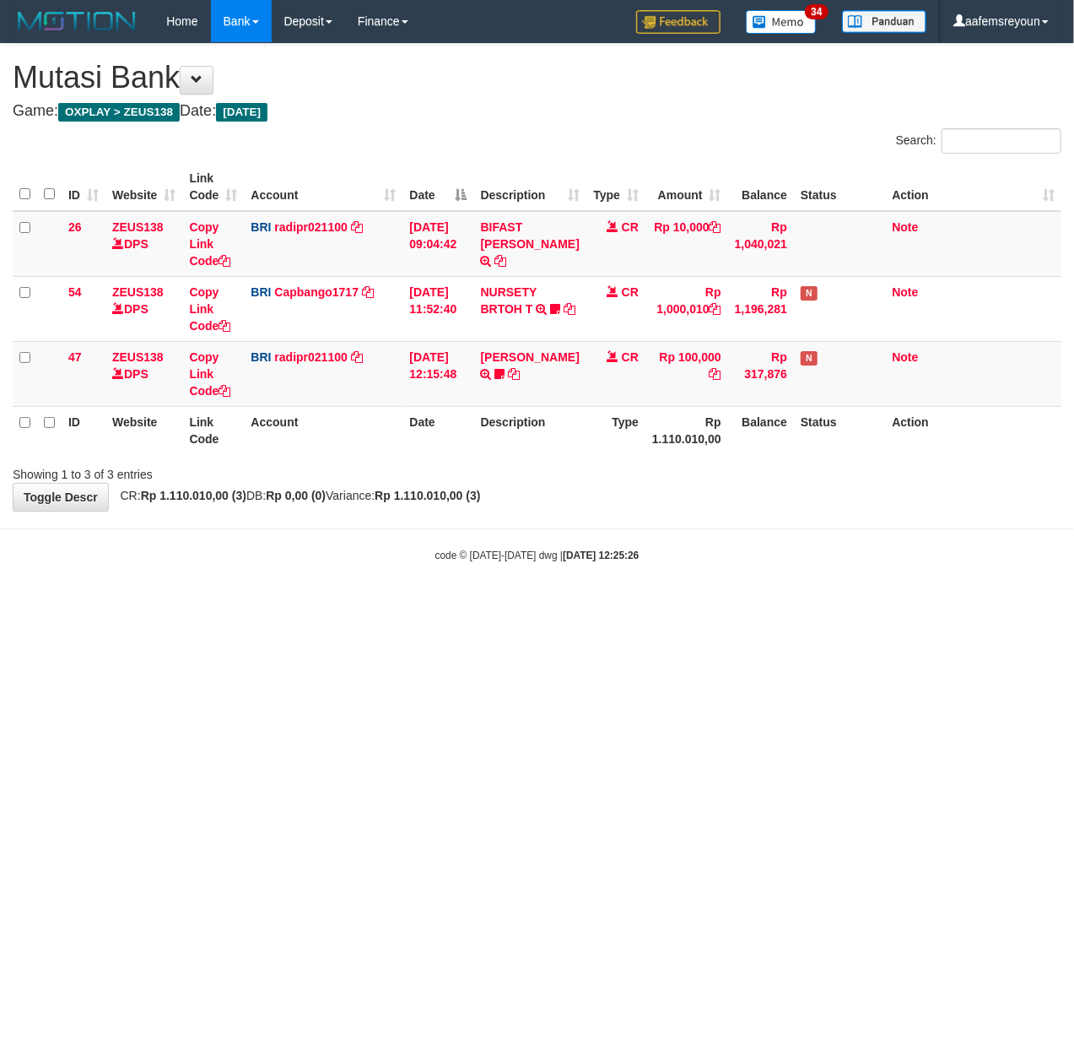
click at [203, 605] on html "Toggle navigation Home Bank Account List Mutasi Bank Search Sync Note Mutasi De…" at bounding box center [537, 302] width 1074 height 605
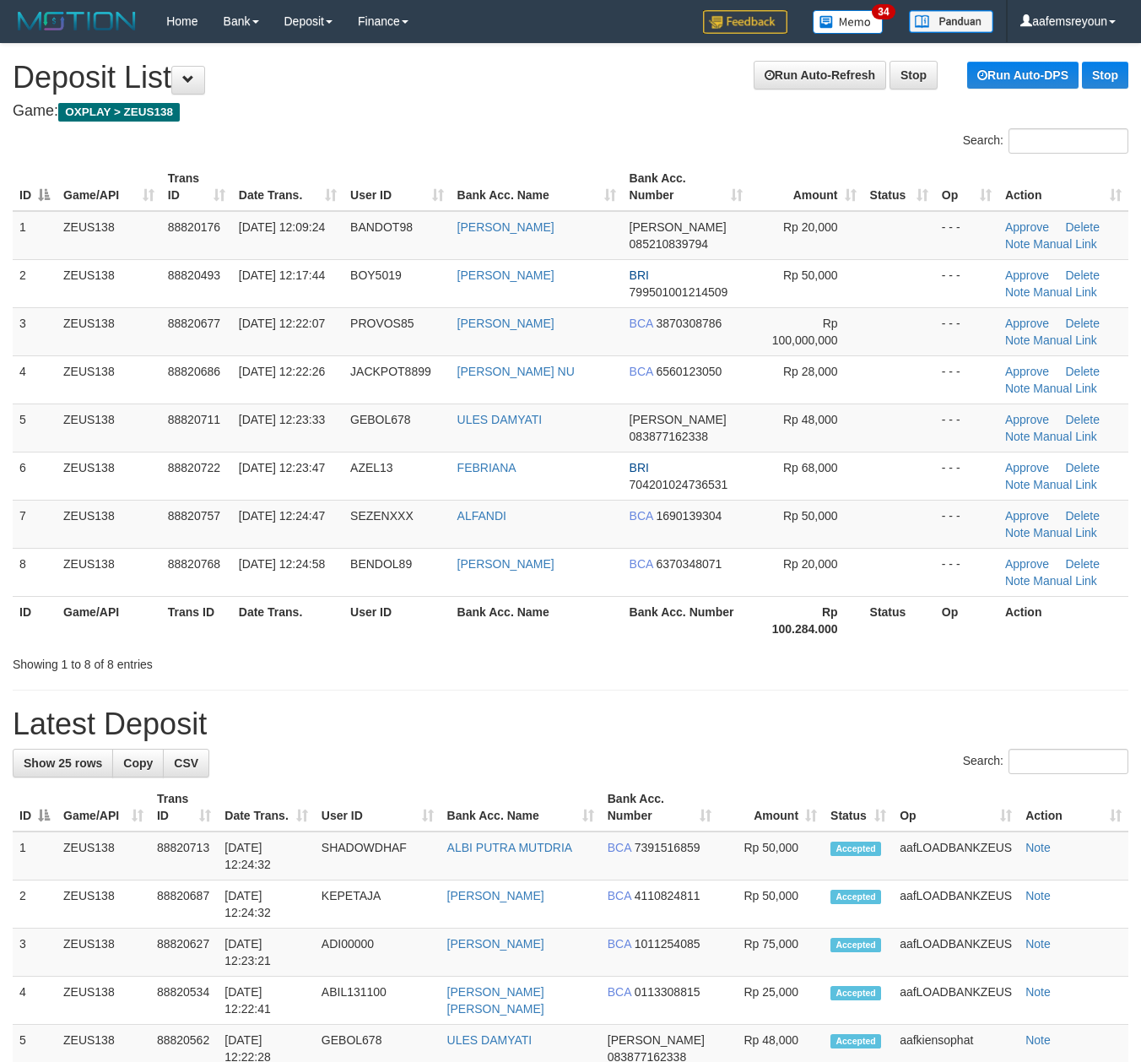
scroll to position [41, 0]
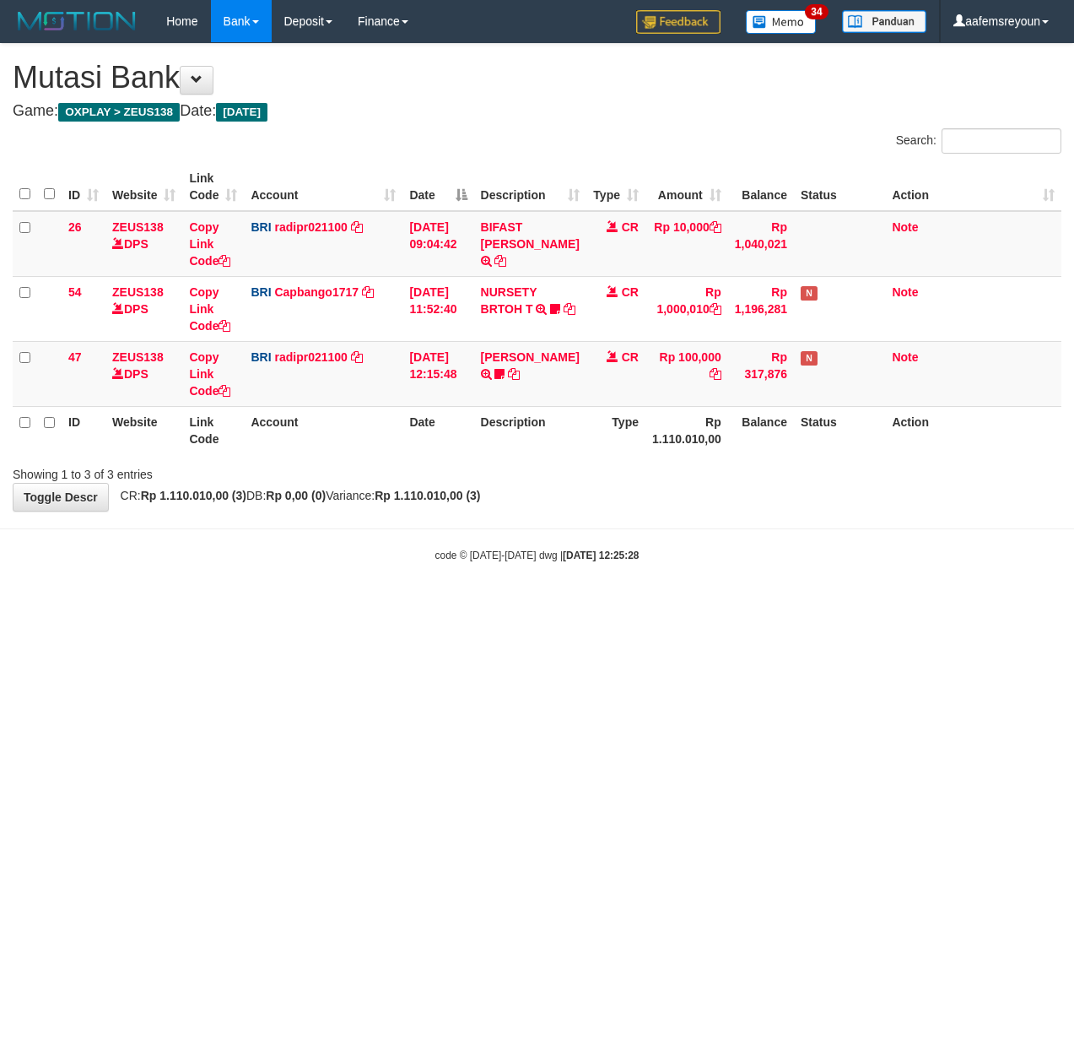
click at [196, 605] on html "Toggle navigation Home Bank Account List Mutasi Bank Search Sync Note Mutasi De…" at bounding box center [537, 302] width 1074 height 605
click at [204, 605] on html "Toggle navigation Home Bank Account List Mutasi Bank Search Sync Note Mutasi De…" at bounding box center [537, 302] width 1074 height 605
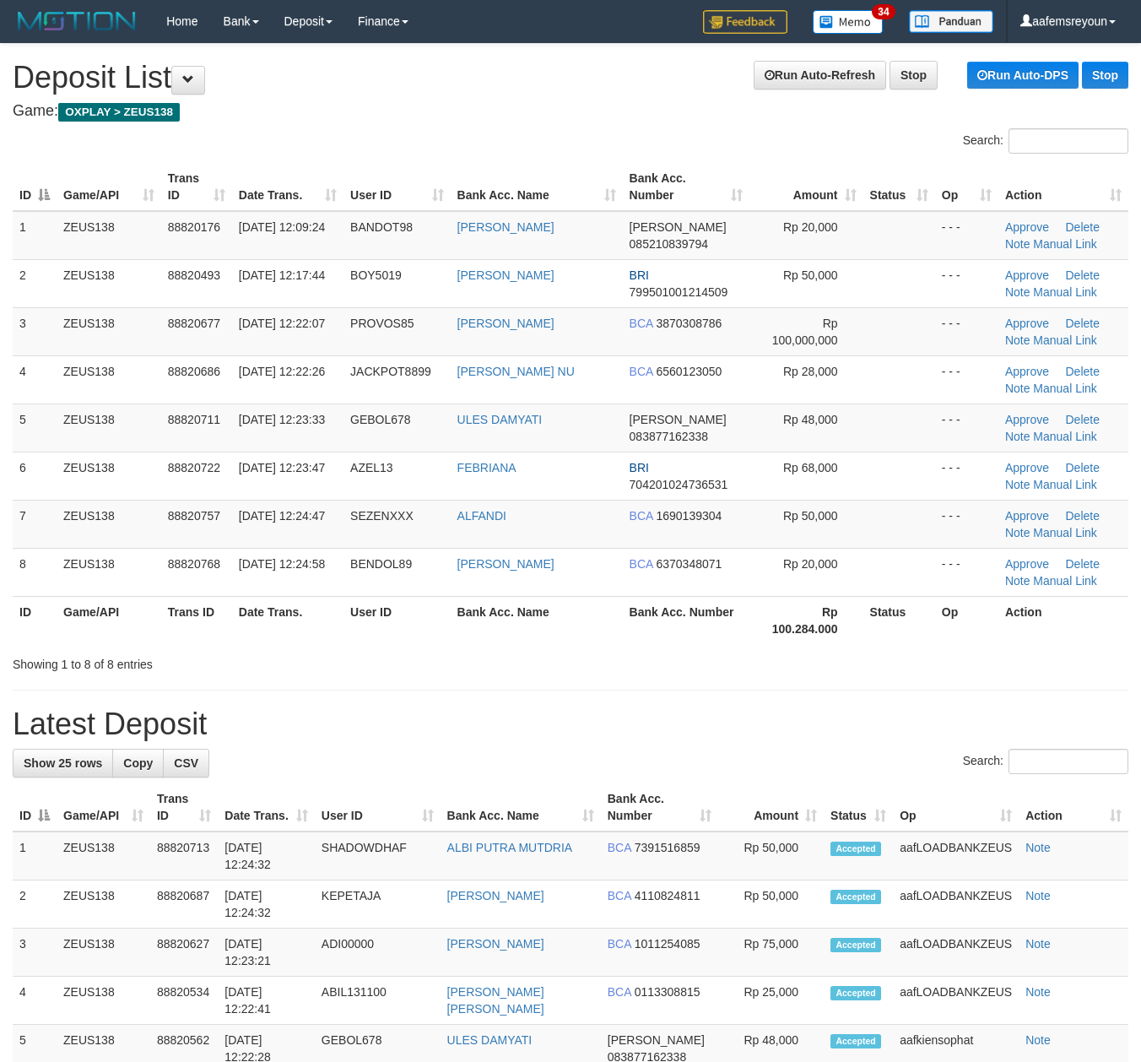
scroll to position [41, 0]
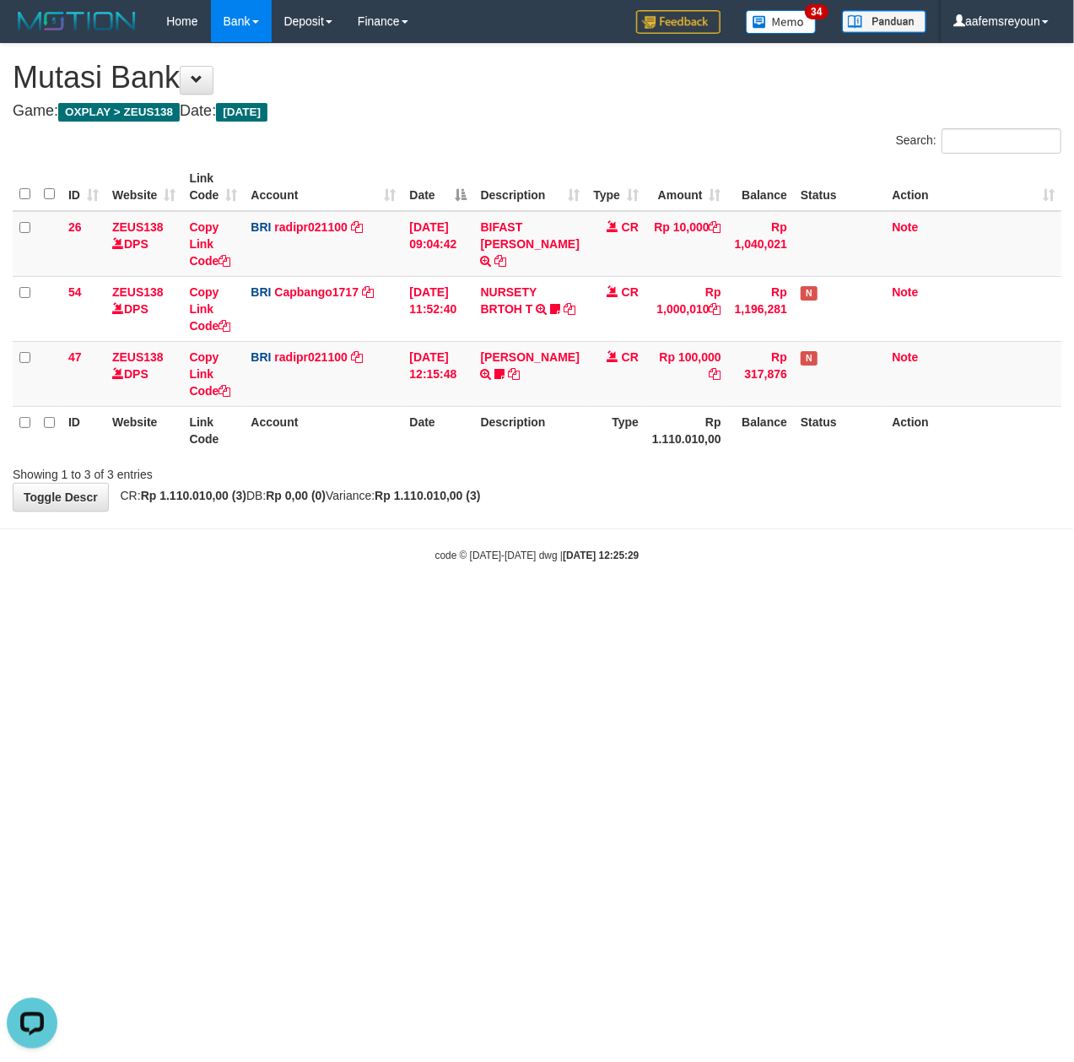
click at [787, 605] on html "Toggle navigation Home Bank Account List Mutasi Bank Search Sync Note Mutasi De…" at bounding box center [537, 302] width 1074 height 605
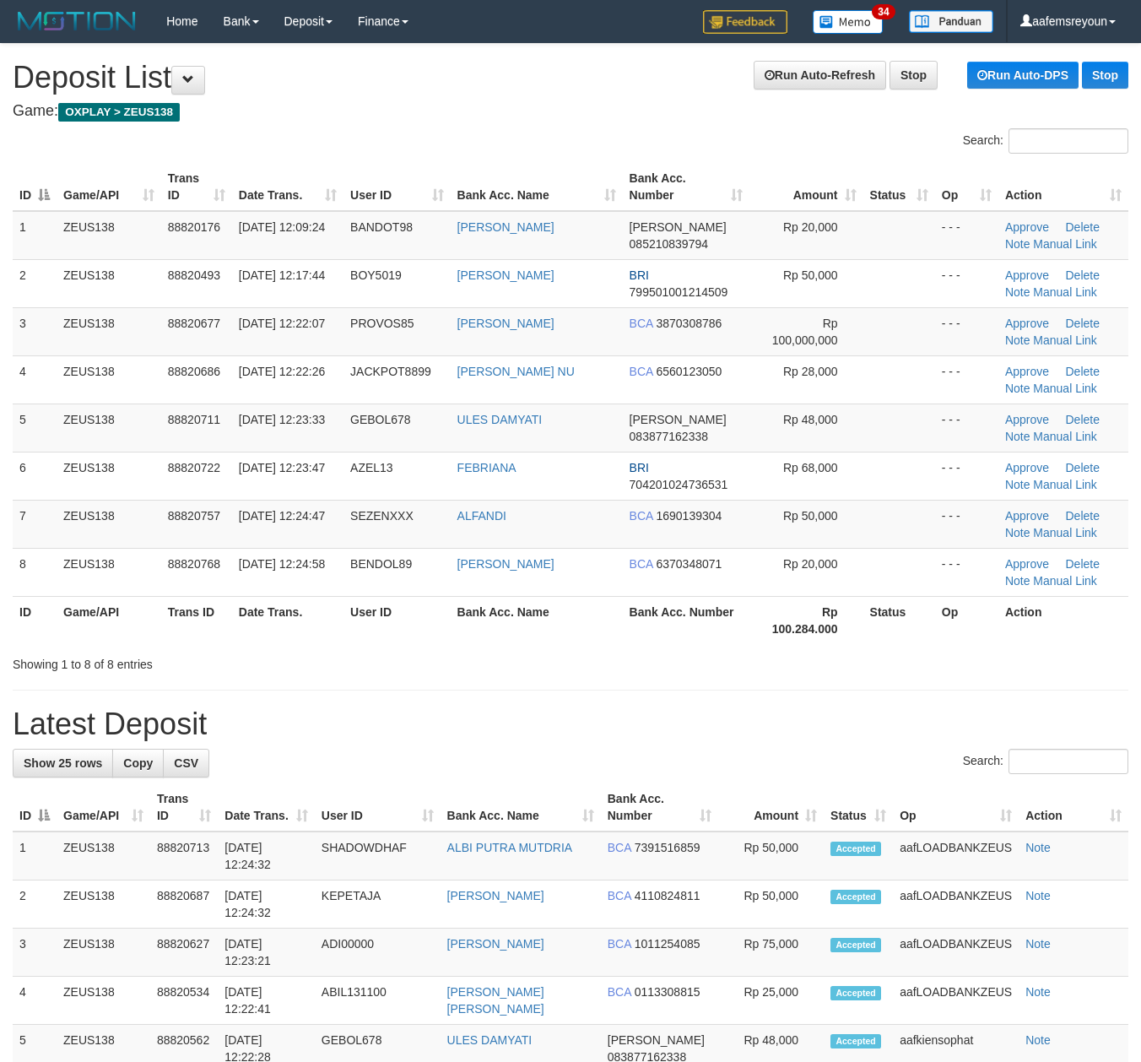
scroll to position [41, 0]
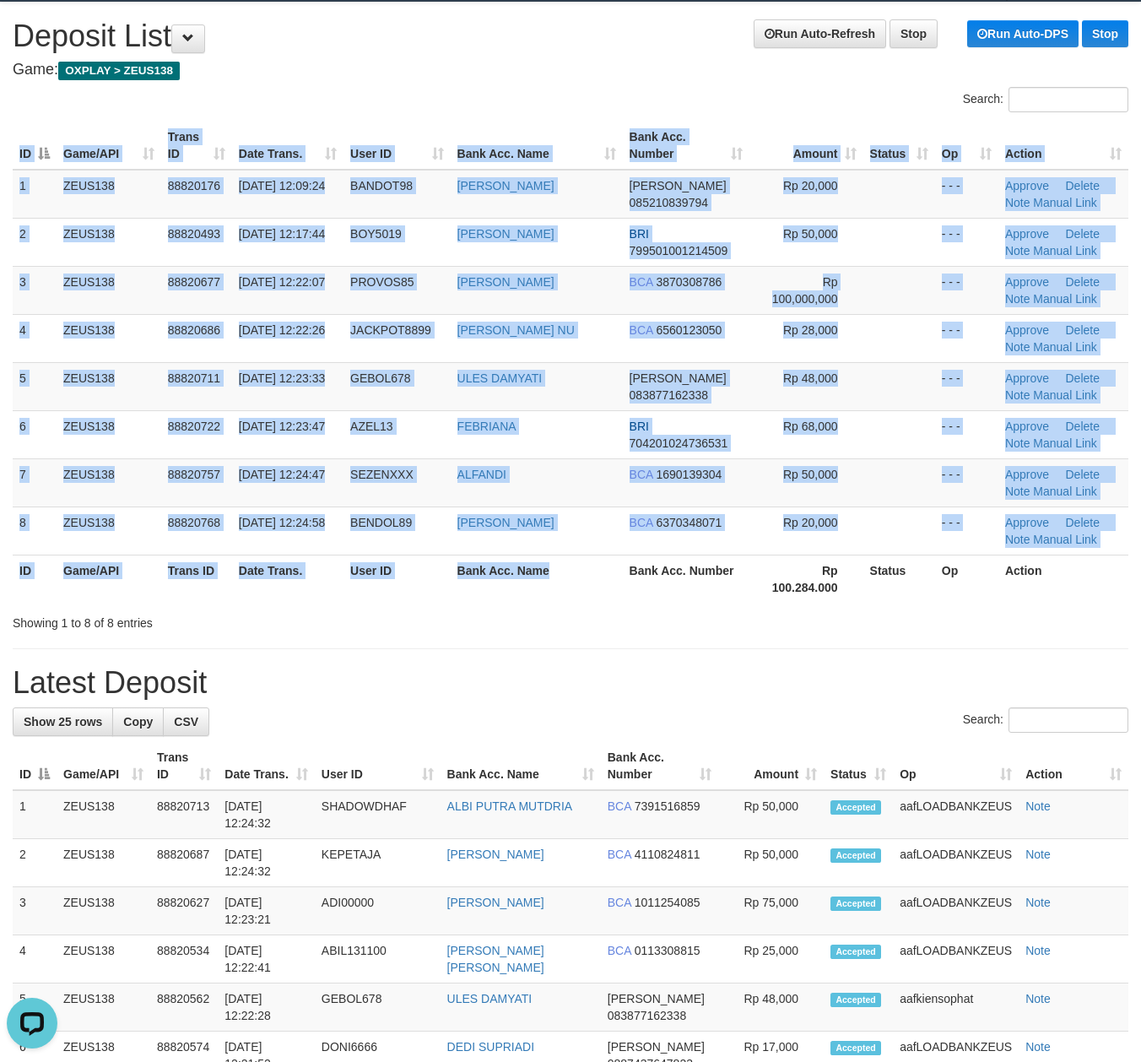
drag, startPoint x: 559, startPoint y: 602, endPoint x: 495, endPoint y: 631, distance: 70.6
click at [568, 605] on div "ID Game/API Trans ID Date Trans. User ID Bank Acc. Name Bank Acc. Number Amount…" at bounding box center [570, 361] width 1141 height 491
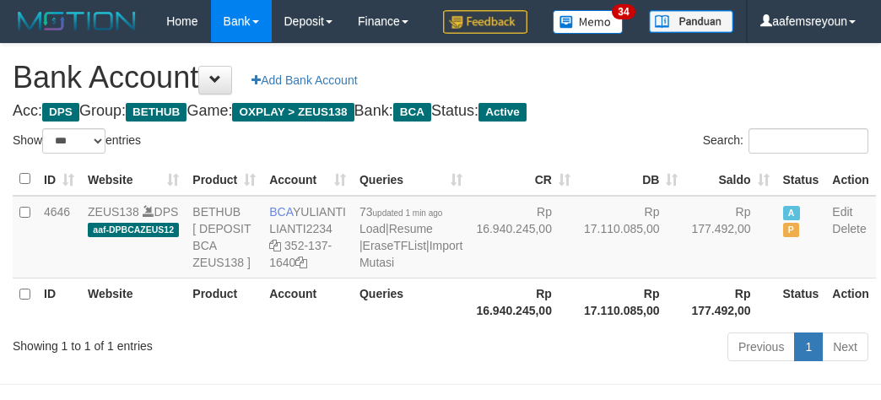
select select "***"
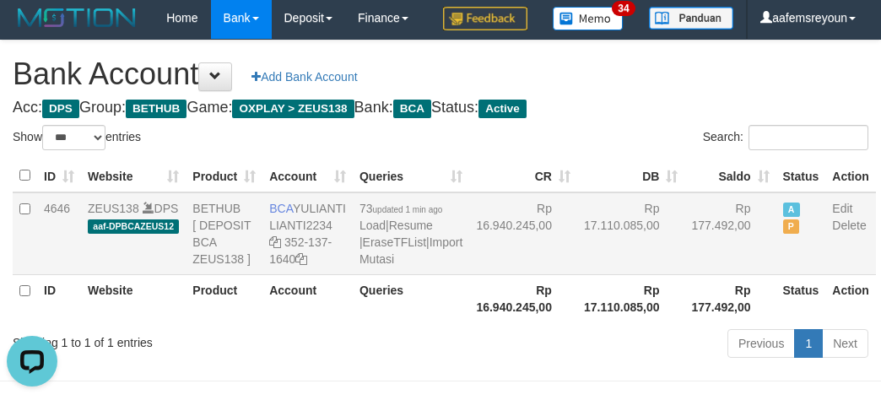
drag, startPoint x: 603, startPoint y: 344, endPoint x: 650, endPoint y: 230, distance: 124.1
click at [606, 275] on td "Rp 17.110.085,00" at bounding box center [631, 233] width 108 height 83
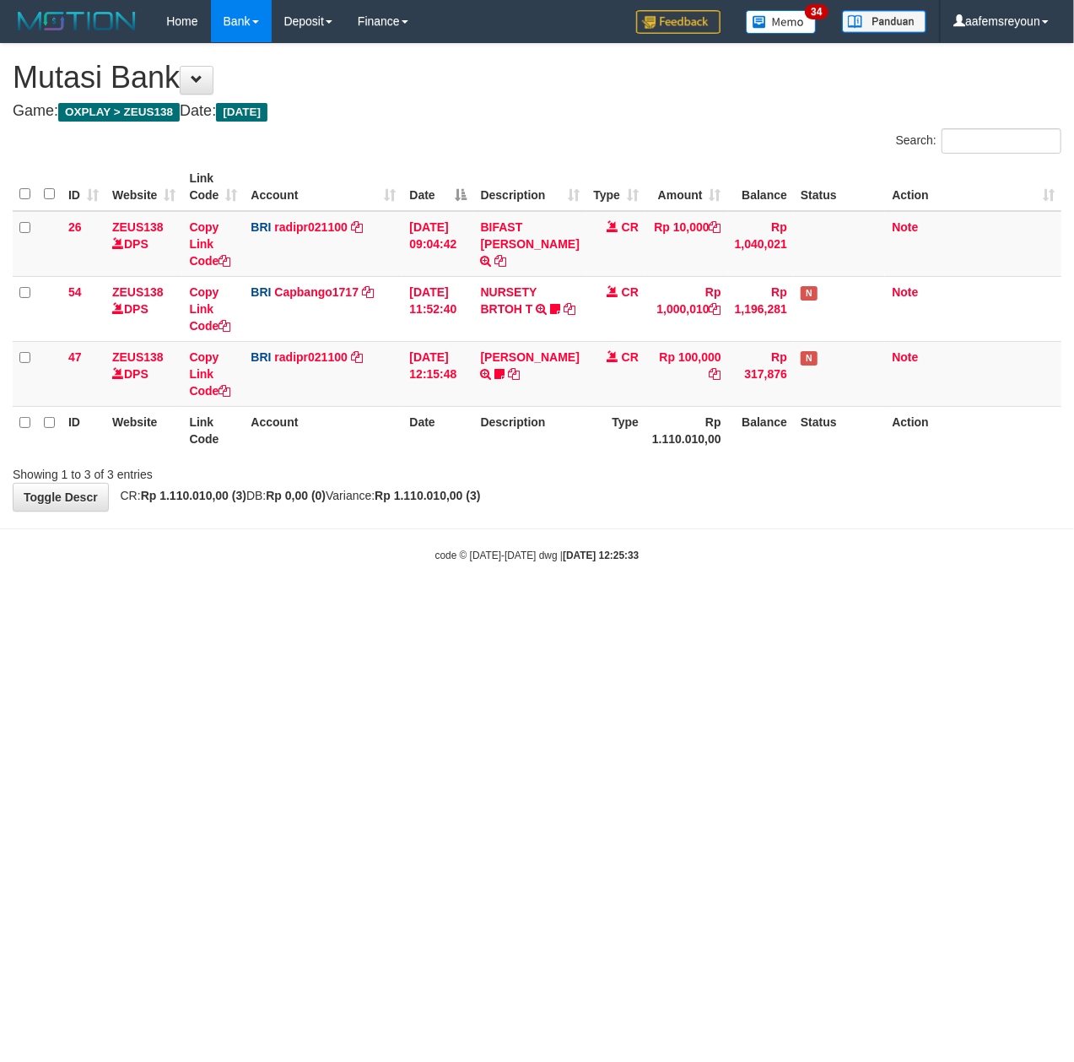
click at [676, 605] on html "Toggle navigation Home Bank Account List Mutasi Bank Search Sync Note Mutasi De…" at bounding box center [537, 302] width 1074 height 605
drag, startPoint x: 685, startPoint y: 585, endPoint x: 658, endPoint y: 587, distance: 27.1
click at [685, 582] on body "Toggle navigation Home Bank Account List Mutasi Bank Search Sync Note Mutasi De…" at bounding box center [537, 302] width 1074 height 605
click at [666, 579] on body "Toggle navigation Home Bank Account List Mutasi Bank Search Sync Note Mutasi De…" at bounding box center [537, 302] width 1074 height 605
click at [447, 605] on html "Toggle navigation Home Bank Account List Mutasi Bank Search Sync Note Mutasi De…" at bounding box center [537, 302] width 1074 height 605
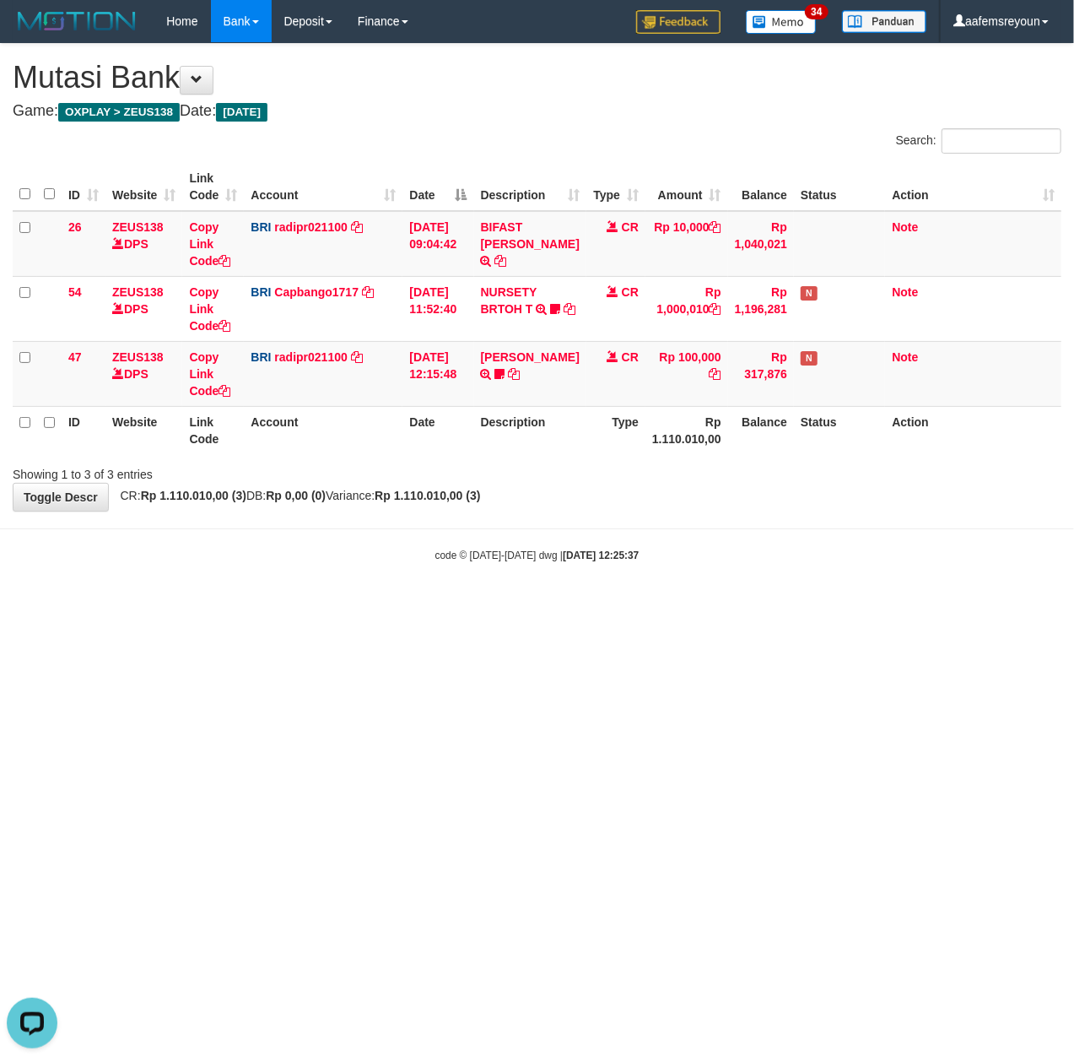
click at [463, 605] on html "Toggle navigation Home Bank Account List Mutasi Bank Search Sync Note Mutasi De…" at bounding box center [537, 302] width 1074 height 605
drag, startPoint x: 0, startPoint y: 0, endPoint x: 559, endPoint y: 674, distance: 875.1
click at [473, 605] on html "Toggle navigation Home Bank Account List Mutasi Bank Search Sync Note Mutasi De…" at bounding box center [537, 302] width 1074 height 605
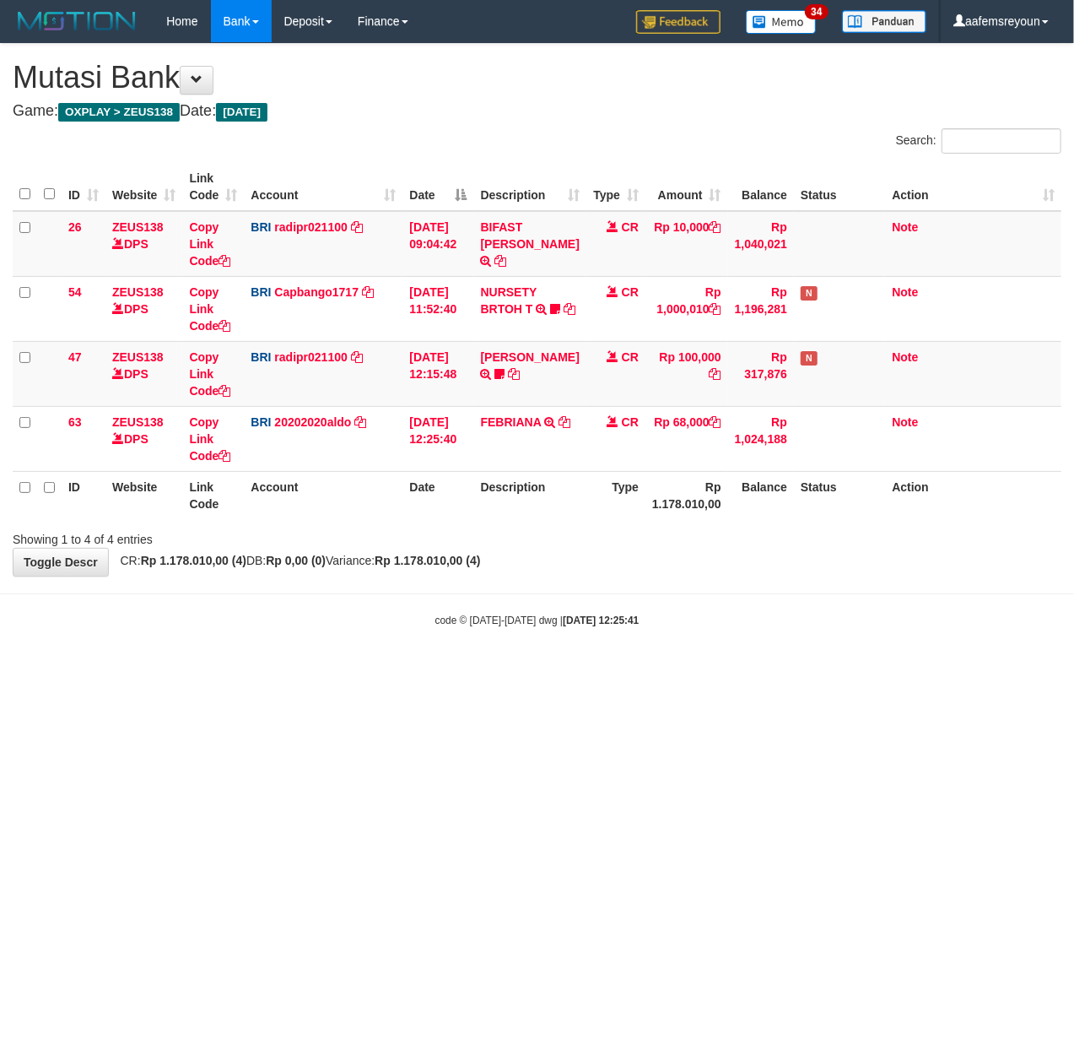
click at [392, 670] on html "Toggle navigation Home Bank Account List Mutasi Bank Search Sync Note Mutasi De…" at bounding box center [537, 335] width 1074 height 670
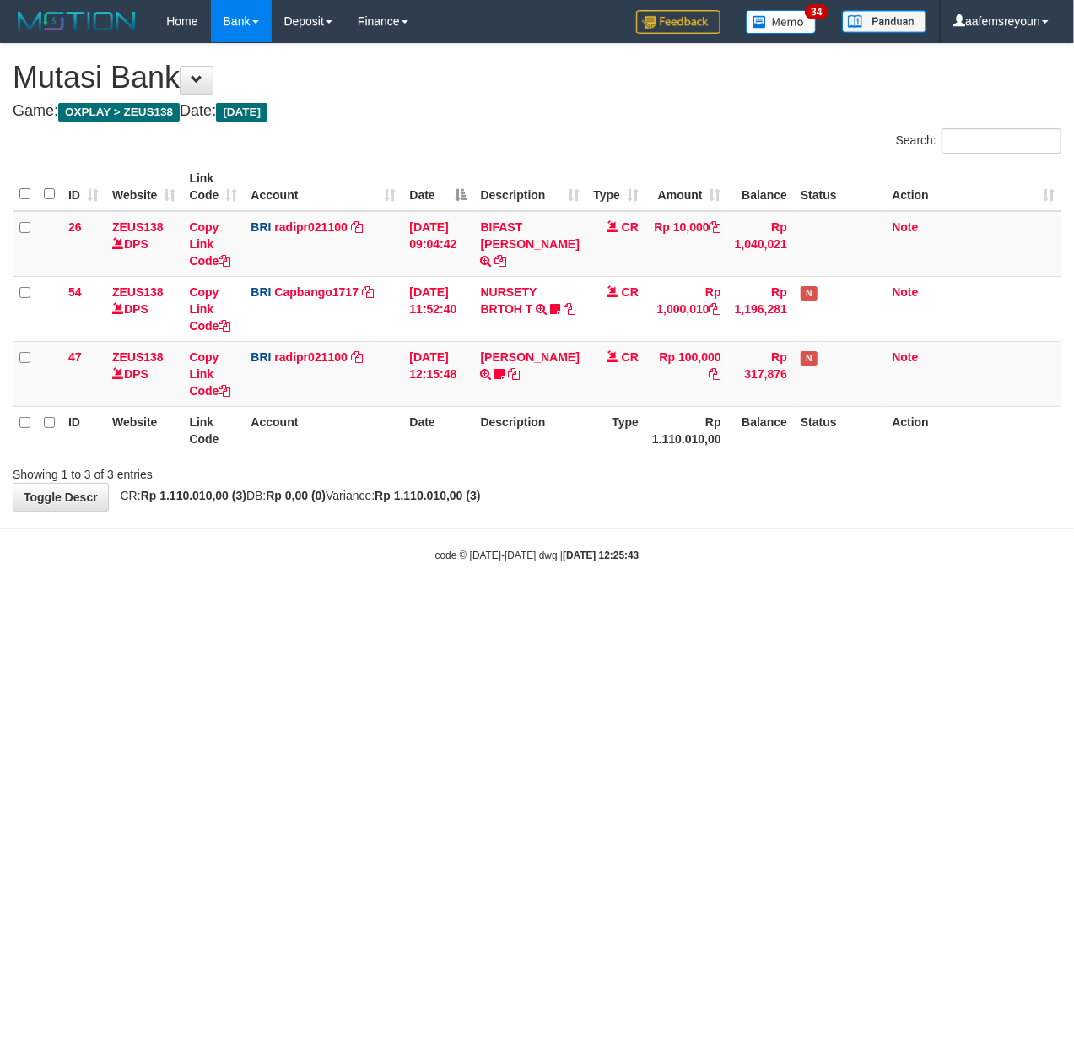
click at [389, 605] on html "Toggle navigation Home Bank Account List Mutasi Bank Search Sync Note Mutasi De…" at bounding box center [537, 302] width 1074 height 605
drag, startPoint x: 692, startPoint y: 756, endPoint x: 723, endPoint y: 757, distance: 31.2
click at [724, 605] on html "Toggle navigation Home Bank Account List Mutasi Bank Search Sync Note Mutasi De…" at bounding box center [537, 302] width 1074 height 605
click at [479, 490] on strong "Rp 1.110.010,00 (3)" at bounding box center [428, 496] width 106 height 14
drag, startPoint x: 591, startPoint y: 658, endPoint x: 396, endPoint y: 626, distance: 197.6
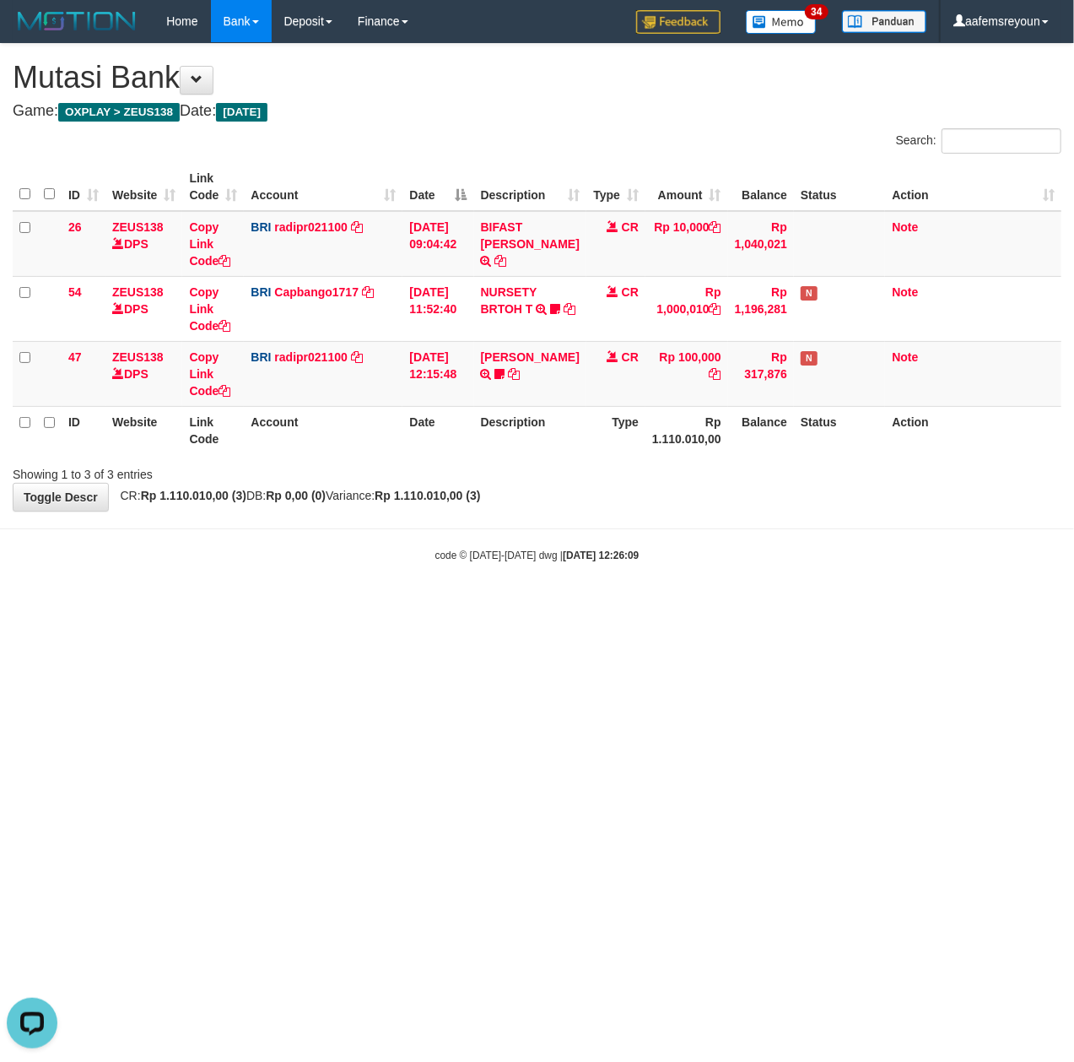
click at [586, 605] on html "Toggle navigation Home Bank Account List Mutasi Bank Search Sync Note Mutasi De…" at bounding box center [537, 302] width 1074 height 605
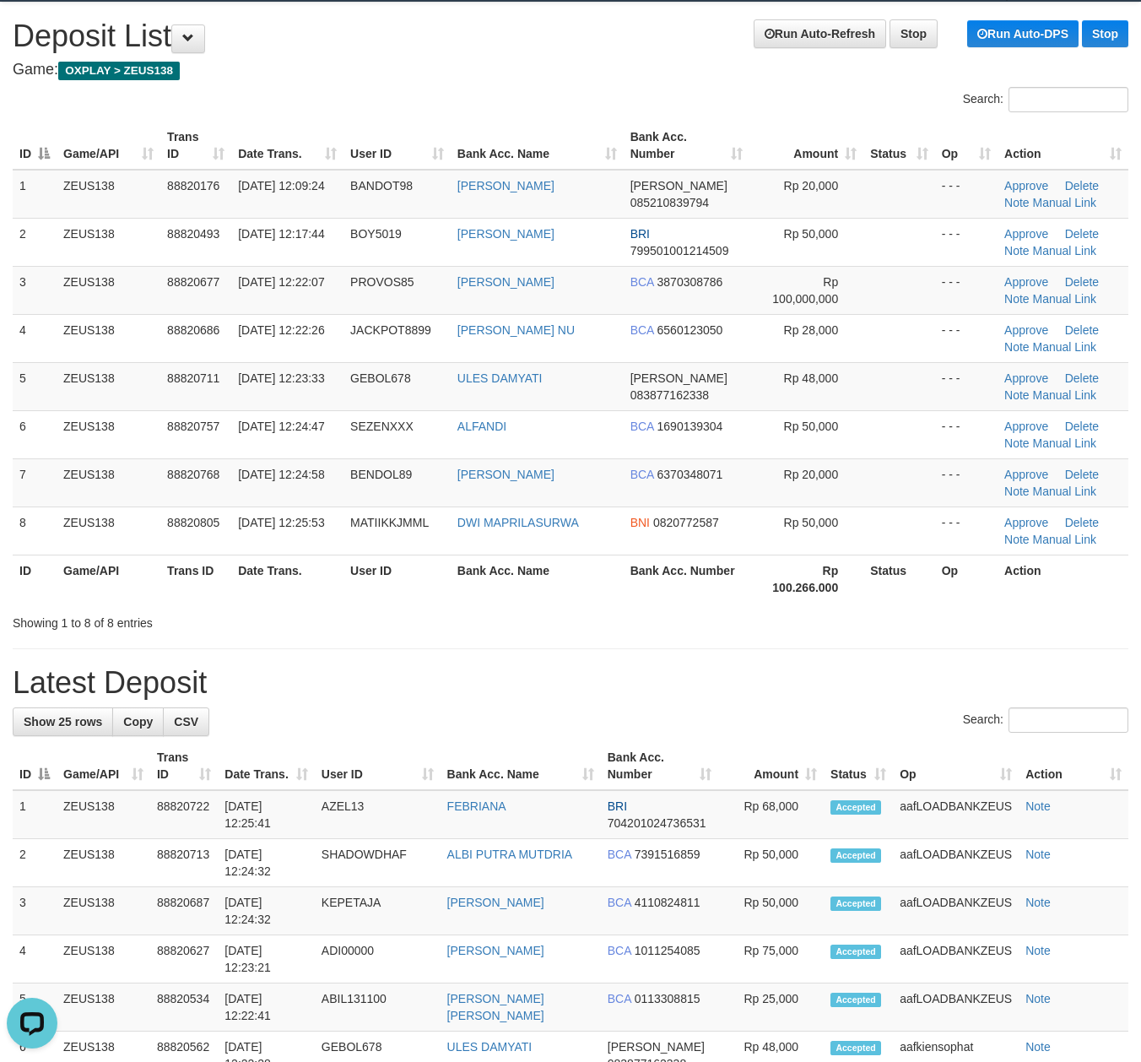
click at [530, 729] on div "Search:" at bounding box center [571, 722] width 1116 height 30
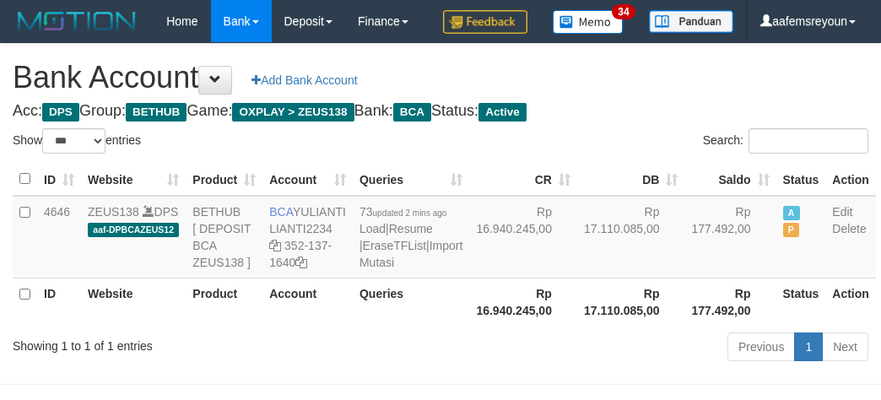
select select "***"
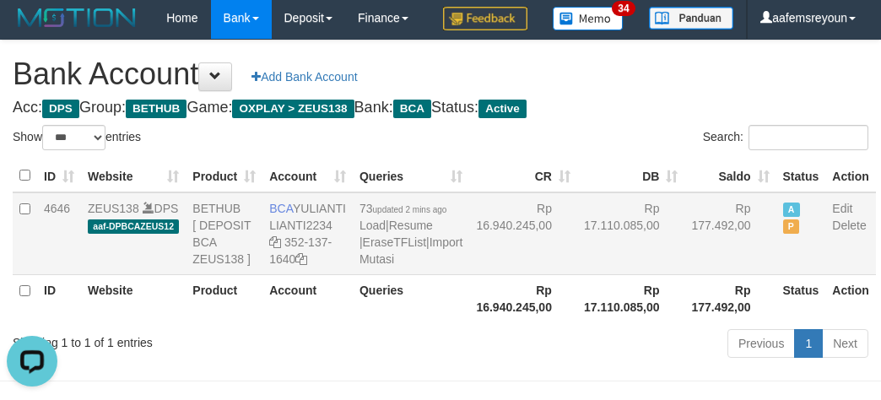
click at [469, 275] on td "Rp 16.940.245,00" at bounding box center [523, 233] width 108 height 83
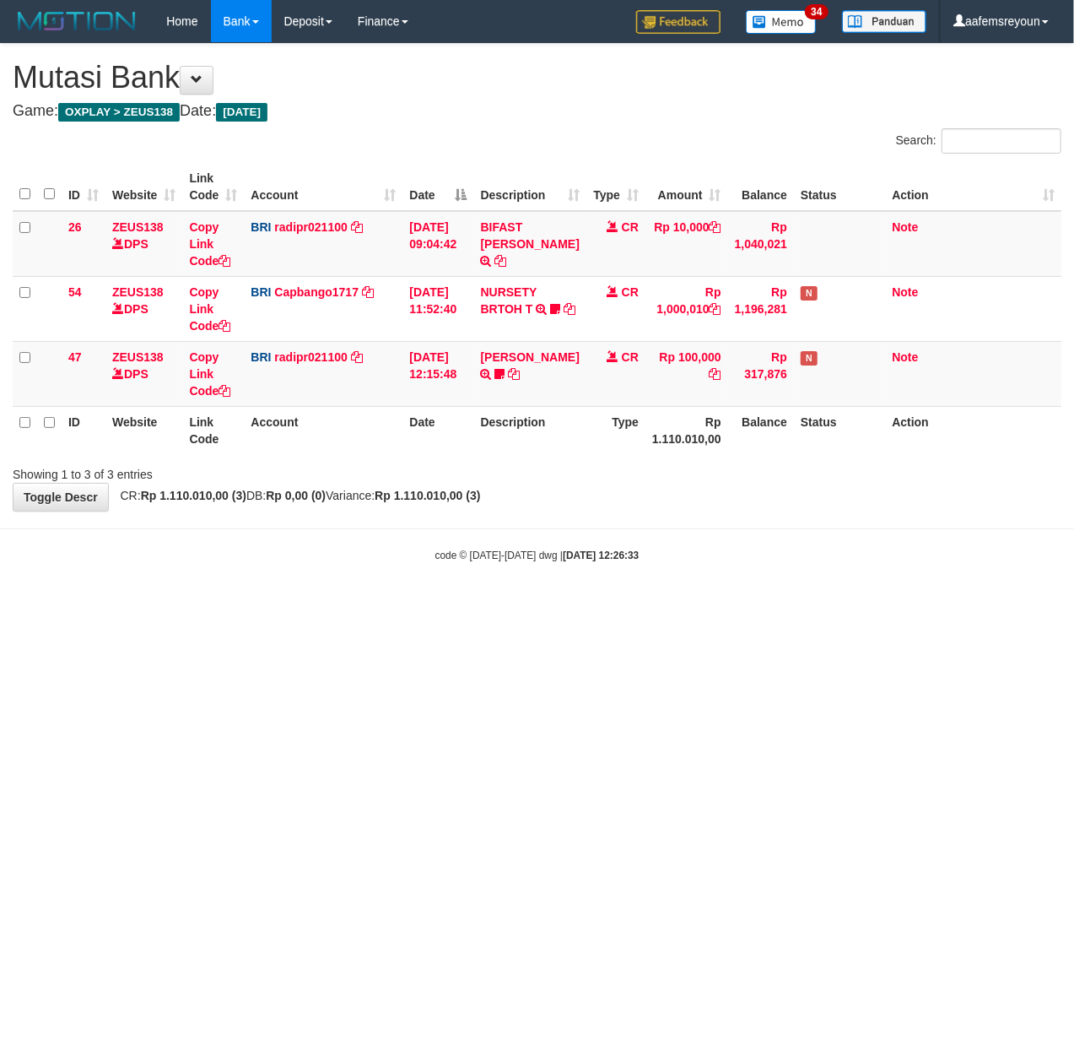
click at [284, 605] on html "Toggle navigation Home Bank Account List Mutasi Bank Search Sync Note Mutasi De…" at bounding box center [537, 302] width 1074 height 605
drag, startPoint x: 727, startPoint y: 906, endPoint x: 1065, endPoint y: 1044, distance: 365.4
click at [736, 605] on html "Toggle navigation Home Bank Account List Mutasi Bank Search Sync Note Mutasi De…" at bounding box center [537, 302] width 1074 height 605
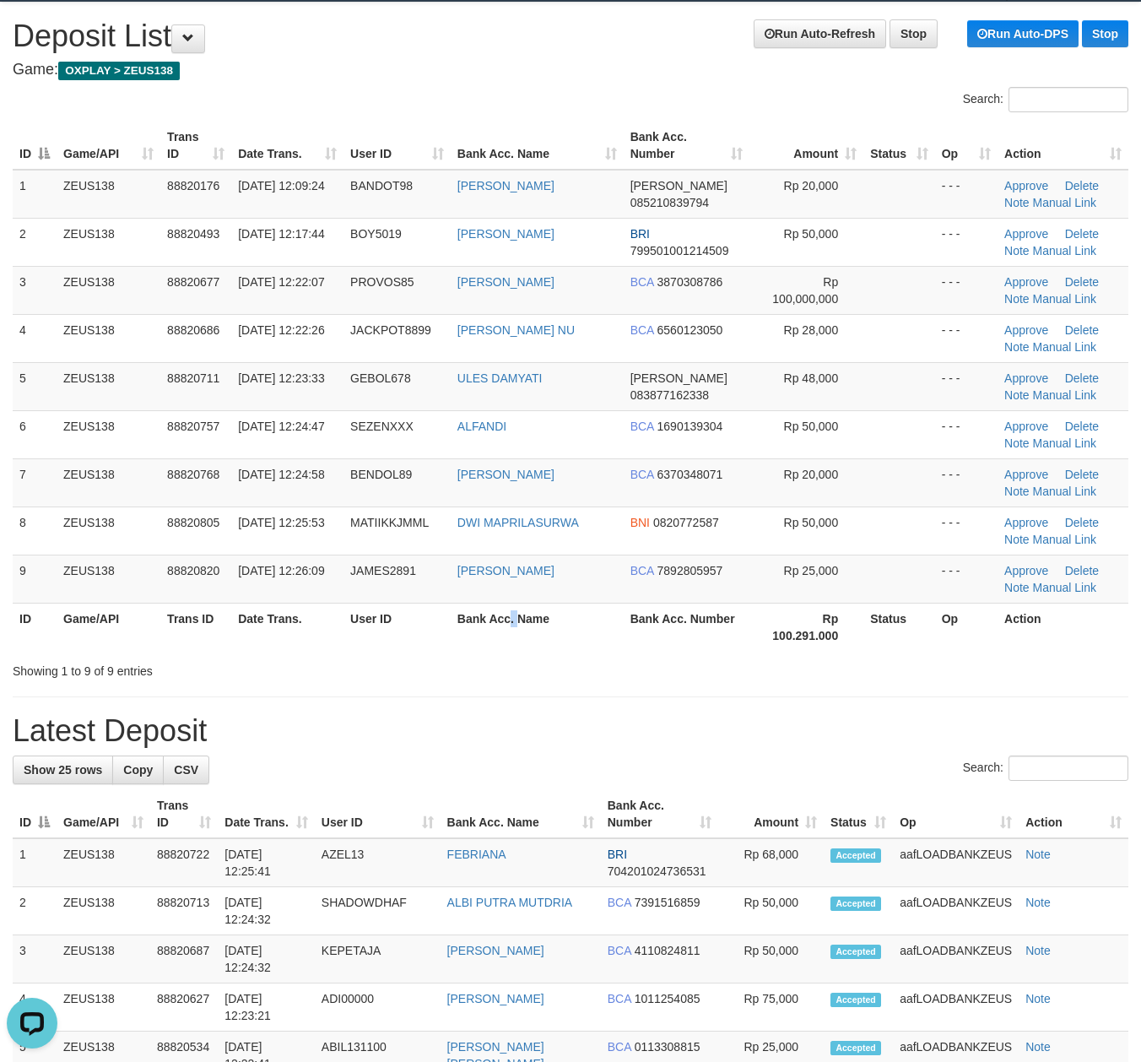
drag, startPoint x: 513, startPoint y: 647, endPoint x: 369, endPoint y: 647, distance: 144.3
click at [517, 647] on th "Bank Acc. Name" at bounding box center [537, 627] width 173 height 48
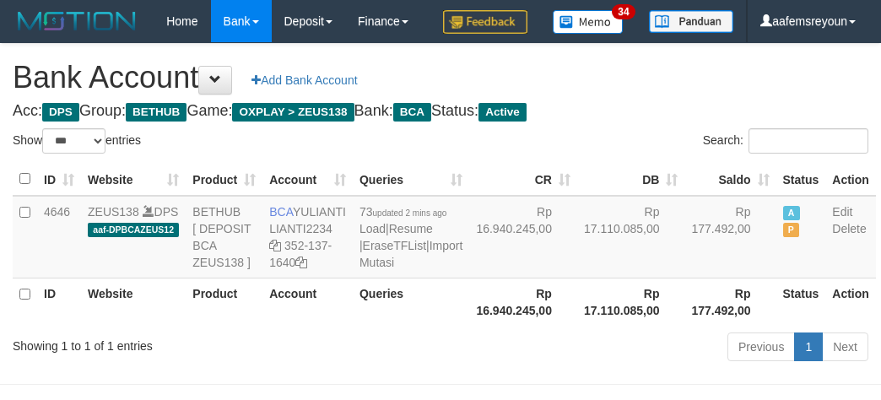
select select "***"
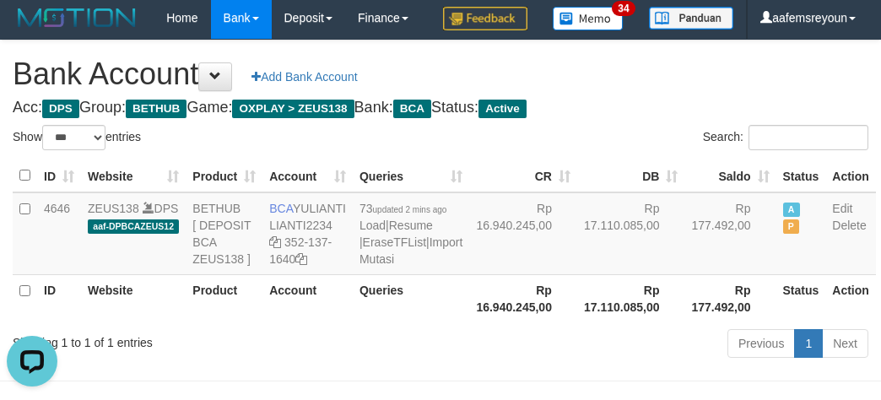
drag, startPoint x: 565, startPoint y: 295, endPoint x: 882, endPoint y: 298, distance: 317.4
click at [577, 275] on td "Rp 17.110.085,00" at bounding box center [631, 233] width 108 height 83
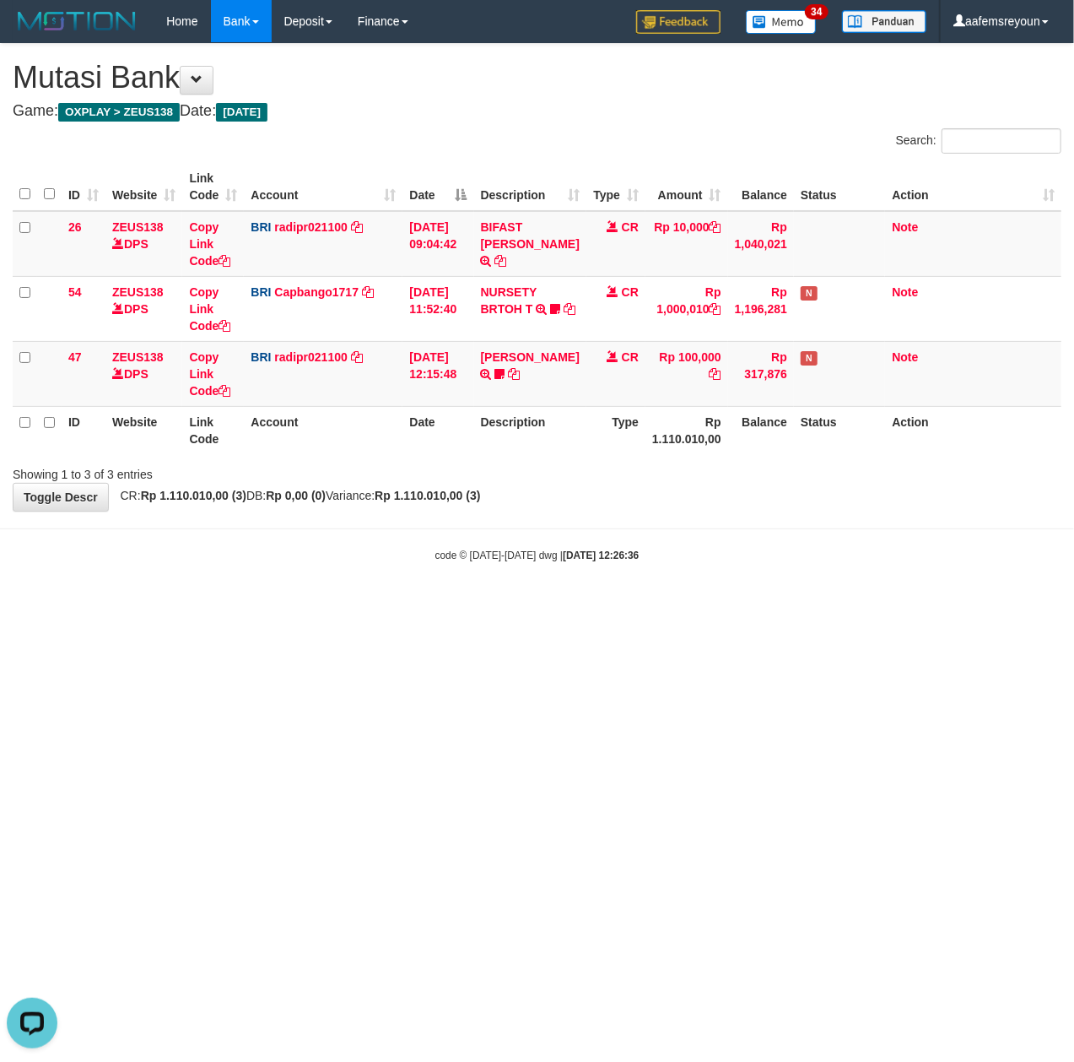
click at [1031, 605] on html "Toggle navigation Home Bank Account List Mutasi Bank Search Sync Note Mutasi De…" at bounding box center [537, 302] width 1074 height 605
click at [640, 605] on html "Toggle navigation Home Bank Account List Mutasi Bank Search Sync Note Mutasi De…" at bounding box center [537, 302] width 1074 height 605
click at [635, 605] on html "Toggle navigation Home Bank Account List Mutasi Bank Search Sync Note Mutasi De…" at bounding box center [537, 302] width 1074 height 605
drag, startPoint x: 0, startPoint y: 0, endPoint x: 1072, endPoint y: 886, distance: 1390.8
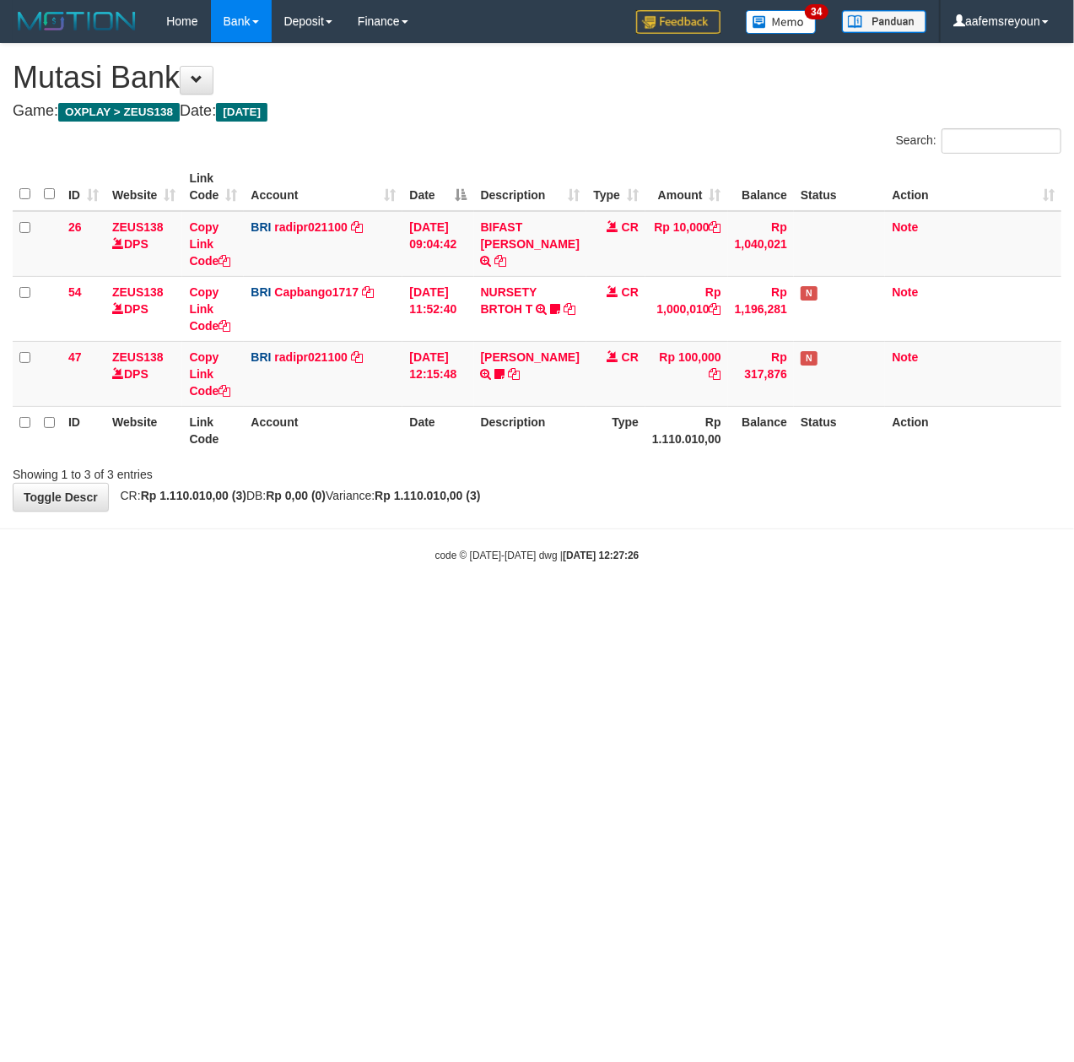
click at [636, 605] on html "Toggle navigation Home Bank Account List Mutasi Bank Search Sync Note Mutasi De…" at bounding box center [537, 302] width 1074 height 605
click at [616, 605] on html "Toggle navigation Home Bank Account List Mutasi Bank Search Sync Note Mutasi De…" at bounding box center [537, 302] width 1074 height 605
click at [599, 605] on html "Toggle navigation Home Bank Account List Mutasi Bank Search Sync Note Mutasi De…" at bounding box center [537, 302] width 1074 height 605
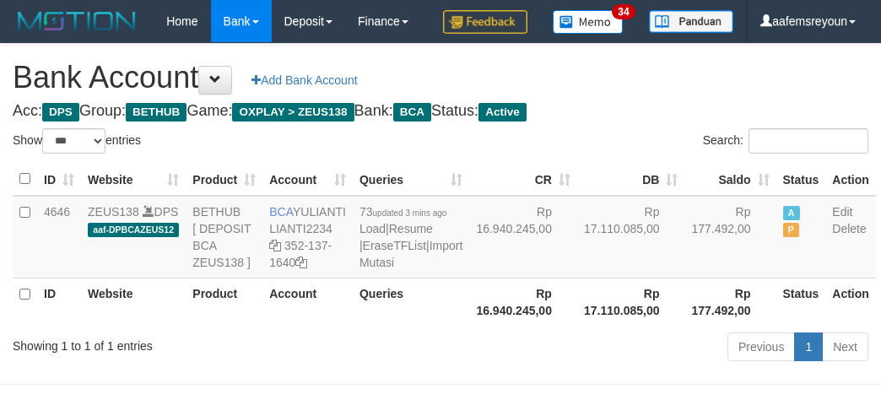
select select "***"
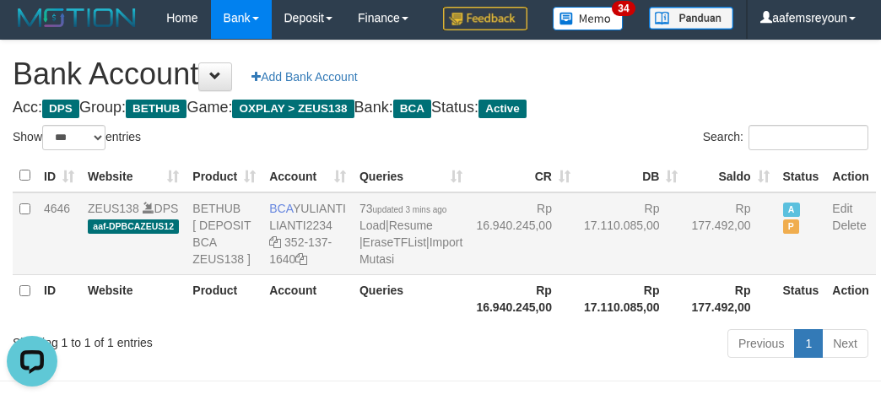
click at [520, 275] on td "Rp 16.940.245,00" at bounding box center [523, 233] width 108 height 83
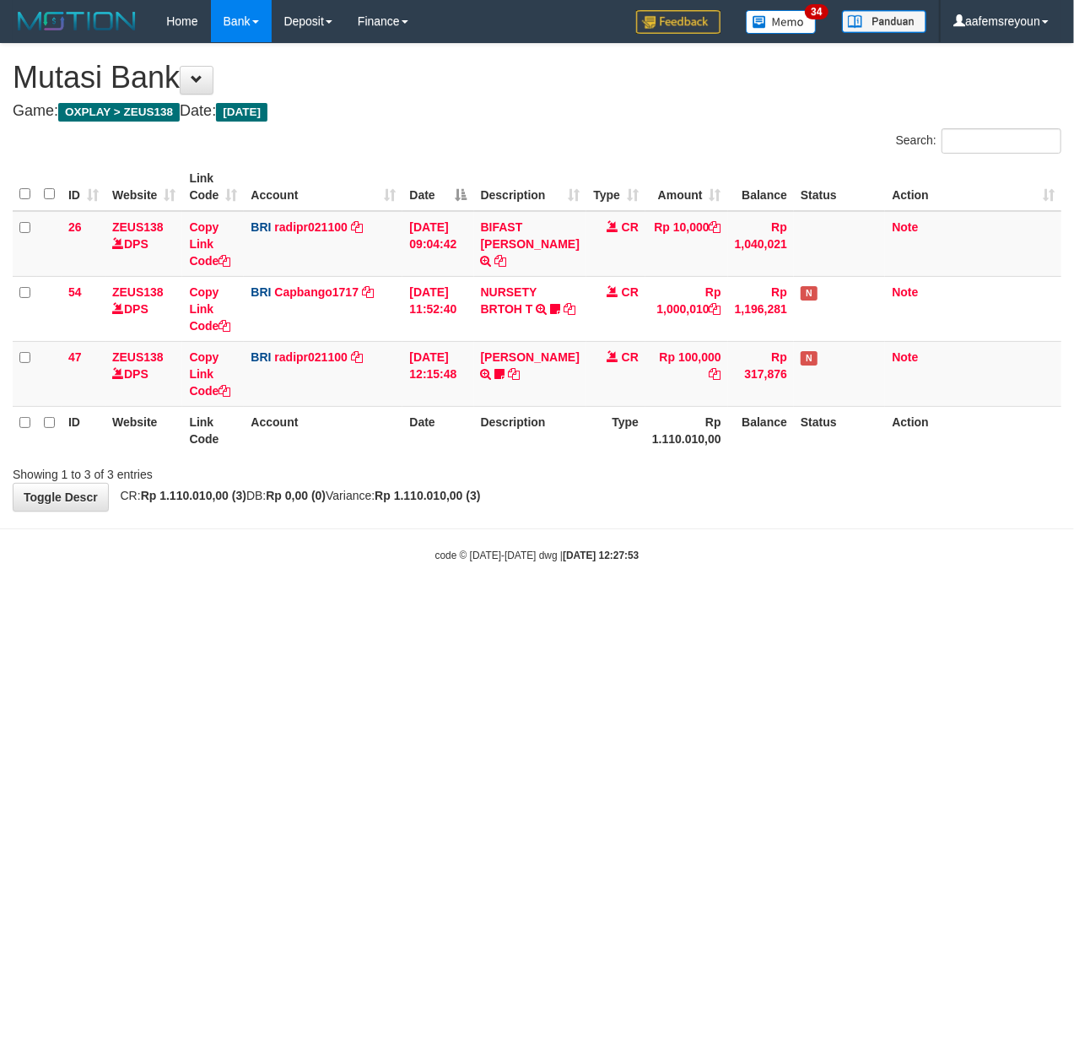
click at [582, 605] on html "Toggle navigation Home Bank Account List Mutasi Bank Search Sync Note Mutasi De…" at bounding box center [537, 302] width 1074 height 605
drag, startPoint x: 842, startPoint y: 686, endPoint x: 561, endPoint y: 702, distance: 280.7
click at [848, 605] on html "Toggle navigation Home Bank Account List Mutasi Bank Search Sync Note Mutasi De…" at bounding box center [537, 302] width 1074 height 605
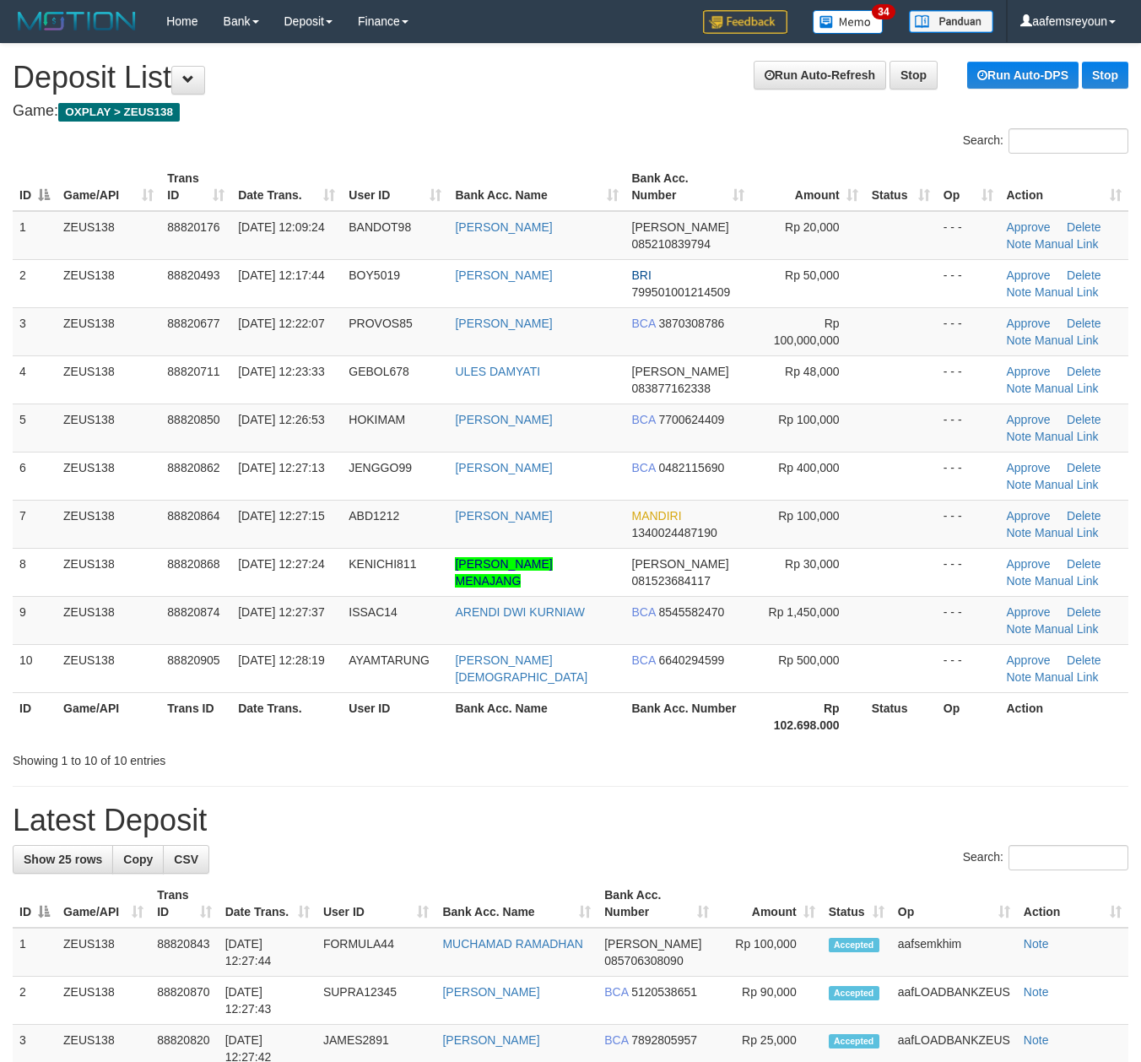
scroll to position [41, 0]
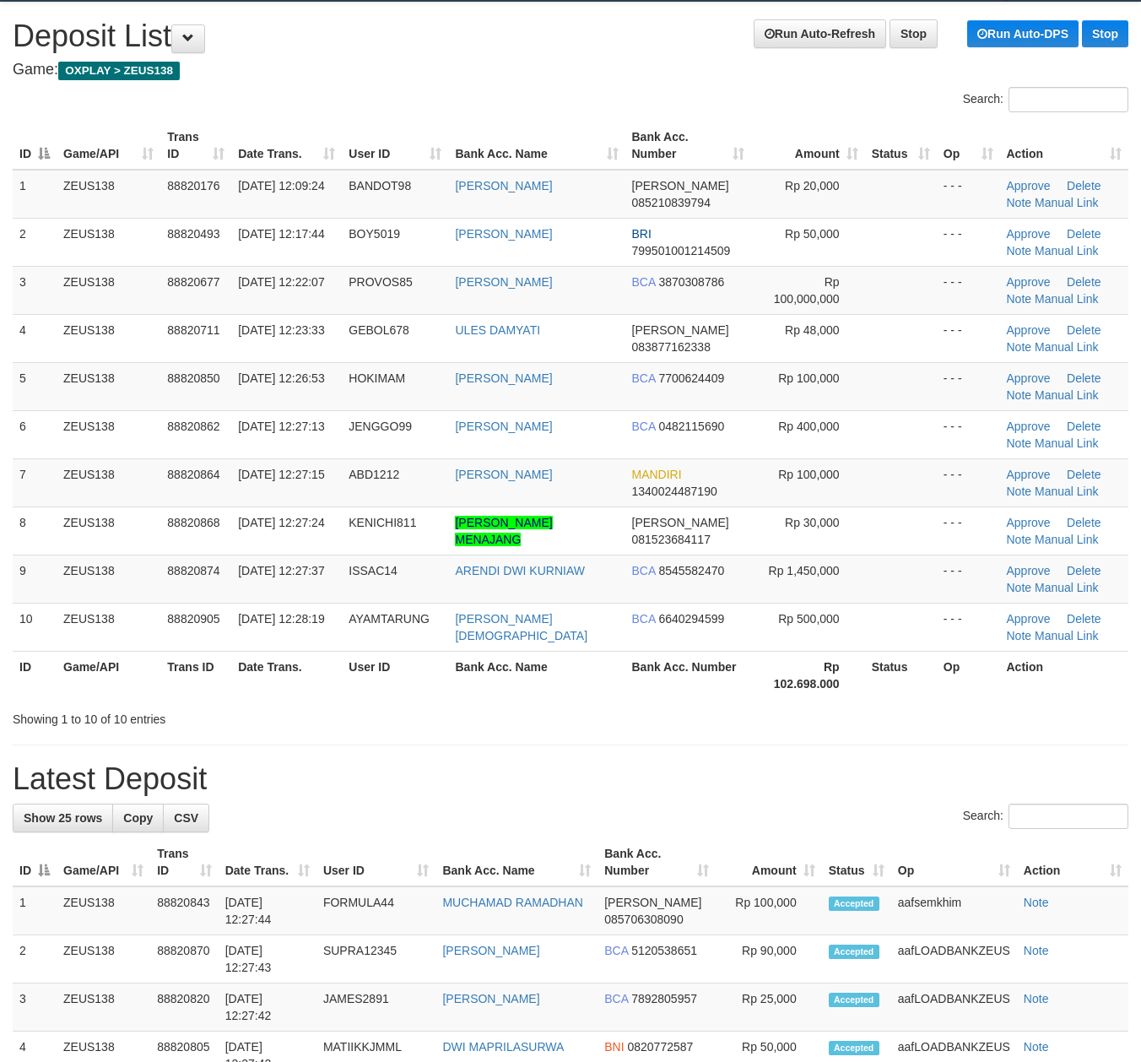
drag, startPoint x: 327, startPoint y: 679, endPoint x: 1149, endPoint y: 748, distance: 824.2
click at [338, 680] on th "Date Trans." at bounding box center [286, 675] width 111 height 48
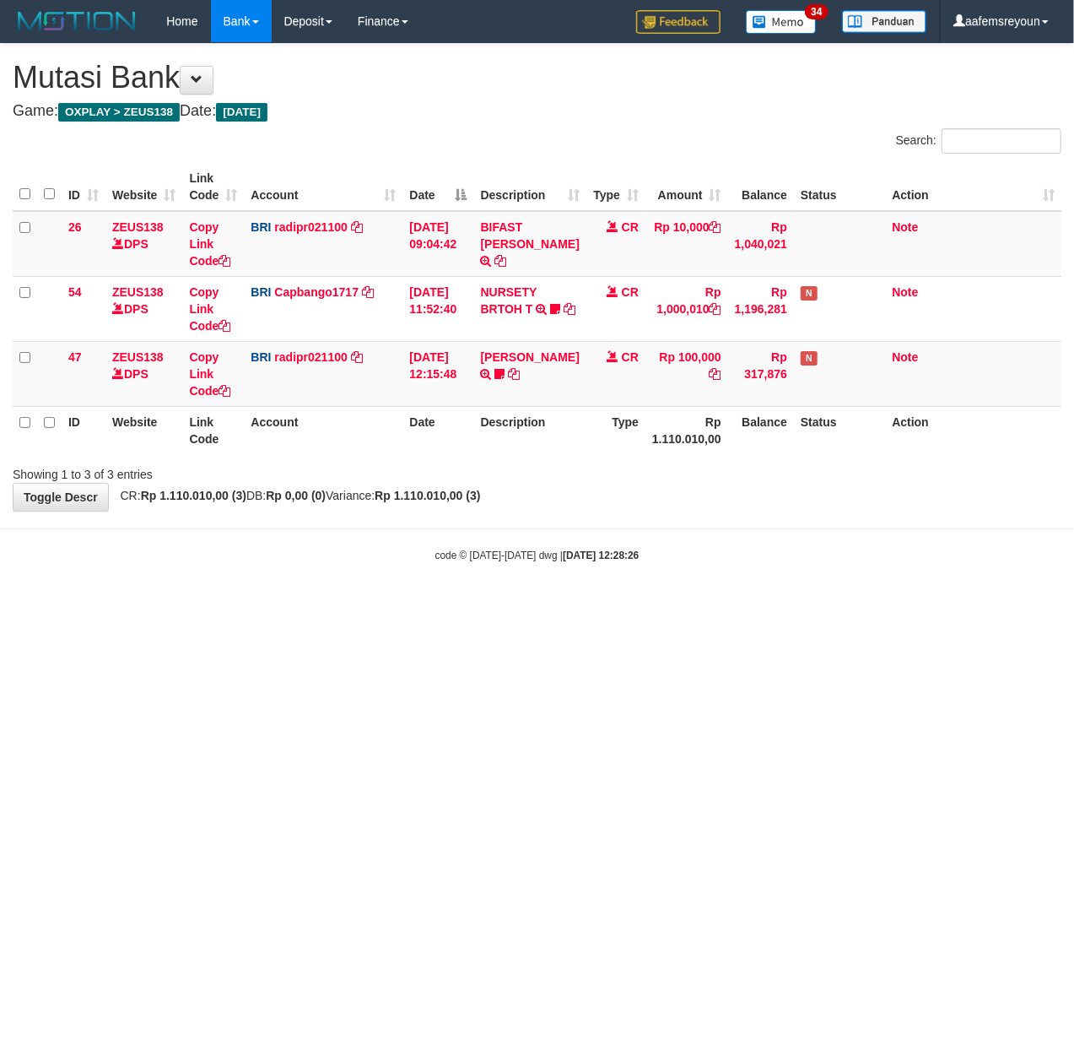
click at [291, 605] on html "Toggle navigation Home Bank Account List Mutasi Bank Search Sync Note Mutasi De…" at bounding box center [537, 302] width 1074 height 605
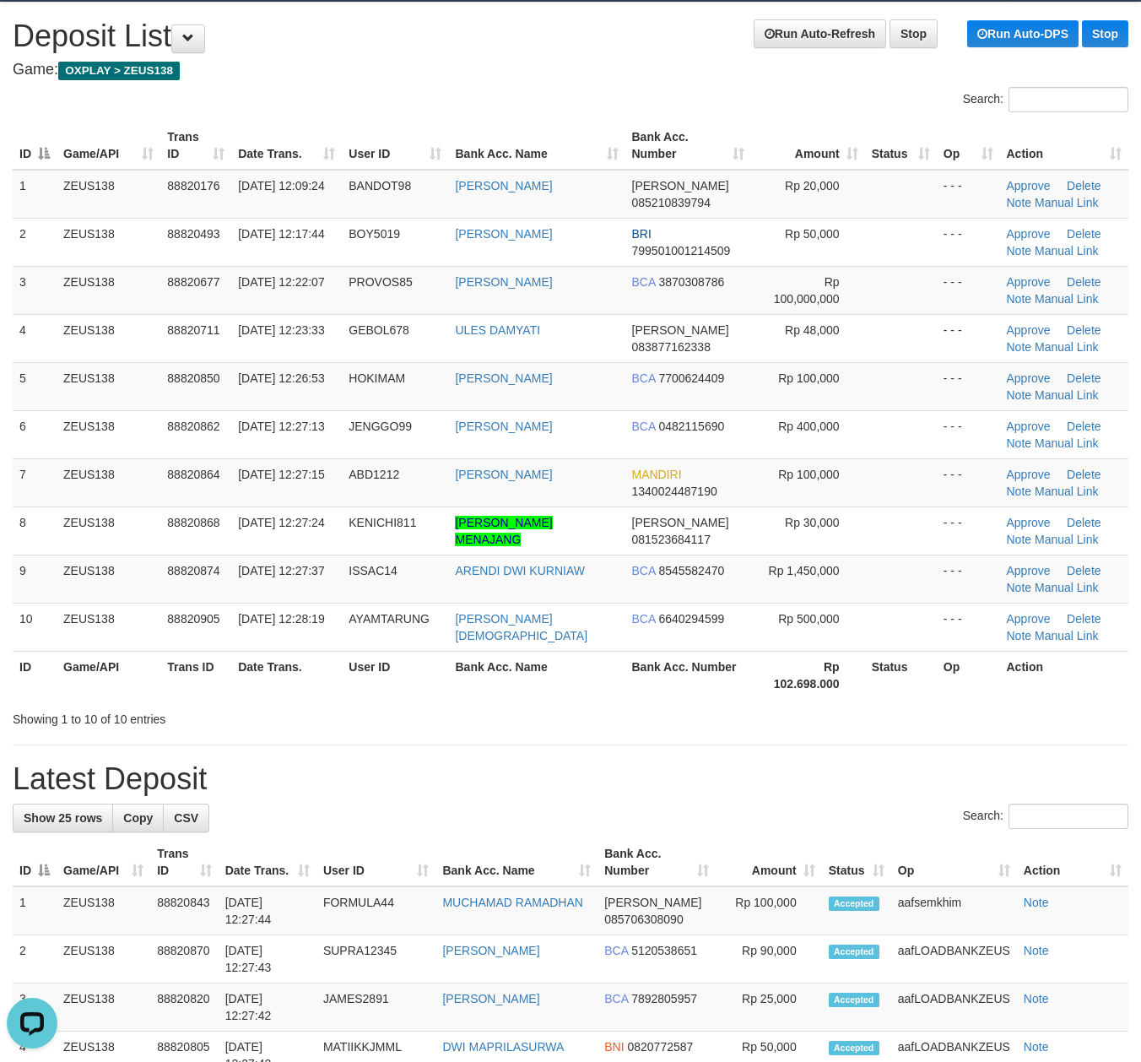
click at [315, 714] on div "Showing 1 to 10 of 10 entries" at bounding box center [238, 716] width 450 height 24
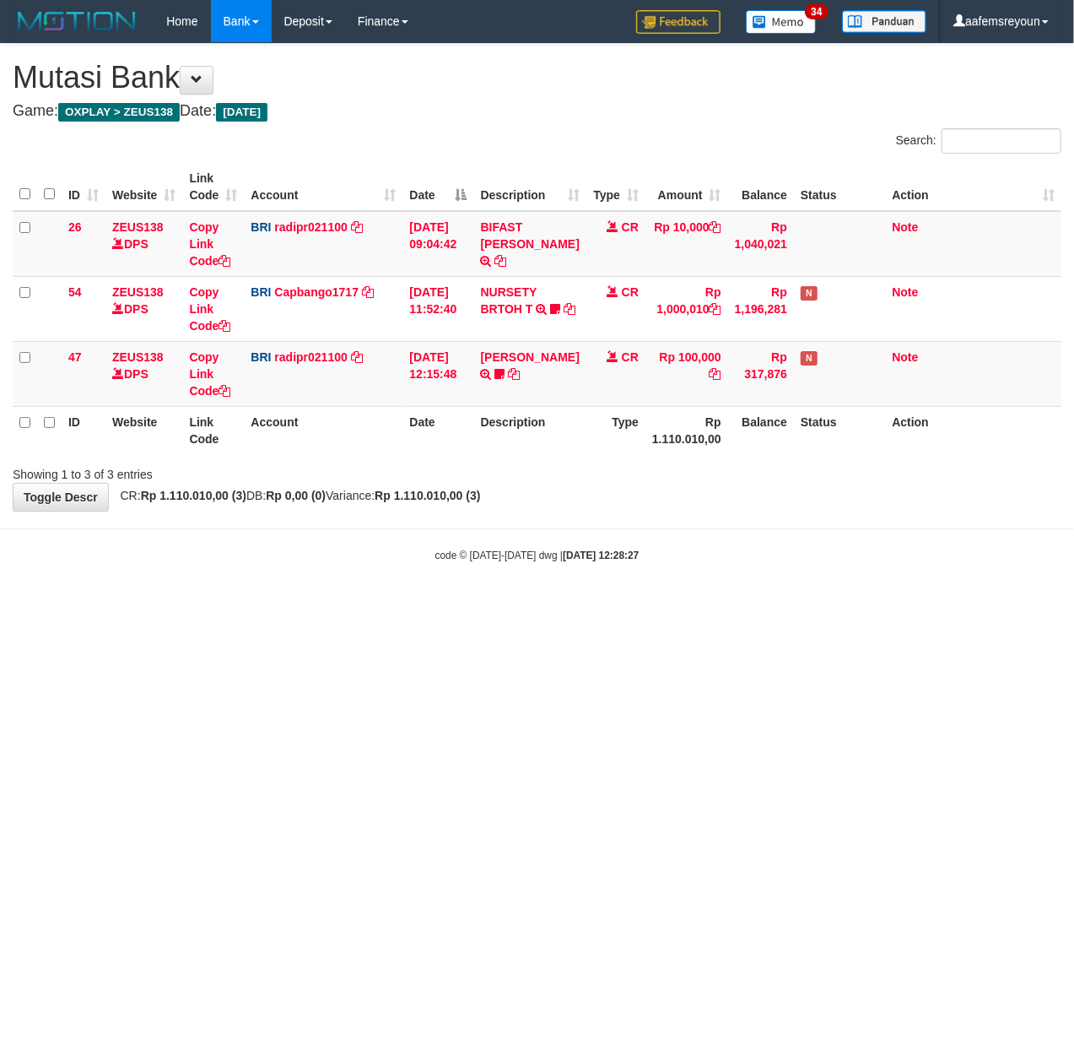
drag, startPoint x: 876, startPoint y: 777, endPoint x: 861, endPoint y: 771, distance: 16.0
click at [878, 605] on html "Toggle navigation Home Bank Account List Mutasi Bank Search Sync Note Mutasi De…" at bounding box center [537, 302] width 1074 height 605
click at [800, 605] on html "Toggle navigation Home Bank Account List Mutasi Bank Search Sync Note Mutasi De…" at bounding box center [537, 302] width 1074 height 605
click at [883, 605] on html "Toggle navigation Home Bank Account List Mutasi Bank Search Sync Note Mutasi De…" at bounding box center [537, 302] width 1074 height 605
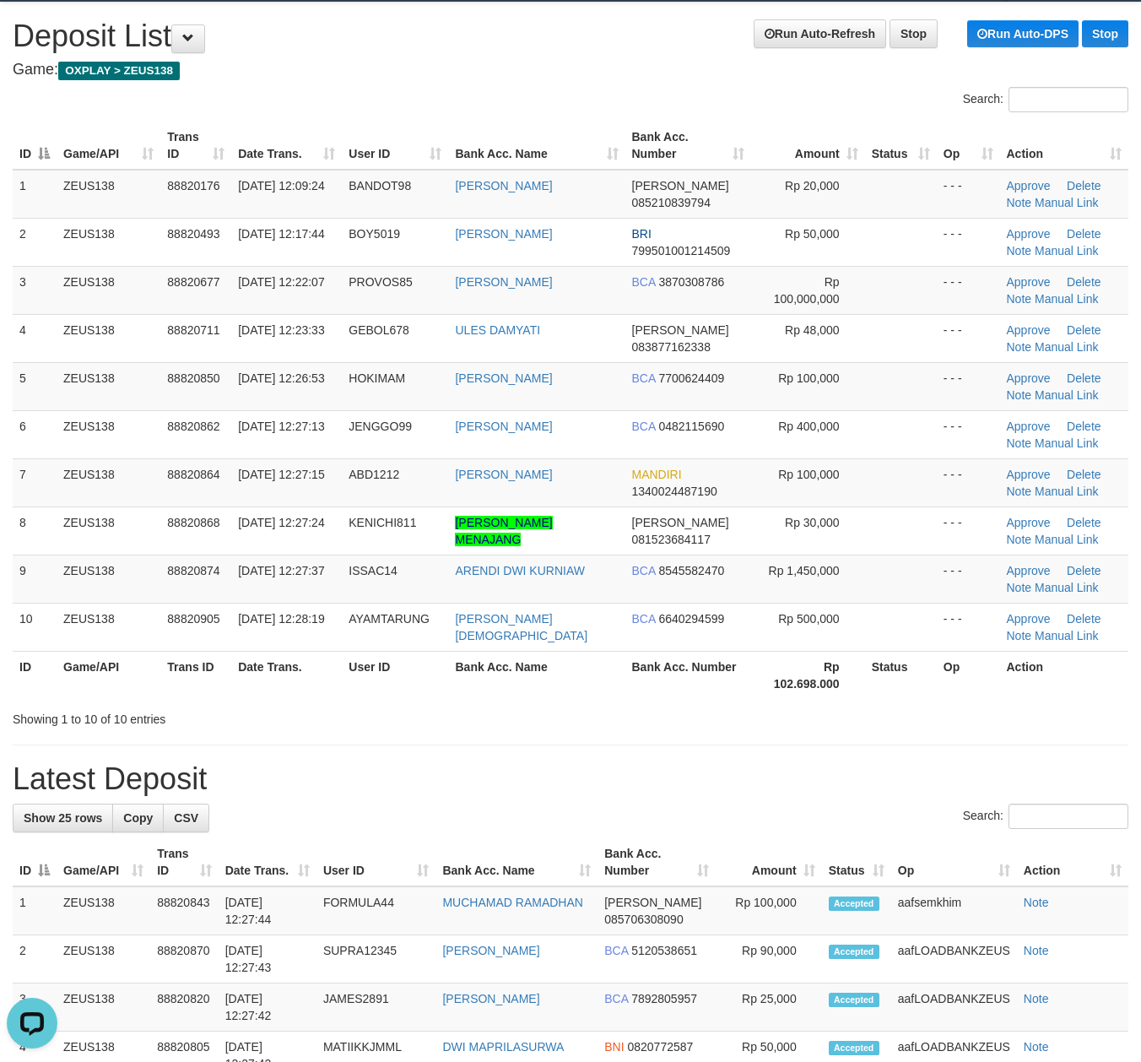
drag, startPoint x: 520, startPoint y: 713, endPoint x: 706, endPoint y: 714, distance: 186.5
click at [528, 713] on div "Showing 1 to 10 of 10 entries" at bounding box center [570, 716] width 1141 height 24
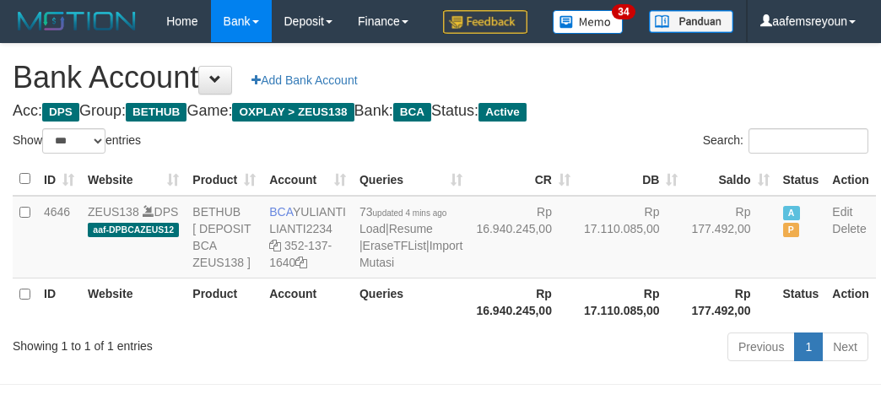
select select "***"
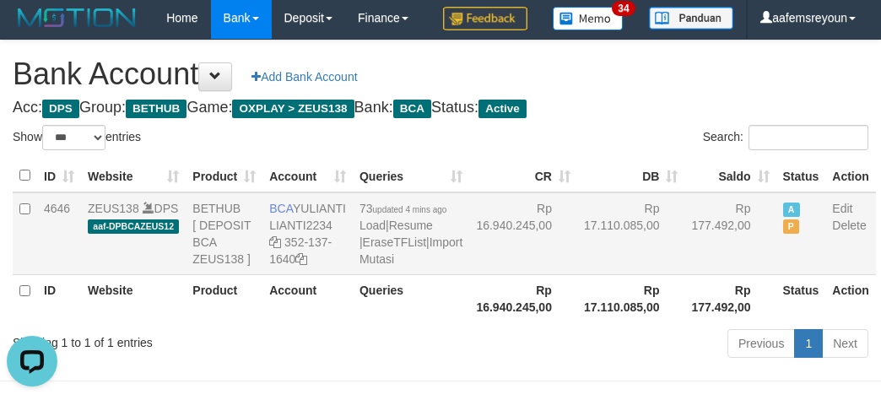
drag, startPoint x: 544, startPoint y: 338, endPoint x: 538, endPoint y: 345, distance: 9.6
click at [577, 275] on td "Rp 17.110.085,00" at bounding box center [631, 233] width 108 height 83
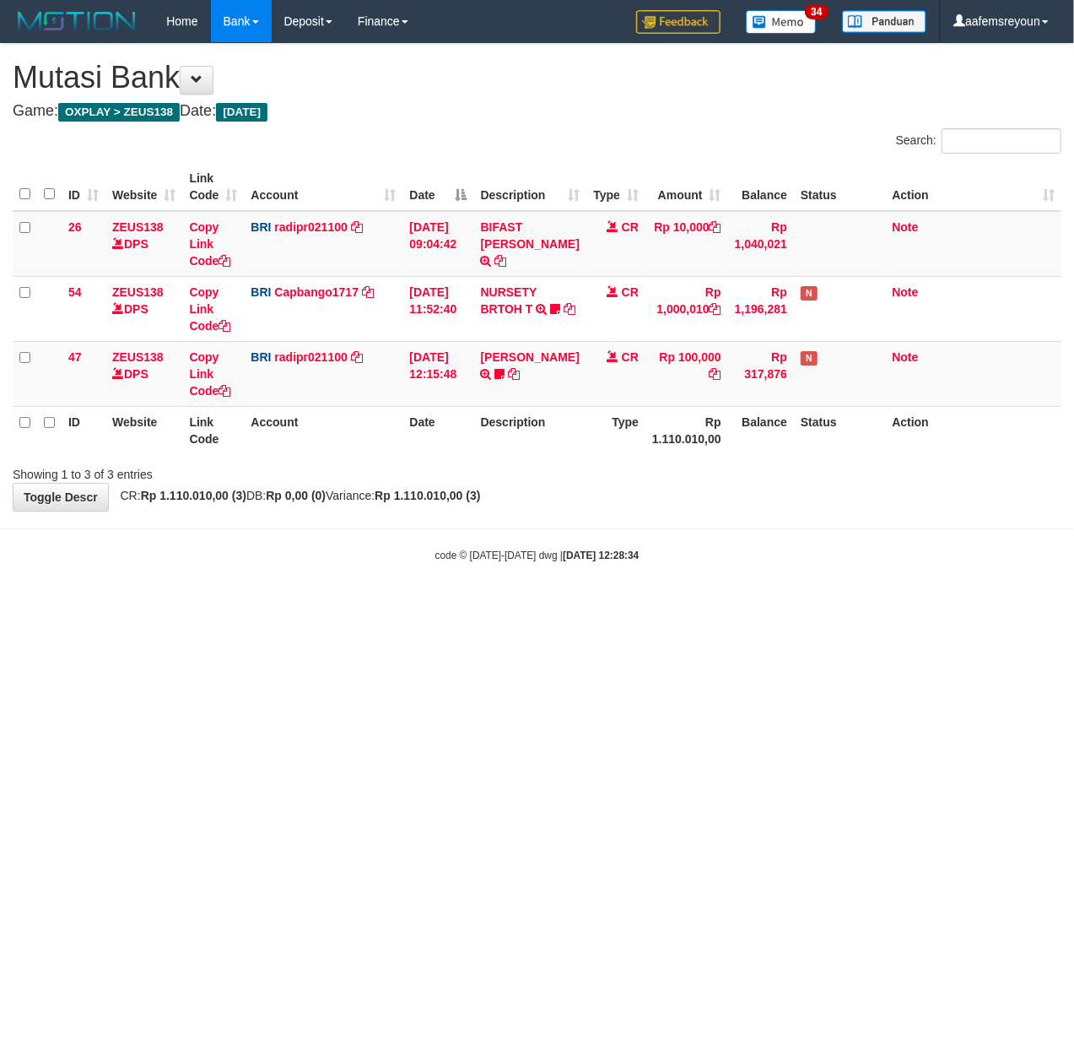
click at [118, 605] on html "Toggle navigation Home Bank Account List Mutasi Bank Search Sync Note Mutasi De…" at bounding box center [537, 302] width 1074 height 605
click at [397, 605] on html "Toggle navigation Home Bank Account List Mutasi Bank Search Sync Note Mutasi De…" at bounding box center [537, 302] width 1074 height 605
drag, startPoint x: 532, startPoint y: 821, endPoint x: 511, endPoint y: 809, distance: 24.6
click at [533, 605] on html "Toggle navigation Home Bank Account List Mutasi Bank Search Sync Note Mutasi De…" at bounding box center [537, 302] width 1074 height 605
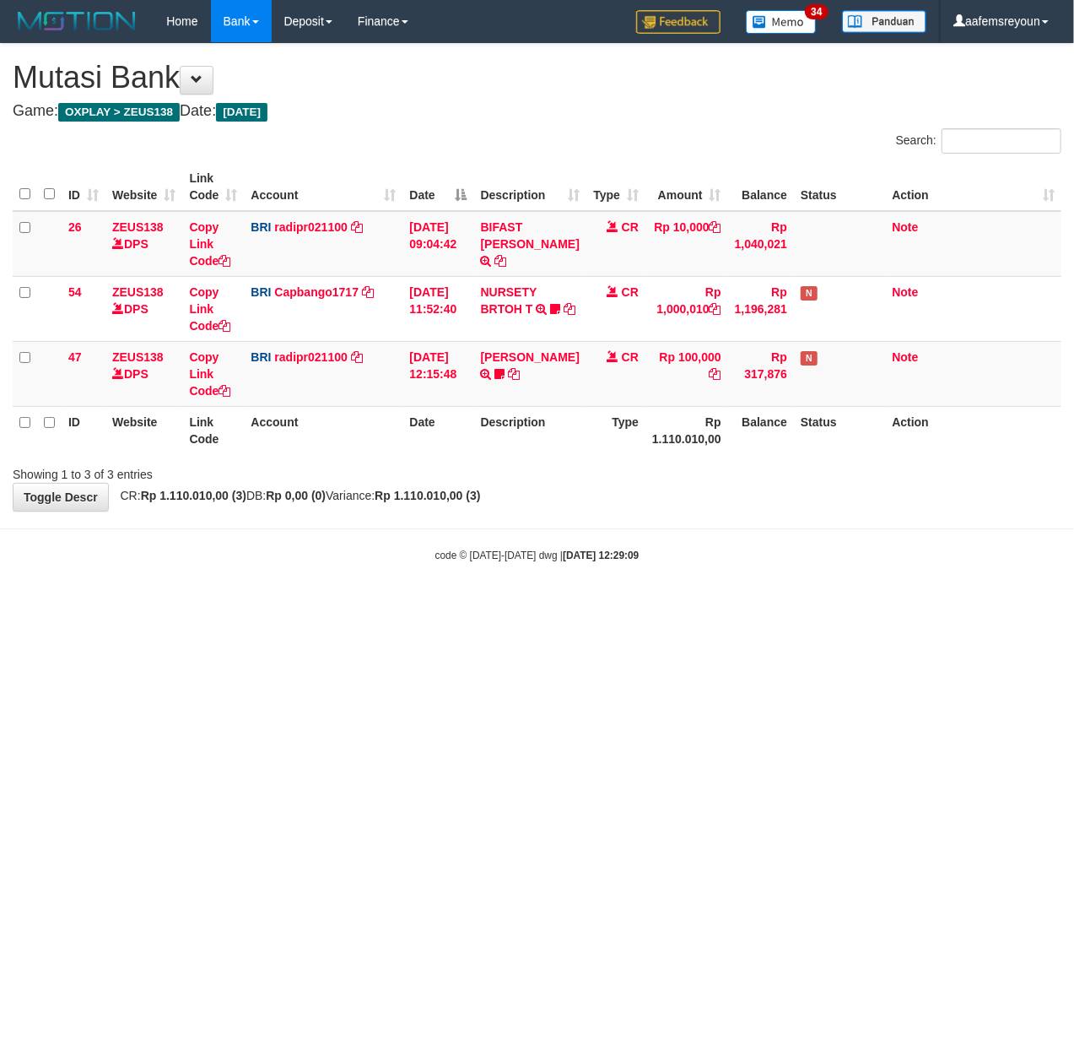
click at [625, 605] on html "Toggle navigation Home Bank Account List Mutasi Bank Search Sync Note Mutasi De…" at bounding box center [537, 302] width 1074 height 605
click at [376, 577] on body "Toggle navigation Home Bank Account List Mutasi Bank Search Sync Note Mutasi De…" at bounding box center [537, 302] width 1074 height 605
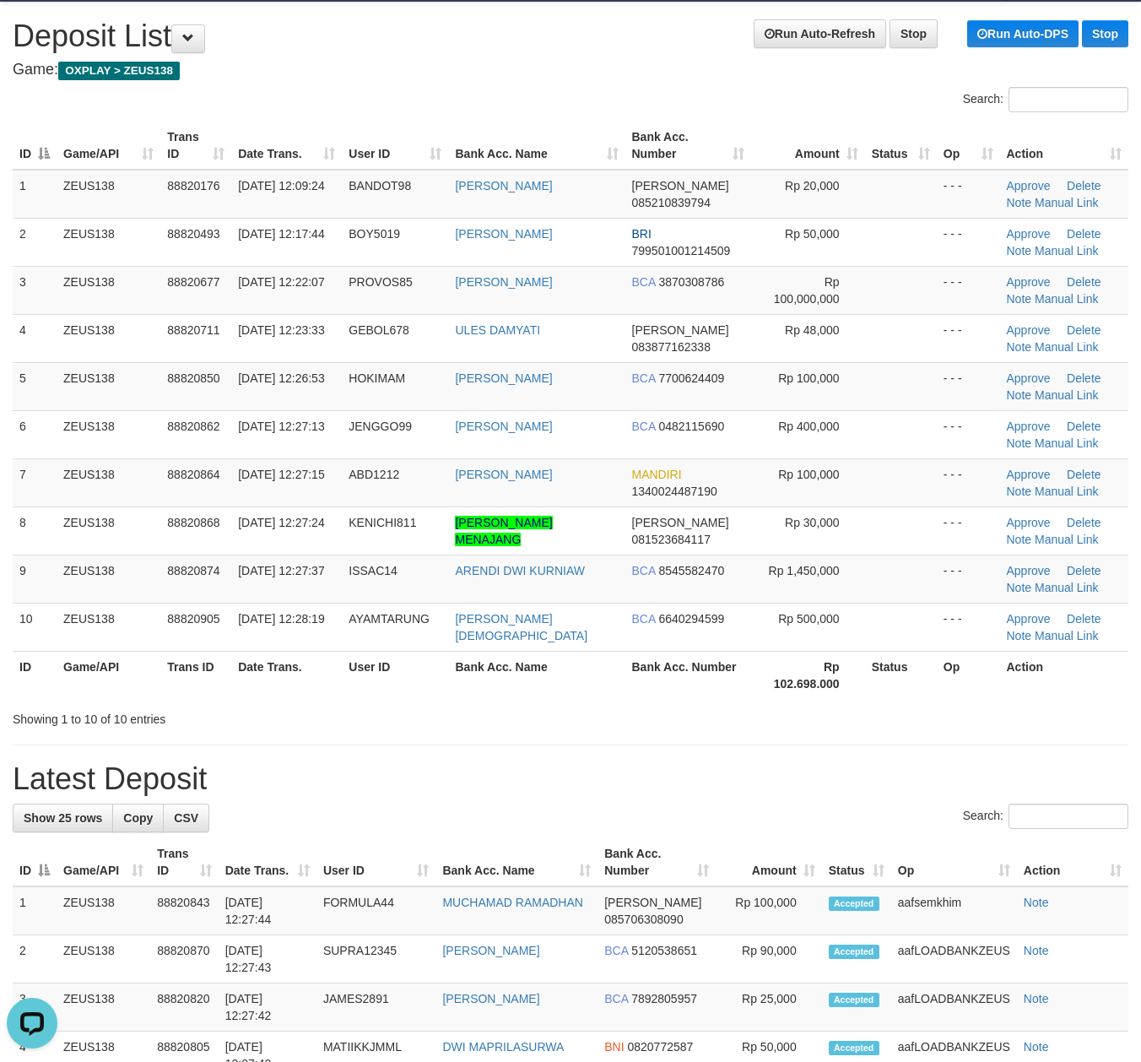
click at [633, 712] on div "Showing 1 to 10 of 10 entries" at bounding box center [570, 716] width 1141 height 24
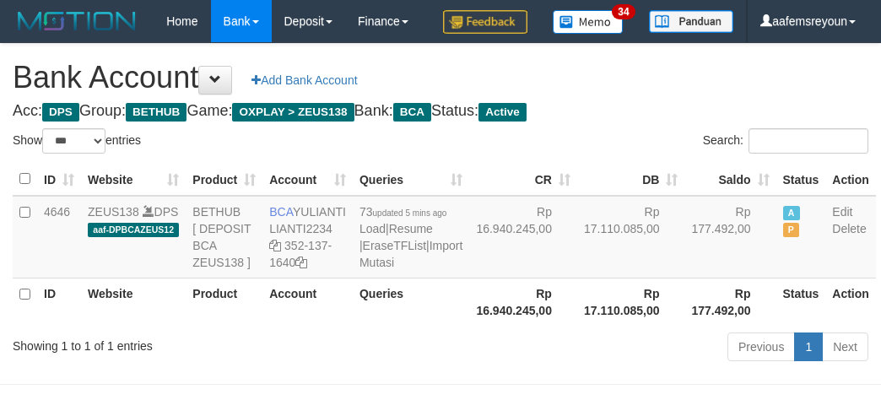
select select "***"
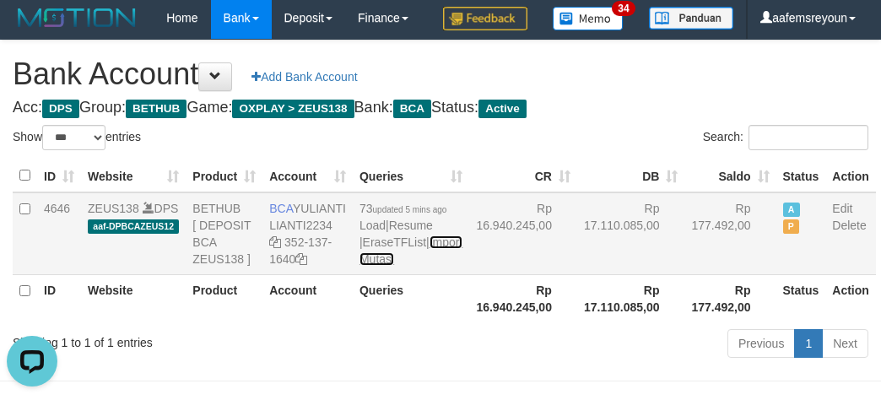
click at [370, 266] on link "Import Mutasi" at bounding box center [411, 250] width 103 height 30
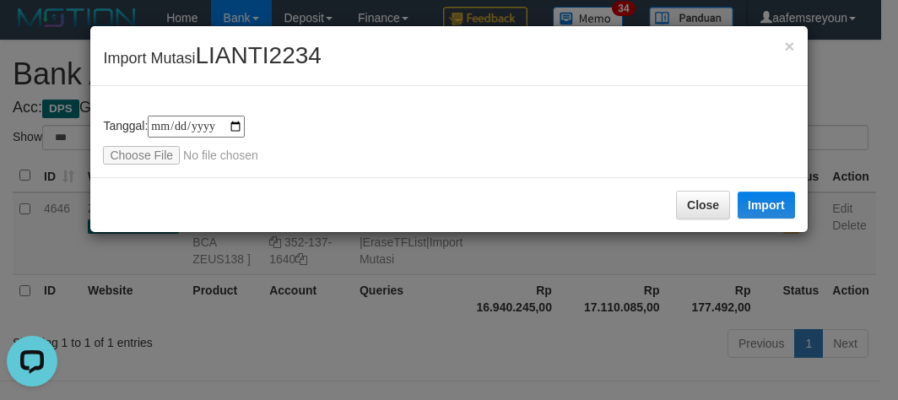
click at [116, 143] on div "**********" at bounding box center [448, 140] width 691 height 49
click at [120, 153] on input "file" at bounding box center [215, 155] width 224 height 19
type input "**********"
click at [765, 203] on button "Import" at bounding box center [766, 205] width 57 height 27
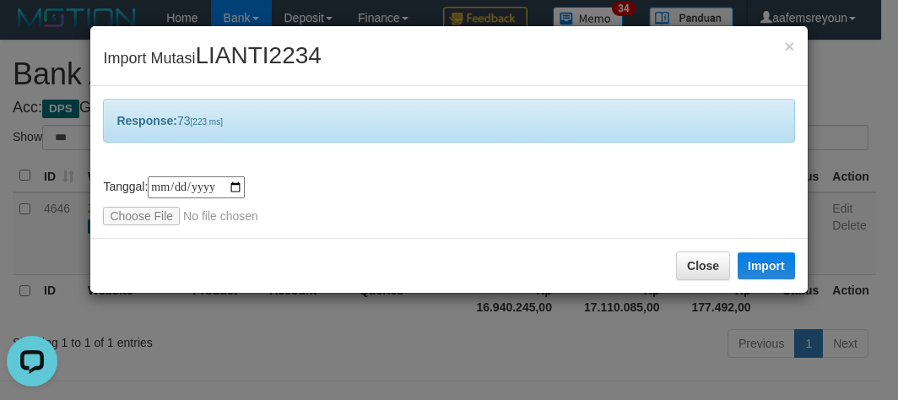
click at [514, 345] on div "**********" at bounding box center [449, 200] width 898 height 400
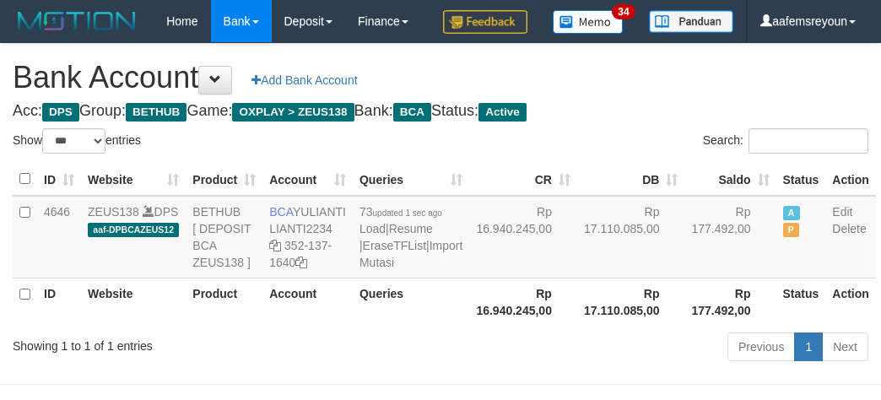
select select "***"
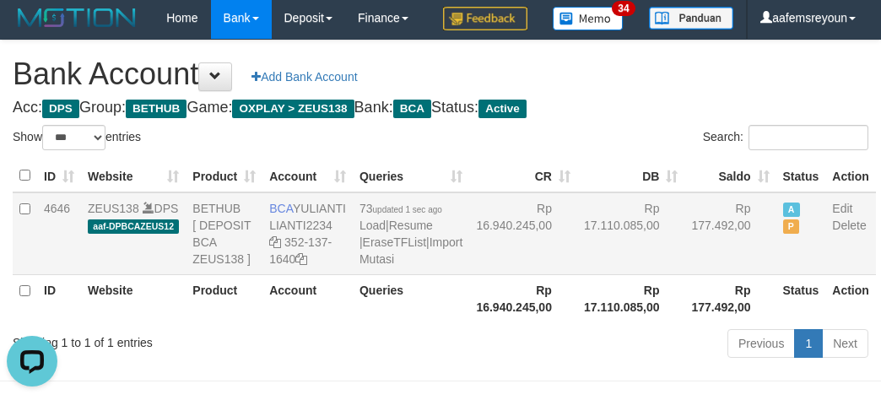
click at [586, 275] on td "Rp 17.110.085,00" at bounding box center [631, 233] width 108 height 83
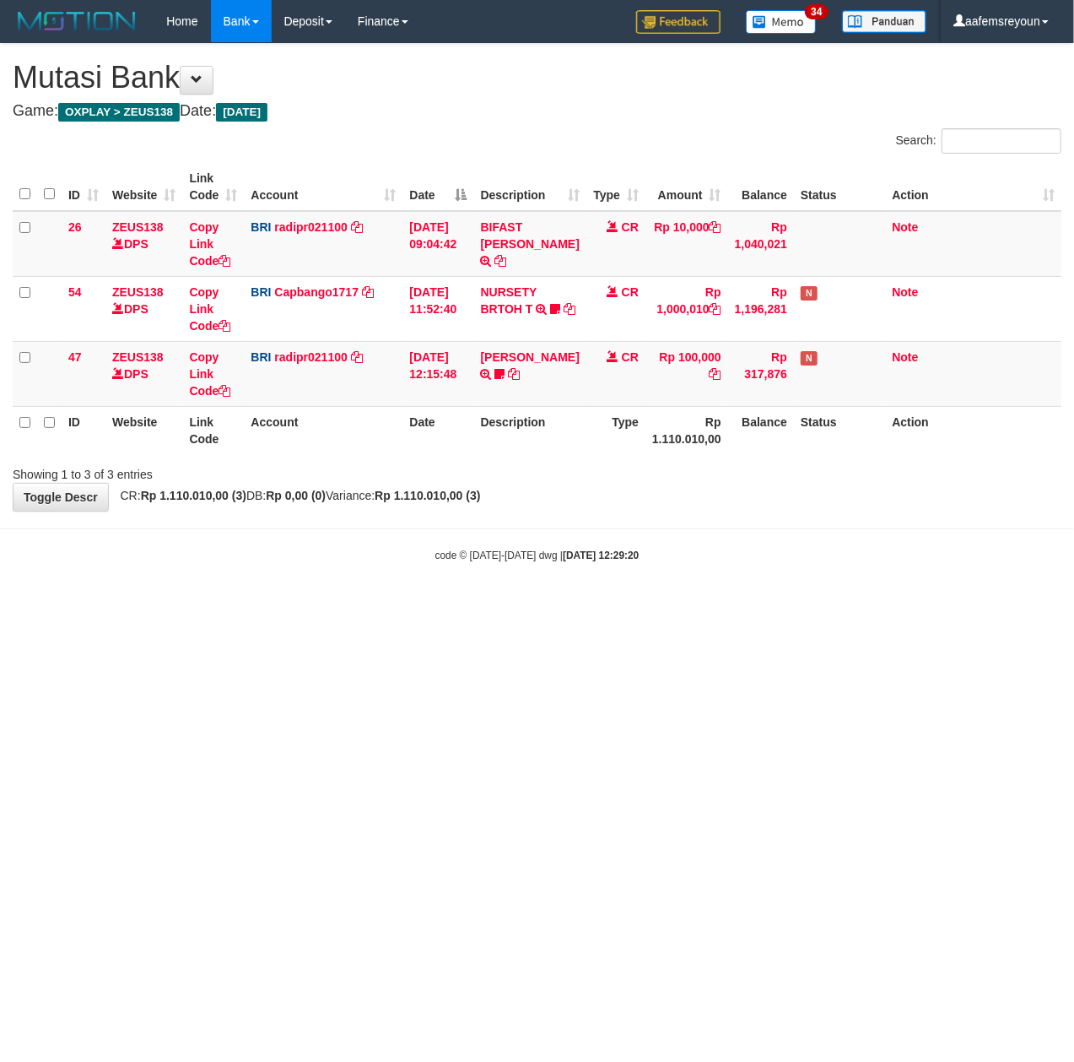
click at [594, 605] on html "Toggle navigation Home Bank Account List Mutasi Bank Search Sync Note Mutasi De…" at bounding box center [537, 302] width 1074 height 605
click at [571, 605] on html "Toggle navigation Home Bank Account List Mutasi Bank Search Sync Note Mutasi De…" at bounding box center [537, 302] width 1074 height 605
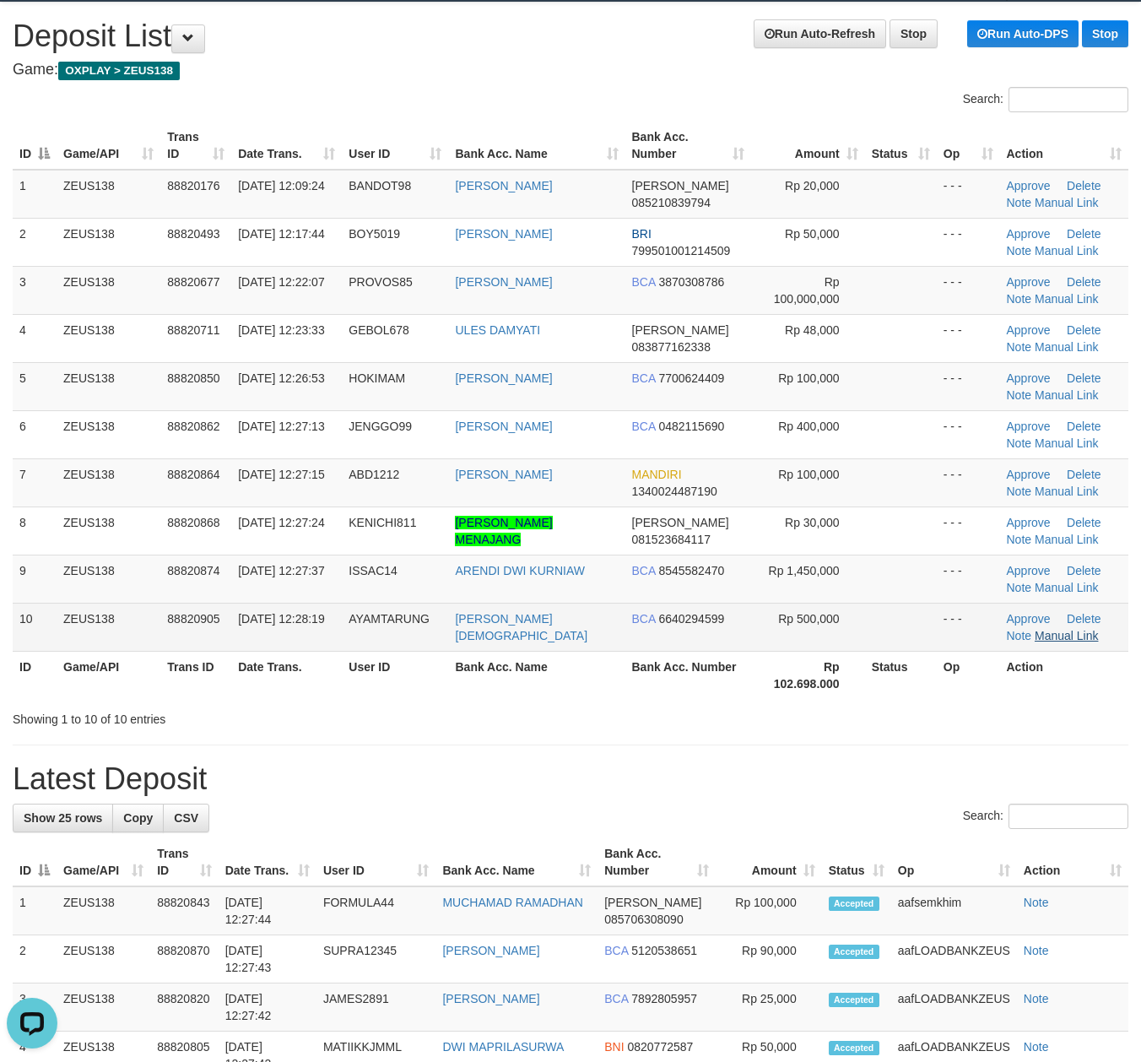
drag, startPoint x: 798, startPoint y: 710, endPoint x: 1082, endPoint y: 636, distance: 294.0
click at [809, 713] on div "Showing 1 to 10 of 10 entries" at bounding box center [570, 716] width 1141 height 24
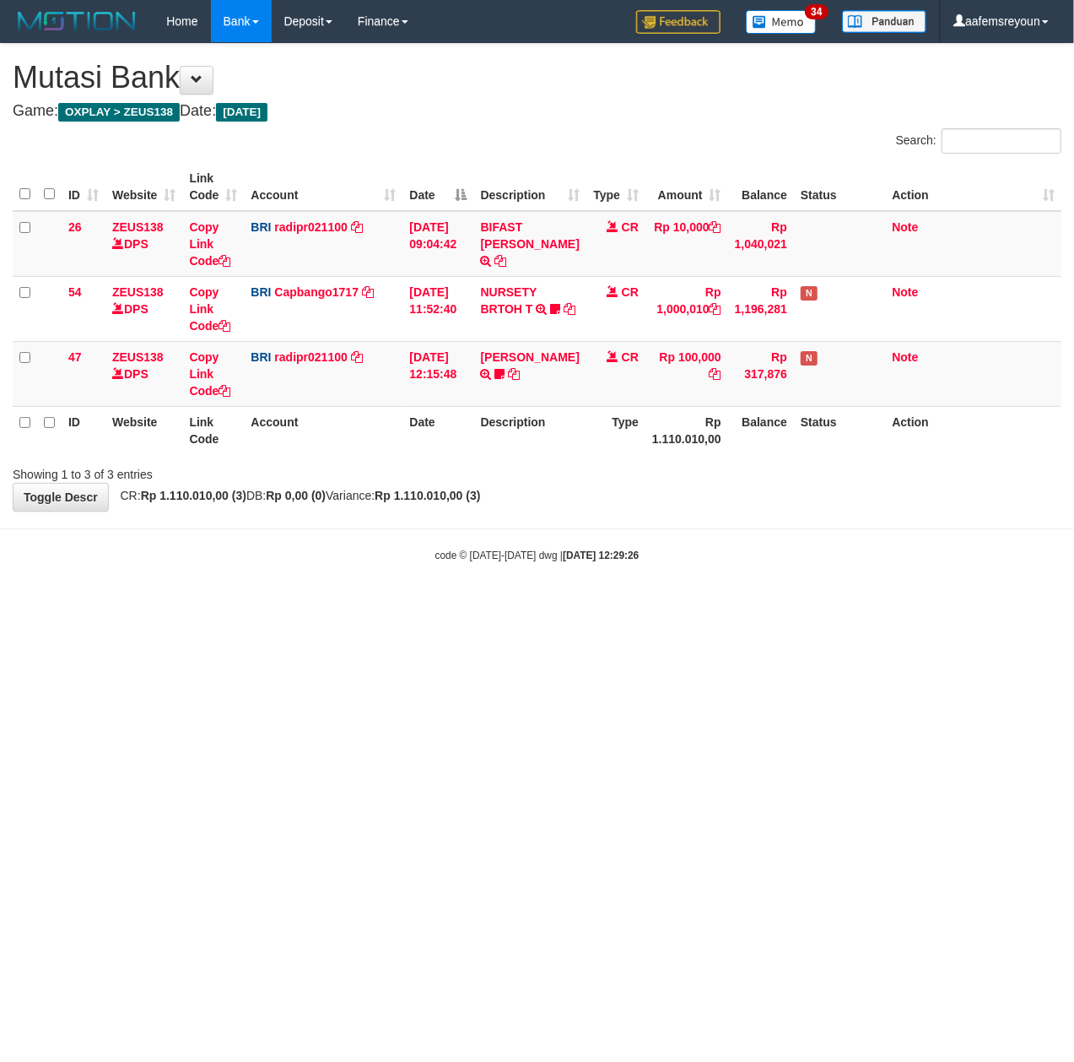
click at [670, 605] on html "Toggle navigation Home Bank Account List Mutasi Bank Search Sync Note Mutasi De…" at bounding box center [537, 302] width 1074 height 605
drag, startPoint x: 0, startPoint y: 0, endPoint x: 652, endPoint y: 727, distance: 976.1
click at [652, 605] on html "Toggle navigation Home Bank Account List Mutasi Bank Search Sync Note Mutasi De…" at bounding box center [537, 302] width 1074 height 605
click at [872, 605] on html "Toggle navigation Home Bank Account List Mutasi Bank Search Sync Note Mutasi De…" at bounding box center [537, 302] width 1074 height 605
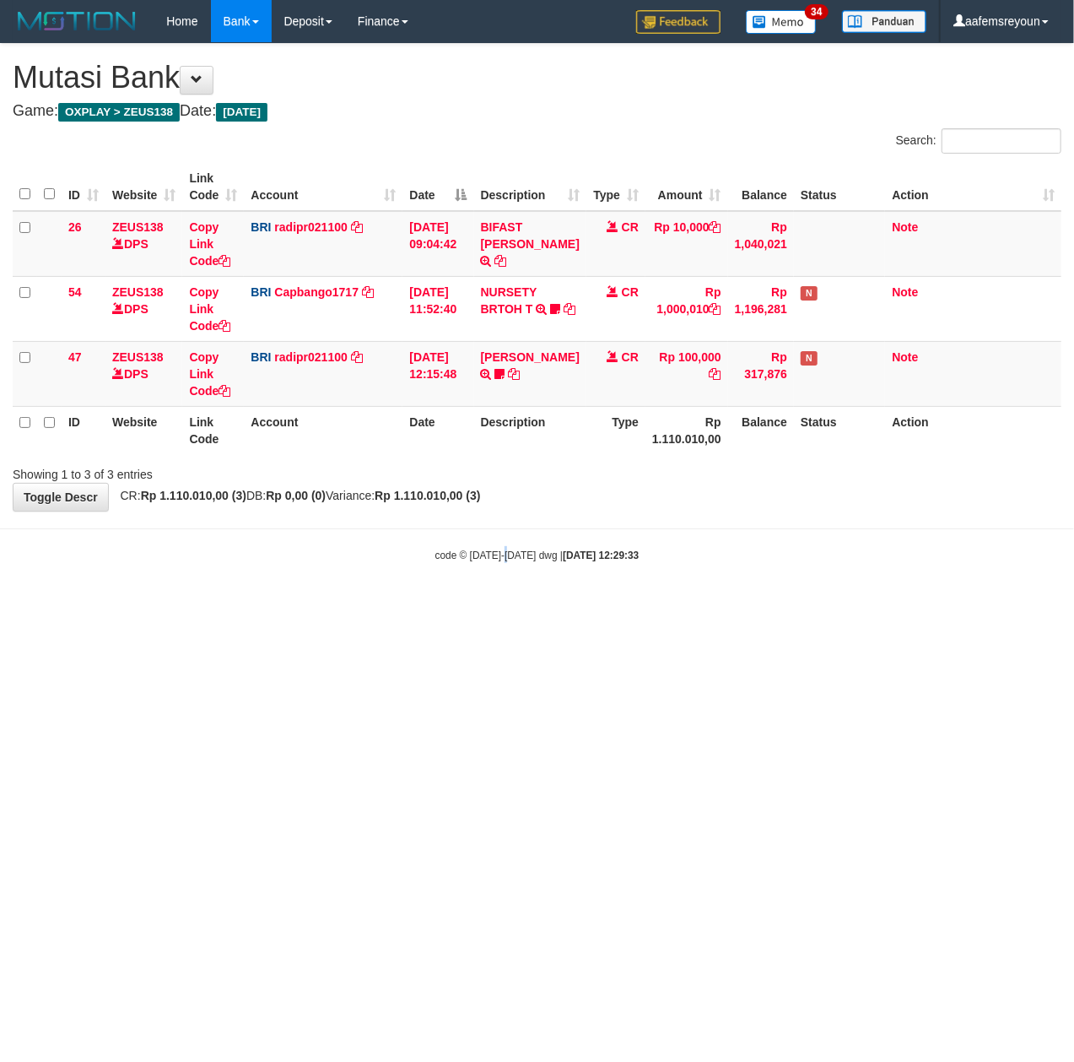
drag, startPoint x: 511, startPoint y: 692, endPoint x: 714, endPoint y: 704, distance: 203.8
click at [511, 605] on html "Toggle navigation Home Bank Account List Mutasi Bank Search Sync Note Mutasi De…" at bounding box center [537, 302] width 1074 height 605
click at [595, 605] on html "Toggle navigation Home Bank Account List Mutasi Bank Search Sync Note Mutasi De…" at bounding box center [537, 302] width 1074 height 605
